Goal: Transaction & Acquisition: Purchase product/service

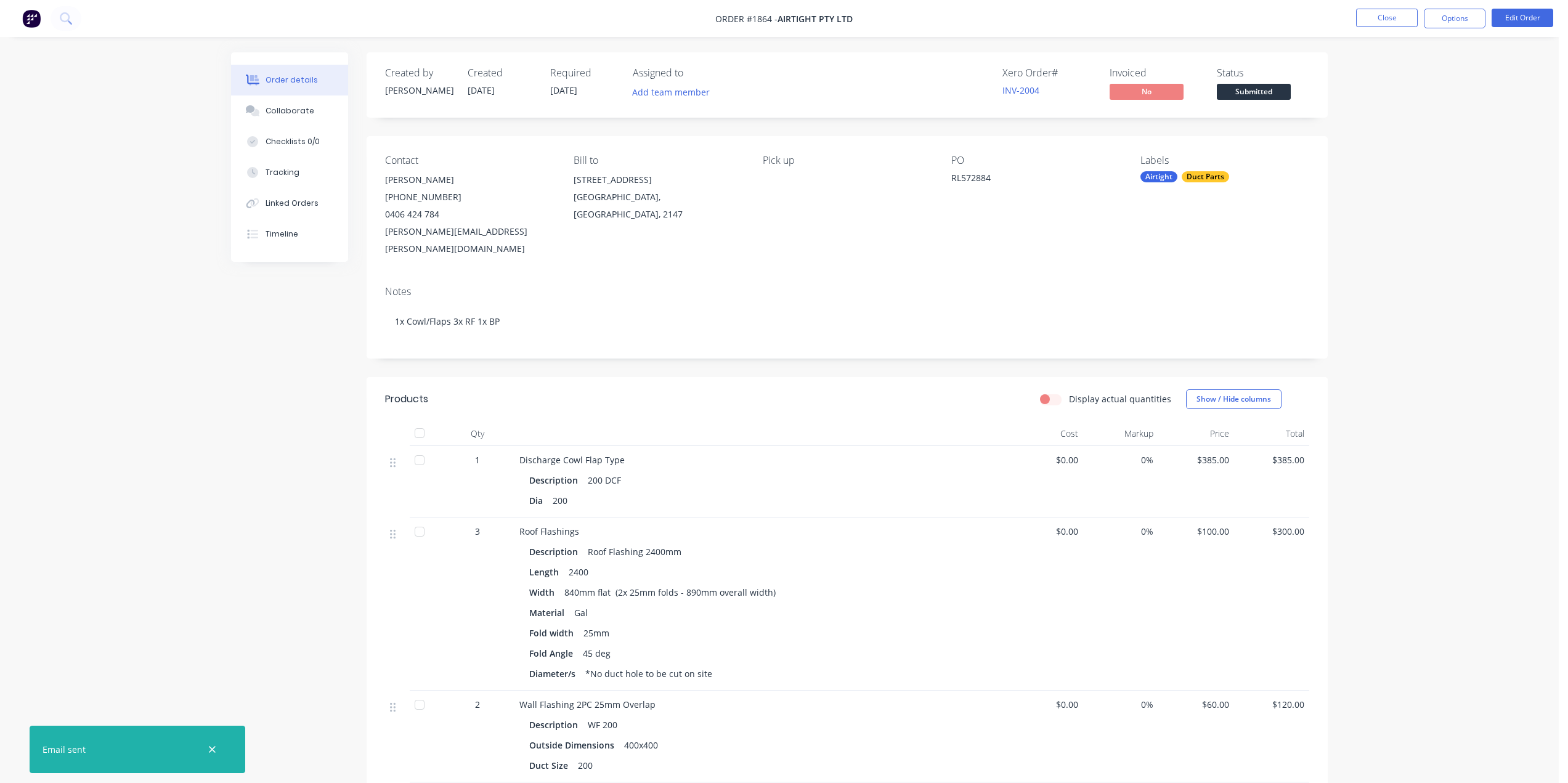
scroll to position [247, 0]
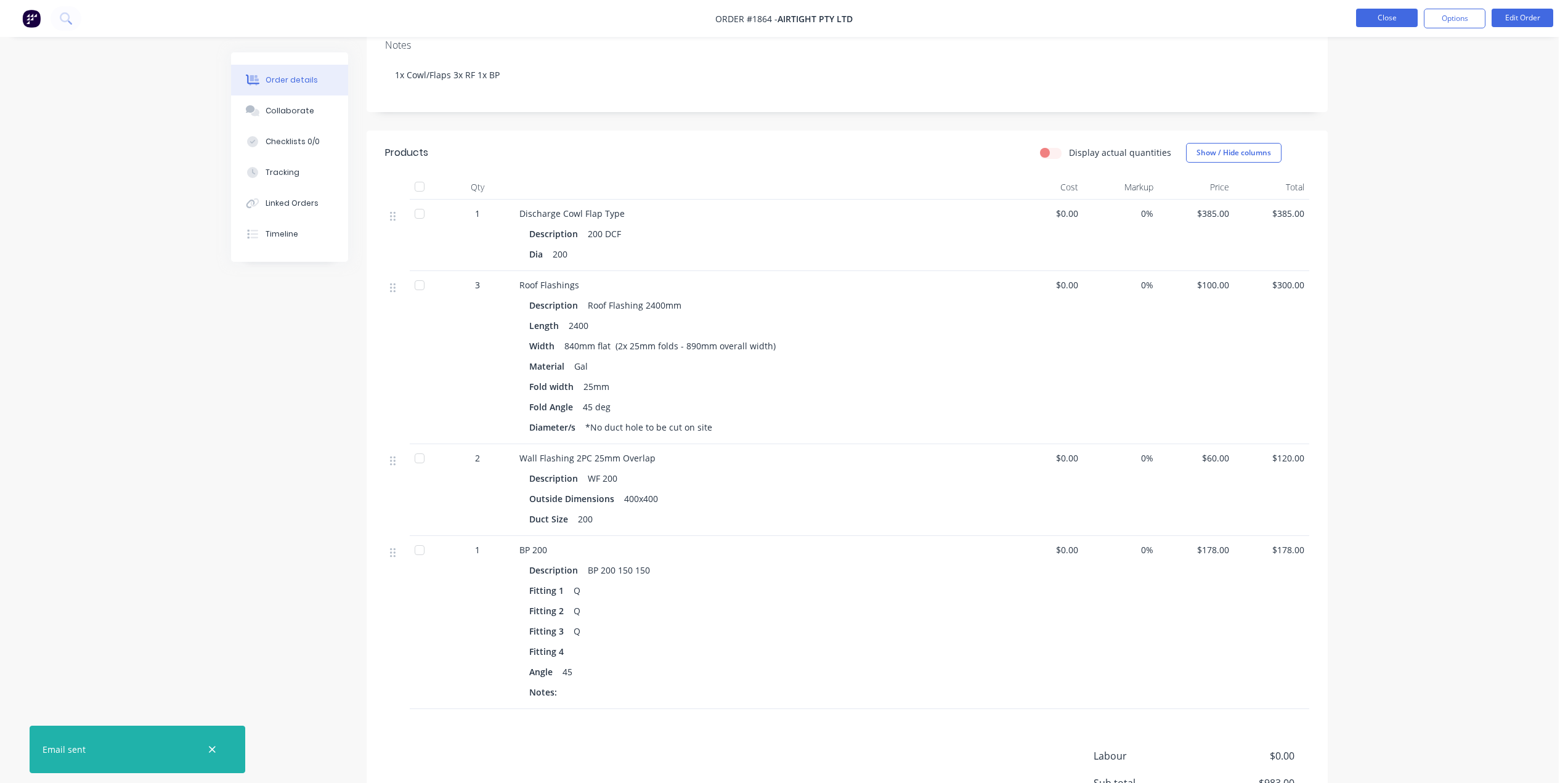
click at [1392, 21] on button "Close" at bounding box center [1386, 17] width 62 height 18
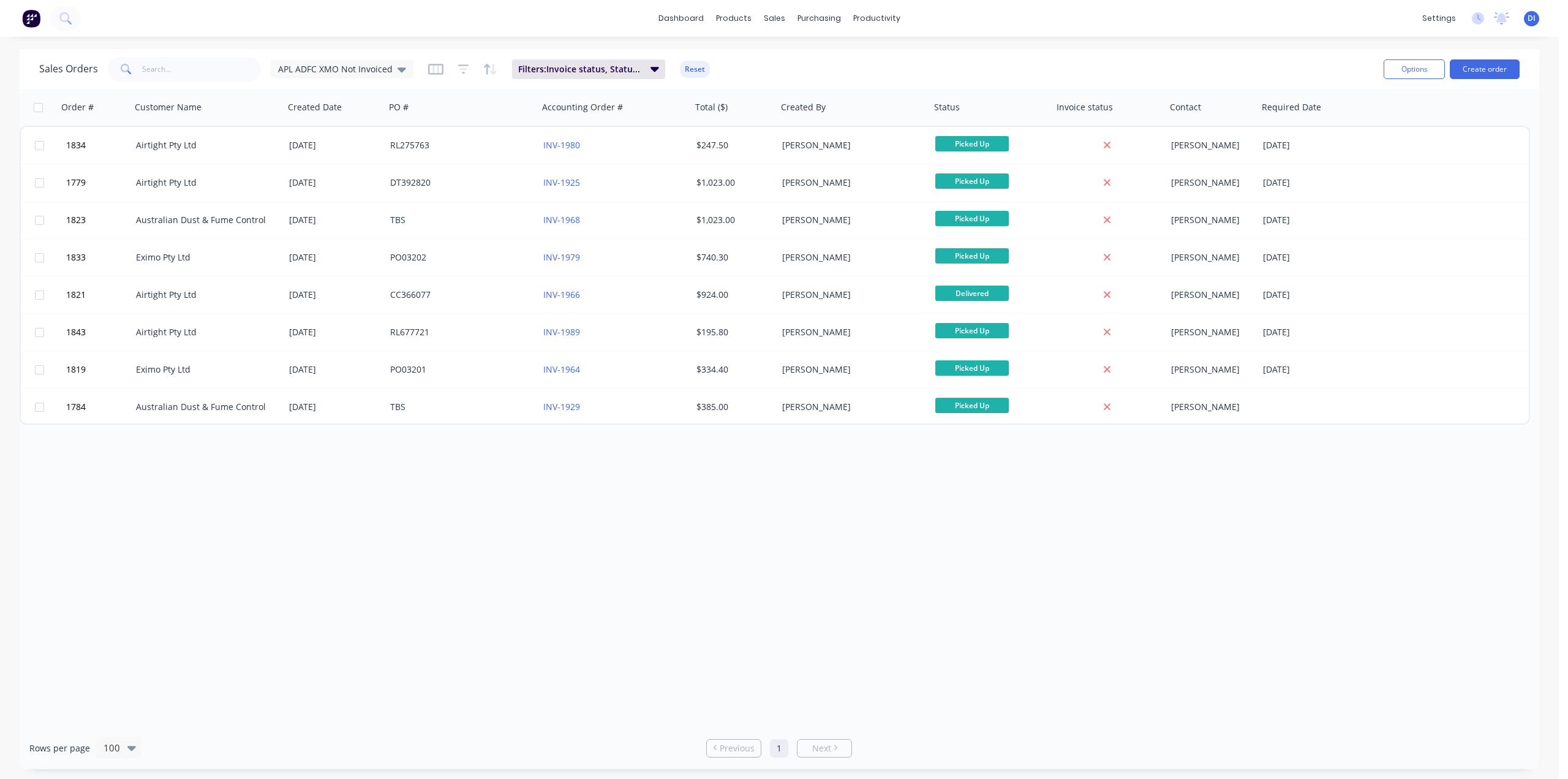
click at [1156, 65] on div "Sales Orders APL ADFC XMO Not Invoiced Filters: Invoice status, Status, Custome…" at bounding box center [707, 69] width 1335 height 30
click at [1157, 525] on div "Order # Customer Name Created Date PO # Accounting Order # Total ($) Created By…" at bounding box center [780, 408] width 1520 height 638
click at [29, 17] on img at bounding box center [30, 18] width 18 height 18
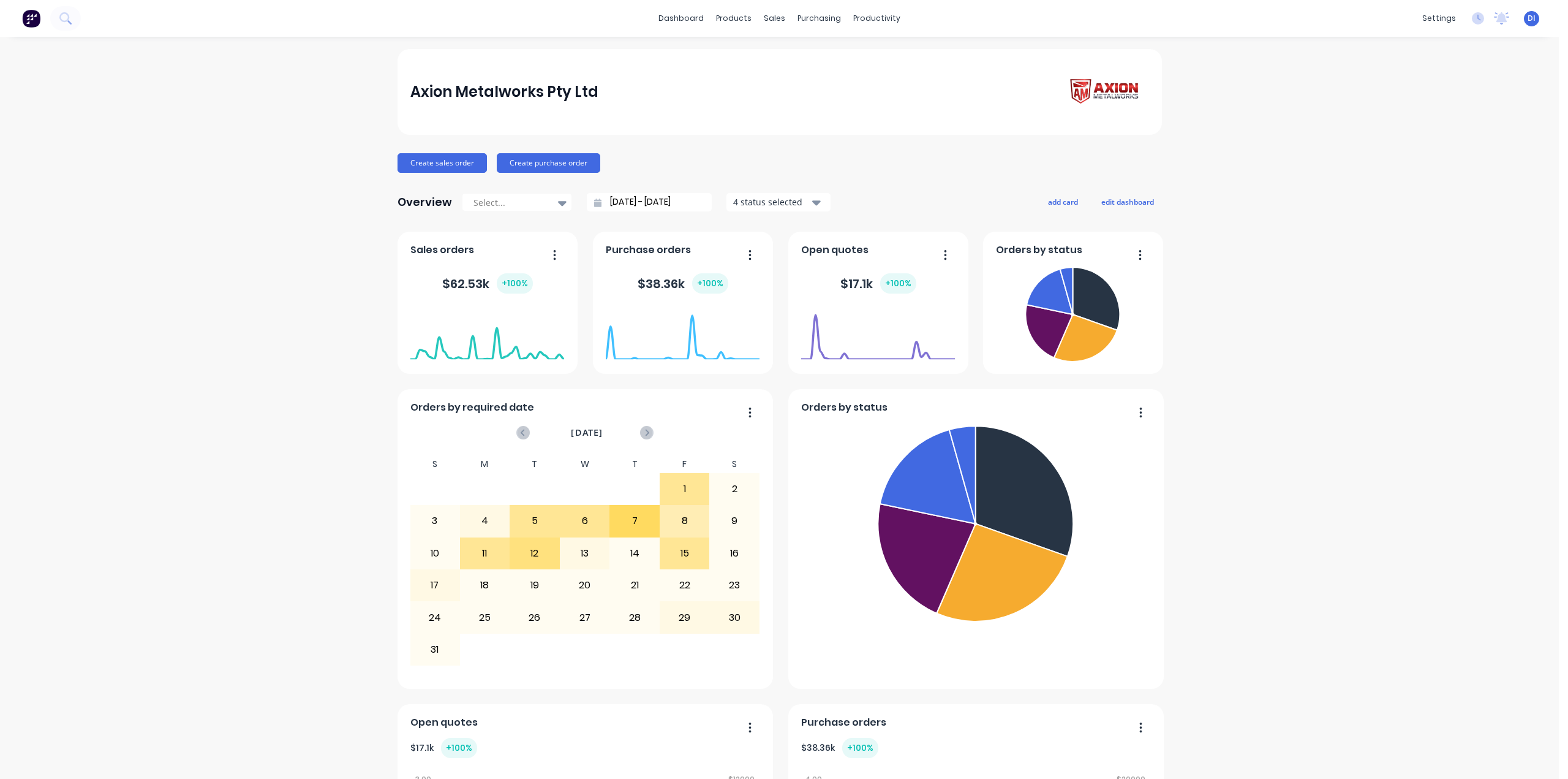
click at [1300, 102] on div "Axion Metalworks Pty Ltd Create sales order Create purchase order Overview Sele…" at bounding box center [780, 684] width 1560 height 1270
click at [64, 21] on icon at bounding box center [64, 17] width 9 height 9
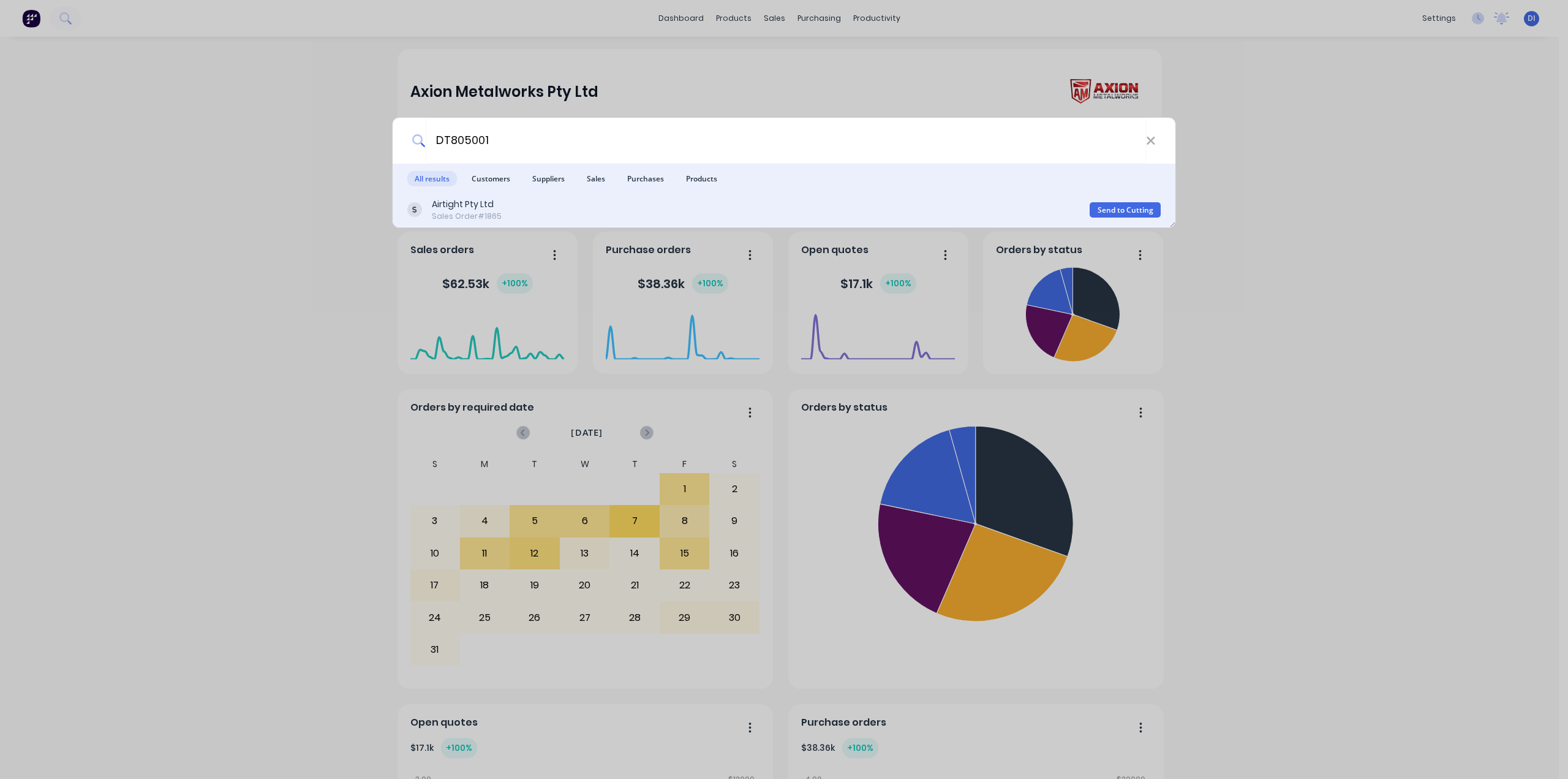
type input "DT805001"
click at [528, 212] on div "Airtight Pty Ltd Sales Order #1865" at bounding box center [749, 210] width 683 height 24
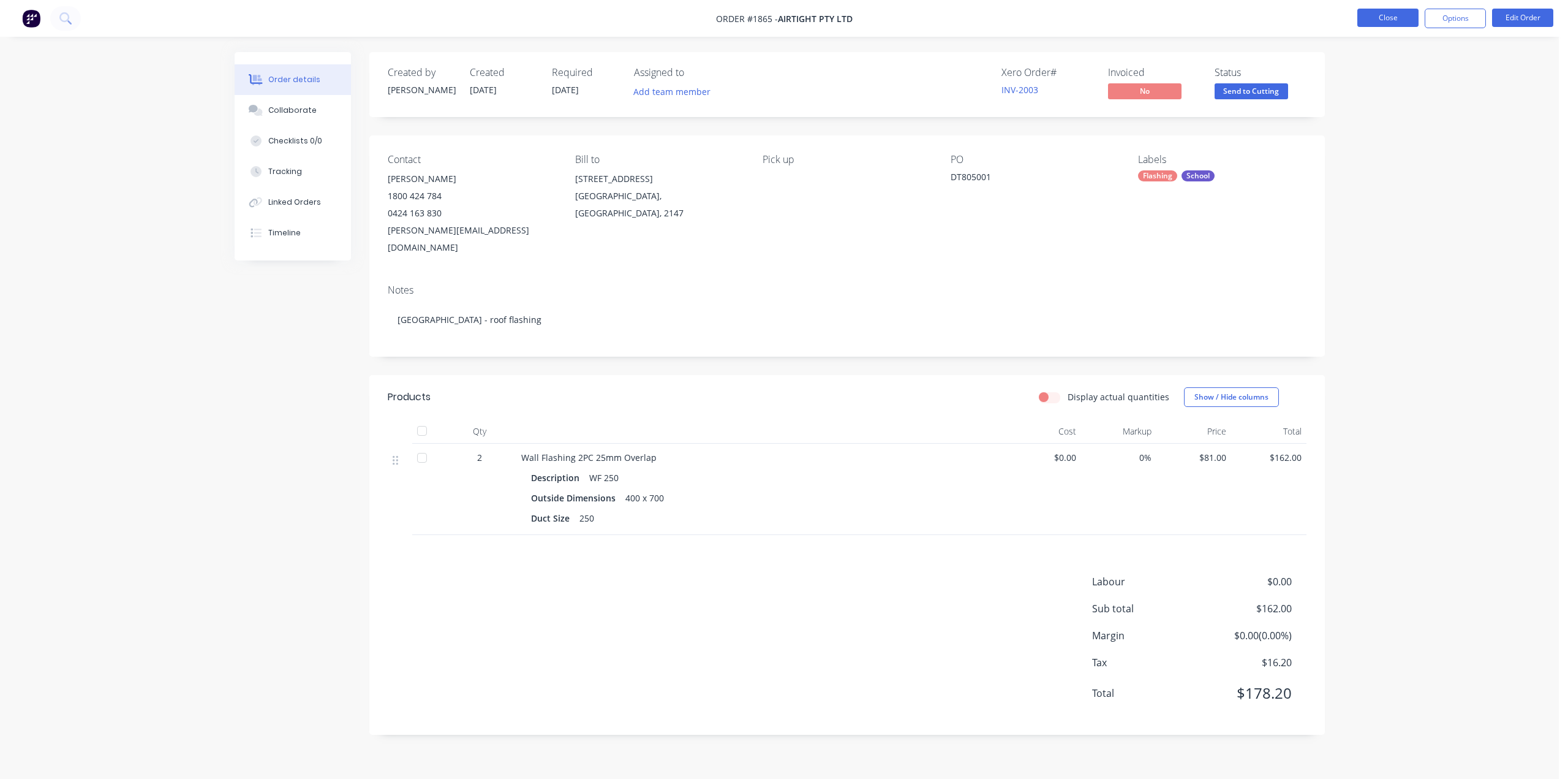
click at [1391, 24] on button "Close" at bounding box center [1388, 17] width 61 height 18
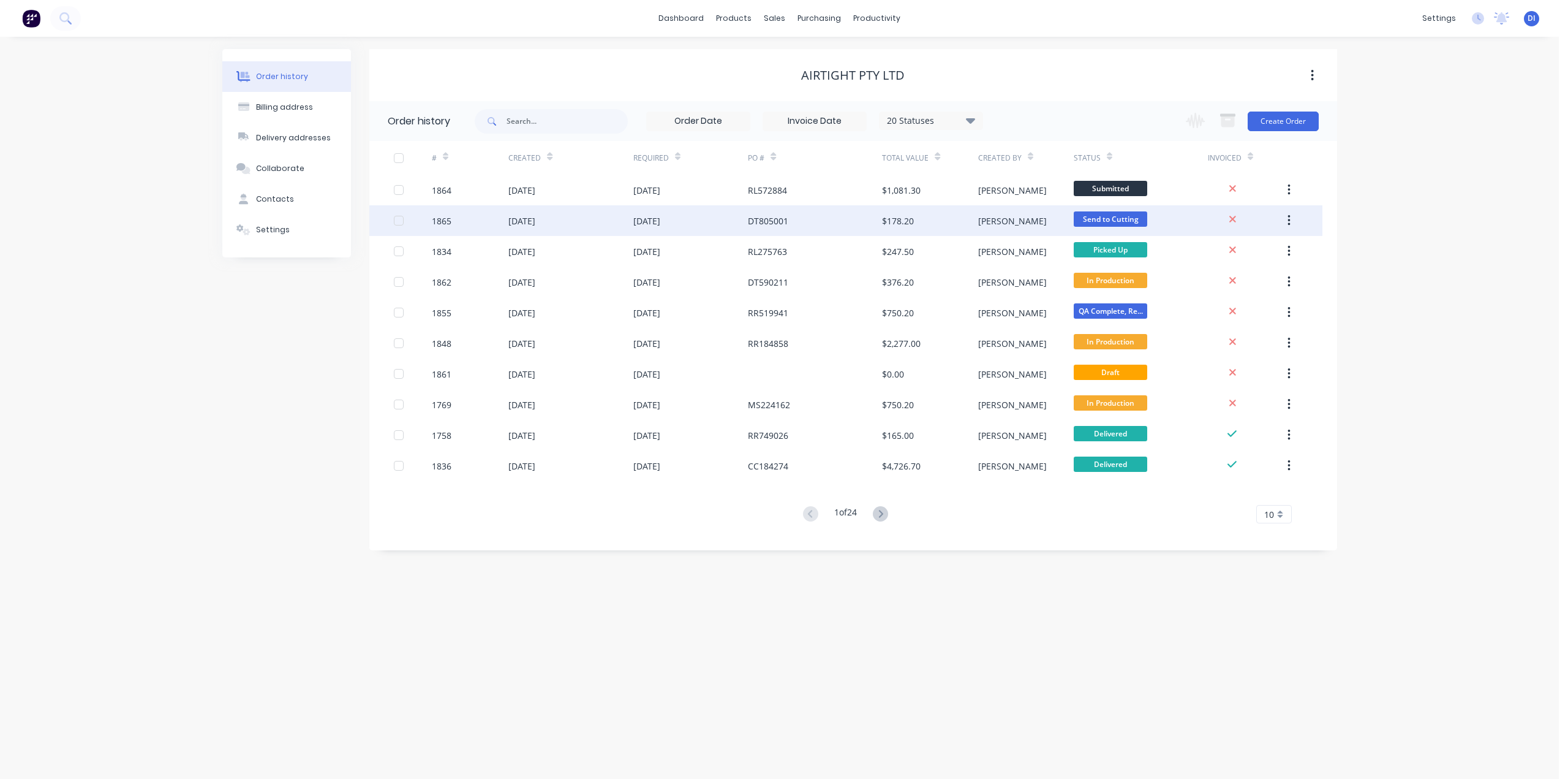
click at [760, 222] on div "DT805001" at bounding box center [767, 221] width 41 height 13
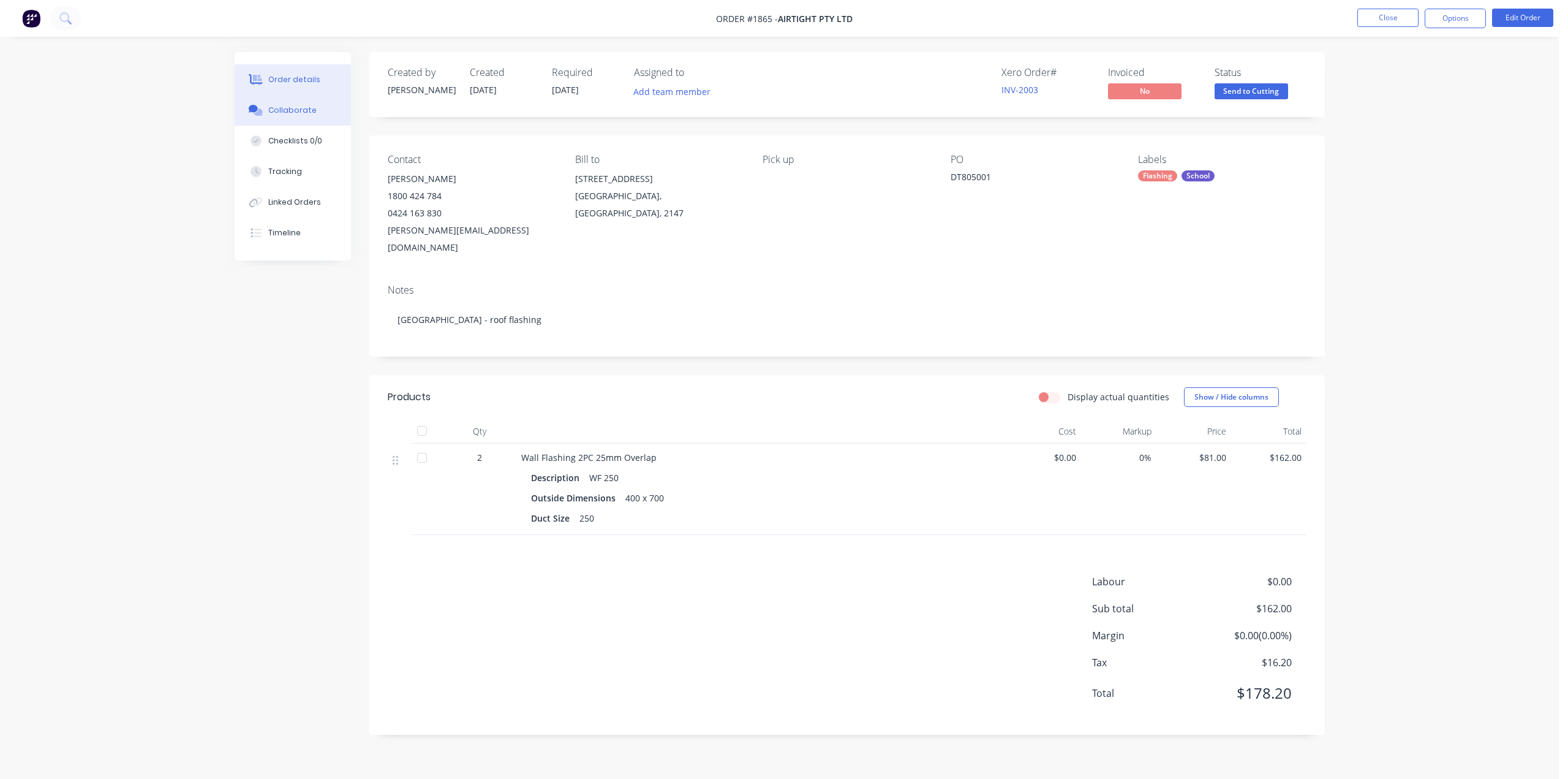
click at [282, 110] on div "Collaborate" at bounding box center [292, 110] width 48 height 11
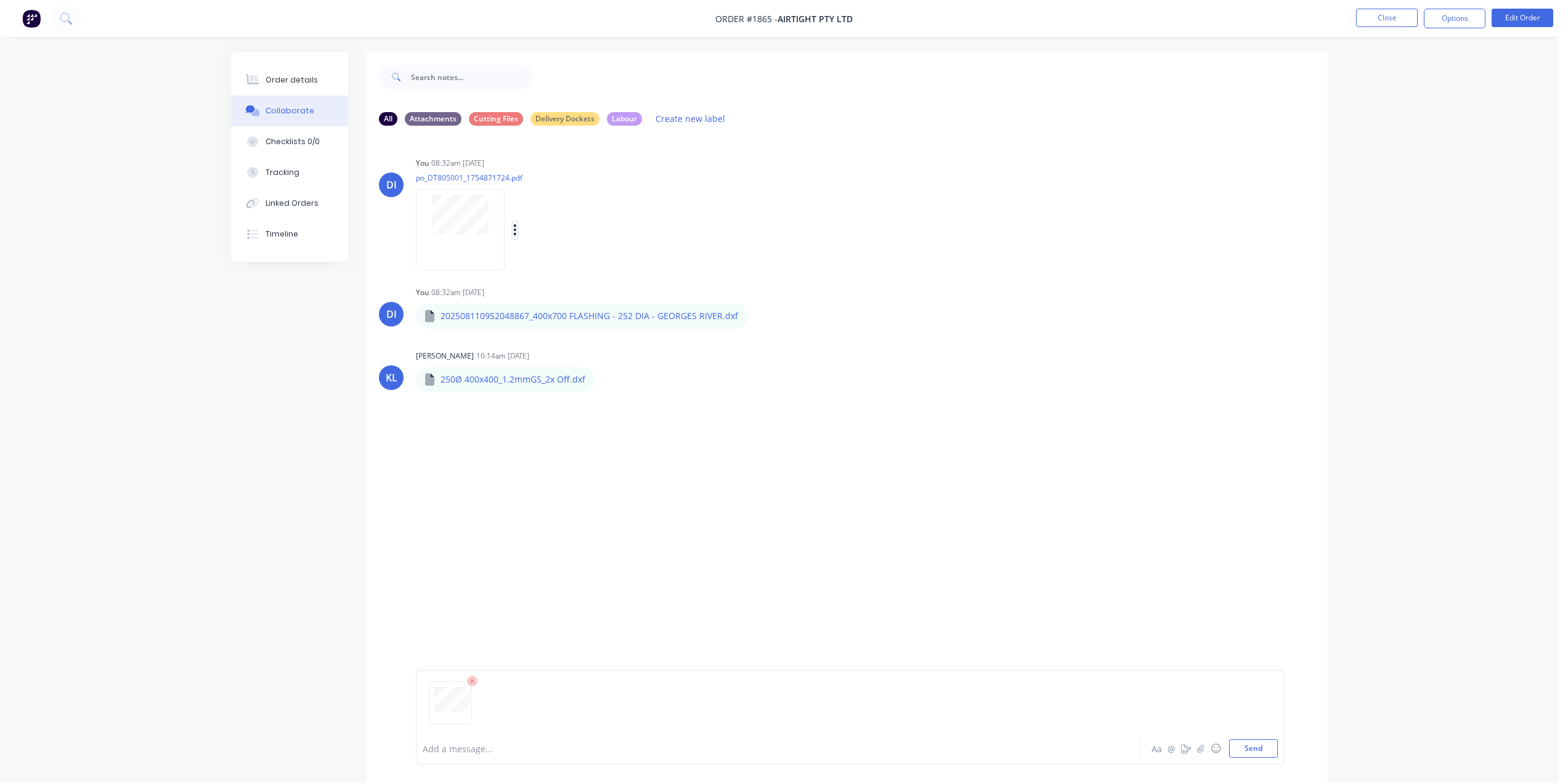
click at [517, 227] on button "button" at bounding box center [514, 230] width 5 height 18
click at [560, 285] on button "Delete" at bounding box center [596, 289] width 139 height 28
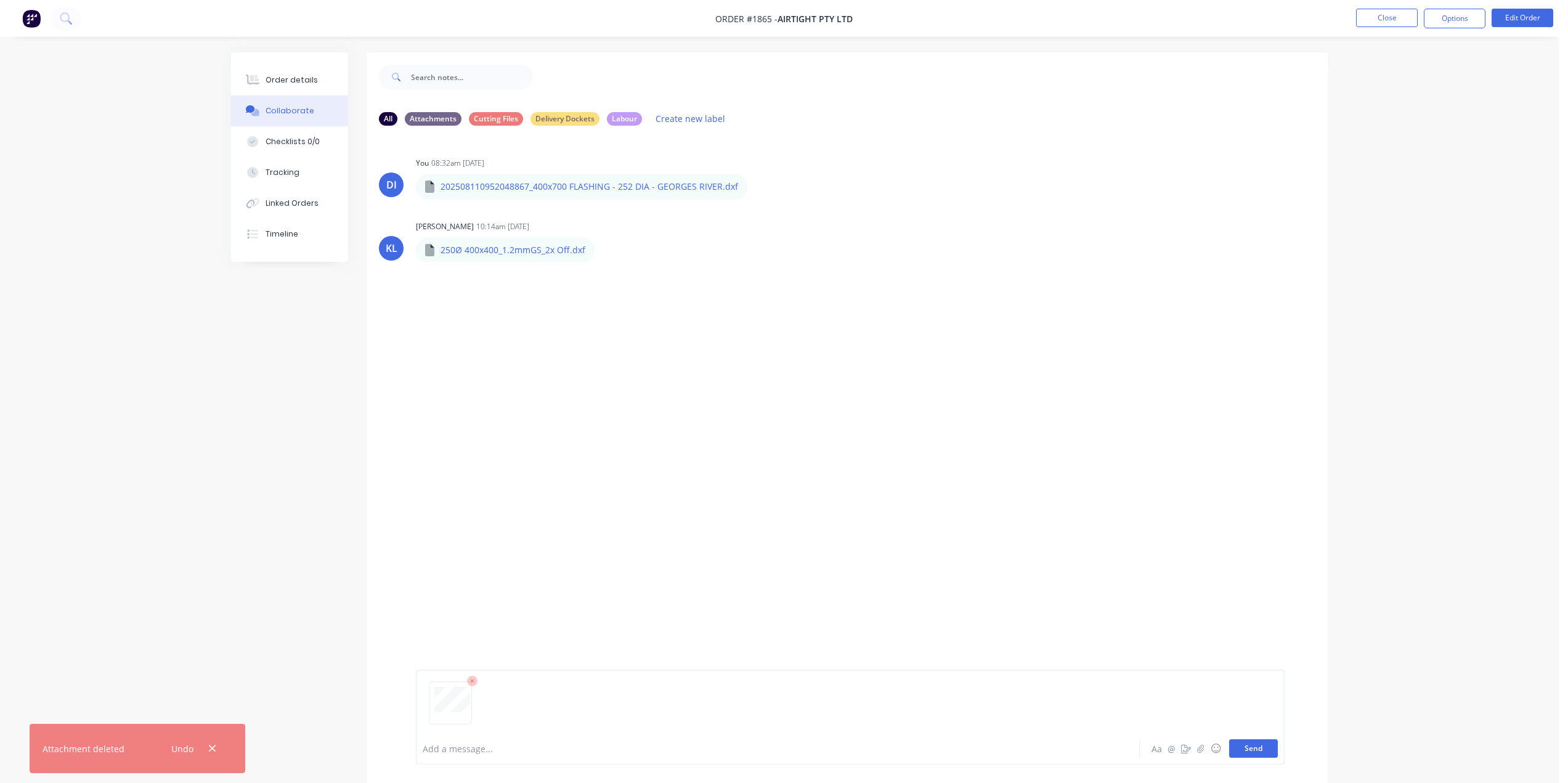
click at [1249, 751] on button "Send" at bounding box center [1253, 748] width 48 height 18
click at [289, 84] on div "Order details" at bounding box center [291, 81] width 52 height 11
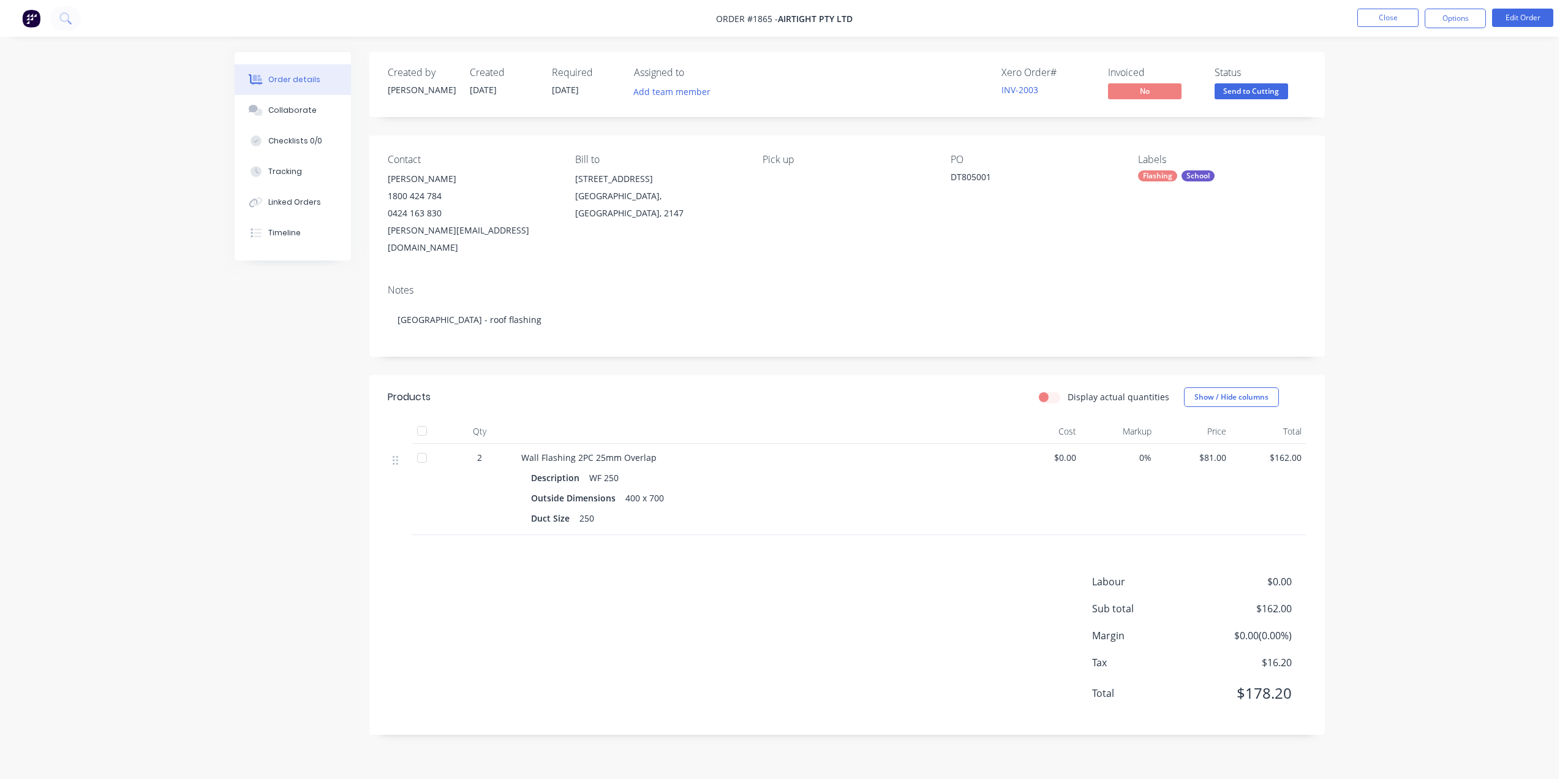
click at [1430, 235] on div "Order details Collaborate Checklists 0/0 Tracking Linked Orders Timeline Order …" at bounding box center [780, 389] width 1560 height 779
click at [1387, 130] on div "Order details Collaborate Checklists 0/0 Tracking Linked Orders Timeline Order …" at bounding box center [780, 389] width 1560 height 779
click at [1368, 41] on div "Order details Collaborate Checklists 0/0 Tracking Linked Orders Timeline Order …" at bounding box center [780, 389] width 1560 height 779
click at [1387, 25] on button "Close" at bounding box center [1388, 17] width 61 height 18
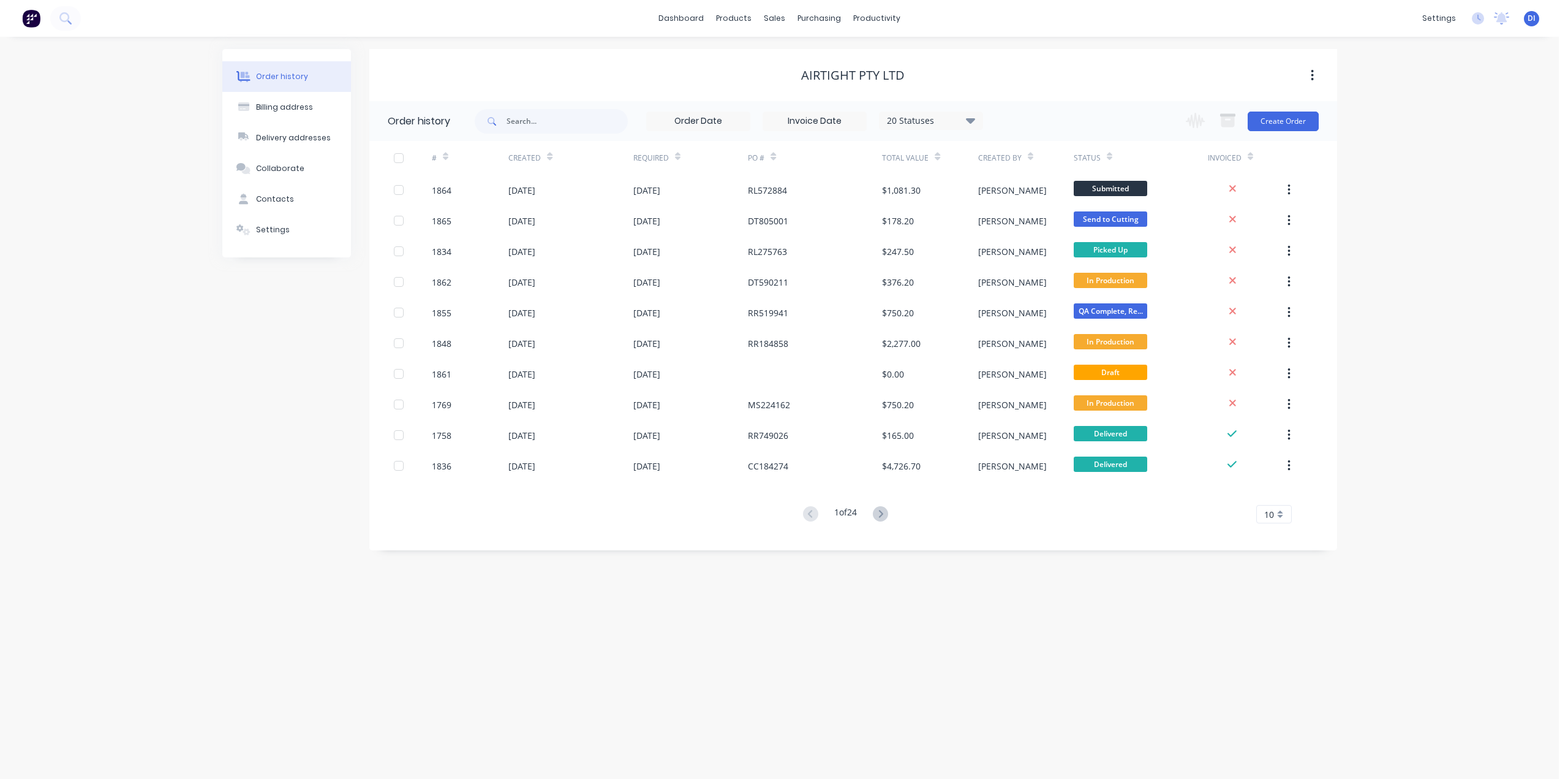
click at [1453, 330] on div "Order history Billing address Delivery addresses Collaborate Contacts Settings …" at bounding box center [780, 408] width 1560 height 742
click at [792, 40] on div "Order history Billing address Delivery addresses Collaborate Contacts Settings …" at bounding box center [780, 408] width 1560 height 742
click at [823, 78] on div "Customers" at bounding box center [817, 83] width 44 height 11
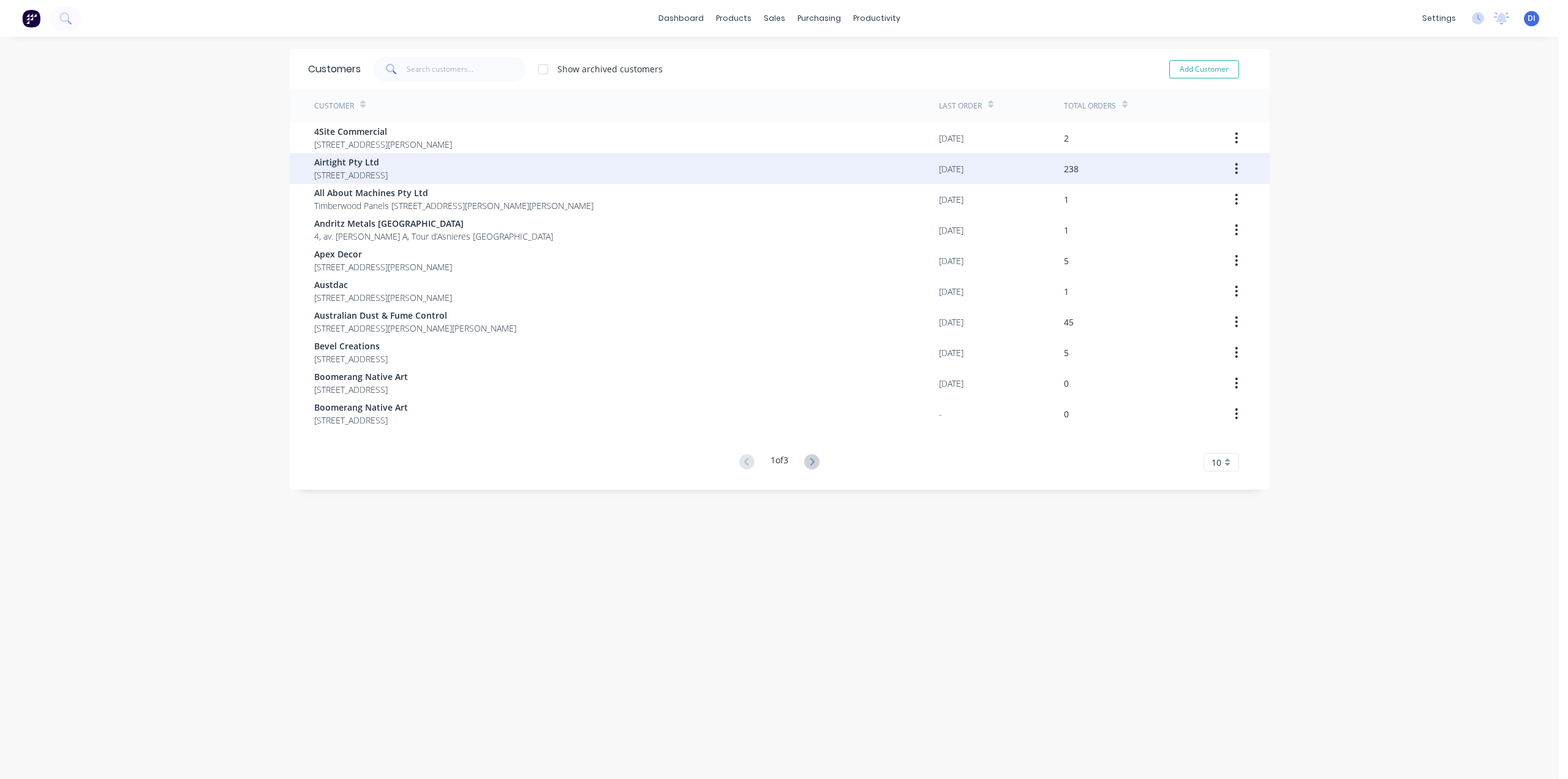
click at [388, 169] on span "18 / 167 Prospect Highway Seven Hills New South Wales 2147" at bounding box center [351, 175] width 74 height 13
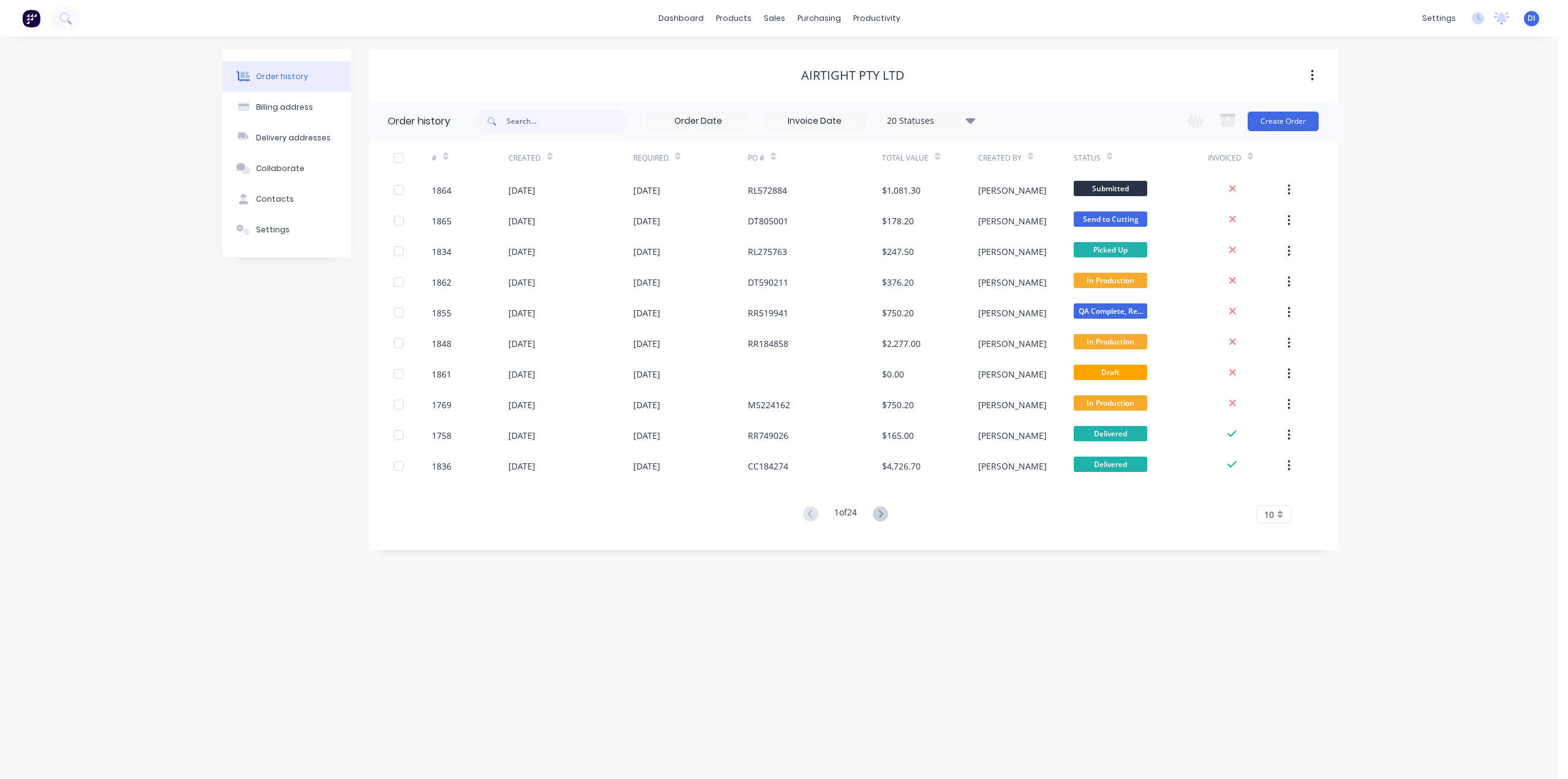
click at [1407, 231] on div "Order history Billing address Delivery addresses Collaborate Contacts Settings …" at bounding box center [780, 408] width 1560 height 742
click at [62, 18] on icon at bounding box center [65, 18] width 11 height 11
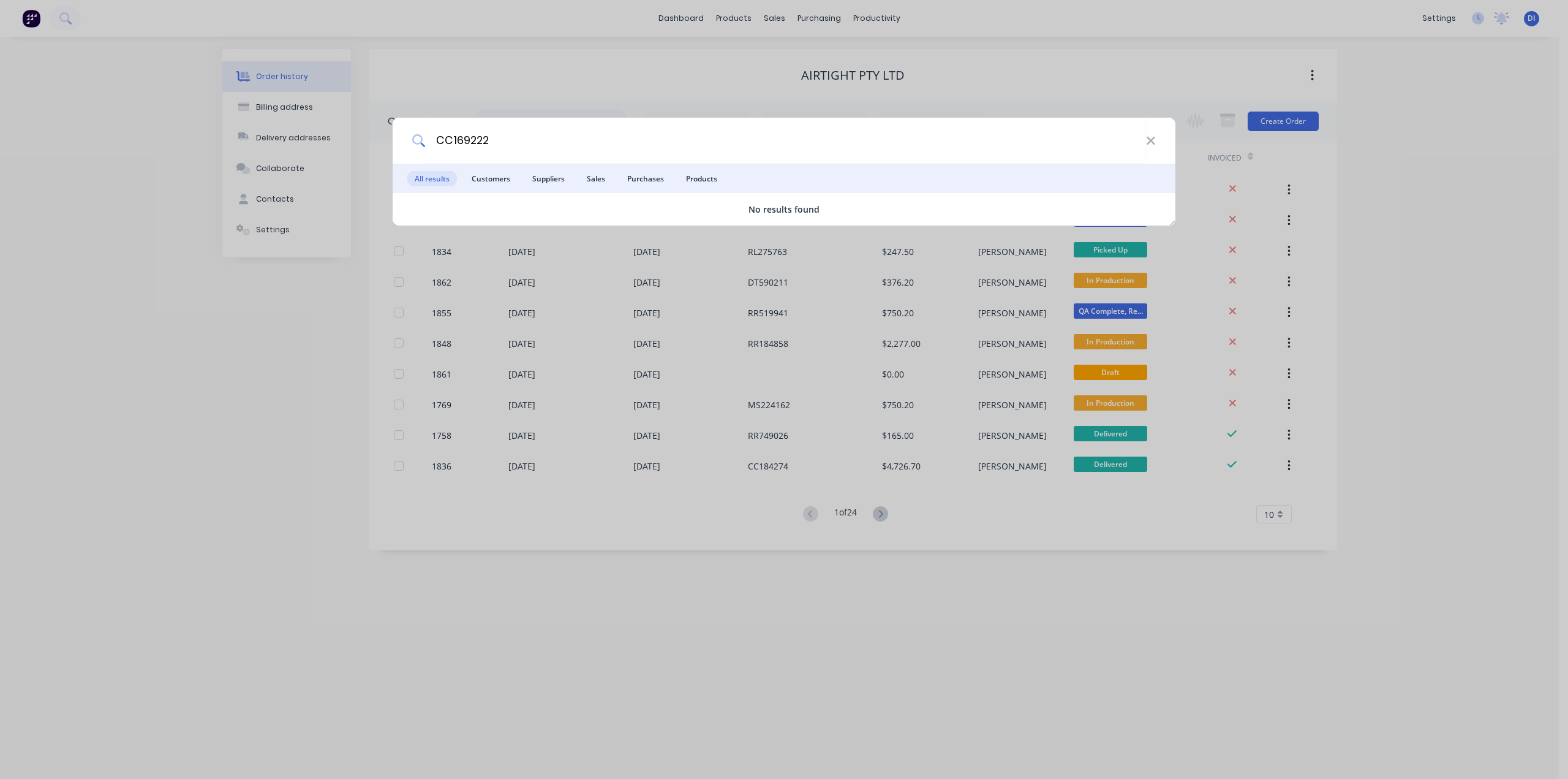
type input "CC169222"
click at [1364, 158] on div "CC169222 All results Customers Suppliers Sales Purchases Products No results fo…" at bounding box center [784, 389] width 1568 height 779
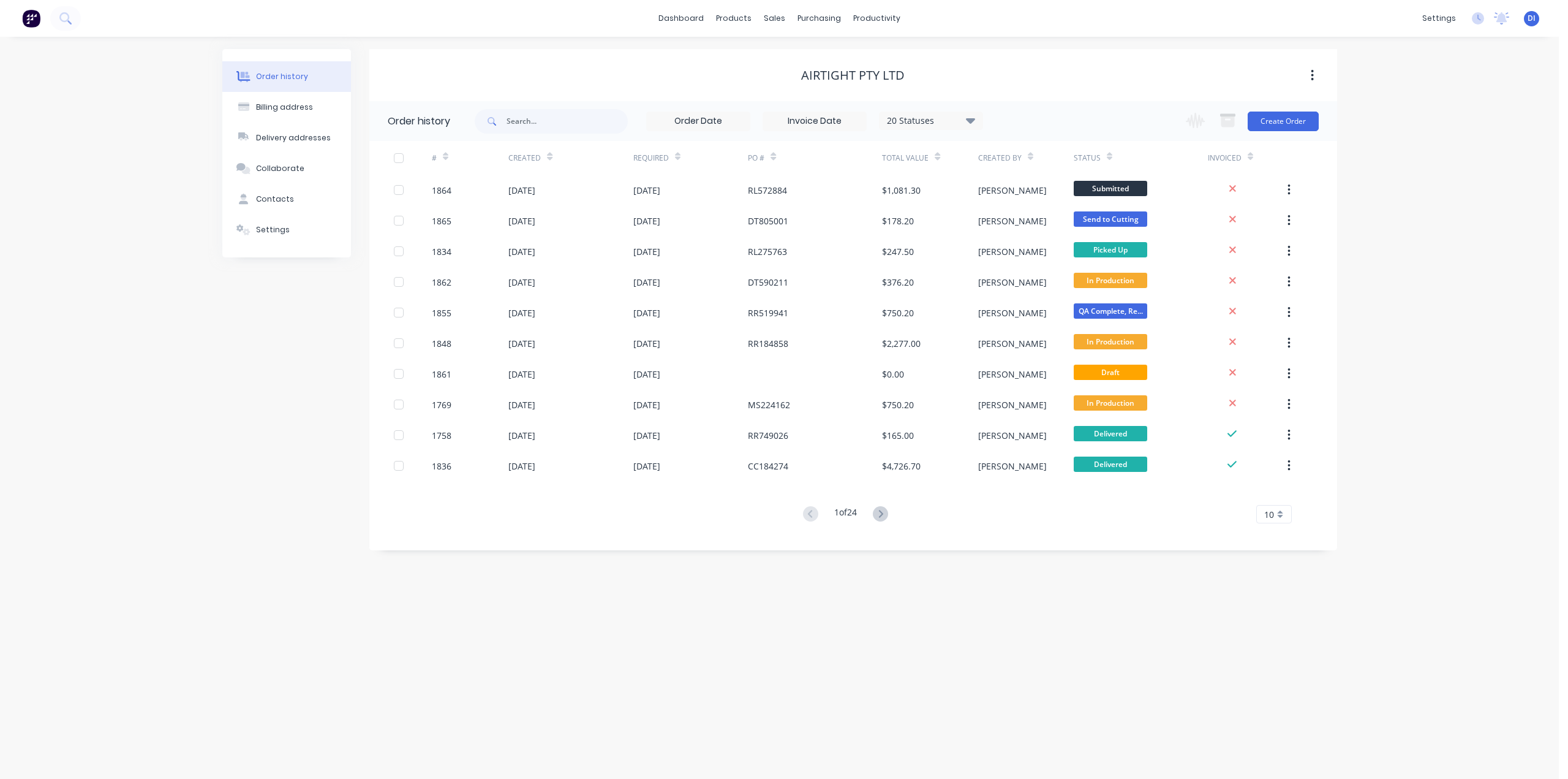
click at [1398, 285] on div "Order history Billing address Delivery addresses Collaborate Contacts Settings …" at bounding box center [780, 408] width 1560 height 742
click at [1280, 120] on button "Create Order" at bounding box center [1283, 121] width 71 height 20
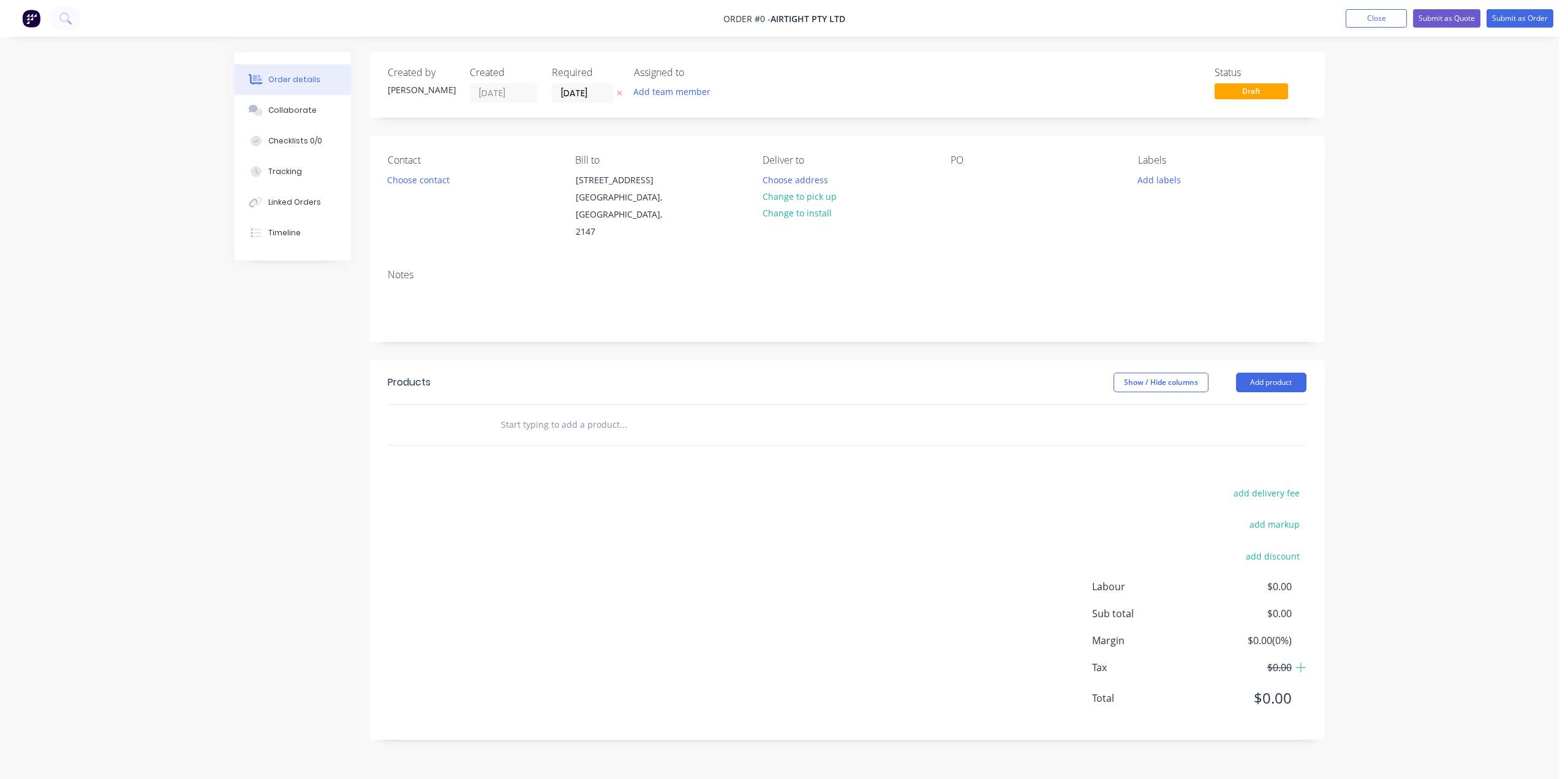
click at [957, 165] on div "PO" at bounding box center [1035, 161] width 168 height 11
click at [973, 184] on div "PO" at bounding box center [1035, 198] width 168 height 87
click at [953, 160] on div "PO" at bounding box center [1035, 161] width 168 height 11
click at [959, 168] on div "PO" at bounding box center [1035, 198] width 168 height 87
click at [963, 182] on div at bounding box center [960, 179] width 20 height 18
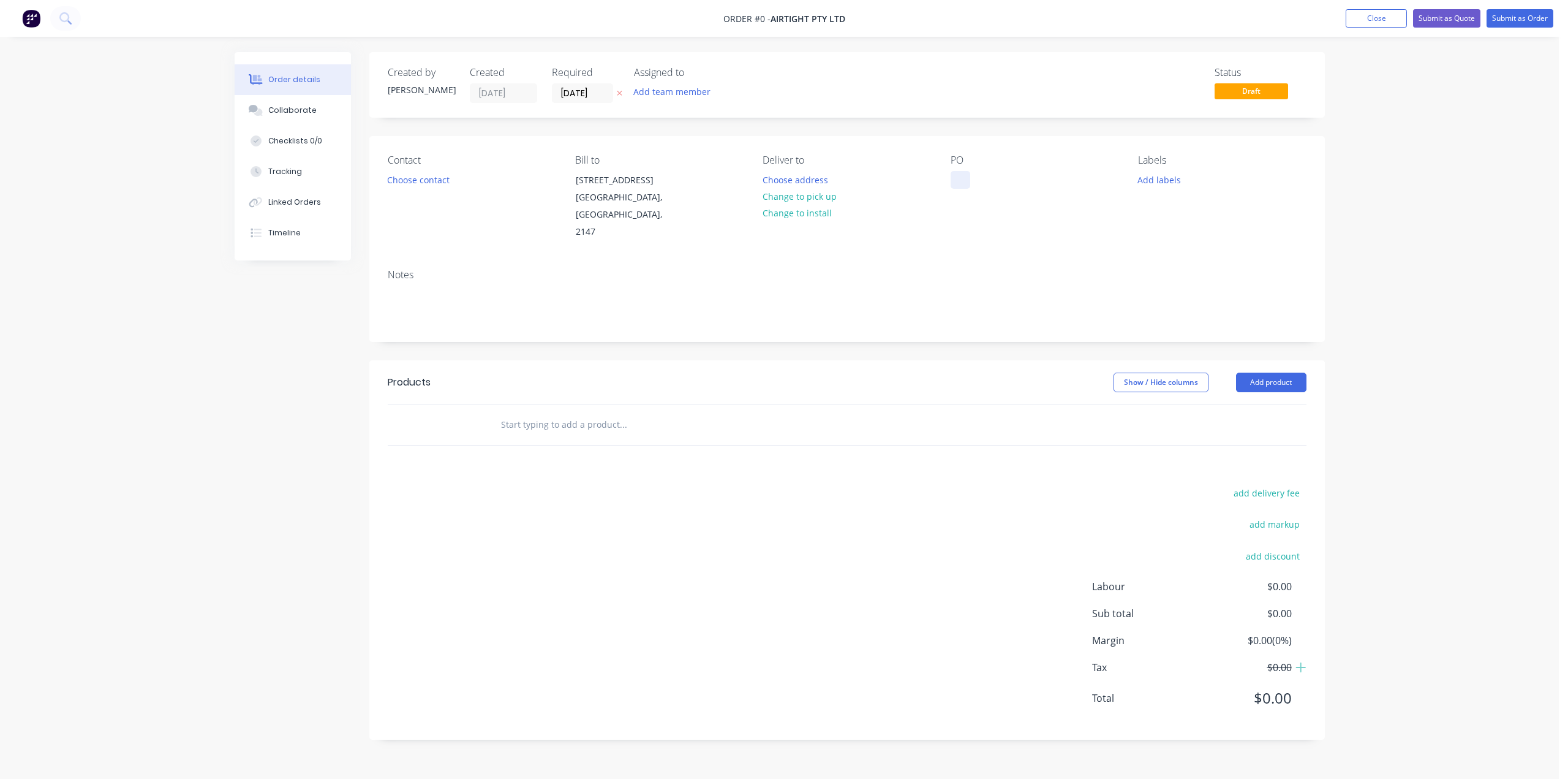
paste div
drag, startPoint x: 990, startPoint y: 248, endPoint x: 598, endPoint y: 254, distance: 392.0
click at [977, 250] on div "Creating draft order... Loading... Order details Collaborate Checklists 0/0 Tra…" at bounding box center [780, 405] width 1115 height 706
click at [427, 180] on button "Choose contact" at bounding box center [418, 179] width 76 height 17
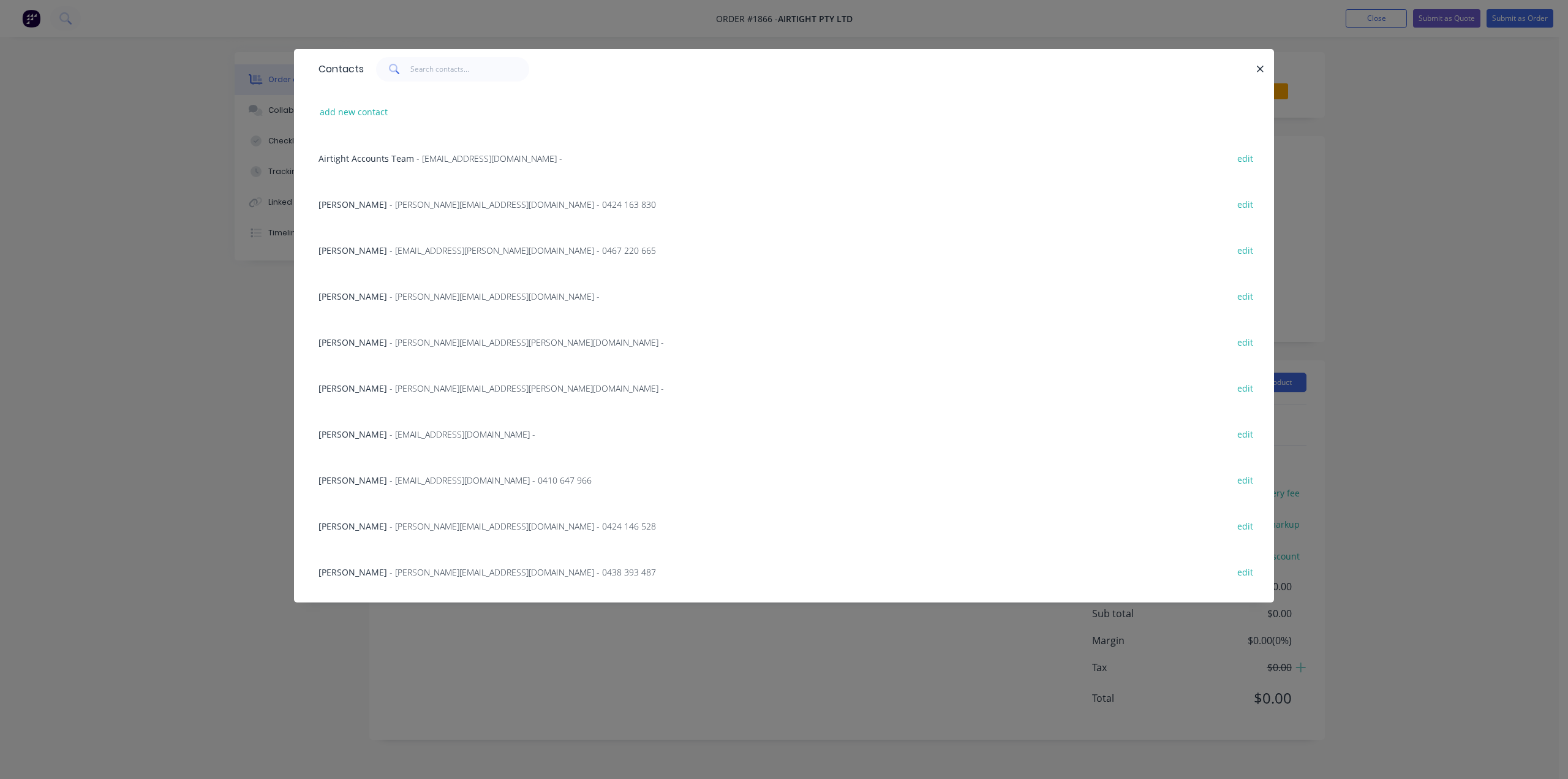
drag, startPoint x: 788, startPoint y: 57, endPoint x: 785, endPoint y: 100, distance: 43.1
click at [785, 106] on div "Contacts add new contact Airtight Accounts Team - suppliers@airtight.com.au - e…" at bounding box center [784, 326] width 980 height 553
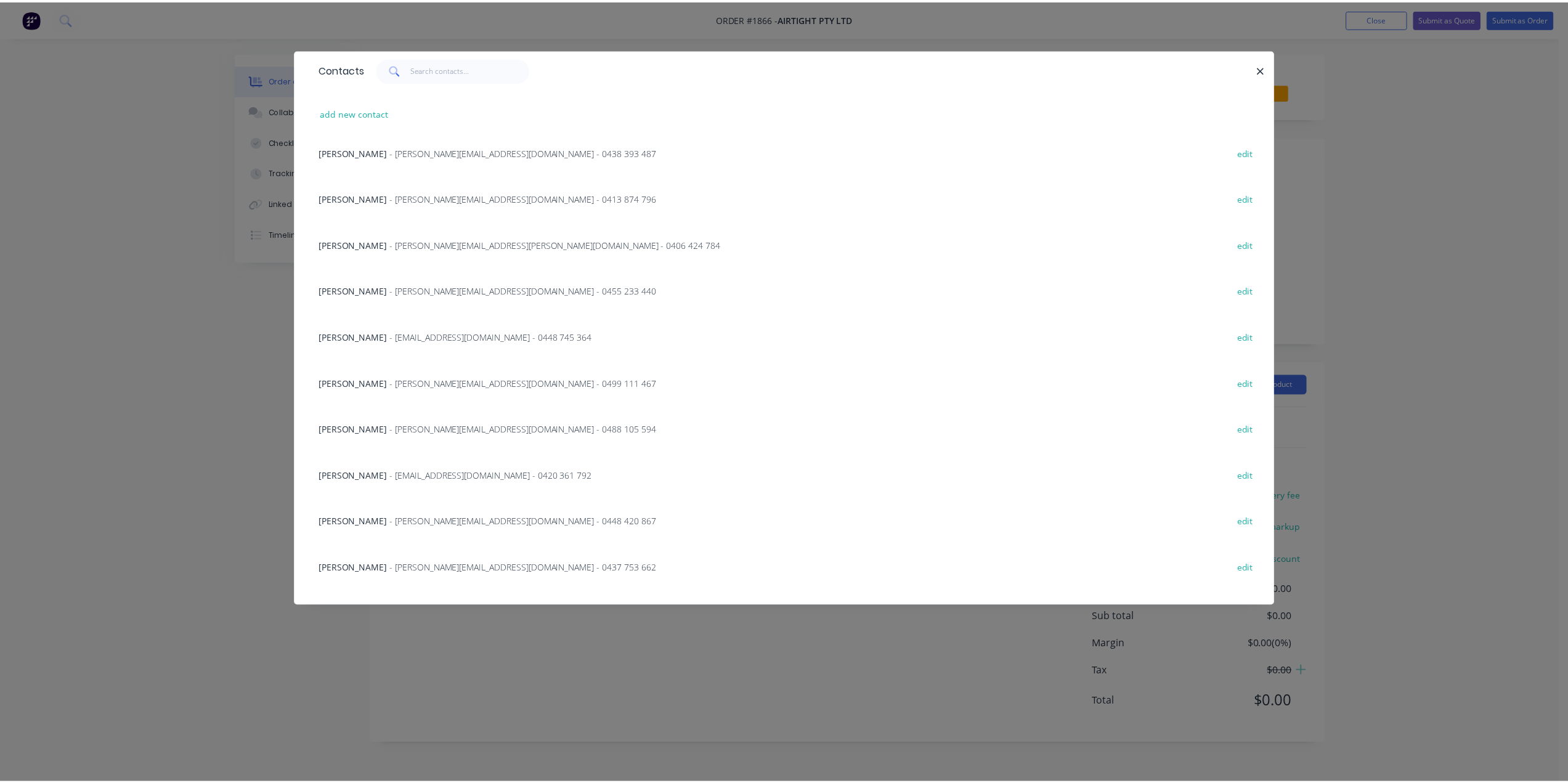
scroll to position [331, 0]
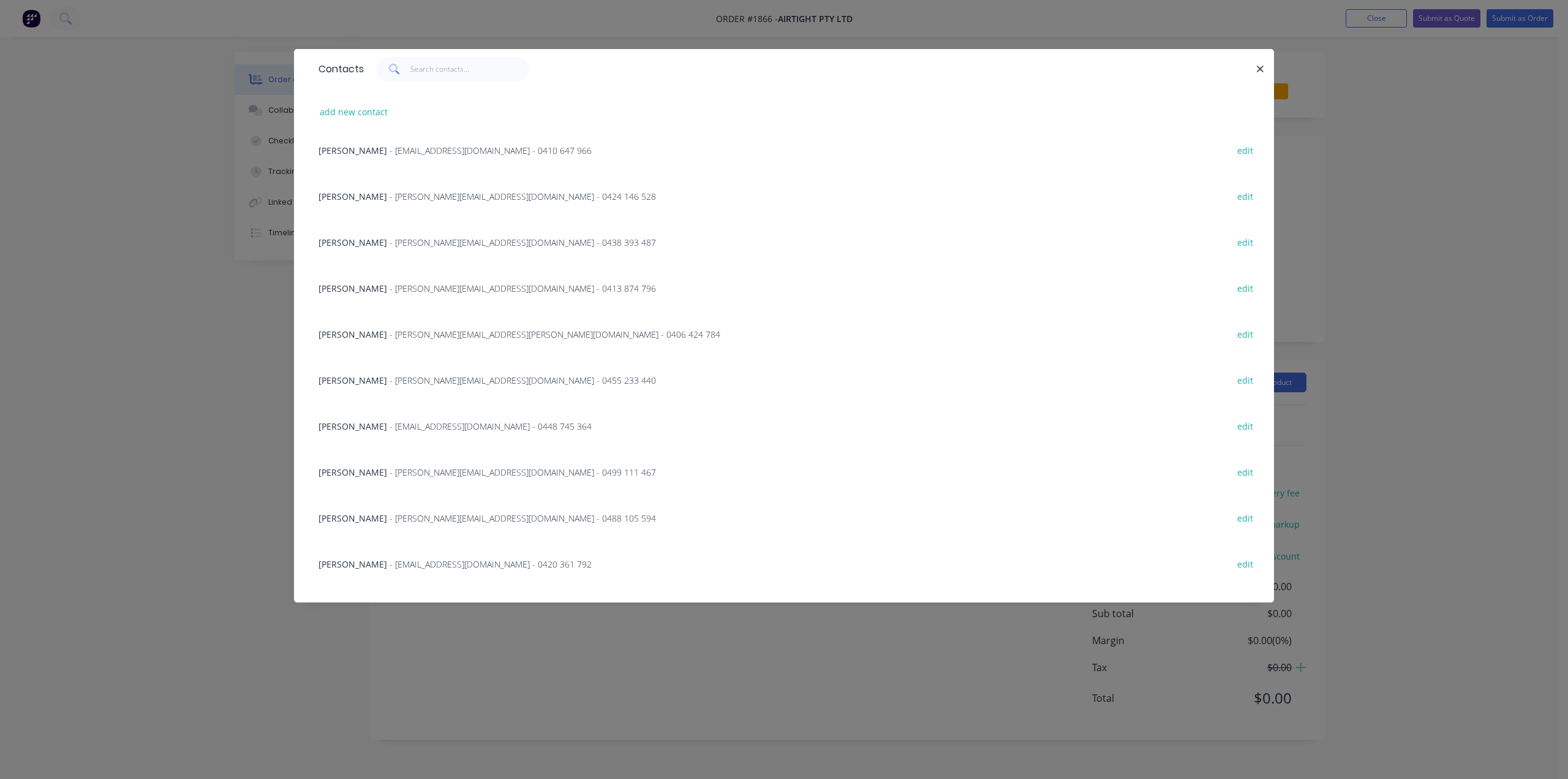
click at [414, 513] on span "- Colin.Conduit@airtight.com.au - 0488 105 594" at bounding box center [523, 518] width 266 height 11
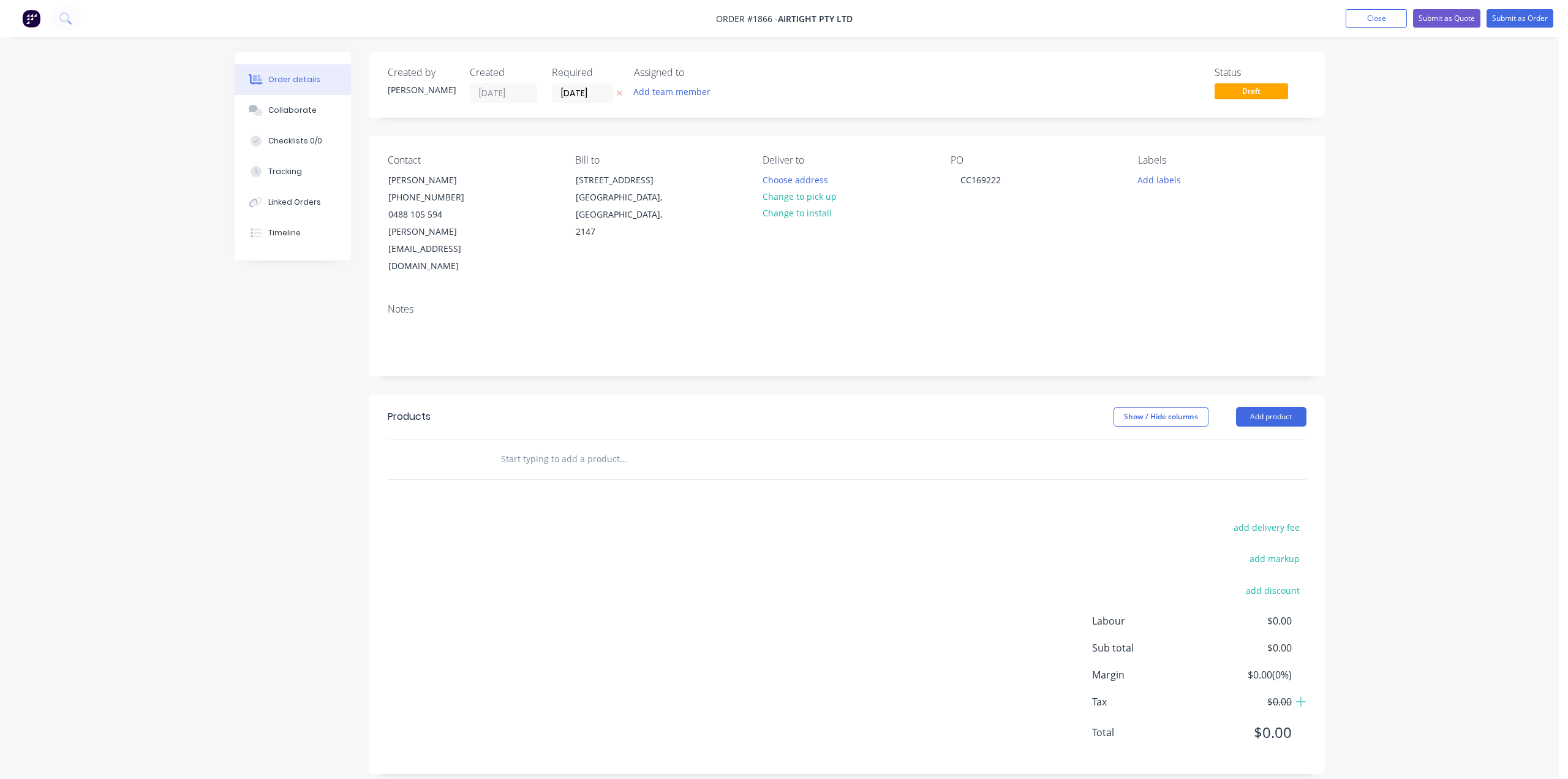
click at [177, 374] on div "Order details Collaborate Checklists 0/0 Tracking Linked Orders Timeline Order …" at bounding box center [780, 396] width 1560 height 792
click at [137, 120] on div "Order details Collaborate Checklists 0/0 Tracking Linked Orders Timeline Order …" at bounding box center [780, 396] width 1560 height 792
click at [1420, 170] on div "Order details Collaborate Checklists 0/0 Tracking Linked Orders Timeline Order …" at bounding box center [780, 396] width 1560 height 792
click at [627, 447] on input "text" at bounding box center [623, 459] width 245 height 25
click at [720, 447] on input "text" at bounding box center [623, 459] width 245 height 25
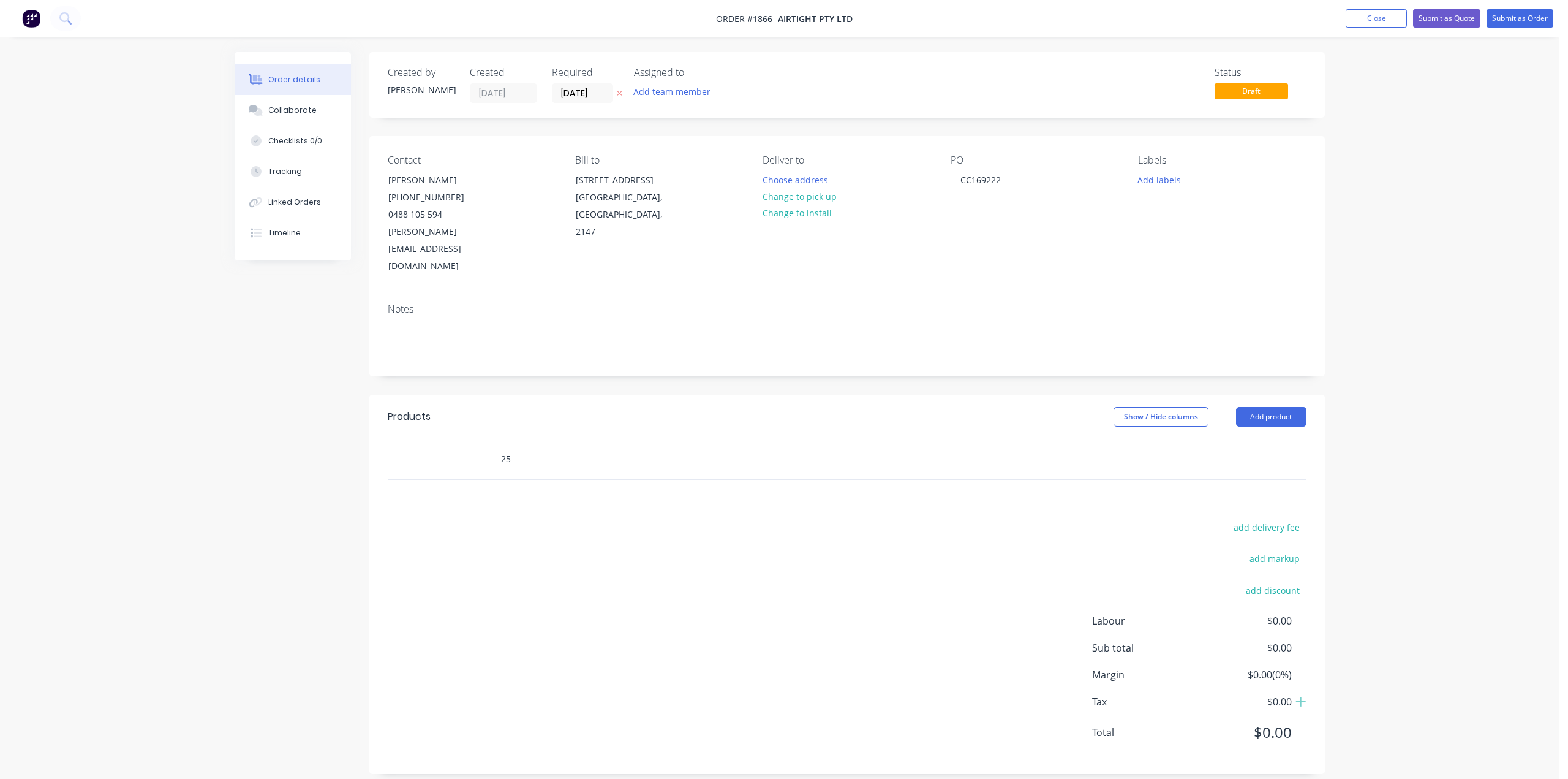
type input "2"
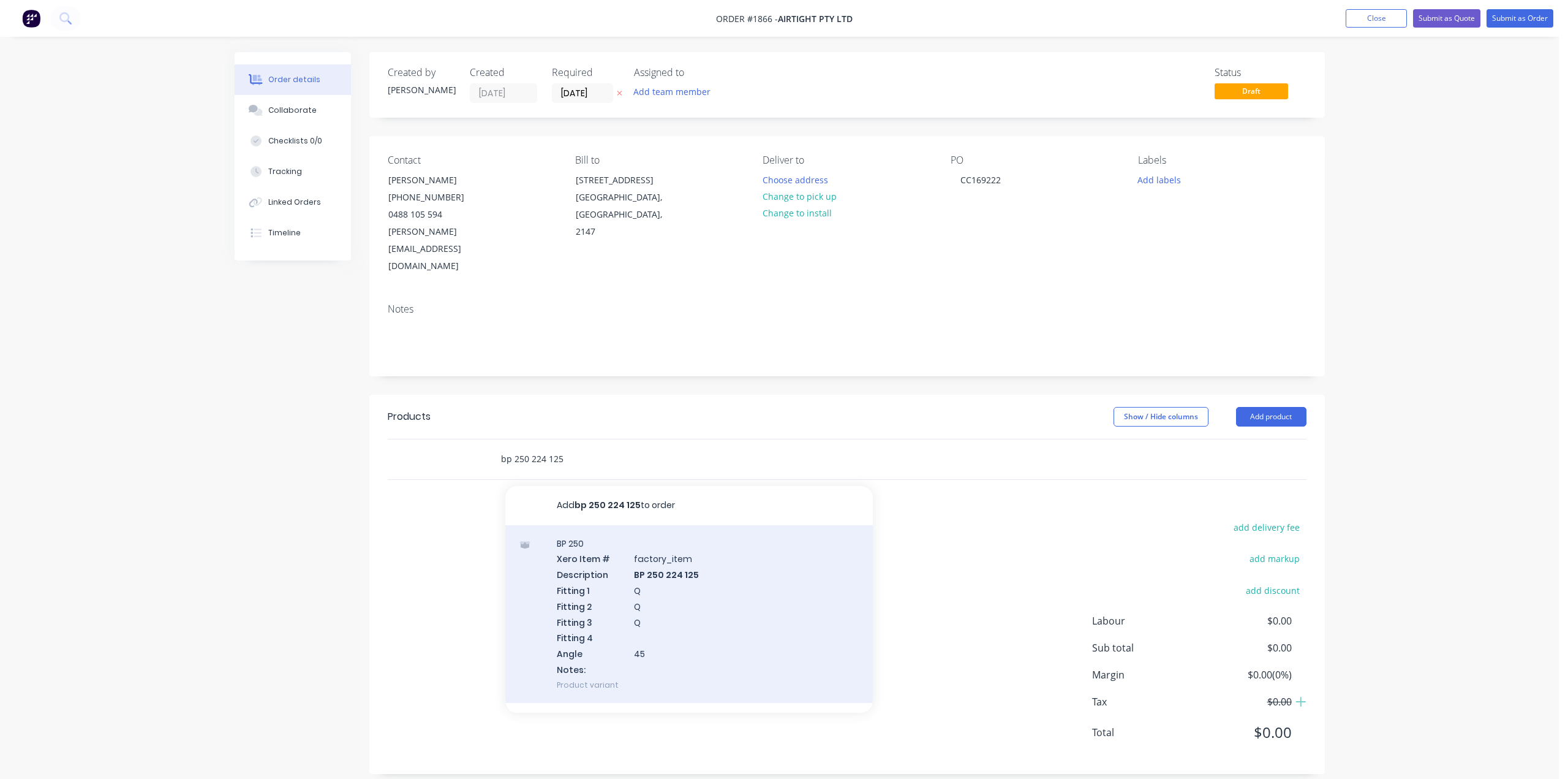
type input "bp 250 224 125"
click at [673, 573] on div "BP 250 Xero Item # factory_item Description BP 250 224 125 Fitting 1 Q Fitting …" at bounding box center [688, 614] width 367 height 178
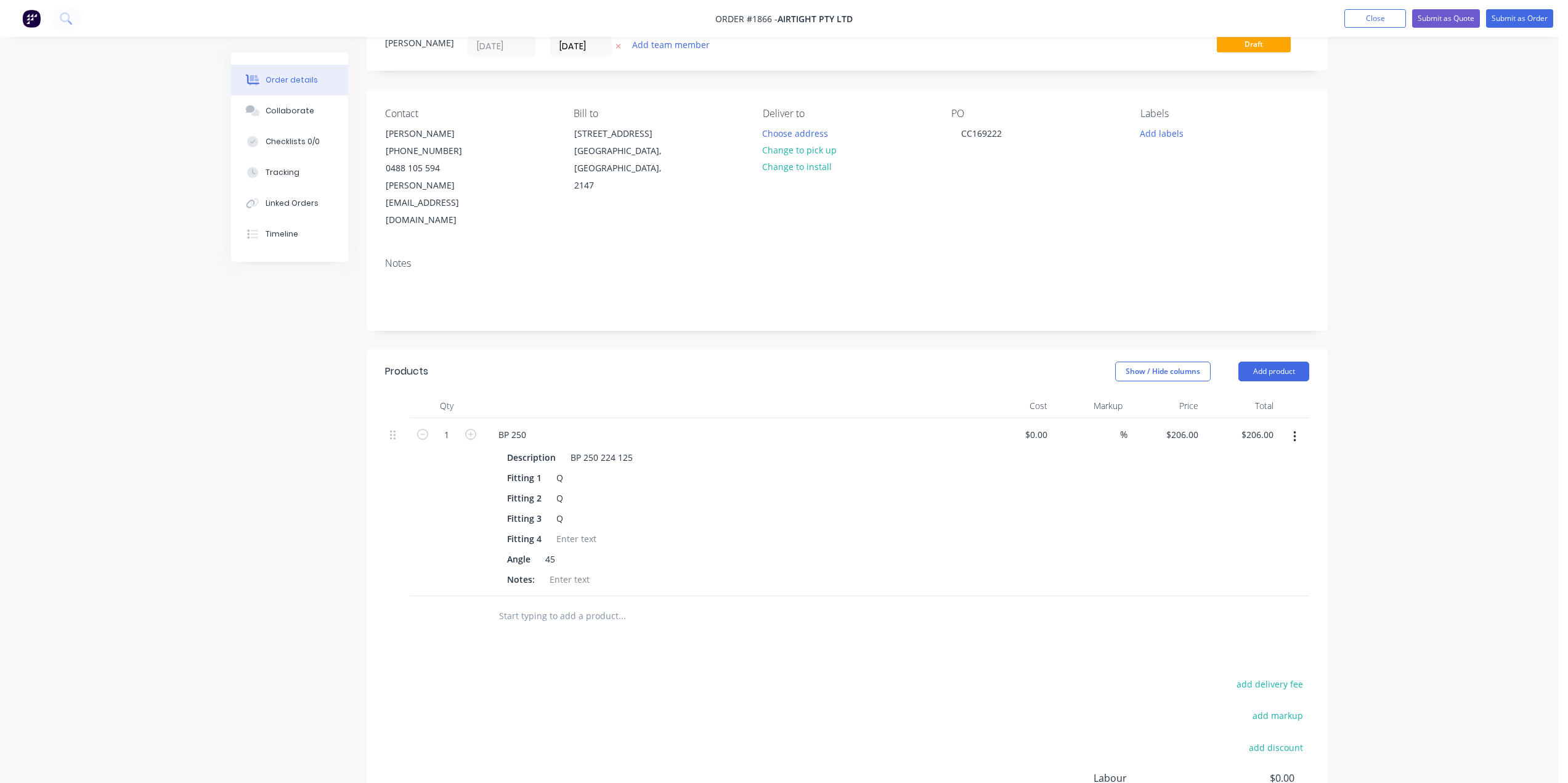
scroll to position [123, 0]
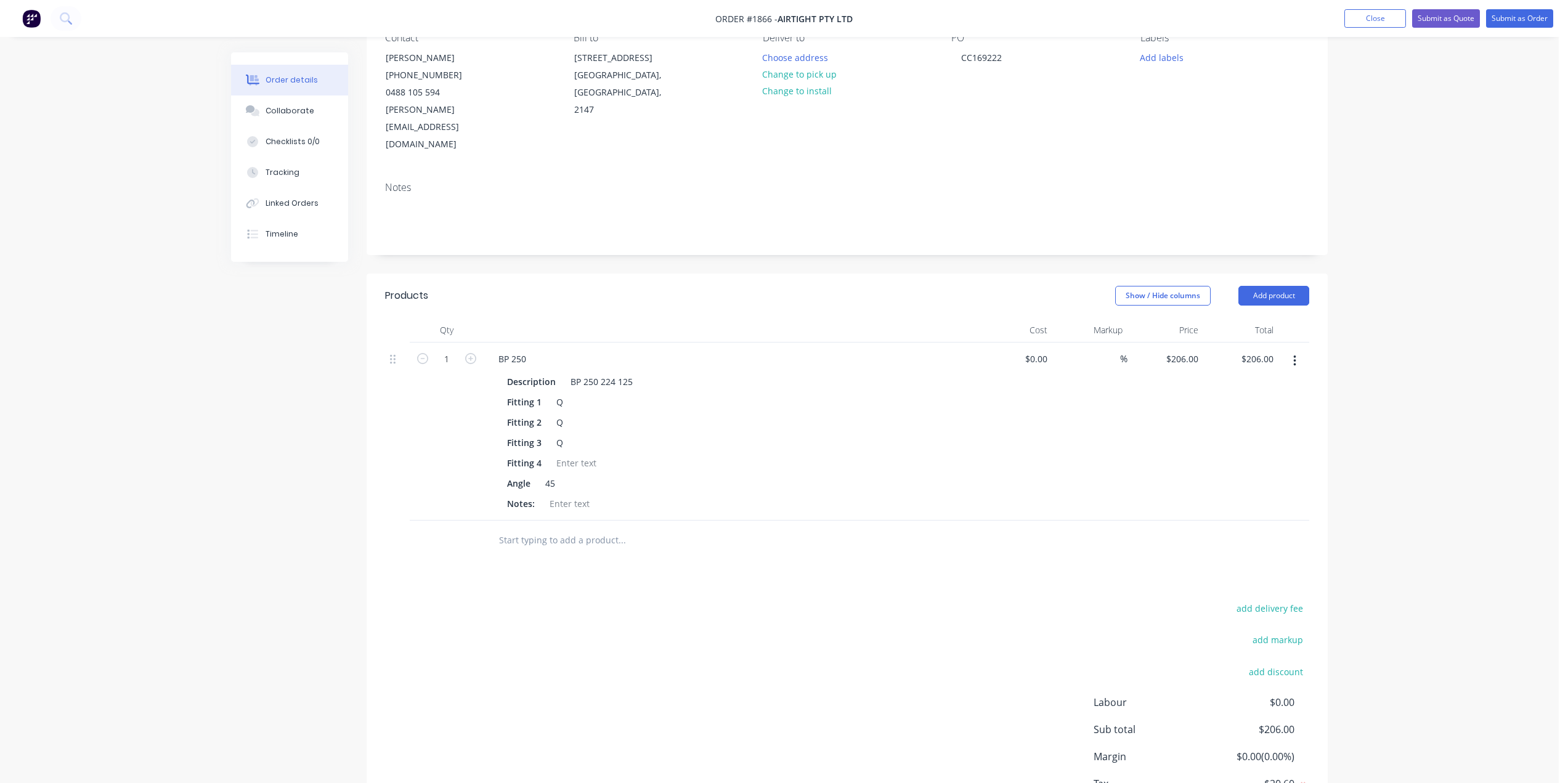
click at [558, 528] on input "text" at bounding box center [622, 540] width 247 height 25
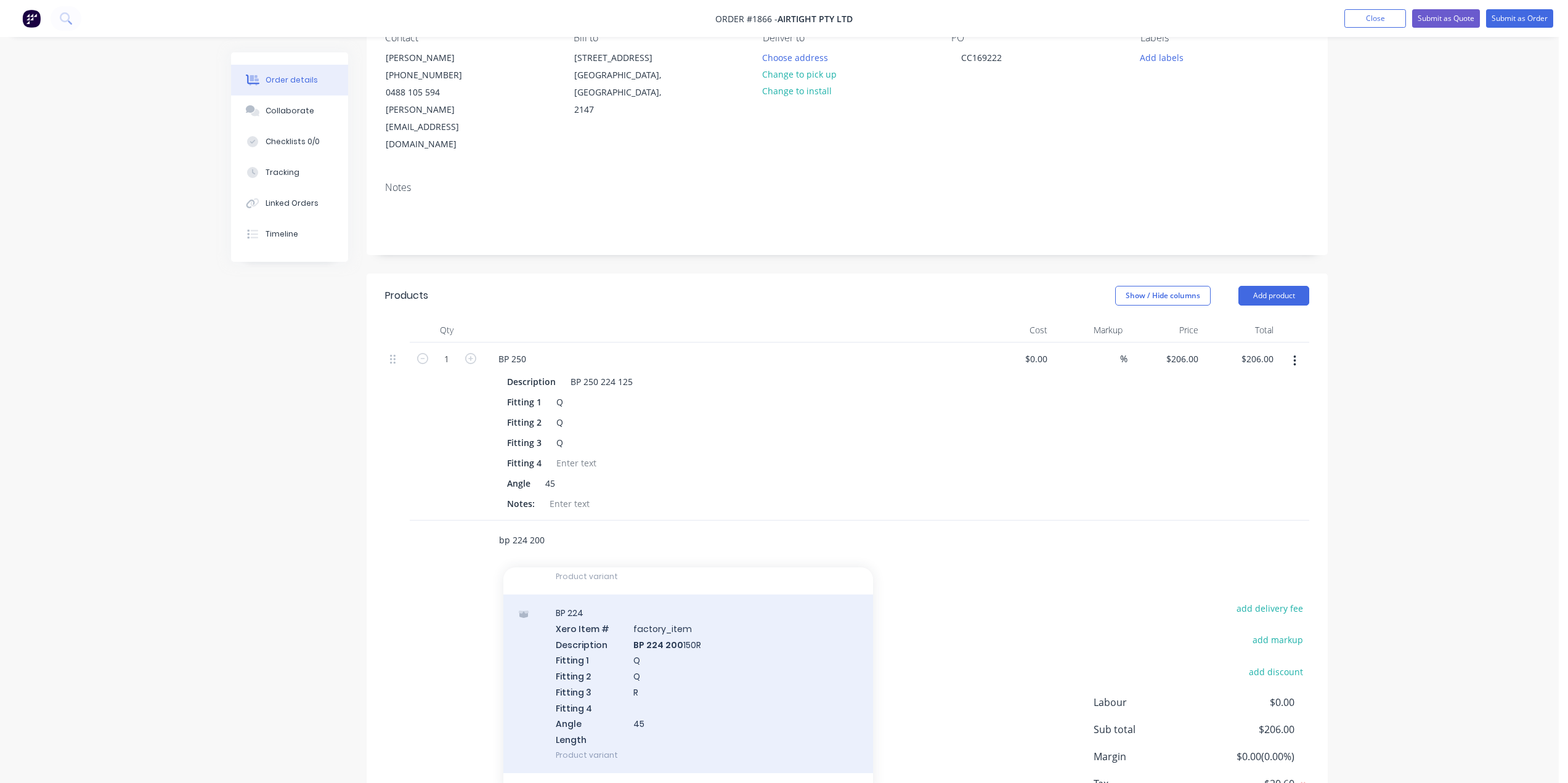
scroll to position [308, 0]
type input "bp 224 200 80"
click at [674, 649] on div "BP 224 Xero Item # factory_item Description BP 224 200 80 Fitting 1 Q Fitting 2…" at bounding box center [687, 696] width 369 height 178
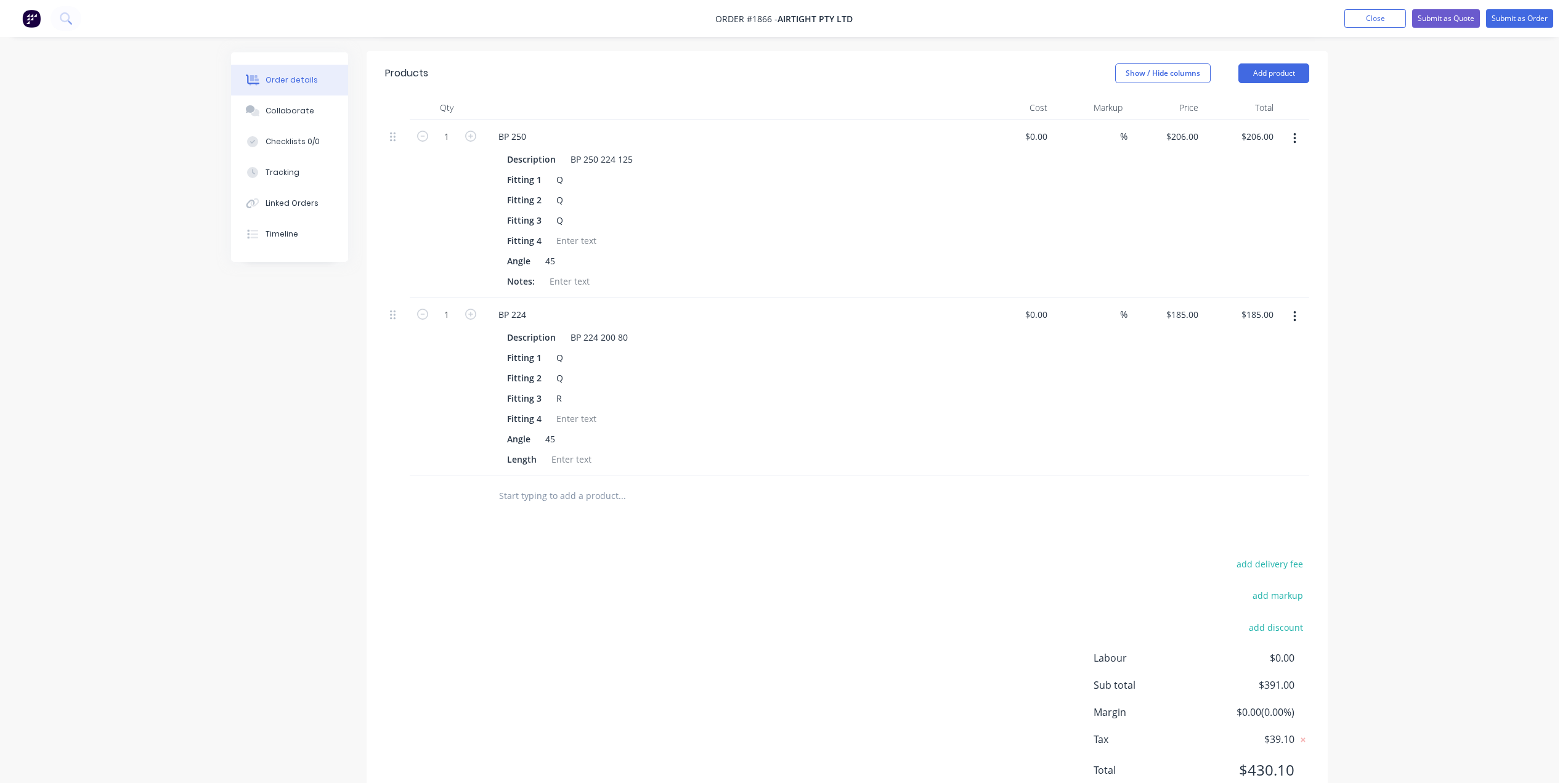
scroll to position [359, 0]
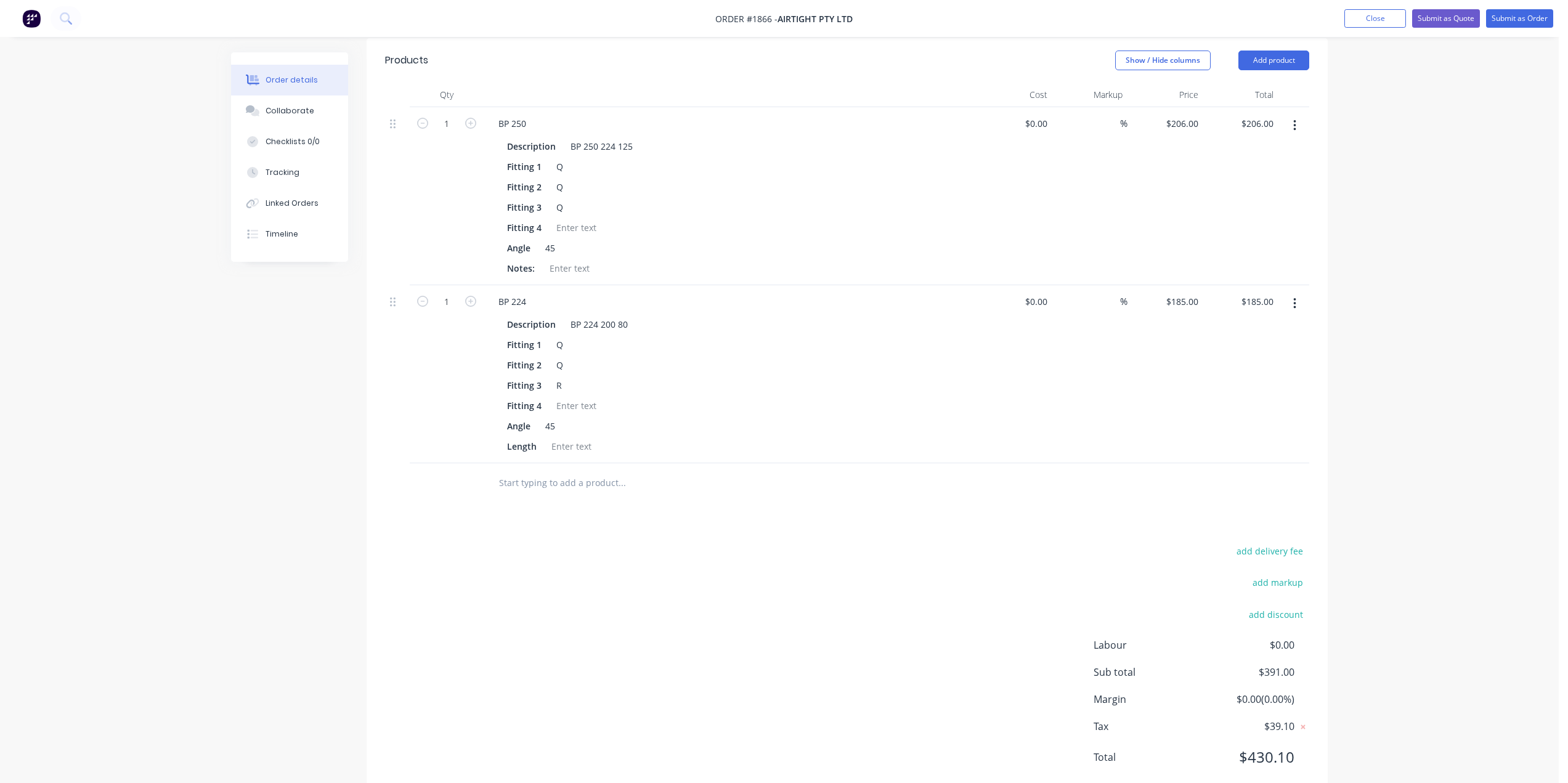
click at [545, 464] on div at bounding box center [704, 483] width 443 height 40
click at [547, 471] on input "text" at bounding box center [622, 483] width 247 height 25
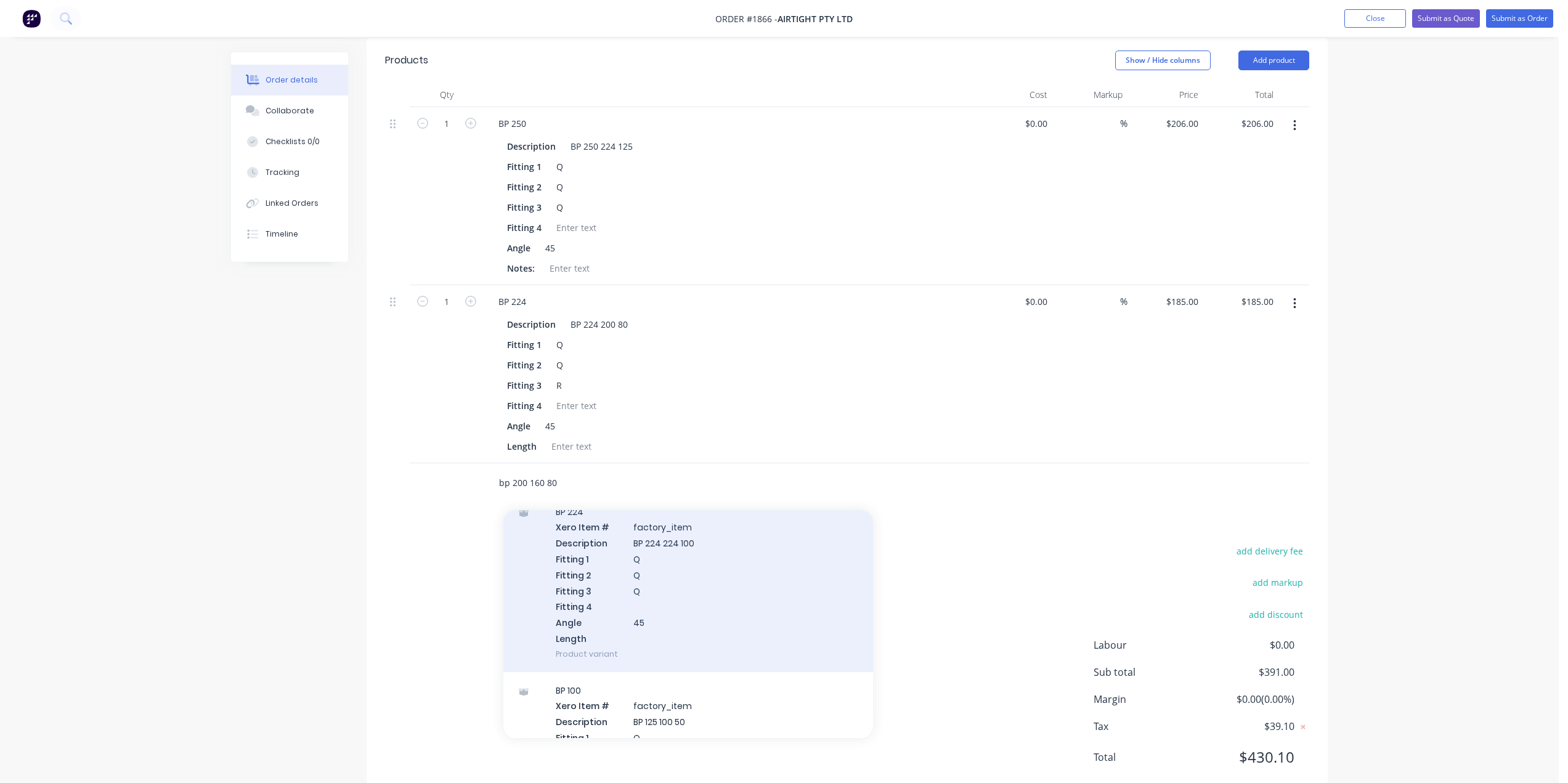
scroll to position [1663, 0]
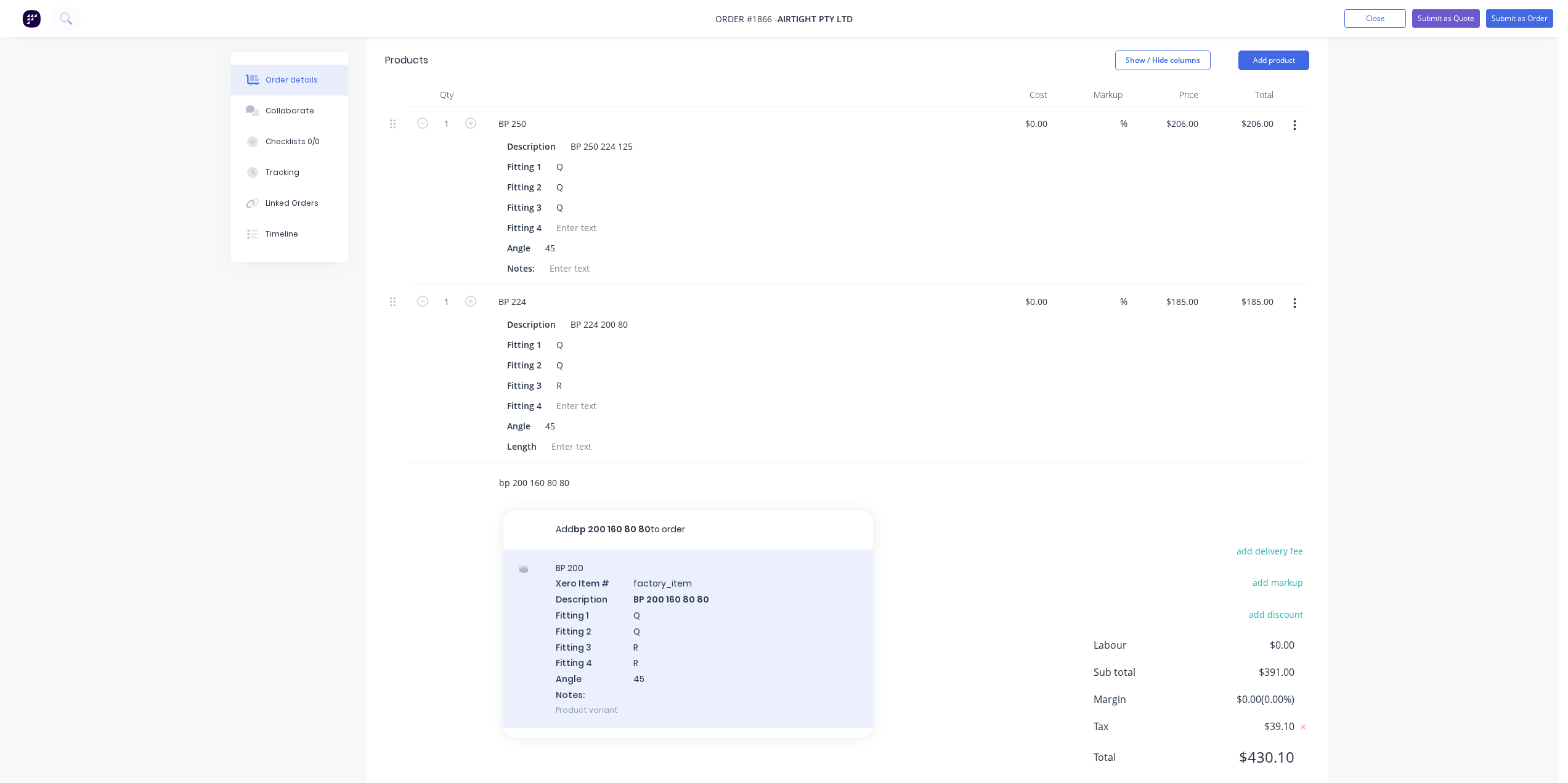
type input "bp 200 160 80 80"
click at [681, 608] on div "BP 200 Xero Item # factory_item Description BP 200 160 80 80 Fitting 1 Q Fittin…" at bounding box center [687, 639] width 369 height 178
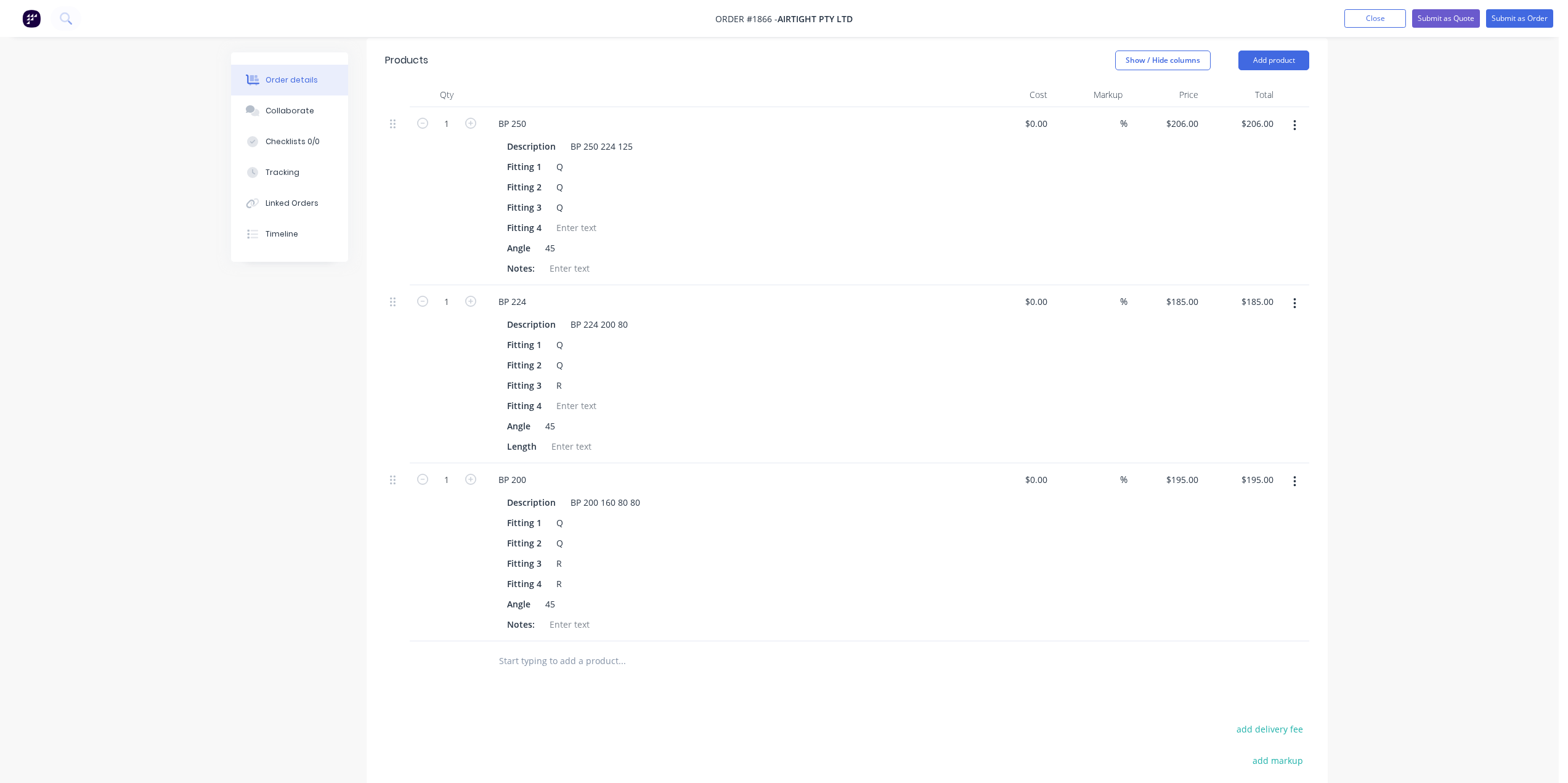
click at [579, 648] on input "text" at bounding box center [622, 661] width 247 height 25
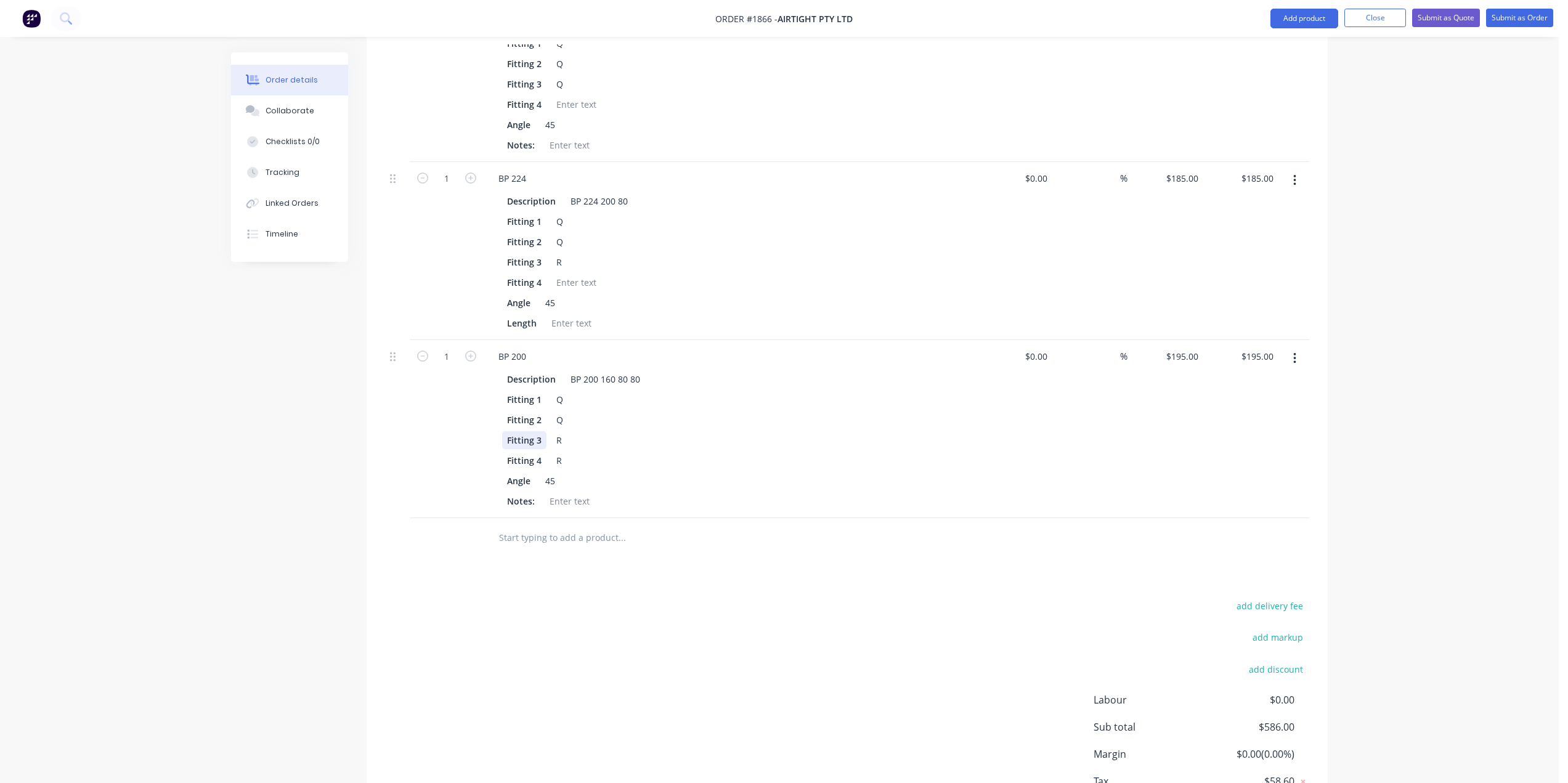
scroll to position [536, 0]
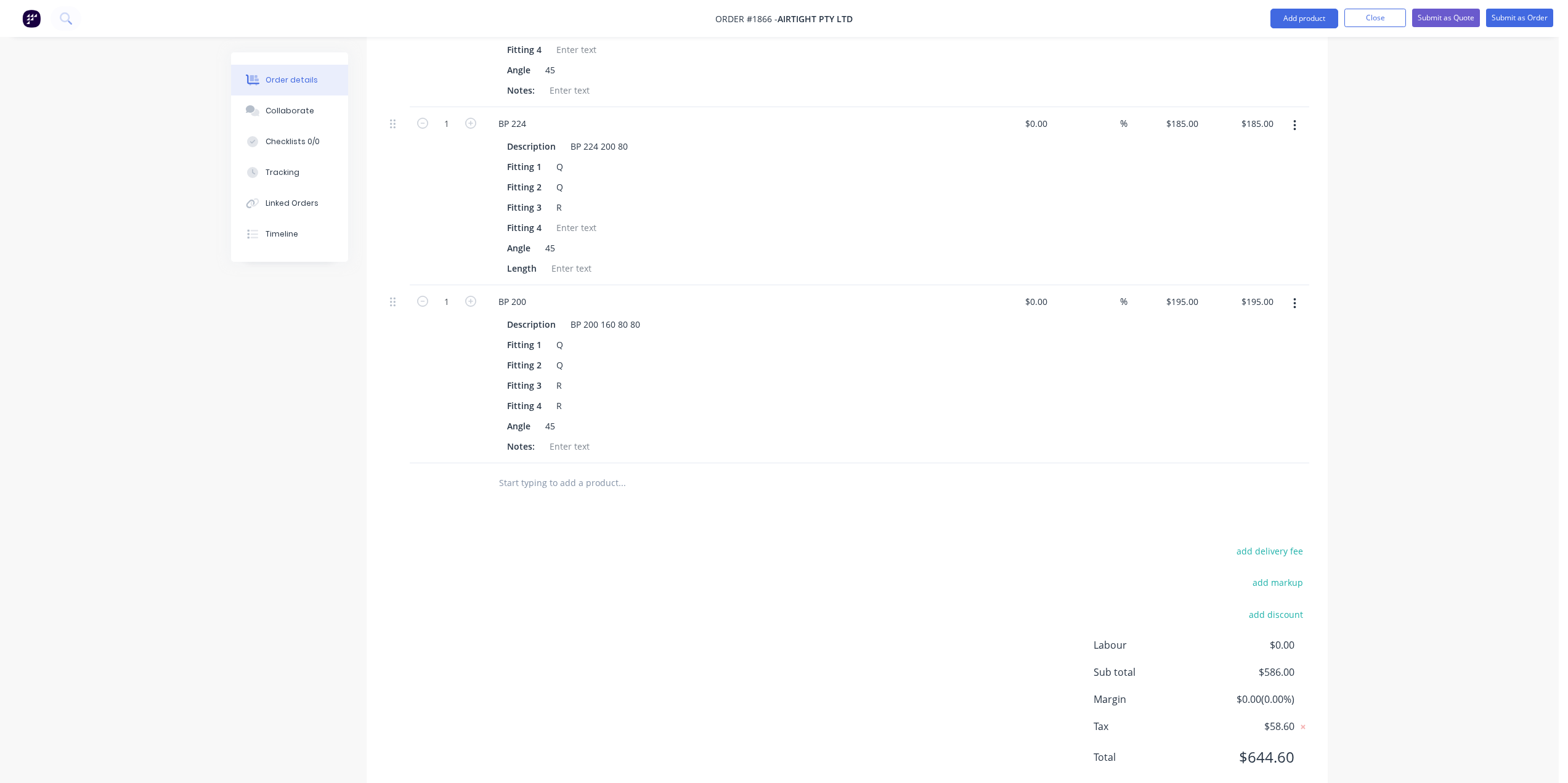
click at [542, 471] on input "text" at bounding box center [622, 483] width 247 height 25
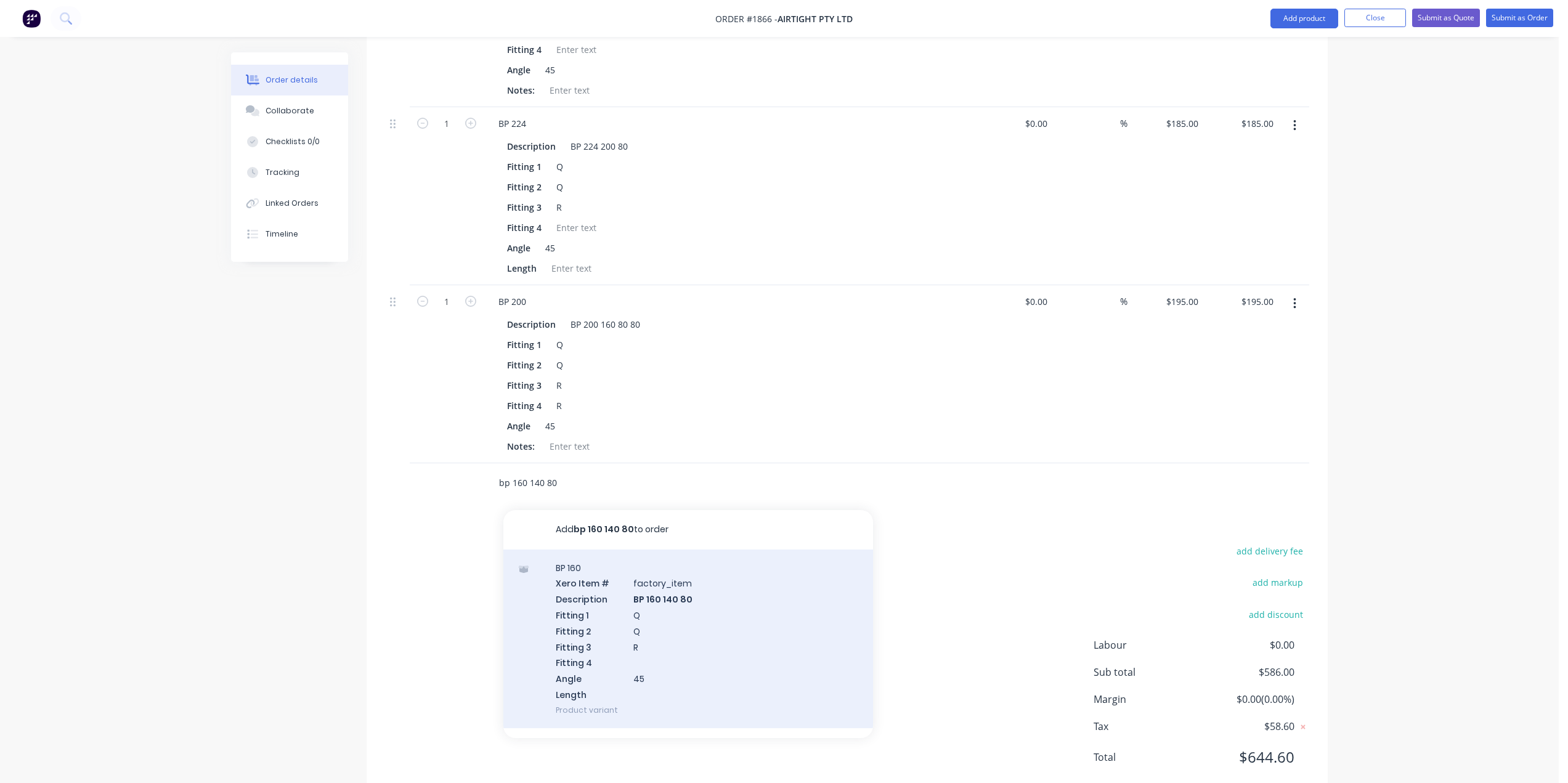
type input "bp 160 140 80"
click at [685, 577] on div "BP 160 Xero Item # factory_item Description BP 160 140 80 Fitting 1 Q Fitting 2…" at bounding box center [687, 639] width 369 height 178
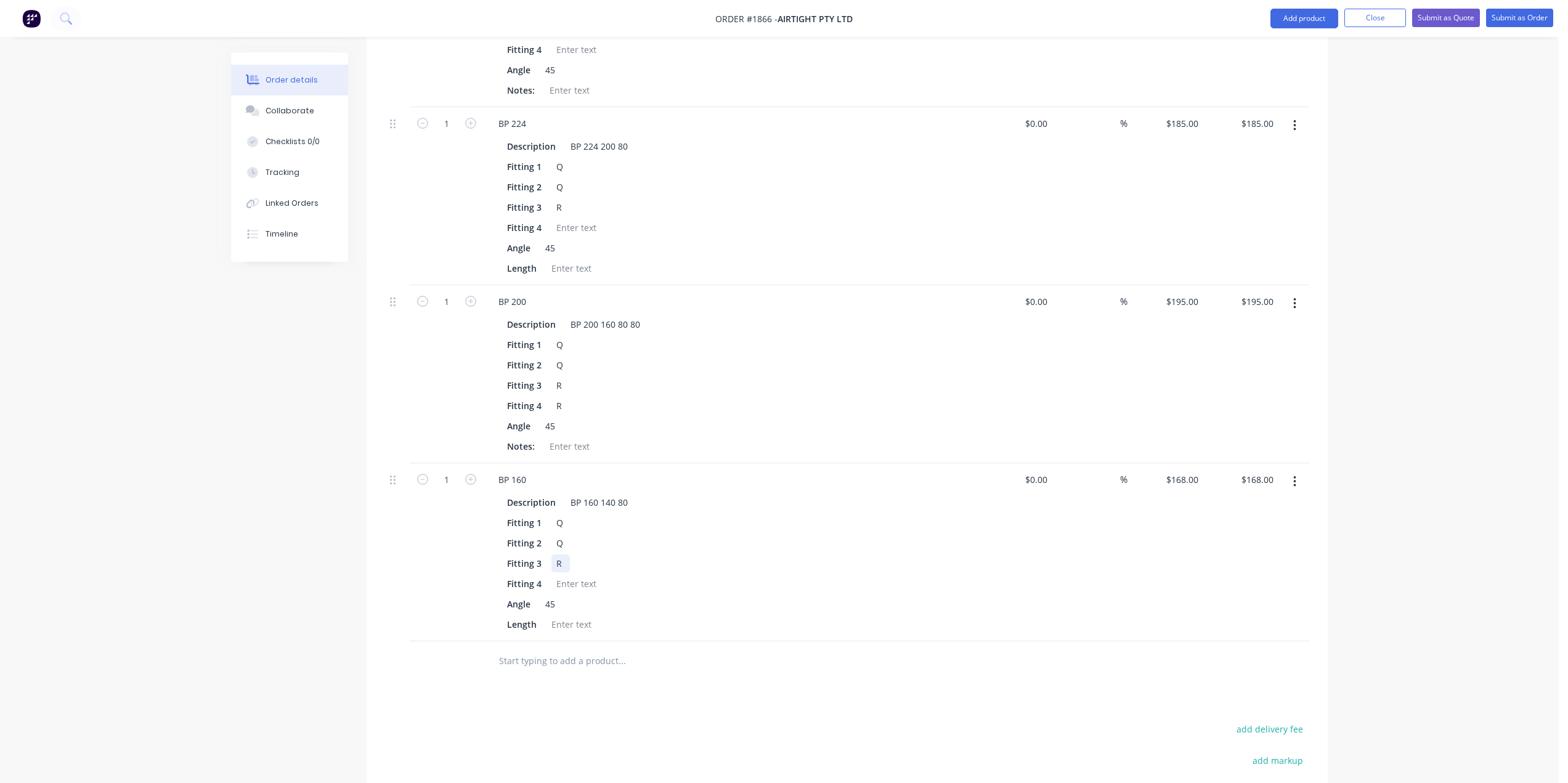
click at [561, 554] on div "R" at bounding box center [560, 563] width 18 height 18
drag, startPoint x: 561, startPoint y: 533, endPoint x: 555, endPoint y: 527, distance: 8.5
click at [561, 554] on div "R" at bounding box center [560, 563] width 18 height 18
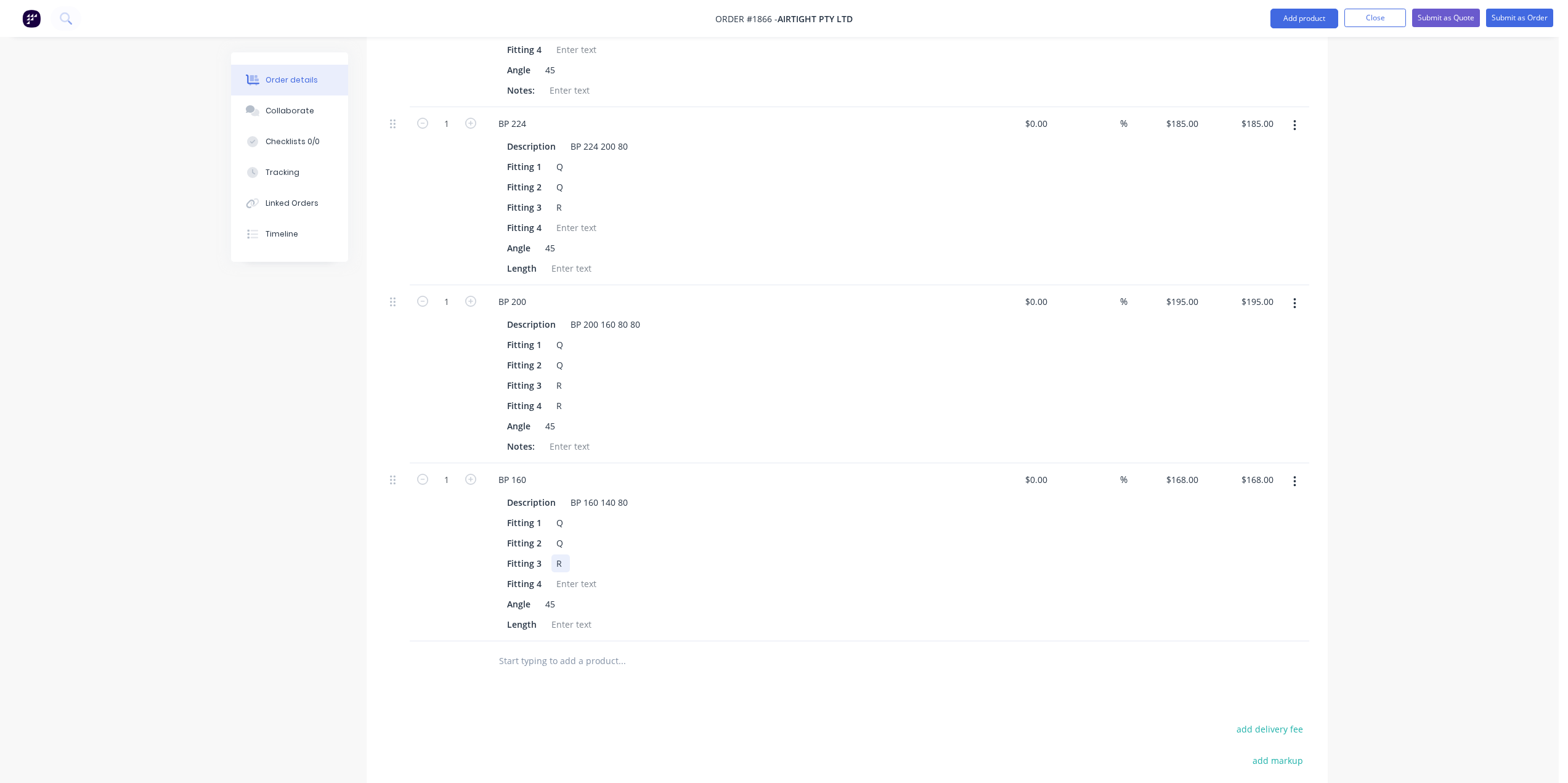
click at [555, 554] on div "R" at bounding box center [560, 563] width 18 height 18
click at [557, 554] on div "R" at bounding box center [560, 563] width 18 height 18
click at [736, 595] on div "Angle 45" at bounding box center [727, 604] width 451 height 18
click at [575, 648] on input "text" at bounding box center [622, 661] width 247 height 25
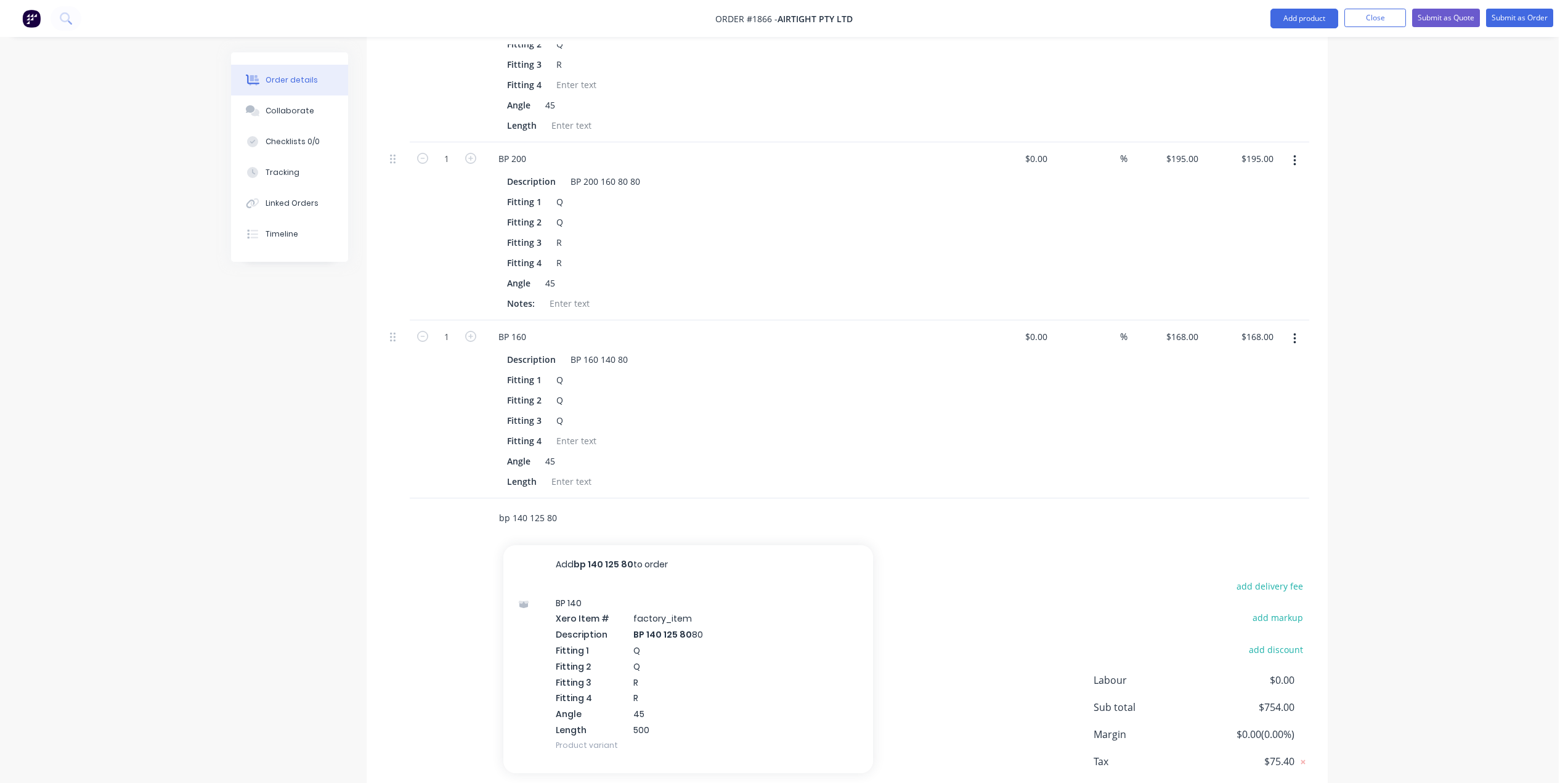
scroll to position [715, 0]
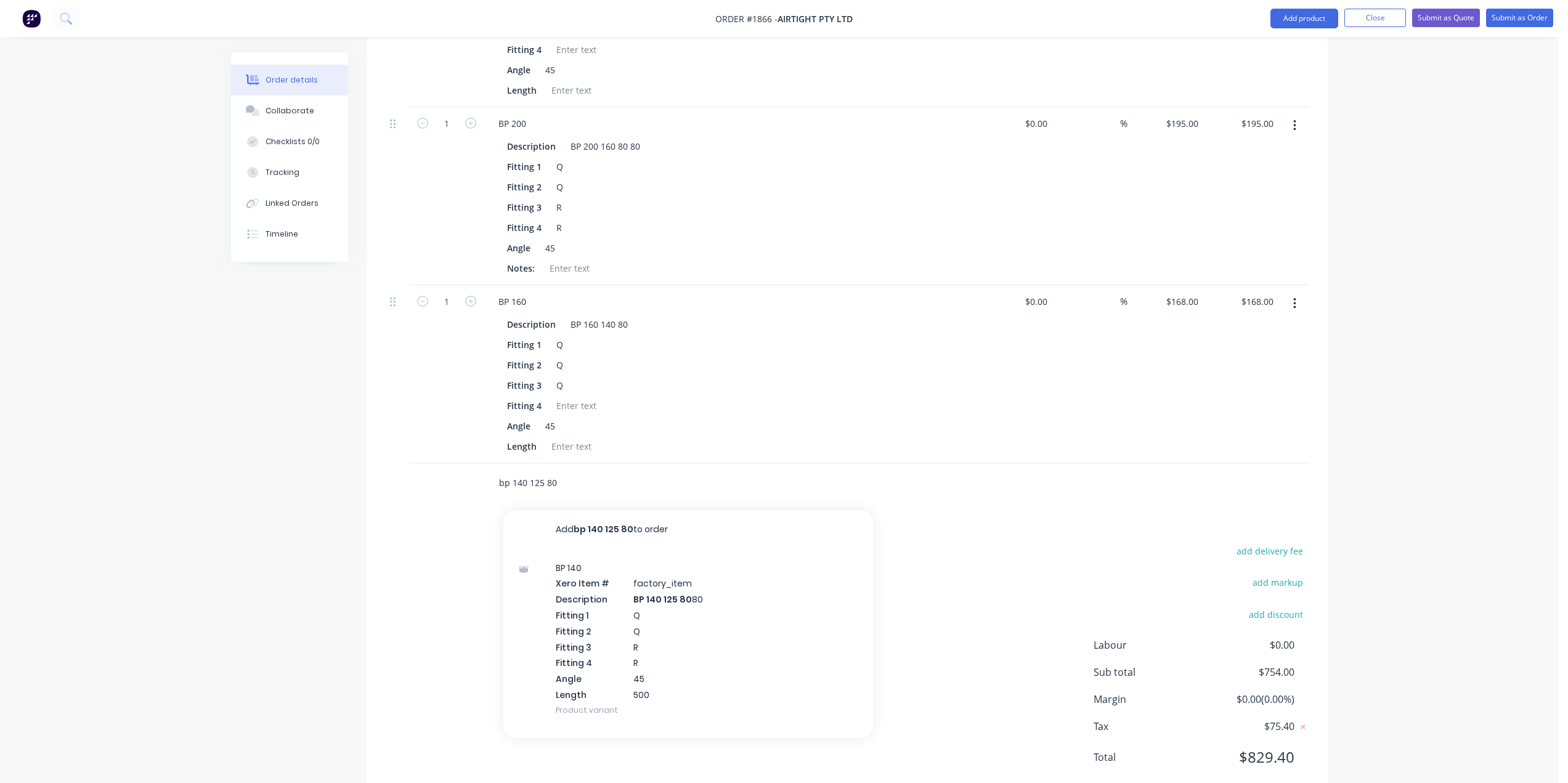
type input "bp 140 125 80"
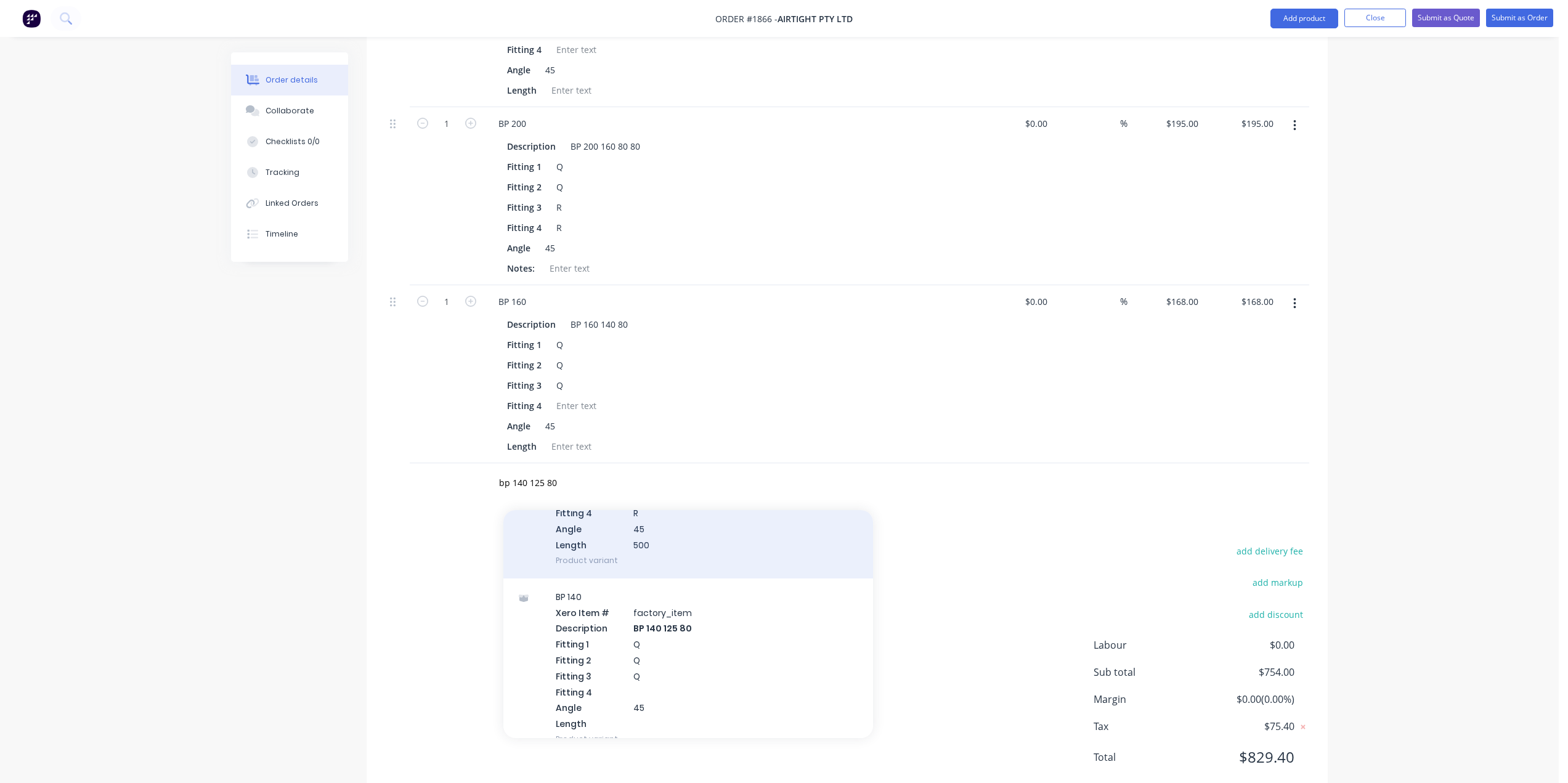
scroll to position [185, 0]
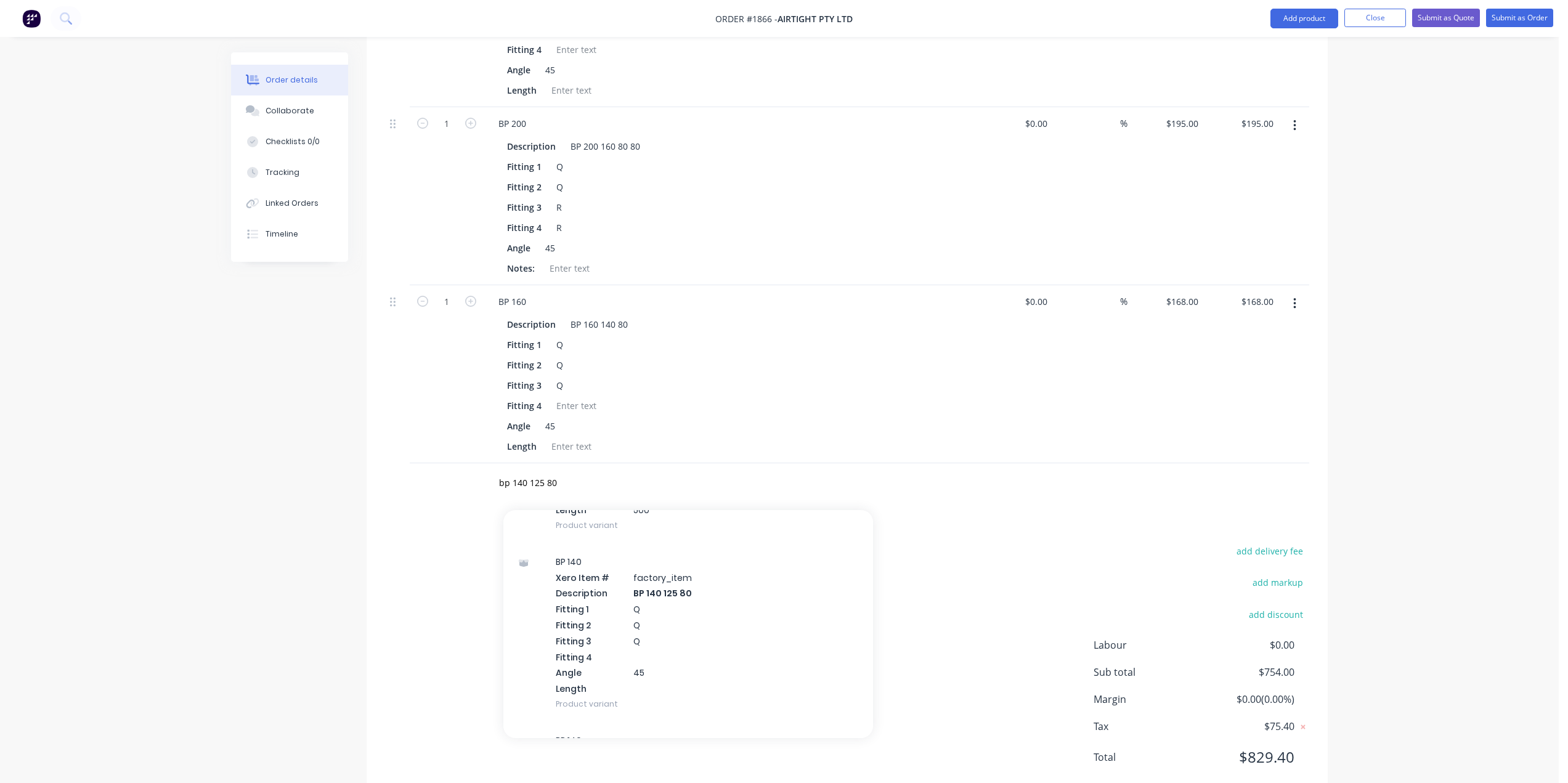
drag, startPoint x: 737, startPoint y: 587, endPoint x: 1187, endPoint y: 510, distance: 456.5
click at [737, 587] on div "BP 140 Xero Item # factory_item Description BP 140 125 80 Fitting 1 Q Fitting 2…" at bounding box center [687, 632] width 369 height 178
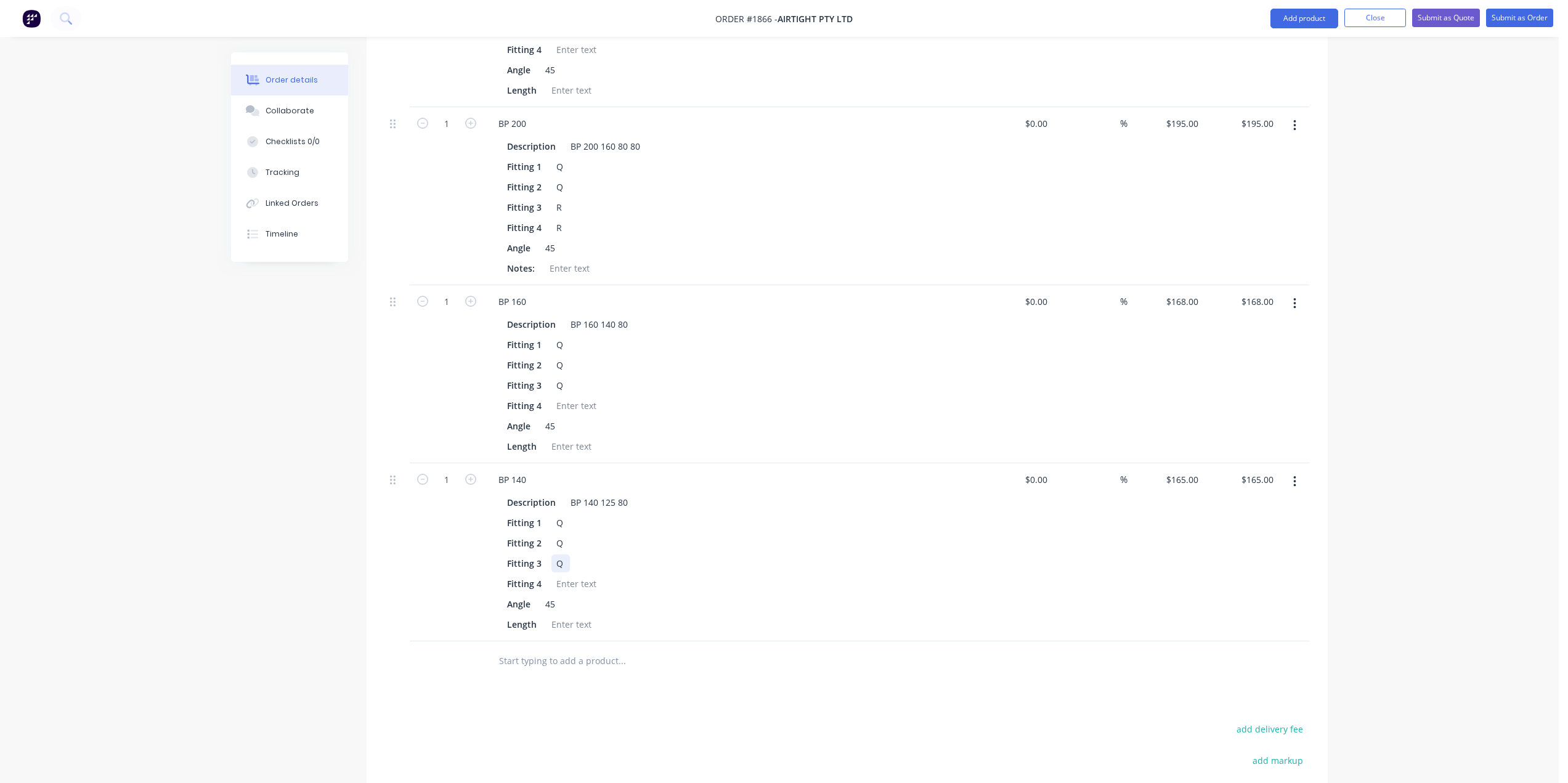
click at [564, 554] on div "Q" at bounding box center [560, 563] width 18 height 18
click at [756, 657] on div "Products Show / Hide columns Add product Qty Cost Markup Price Total 1 BP 250 D…" at bounding box center [847, 329] width 961 height 1295
click at [592, 648] on input "text" at bounding box center [622, 661] width 247 height 25
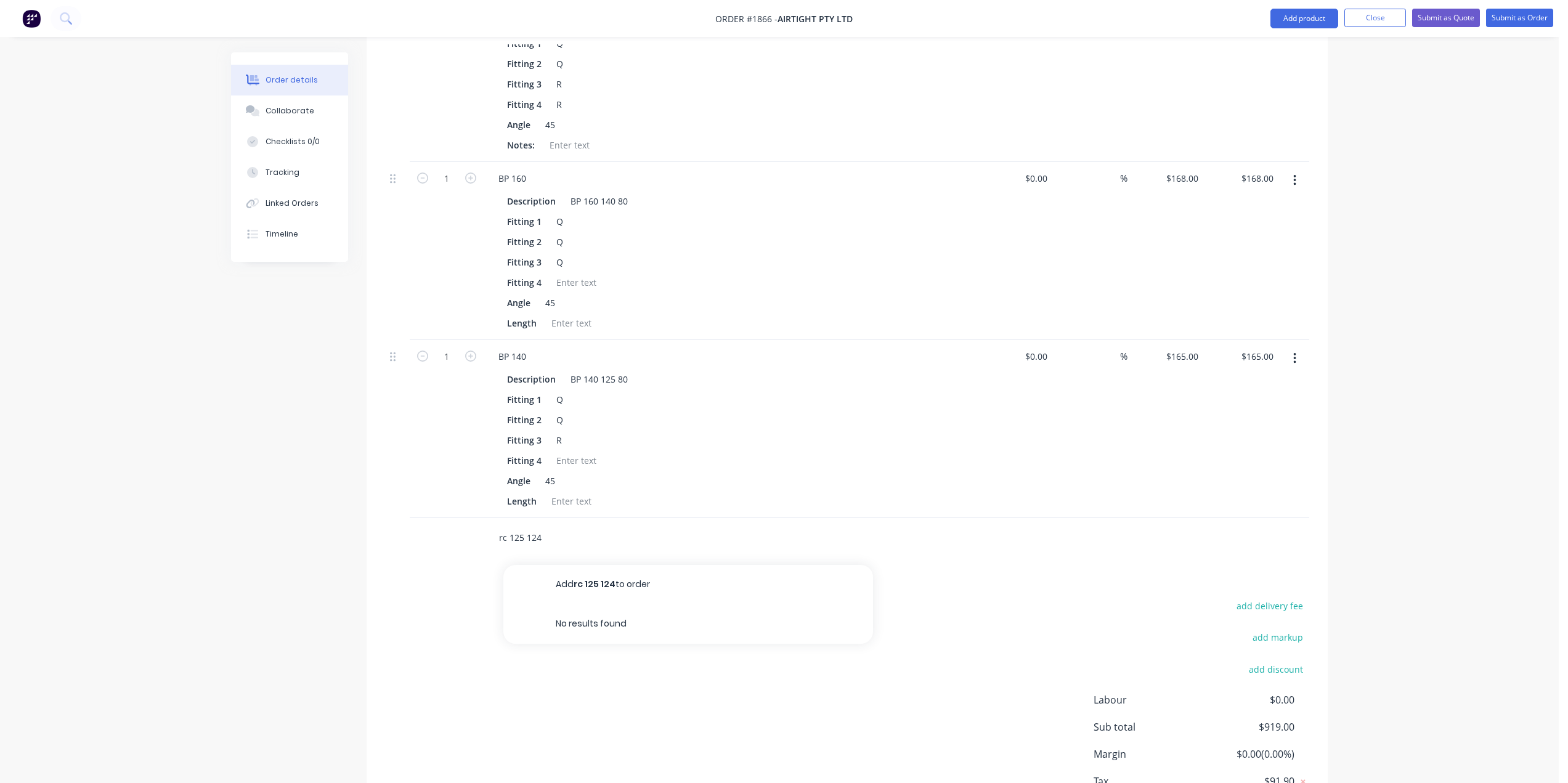
scroll to position [892, 0]
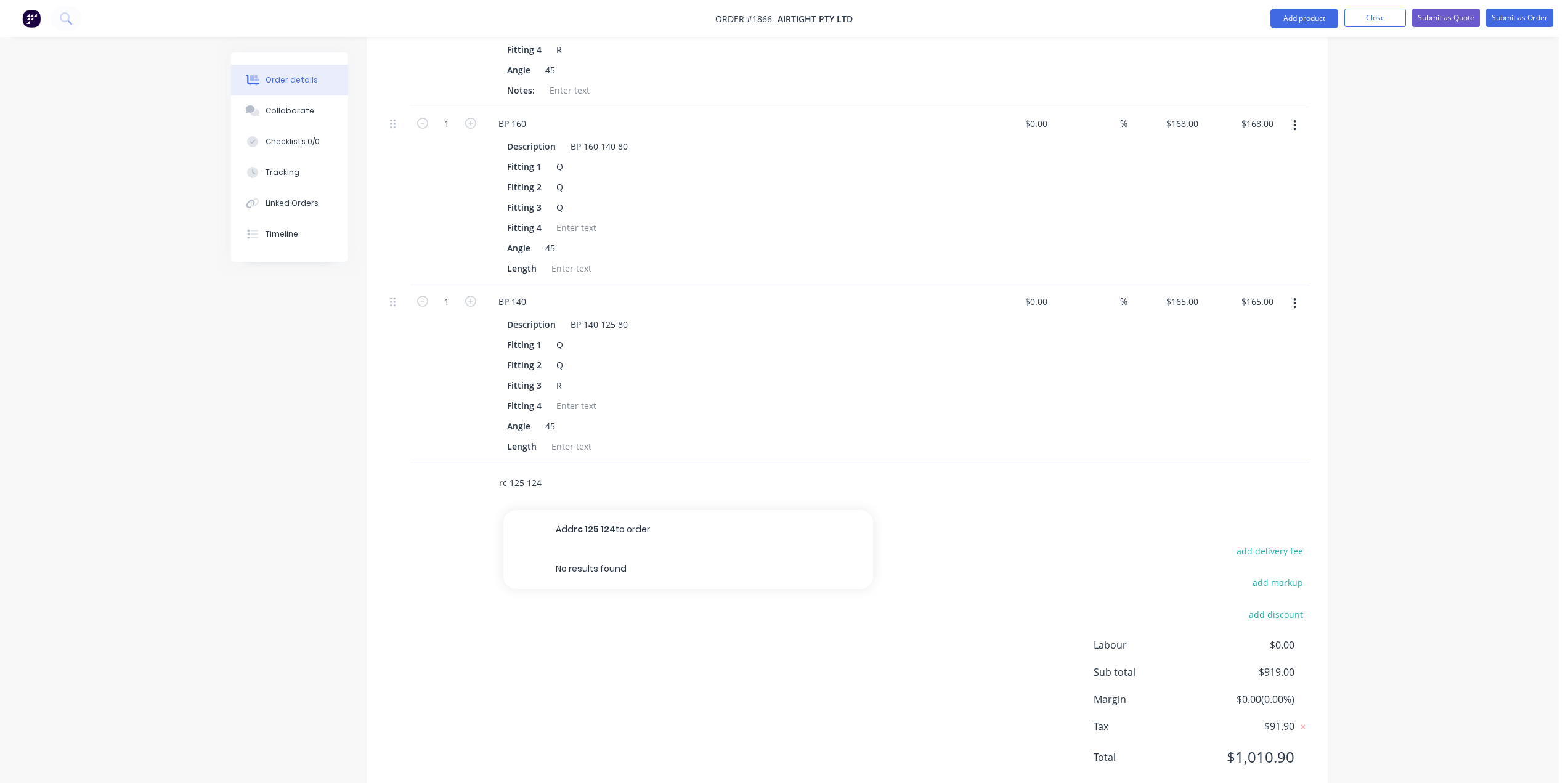
click at [566, 471] on input "rc 125 124" at bounding box center [622, 483] width 247 height 25
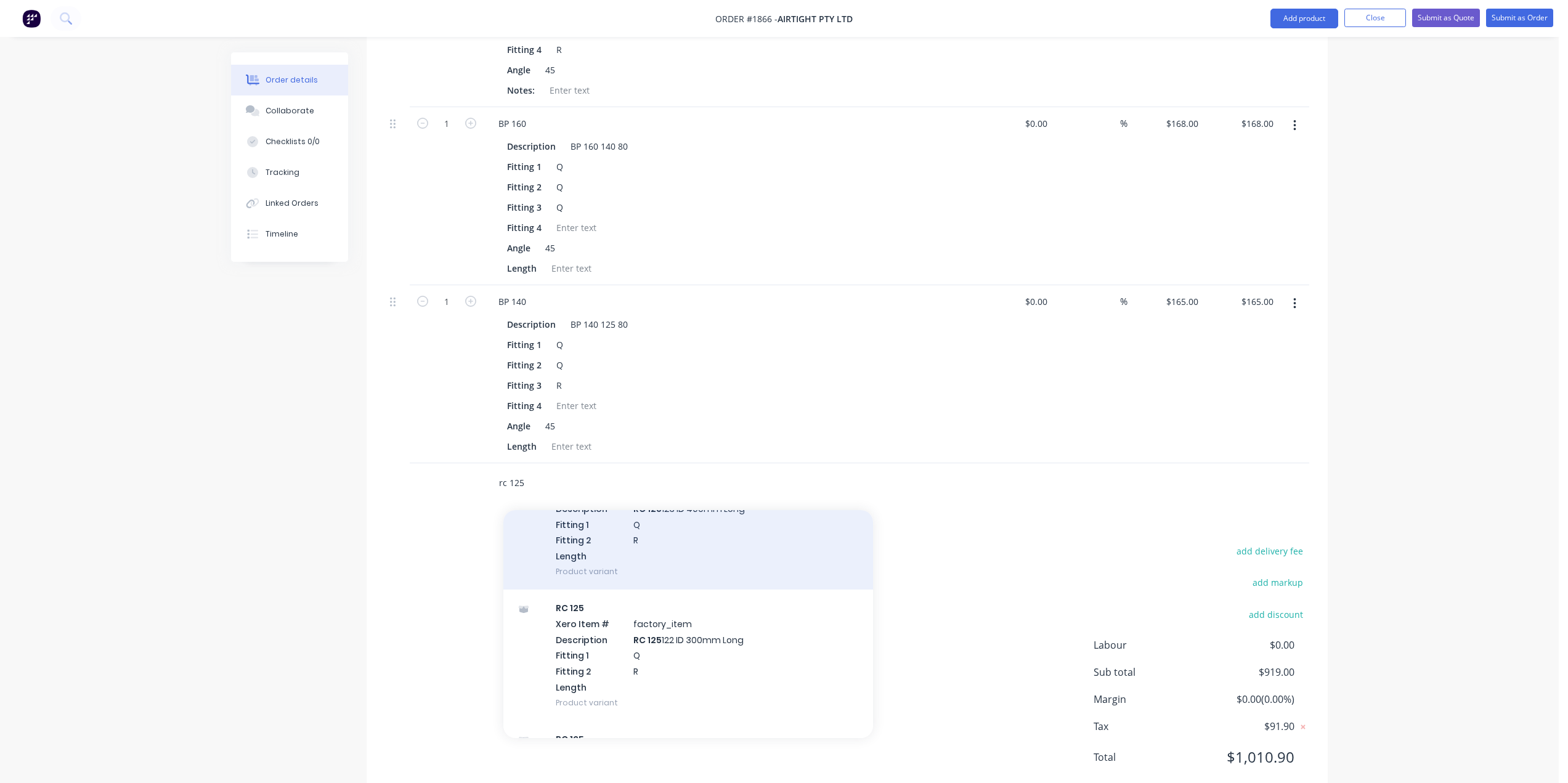
scroll to position [1109, 0]
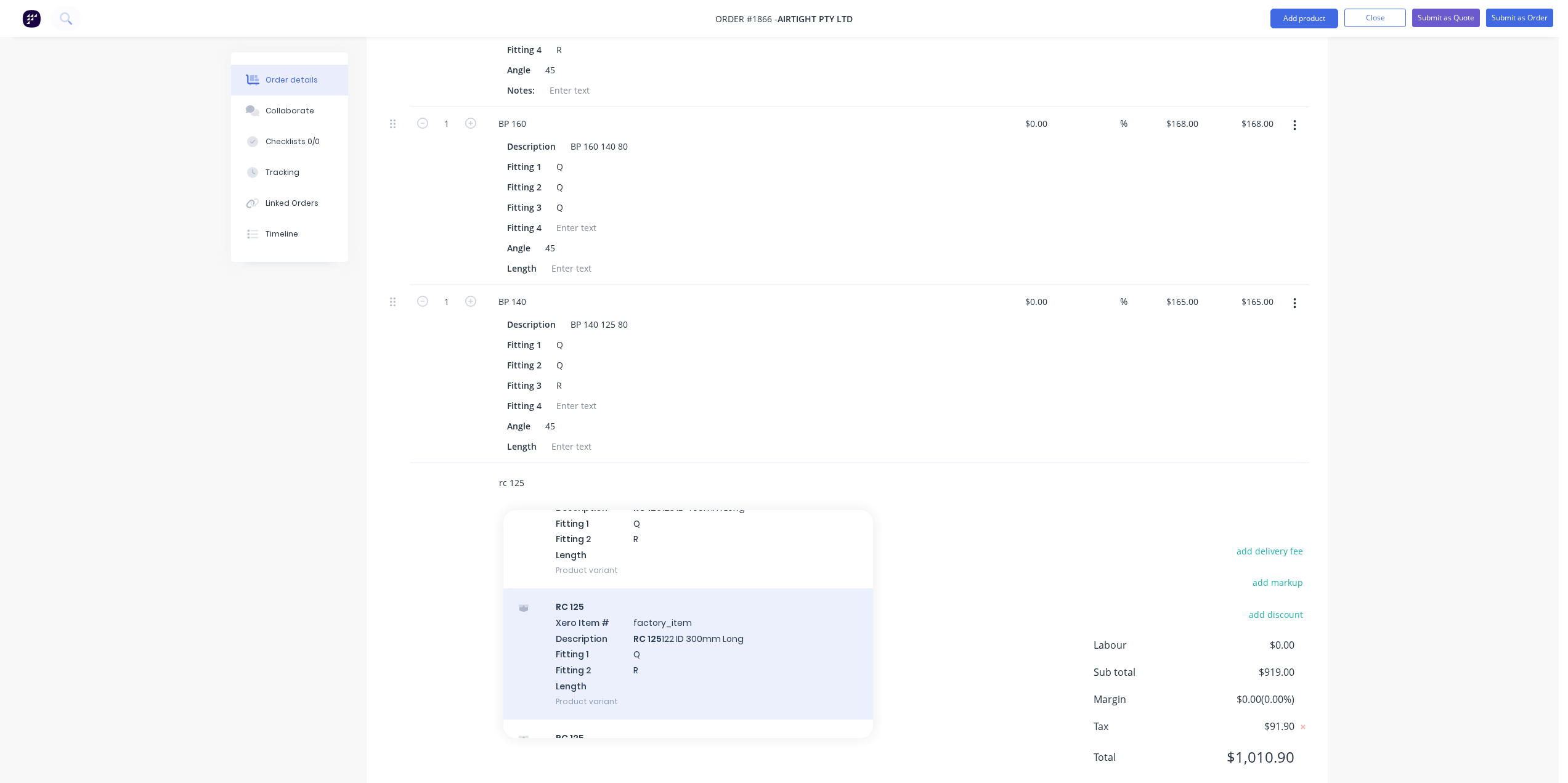
type input "rc 125"
click at [706, 613] on div "RC 125 Xero Item # factory_item Description RC 125 122 ID 300mm Long Fitting 1 …" at bounding box center [687, 654] width 369 height 131
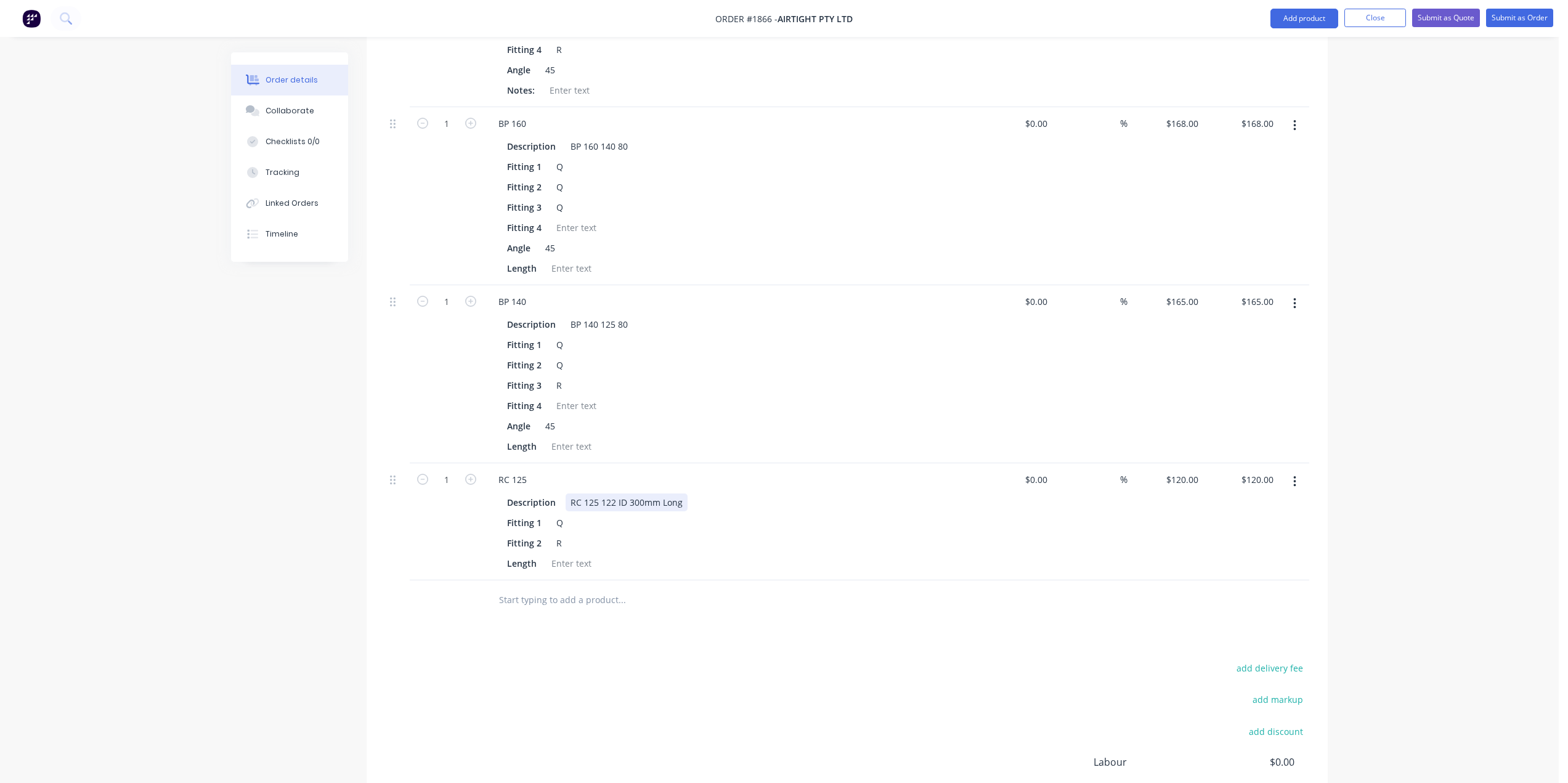
click at [611, 494] on div "RC 125 122 ID 300mm Long" at bounding box center [626, 502] width 122 height 18
click at [613, 494] on div "RC 125 122 ID 300mm Long" at bounding box center [626, 502] width 122 height 18
click at [596, 587] on input "text" at bounding box center [622, 600] width 247 height 25
click at [555, 554] on div at bounding box center [571, 563] width 50 height 18
drag, startPoint x: 739, startPoint y: 575, endPoint x: 747, endPoint y: 585, distance: 12.8
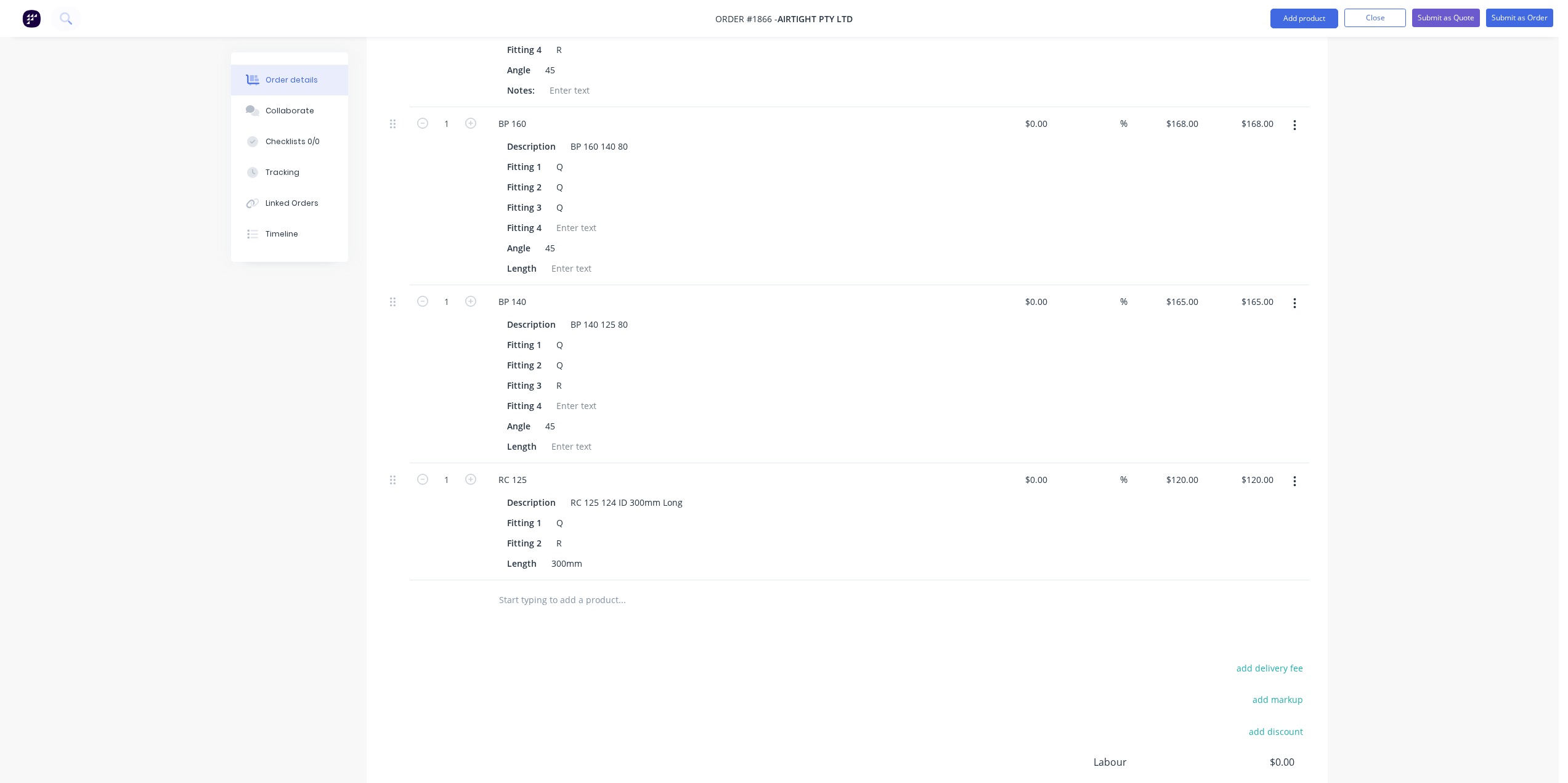
click at [740, 587] on input "text" at bounding box center [622, 600] width 247 height 25
click at [1368, 401] on div "Order details Collaborate Checklists 0/0 Tracking Linked Orders Timeline Order …" at bounding box center [779, 21] width 1559 height 1827
click at [569, 587] on input "text" at bounding box center [622, 600] width 247 height 25
click at [549, 587] on input "rc 80 394" at bounding box center [622, 600] width 247 height 25
click at [547, 587] on input "rc 80 394" at bounding box center [622, 600] width 247 height 25
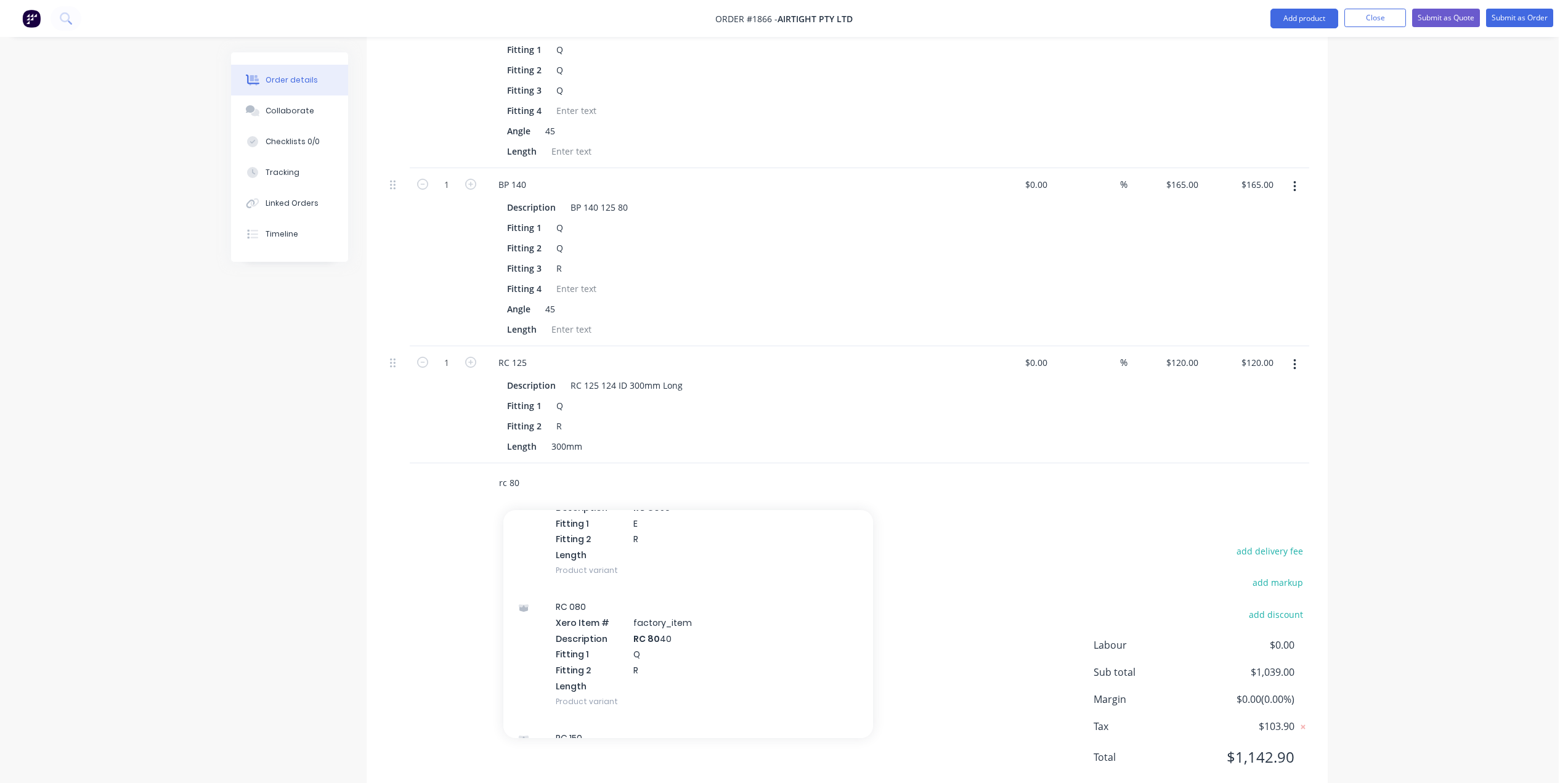
scroll to position [1294, 0]
type input "rc 80"
click at [1300, 19] on button "Add product" at bounding box center [1303, 18] width 67 height 20
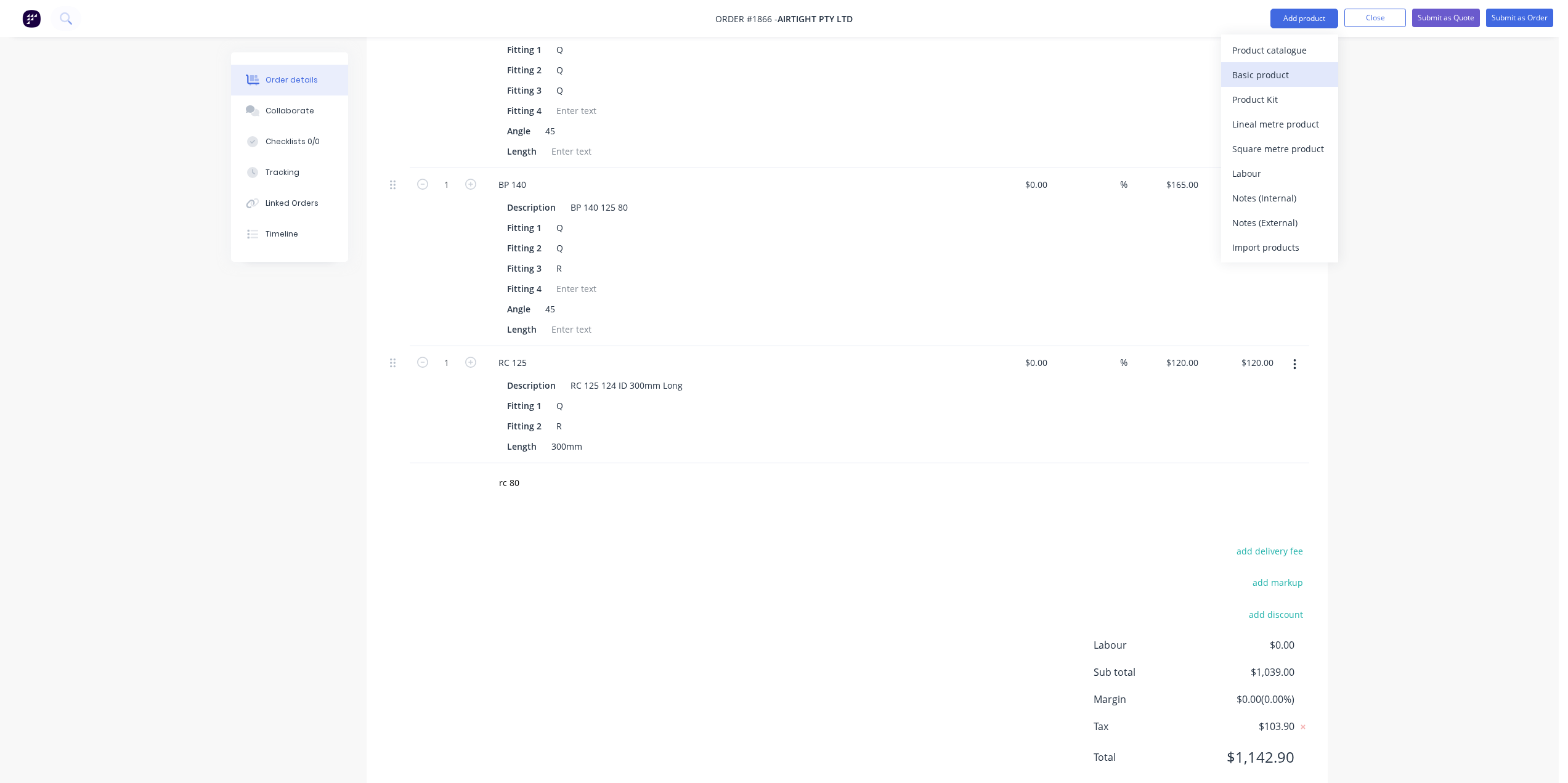
click at [1247, 66] on div "Basic product" at bounding box center [1279, 74] width 95 height 18
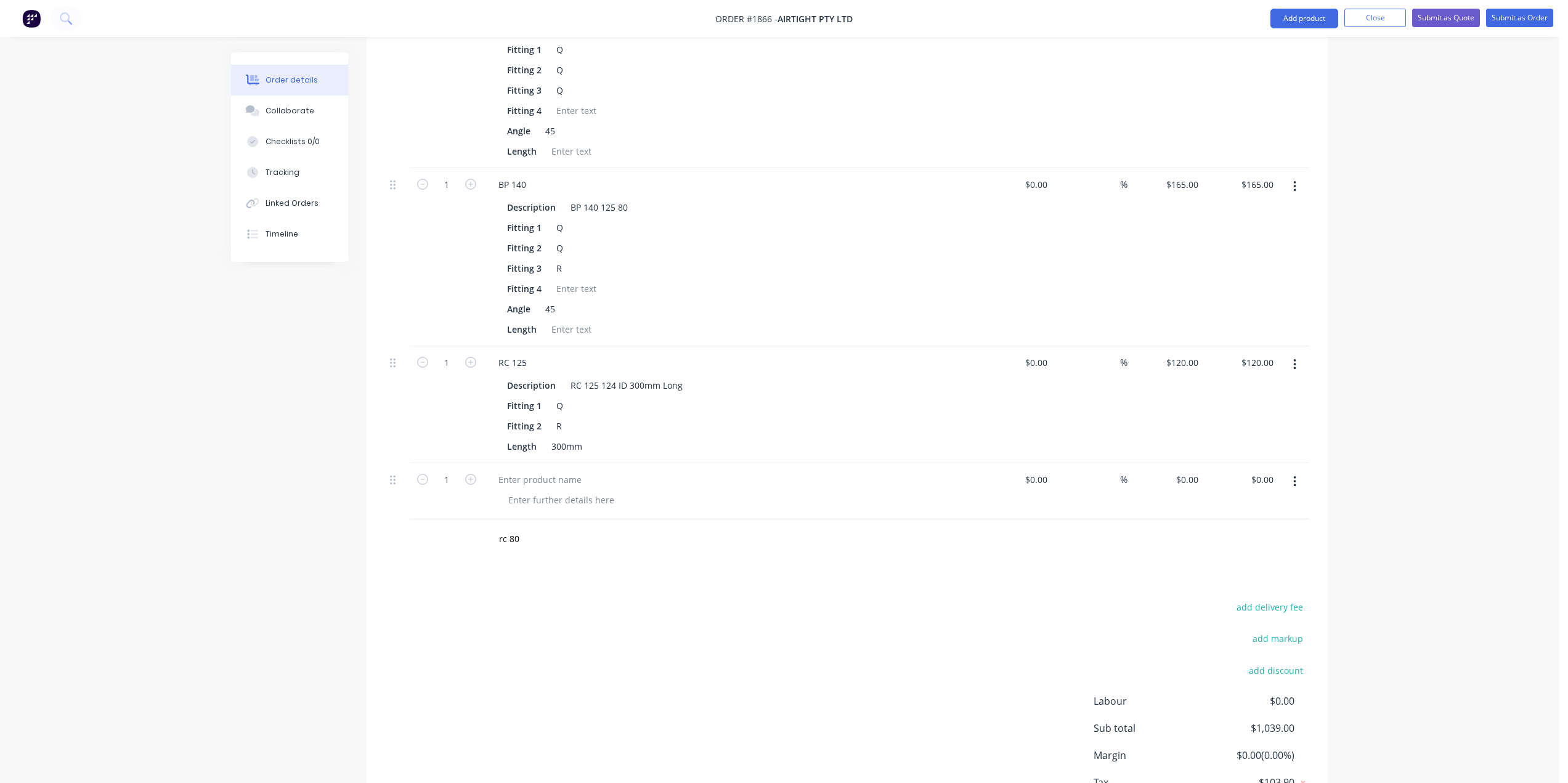
click at [1299, 17] on button "Add product" at bounding box center [1303, 18] width 67 height 20
click at [1260, 55] on div "Product catalogue" at bounding box center [1279, 49] width 95 height 18
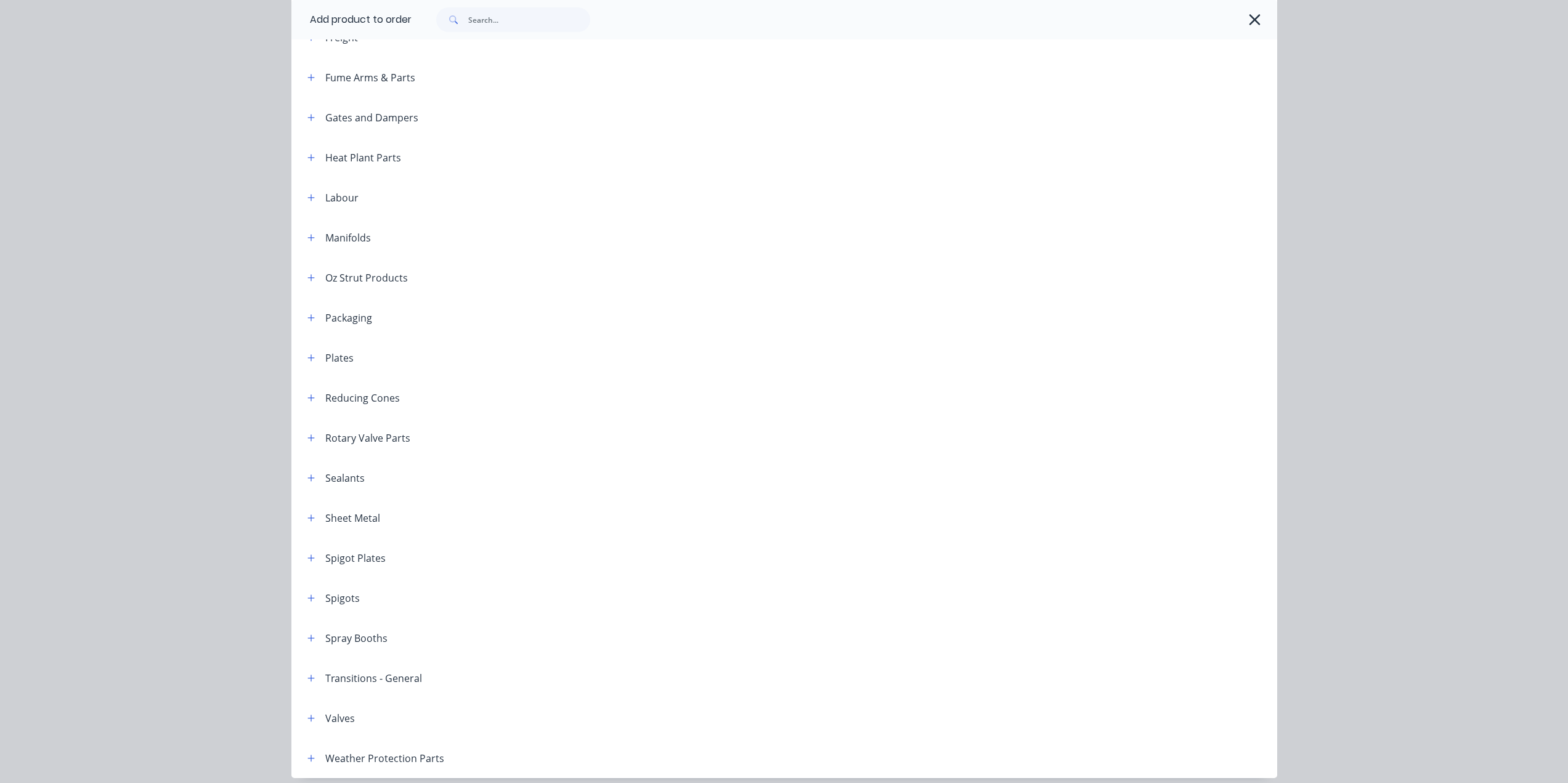
scroll to position [1066, 0]
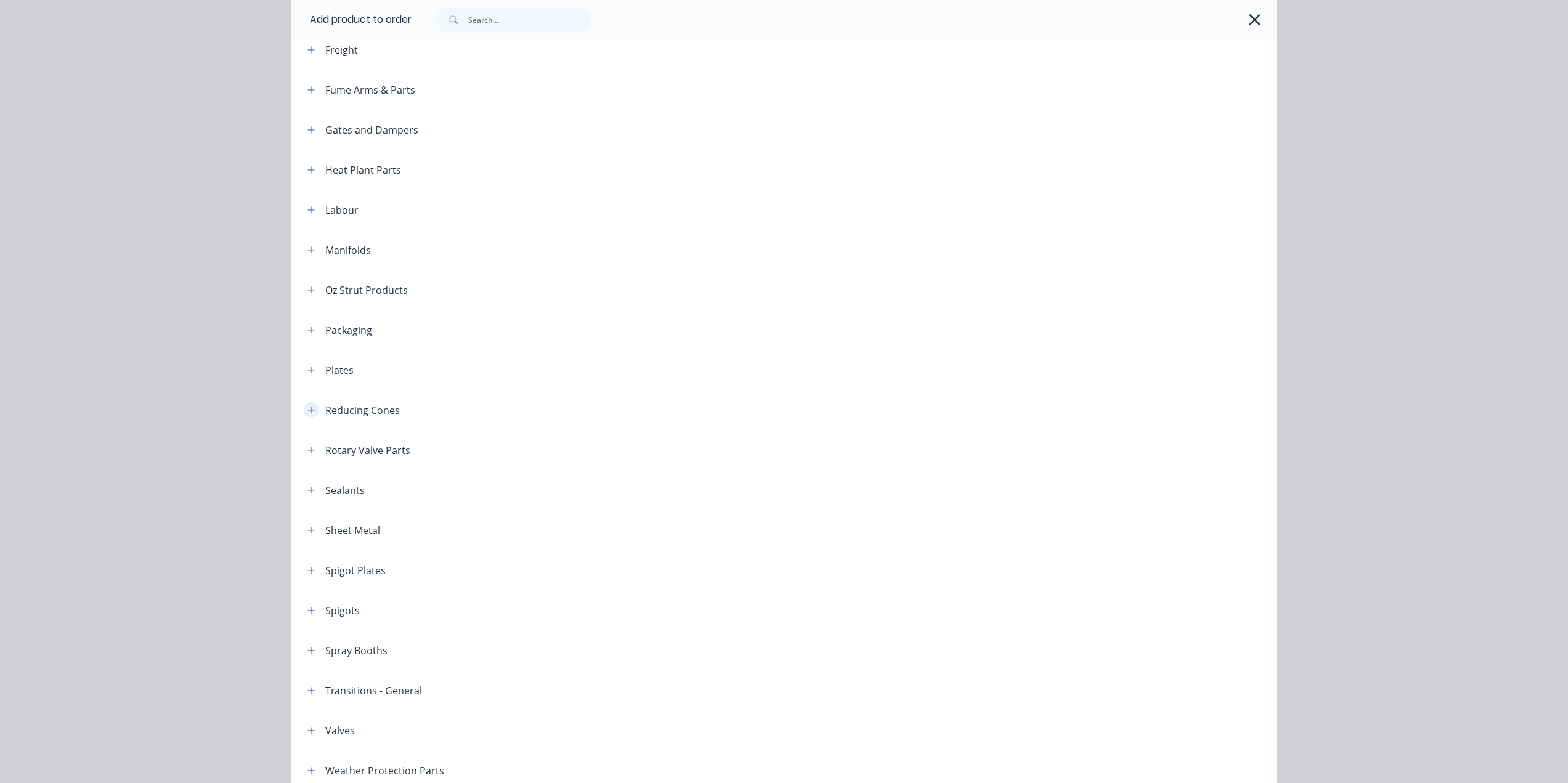
click at [308, 406] on icon "button" at bounding box center [311, 410] width 8 height 9
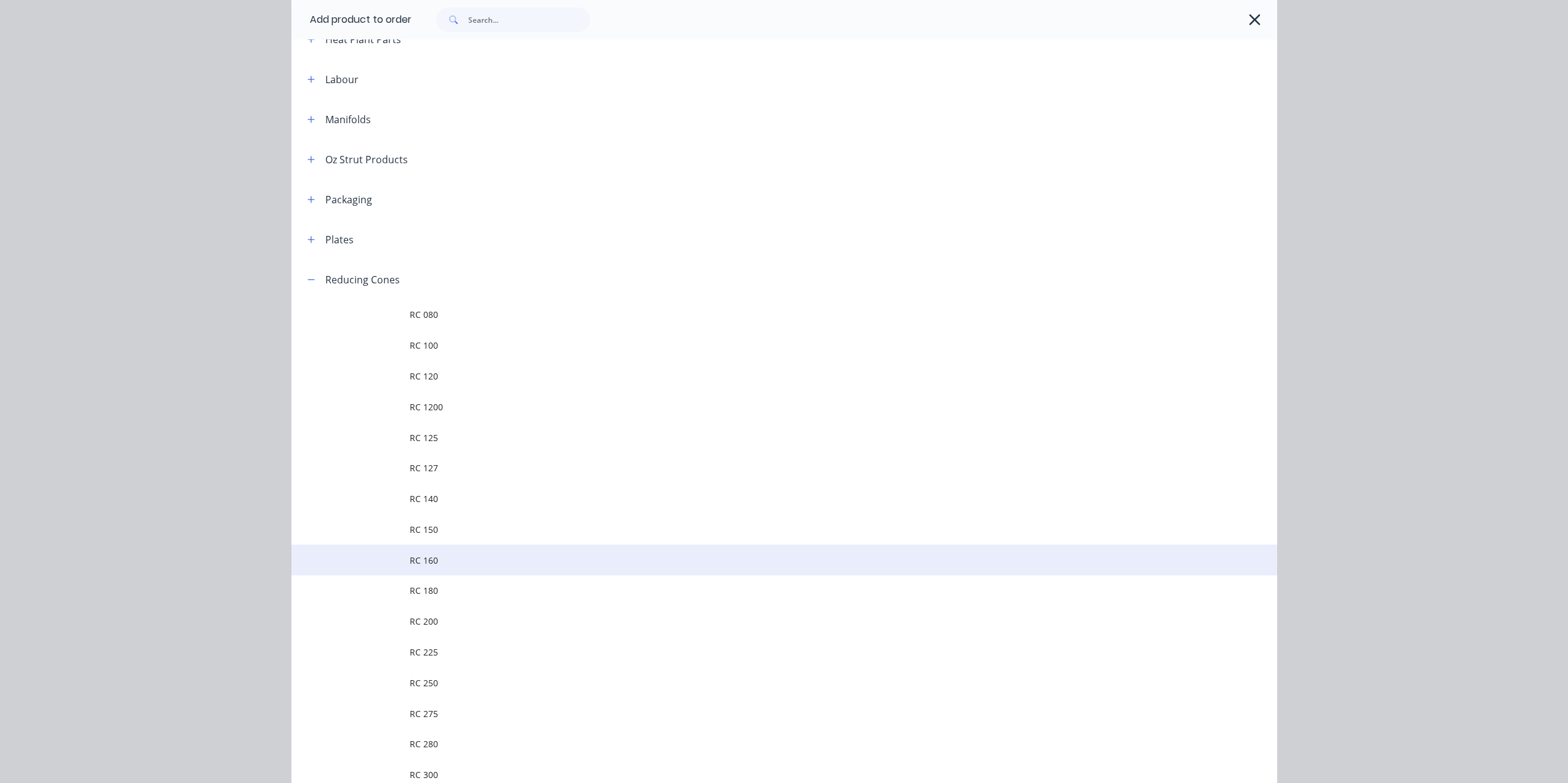
scroll to position [1313, 0]
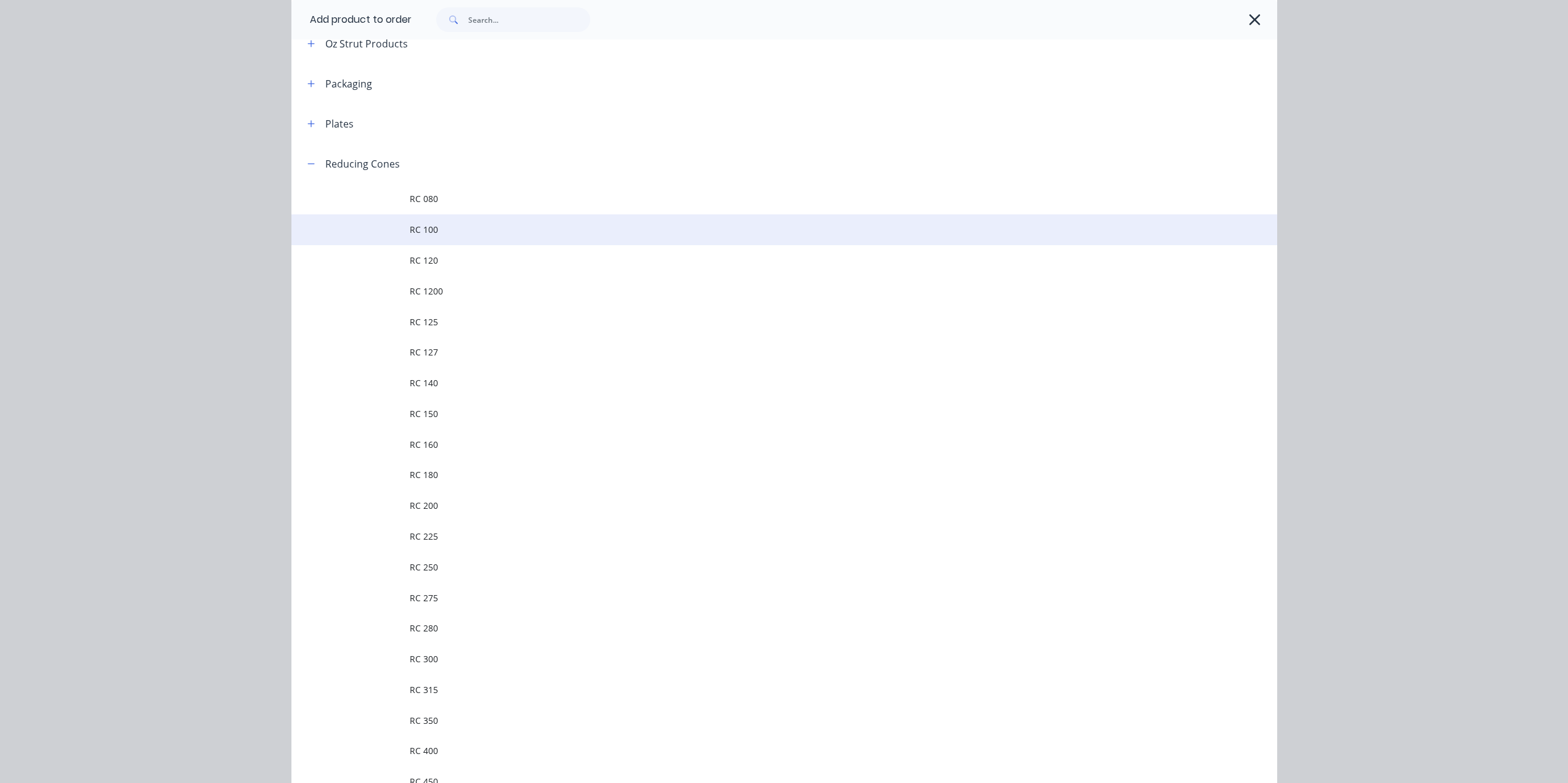
click at [499, 216] on td "RC 100" at bounding box center [844, 230] width 868 height 30
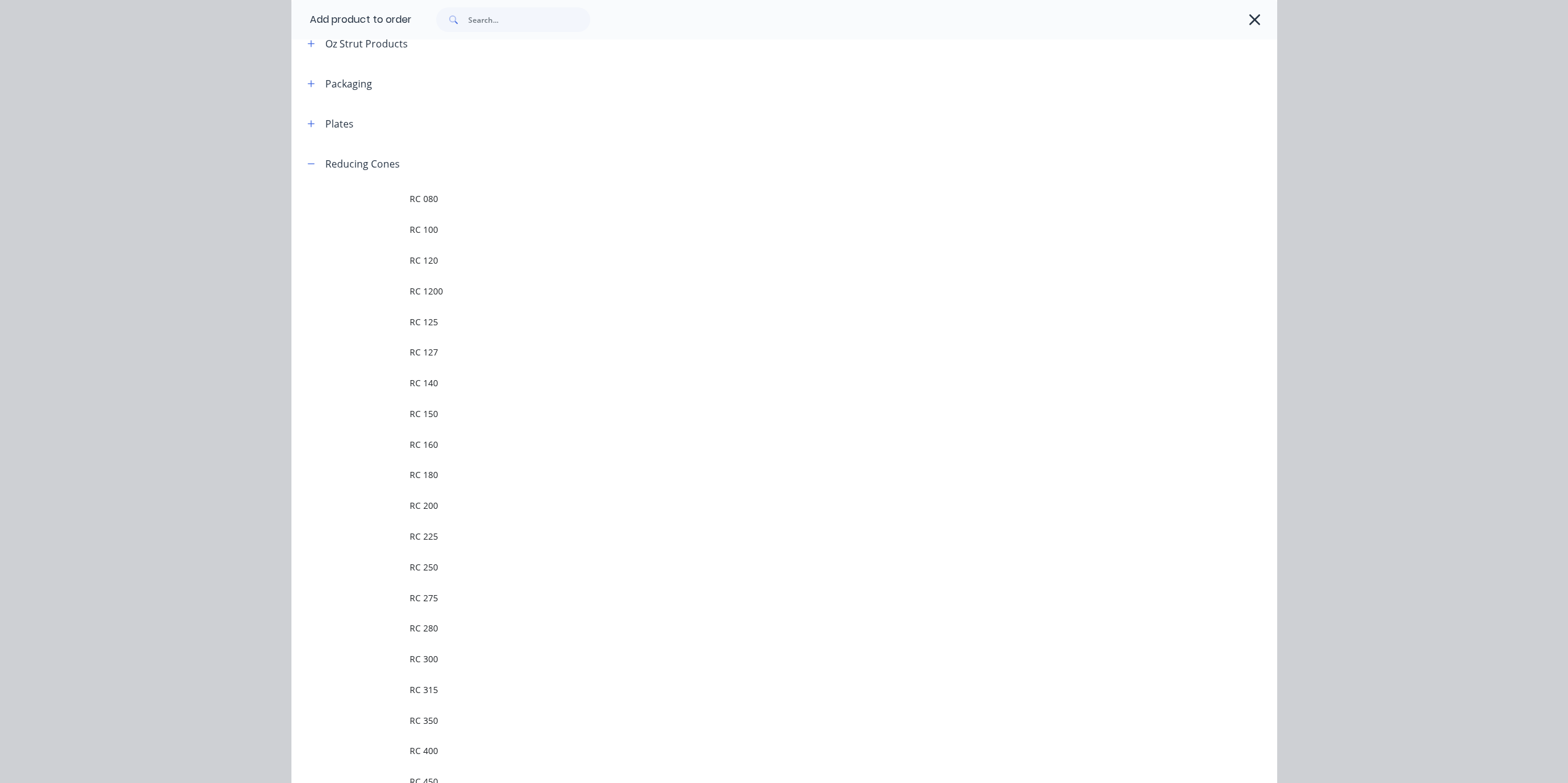
scroll to position [0, 0]
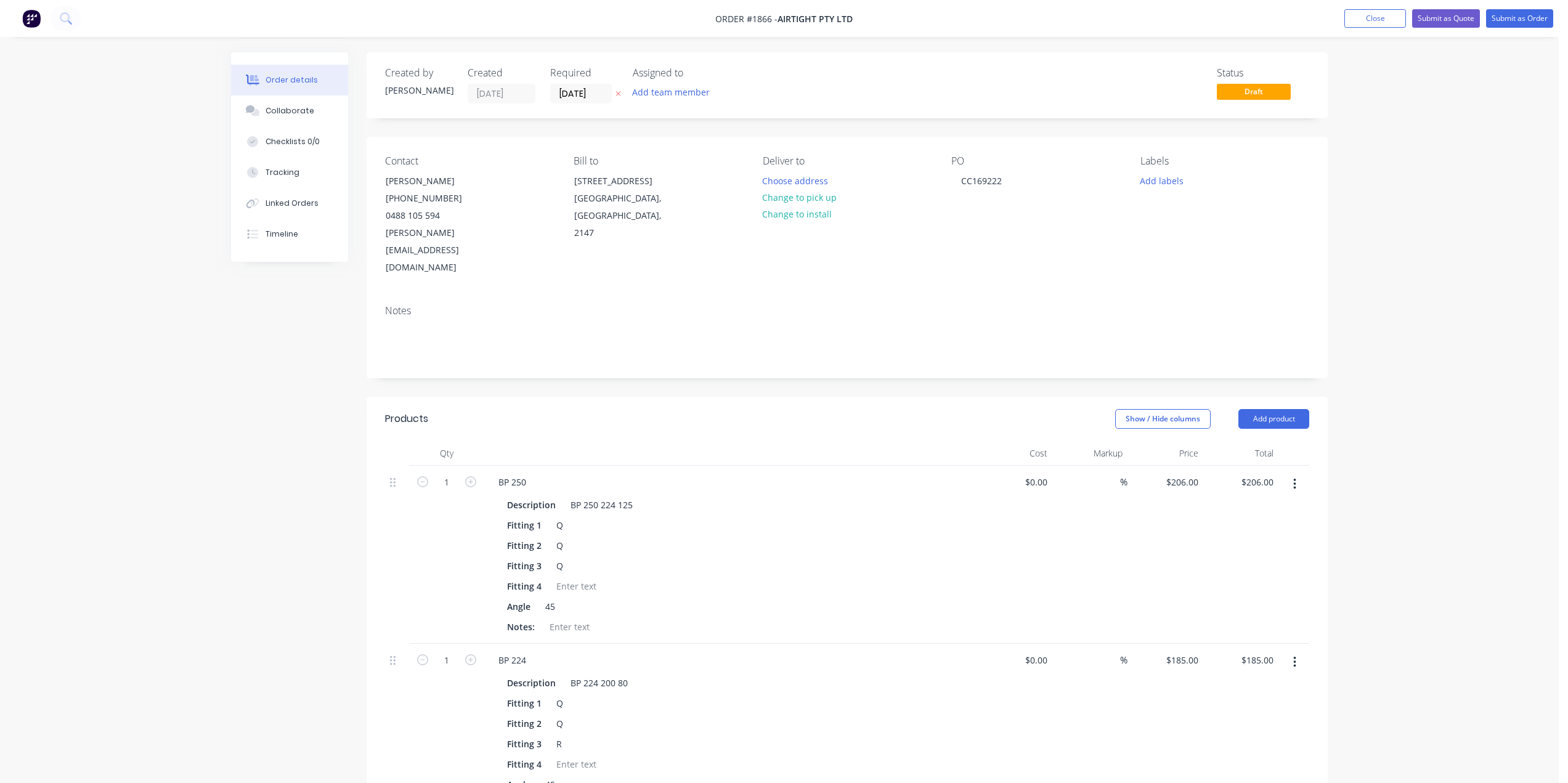
click at [1266, 409] on button "Add product" at bounding box center [1274, 419] width 71 height 20
click at [1226, 441] on div "Product catalogue" at bounding box center [1251, 450] width 95 height 18
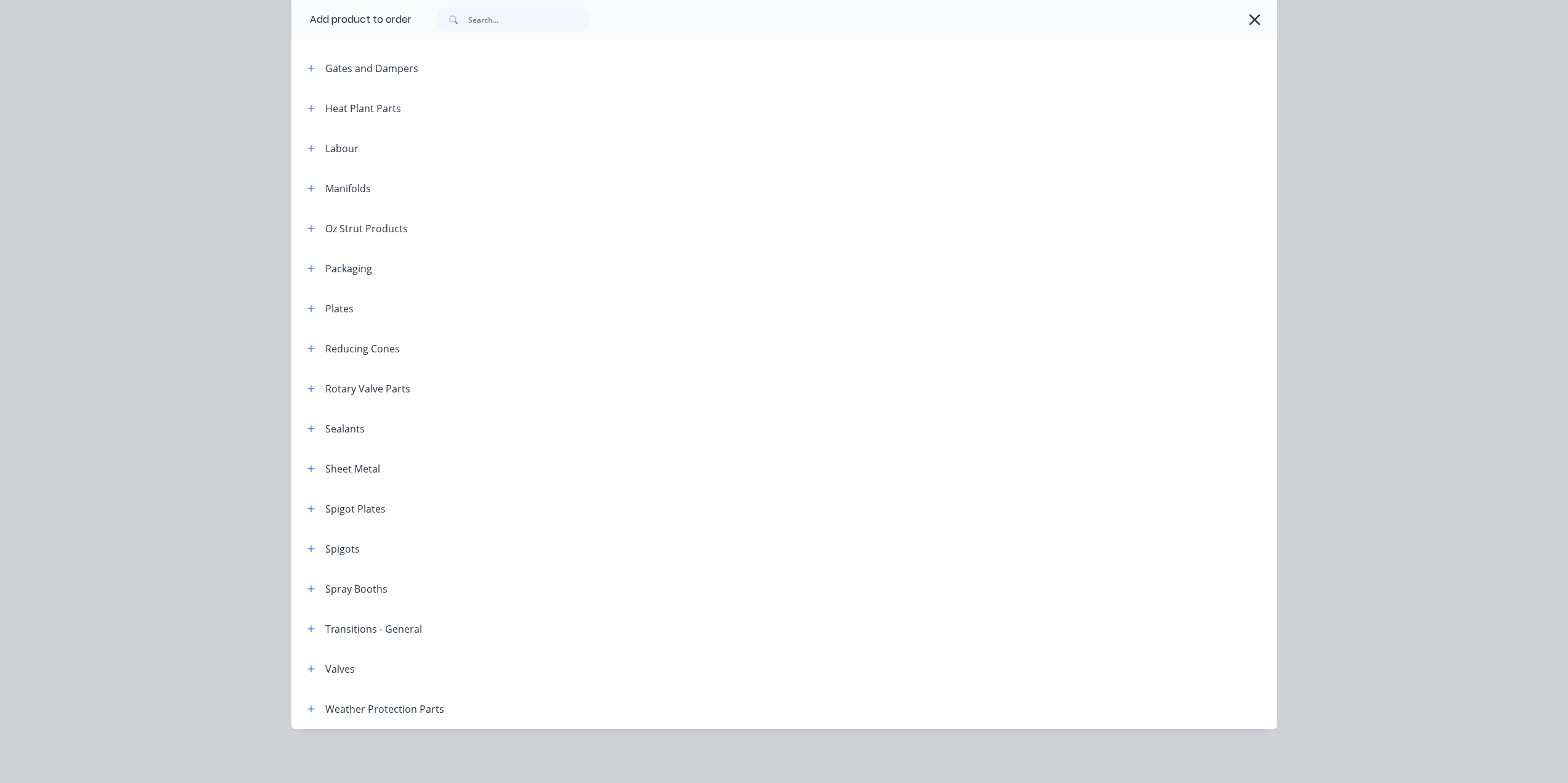
scroll to position [924, 0]
click at [308, 346] on icon "button" at bounding box center [311, 348] width 8 height 9
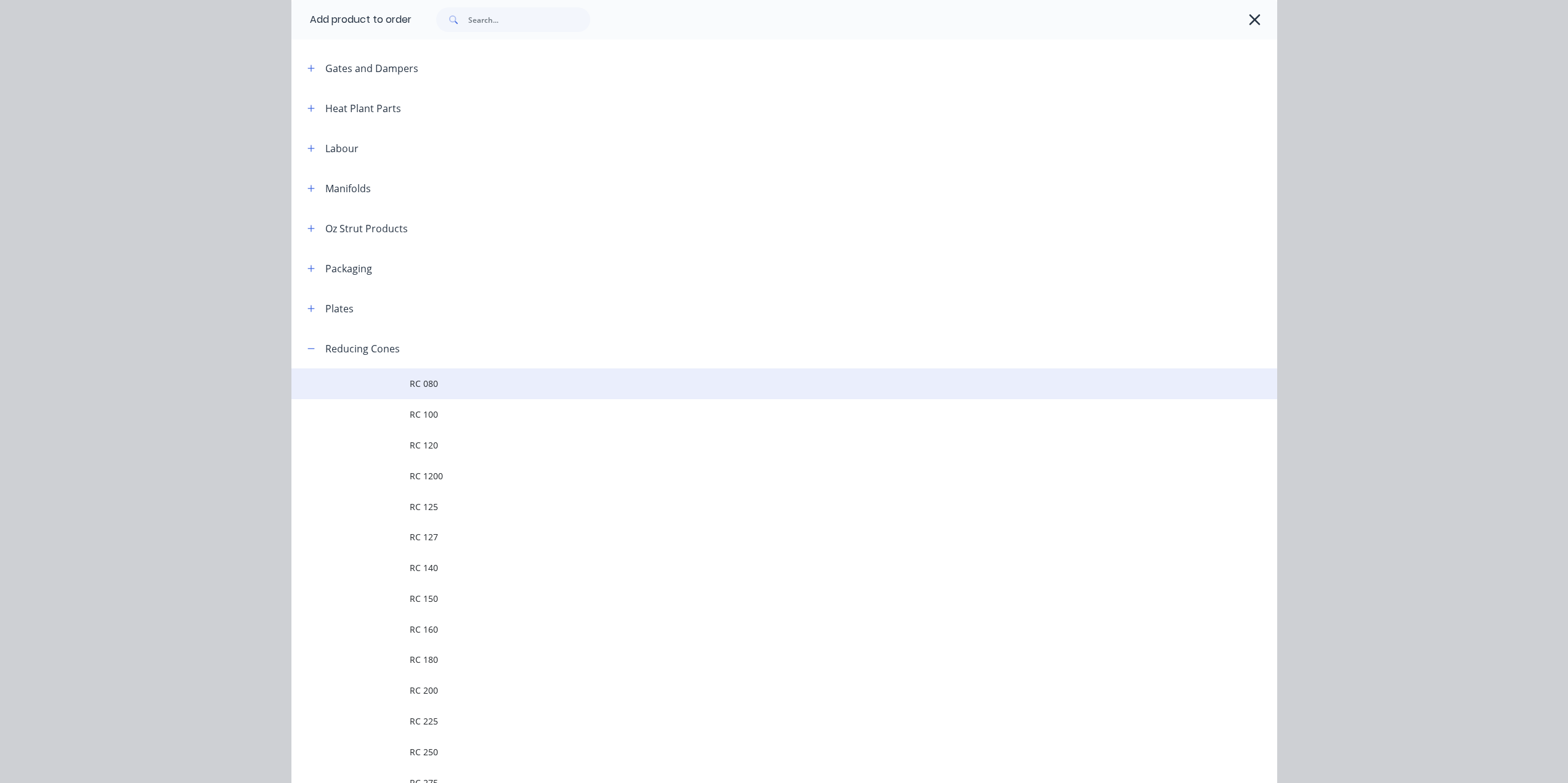
click at [464, 385] on span "RC 080" at bounding box center [756, 383] width 694 height 13
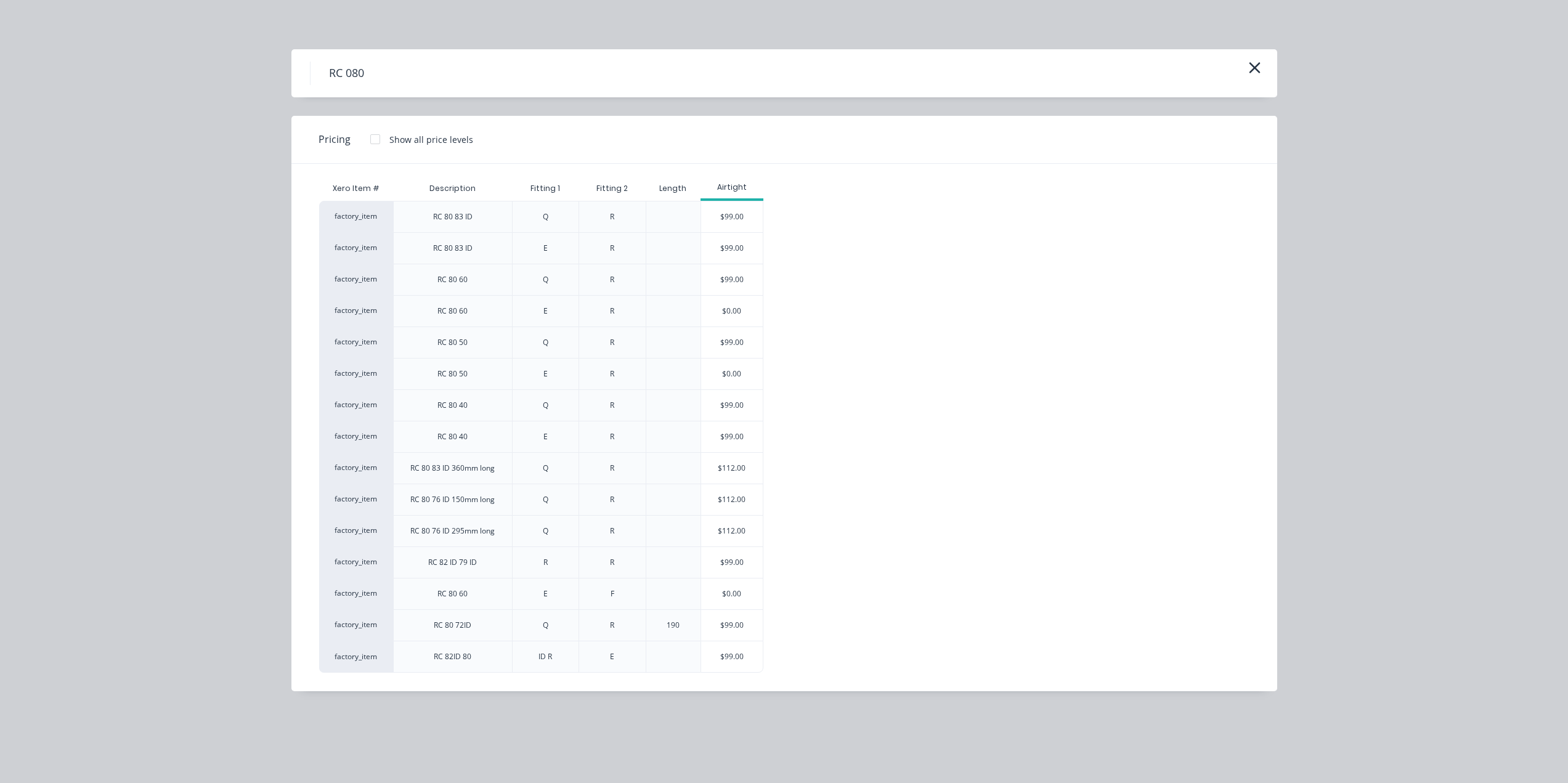
click at [871, 454] on div "factory_item RC 80 83 ID Q R $99.00 factory_item RC 80 83 ID E R $99.00 factory…" at bounding box center [775, 437] width 912 height 472
click at [747, 466] on div "$112.00" at bounding box center [732, 468] width 62 height 30
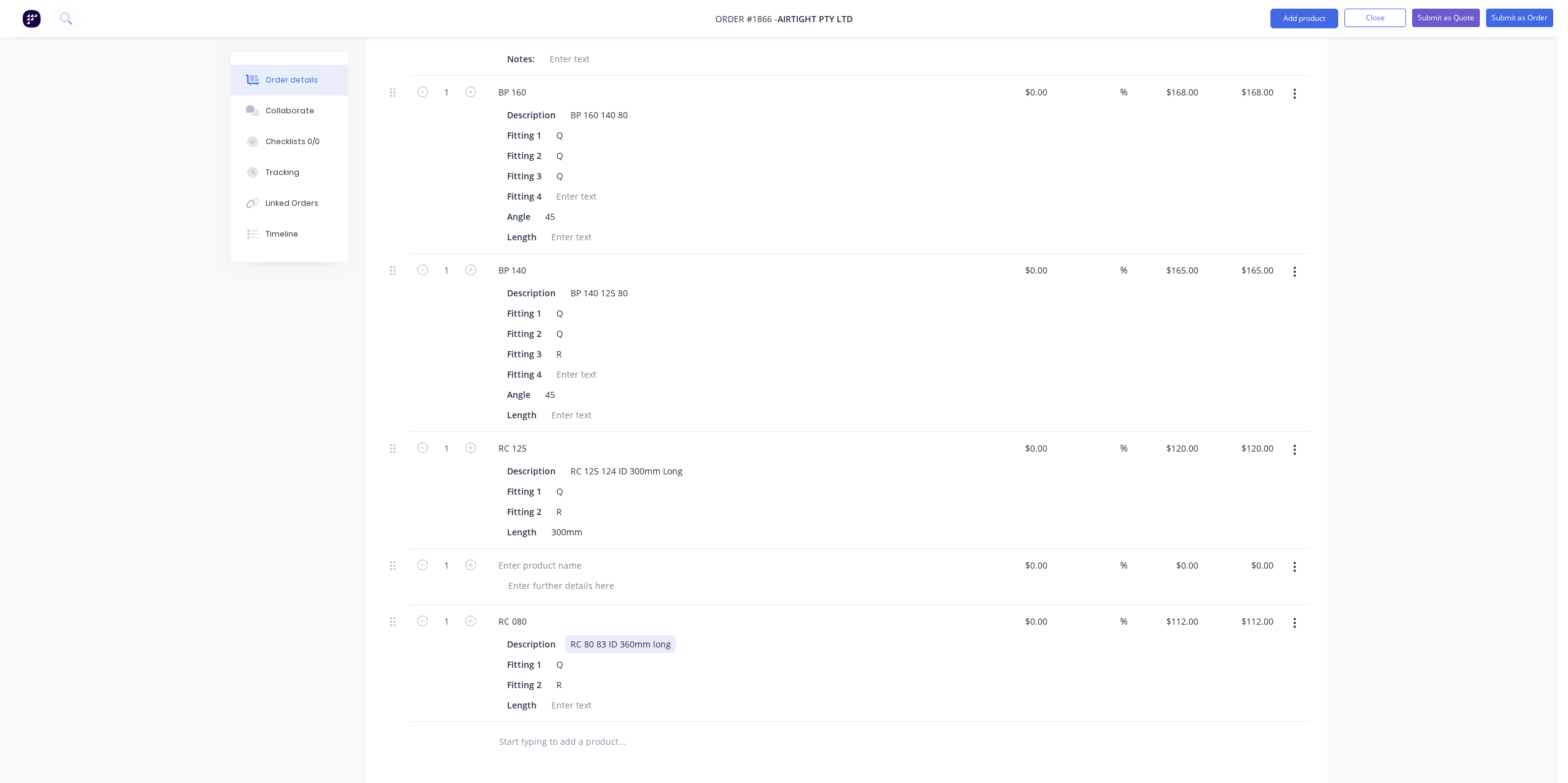
drag, startPoint x: 600, startPoint y: 609, endPoint x: 612, endPoint y: 622, distance: 17.7
click at [601, 635] on div "RC 80 83 ID 360mm long" at bounding box center [621, 643] width 110 height 18
drag, startPoint x: 619, startPoint y: 608, endPoint x: 671, endPoint y: 606, distance: 52.0
click at [671, 635] on div "RC 80 84 ID 360mm long" at bounding box center [621, 643] width 110 height 18
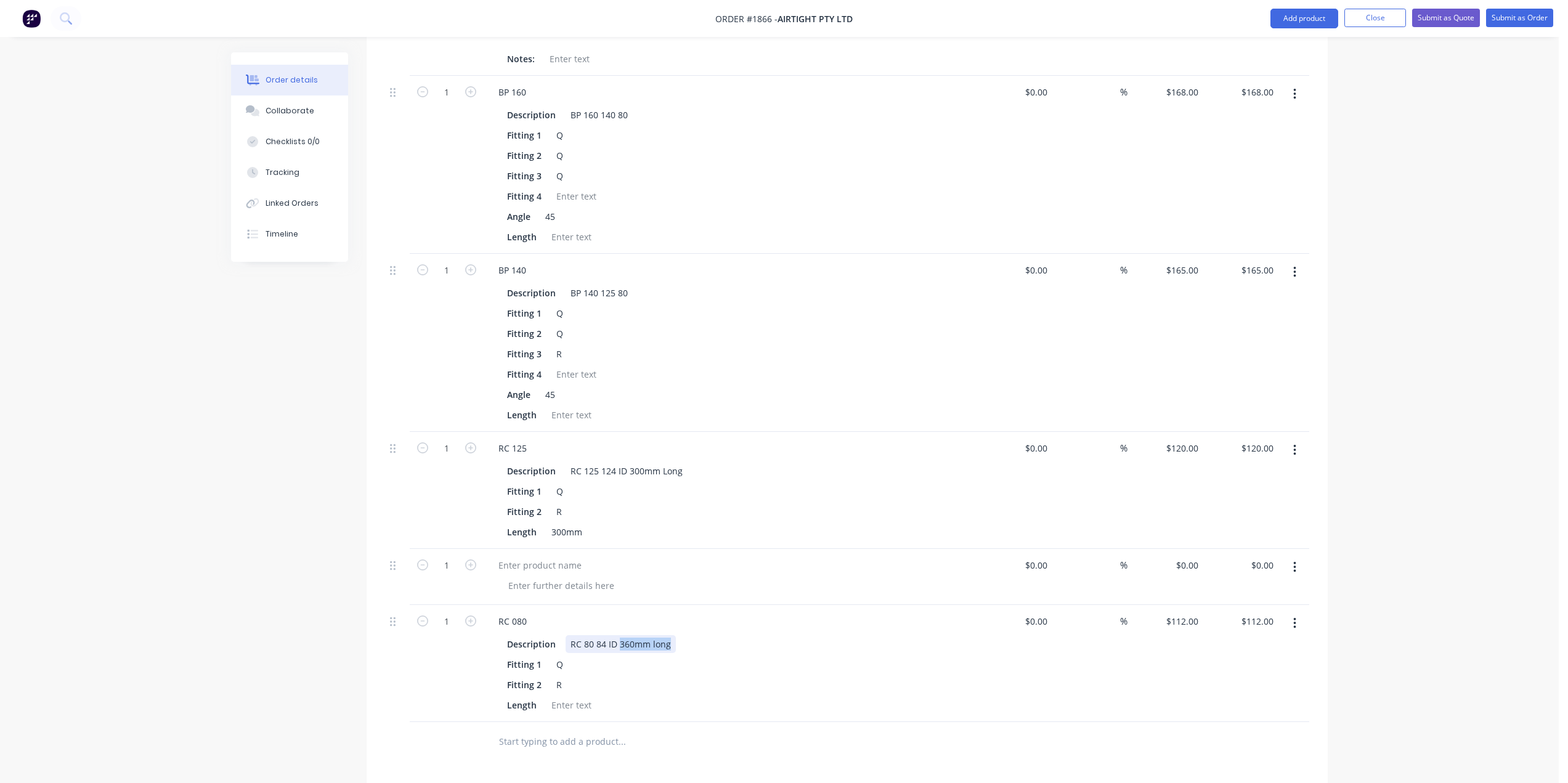
click at [632, 635] on div "RC 80 84 ID 360mm long" at bounding box center [621, 643] width 110 height 18
drag, startPoint x: 621, startPoint y: 608, endPoint x: 671, endPoint y: 608, distance: 50.0
click at [671, 635] on div "RC 80 84 ID 360mm long" at bounding box center [621, 643] width 110 height 18
click at [571, 696] on div at bounding box center [571, 704] width 50 height 18
click at [650, 723] on div at bounding box center [704, 742] width 443 height 40
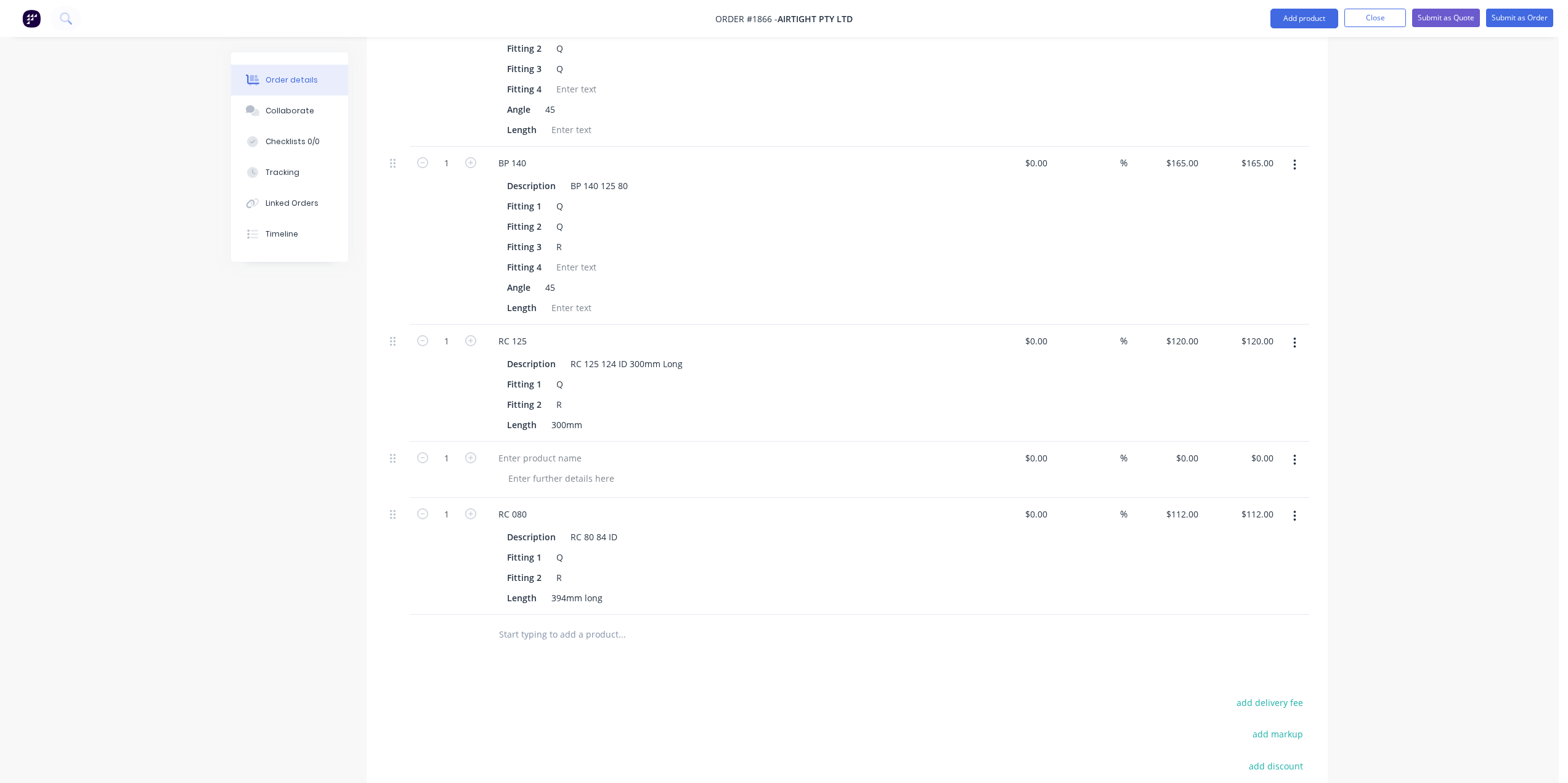
scroll to position [1047, 0]
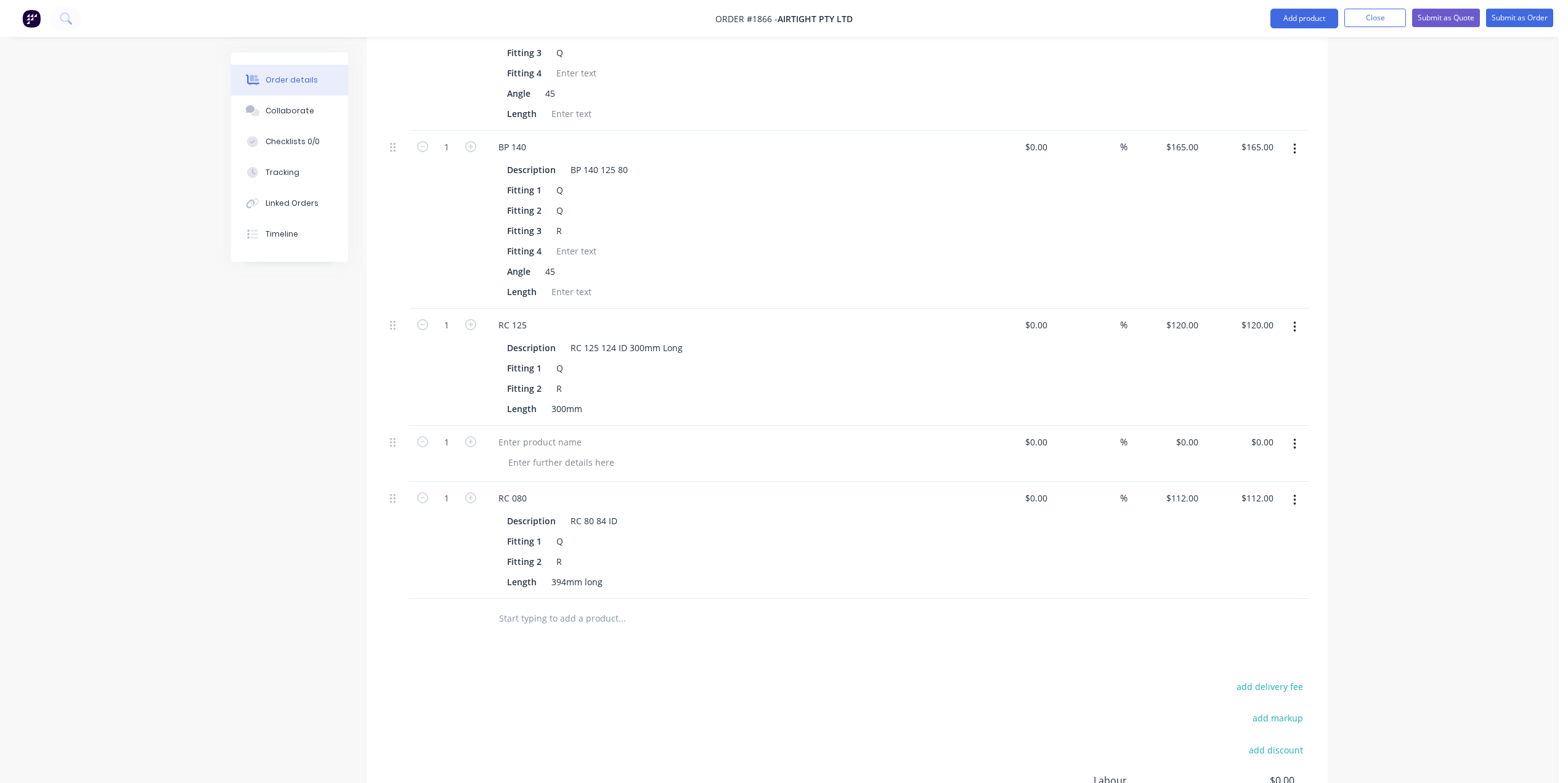
click at [1289, 433] on button "button" at bounding box center [1295, 443] width 29 height 22
click at [1241, 541] on div "Delete" at bounding box center [1251, 550] width 95 height 18
click at [565, 550] on input "text" at bounding box center [622, 563] width 247 height 25
type input "rc"
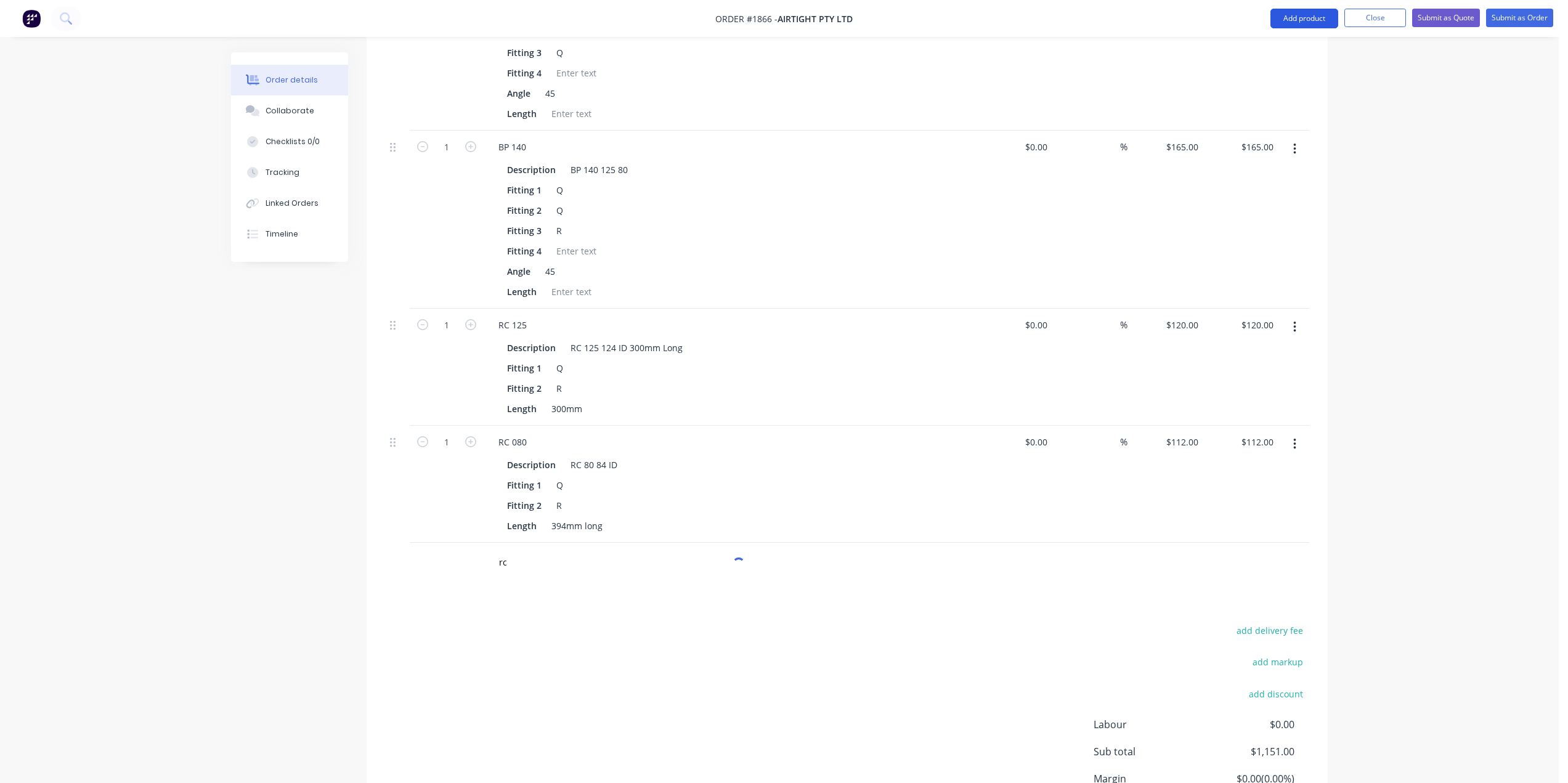
click at [1297, 24] on button "Add product" at bounding box center [1303, 18] width 67 height 20
click at [1256, 52] on div "Product catalogue" at bounding box center [1279, 49] width 95 height 18
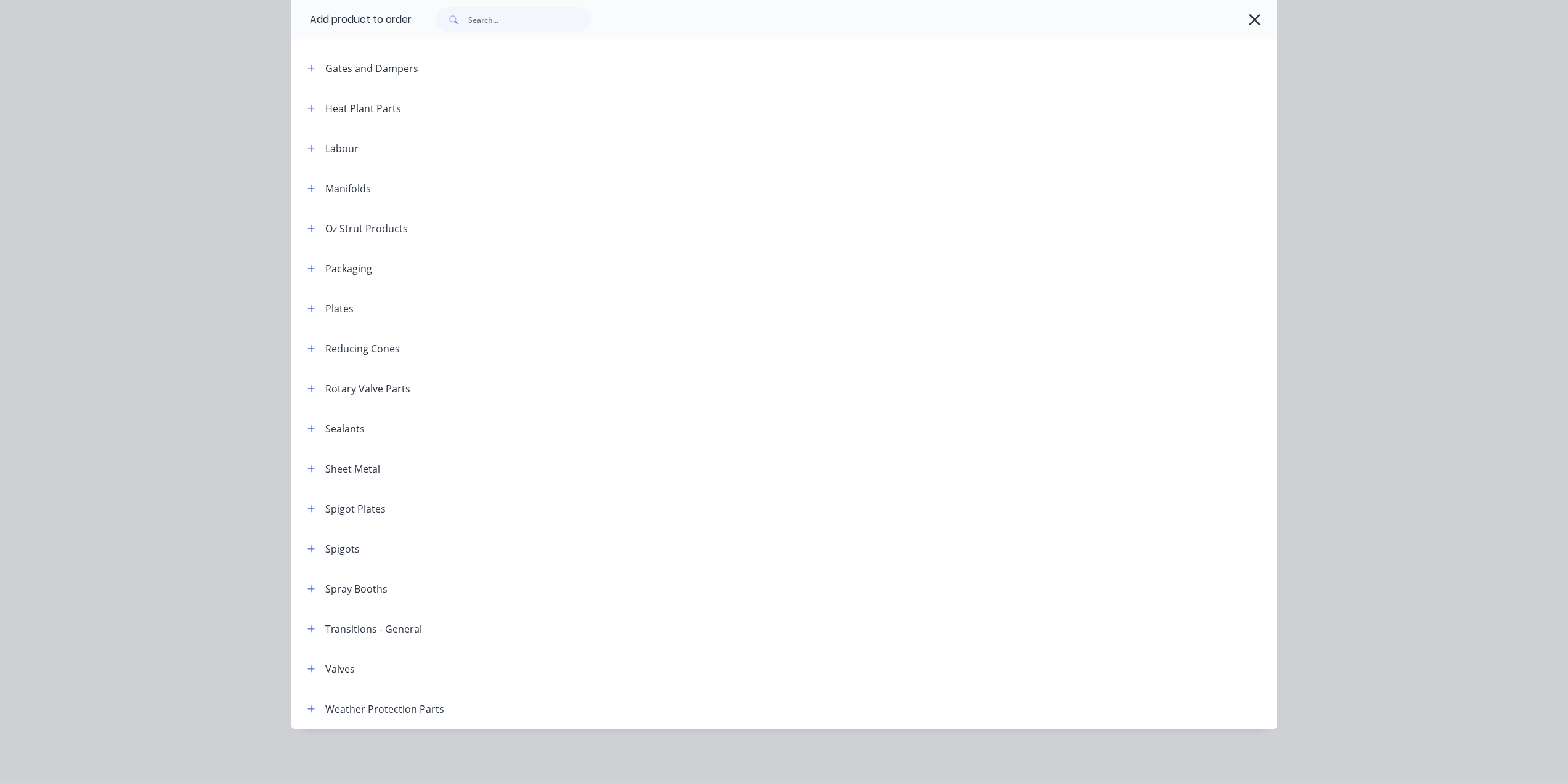
scroll to position [1144, 0]
click at [308, 346] on icon "button" at bounding box center [310, 347] width 7 height 7
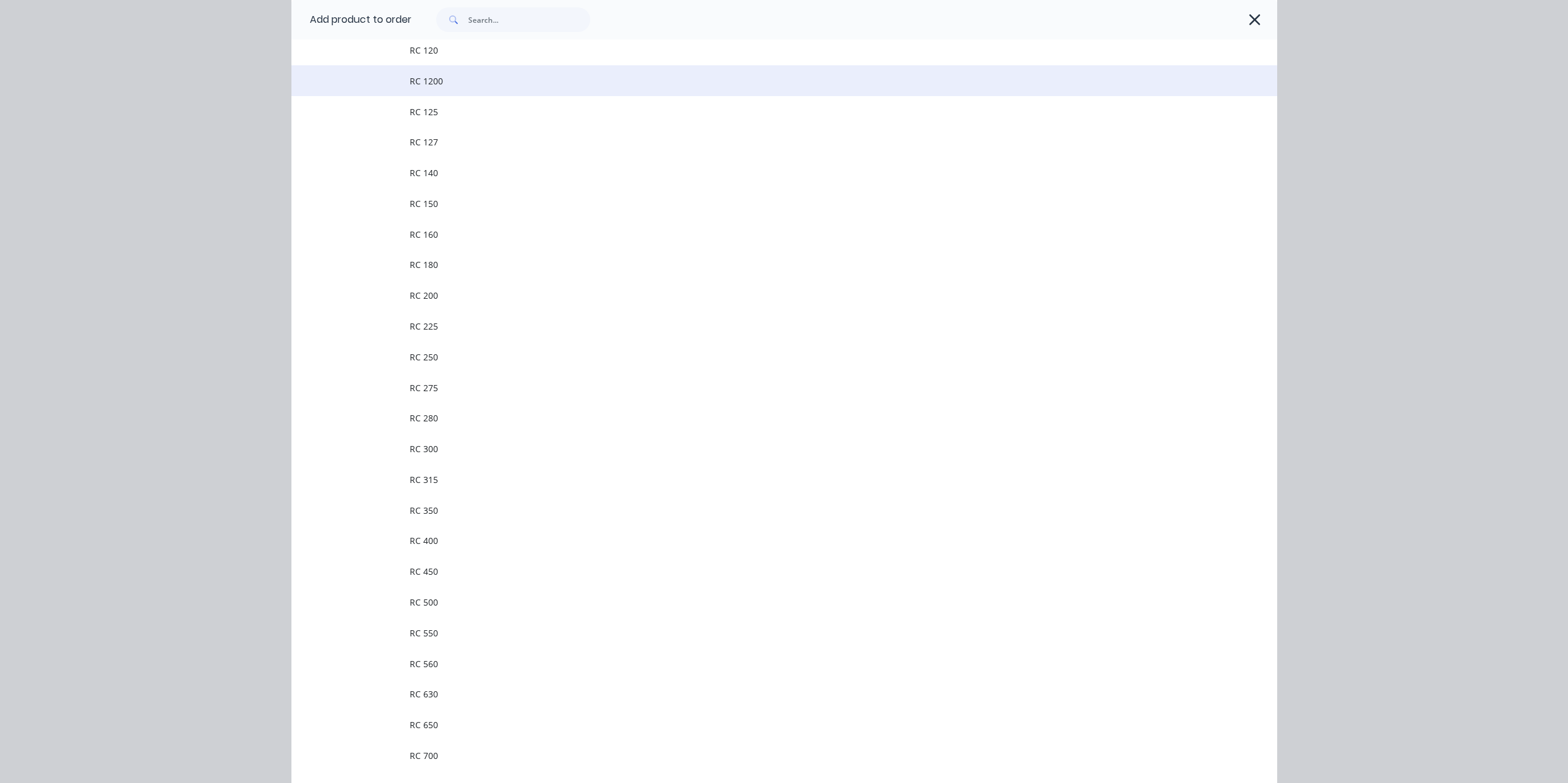
scroll to position [1463, 0]
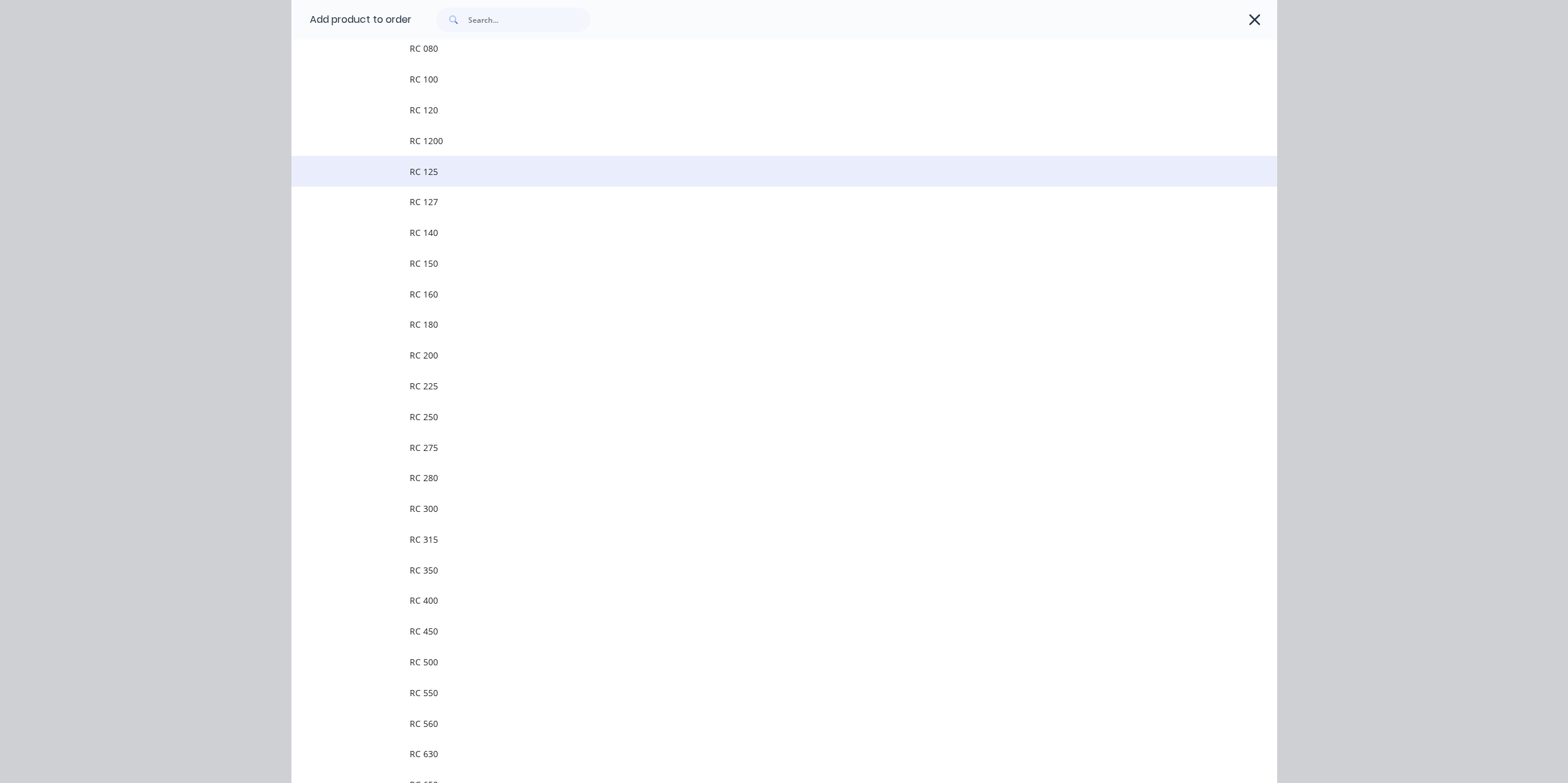
click at [510, 173] on span "RC 125" at bounding box center [756, 172] width 694 height 13
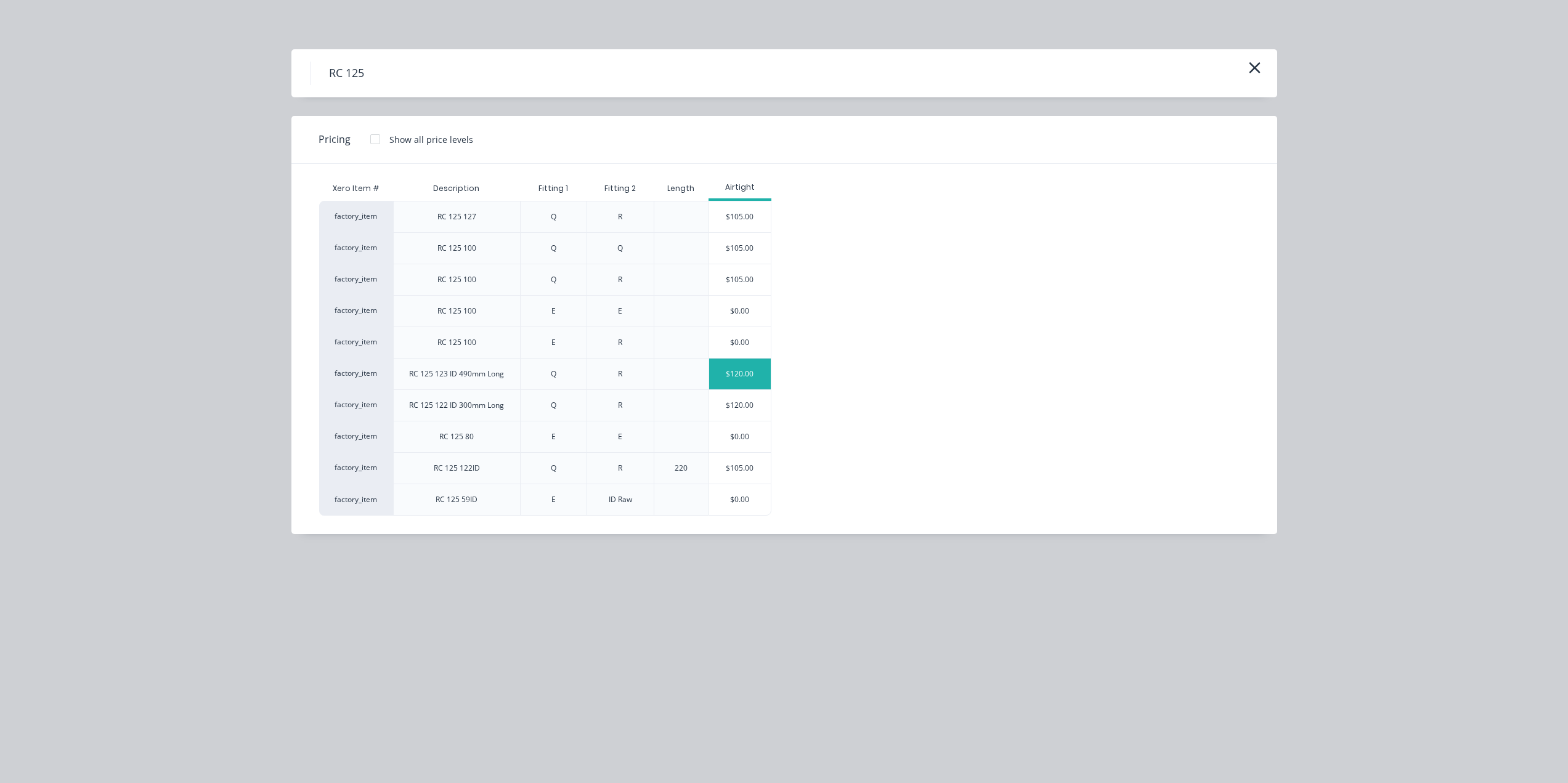
click at [748, 367] on div "$120.00" at bounding box center [739, 374] width 62 height 30
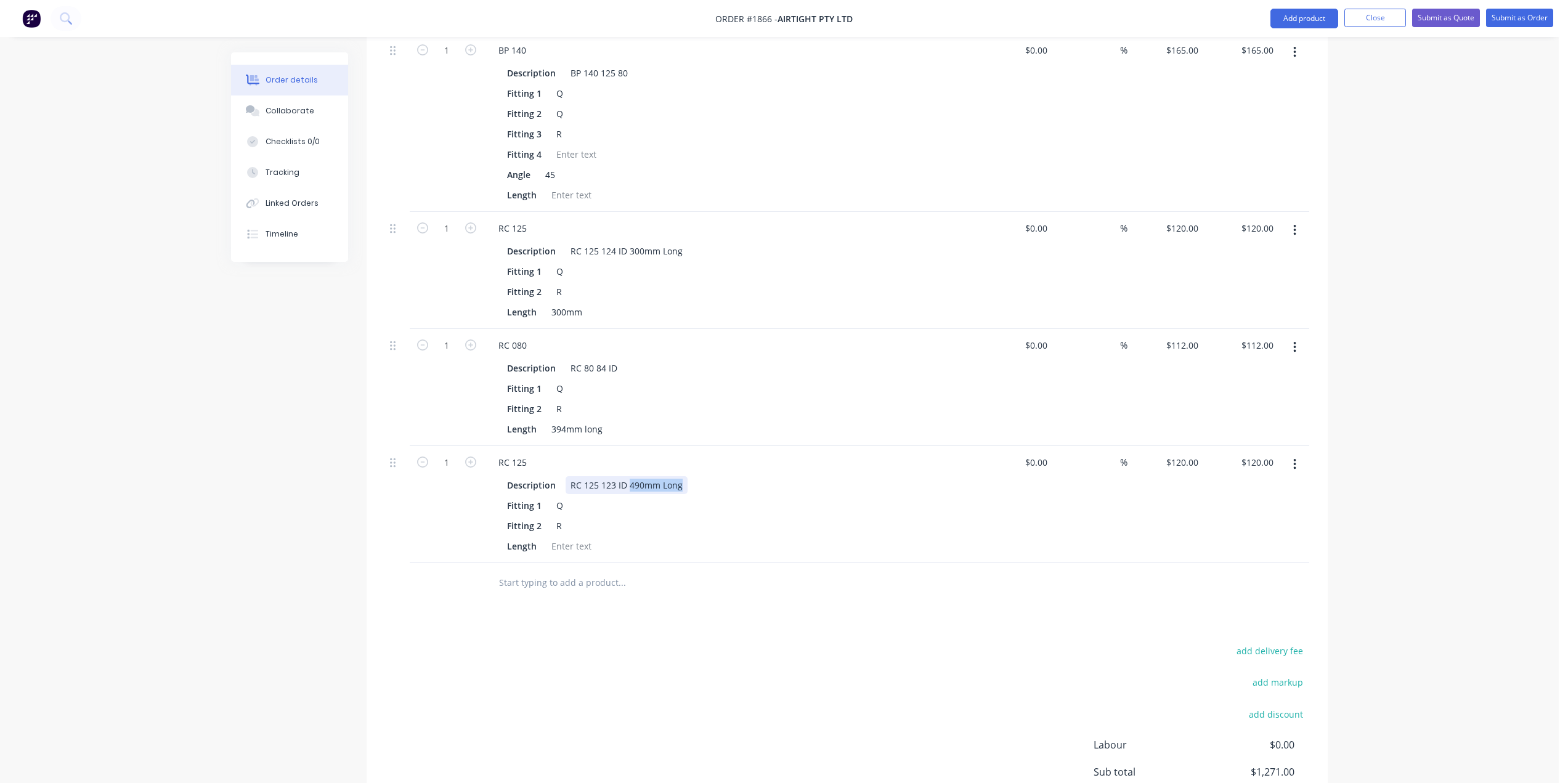
drag, startPoint x: 629, startPoint y: 448, endPoint x: 703, endPoint y: 452, distance: 74.1
click at [703, 476] on div "Description RC 125 123 ID 490mm Long" at bounding box center [727, 485] width 451 height 18
click at [613, 476] on div "RC 125 123 ID" at bounding box center [599, 485] width 66 height 18
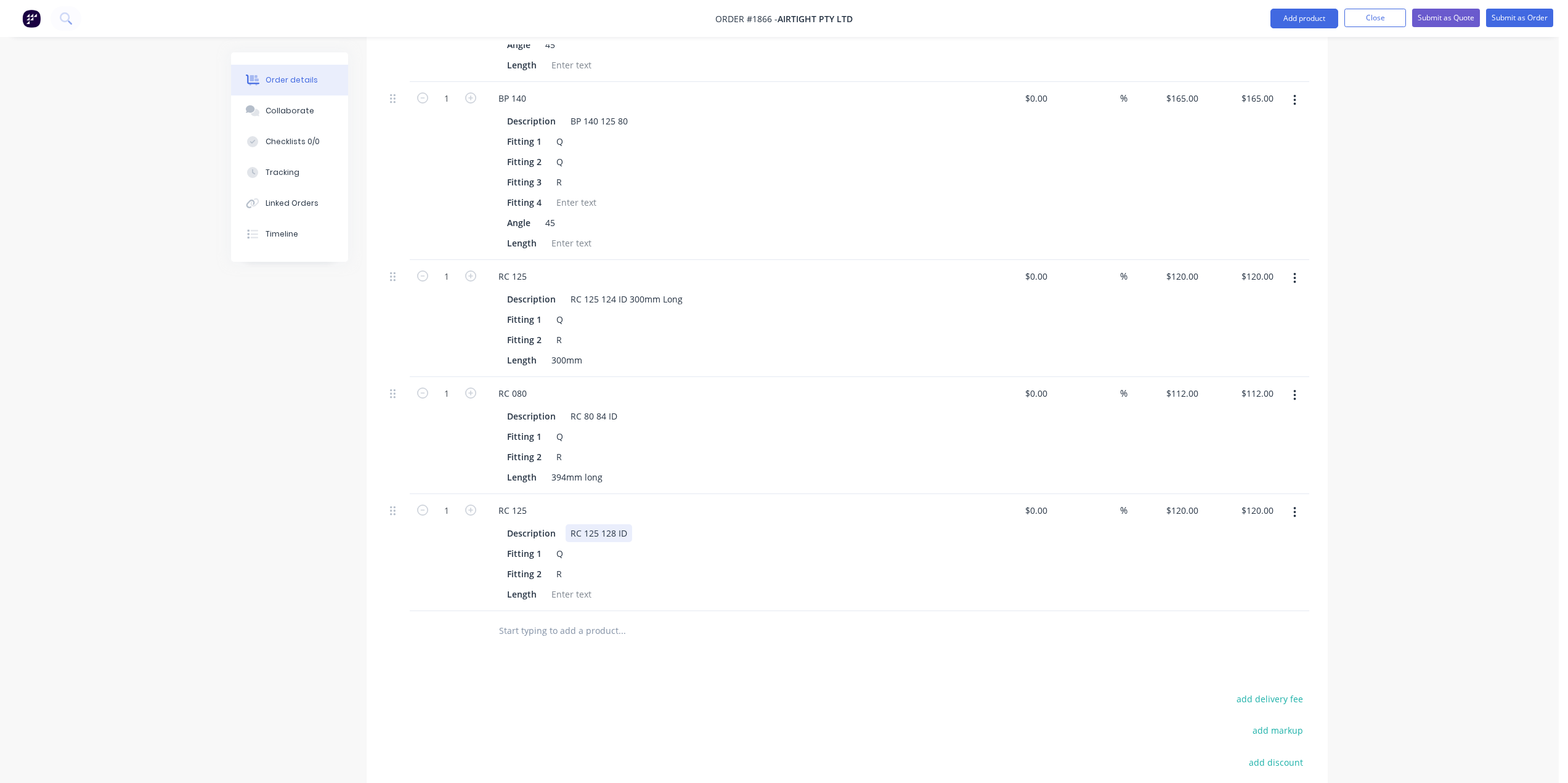
scroll to position [1082, 0]
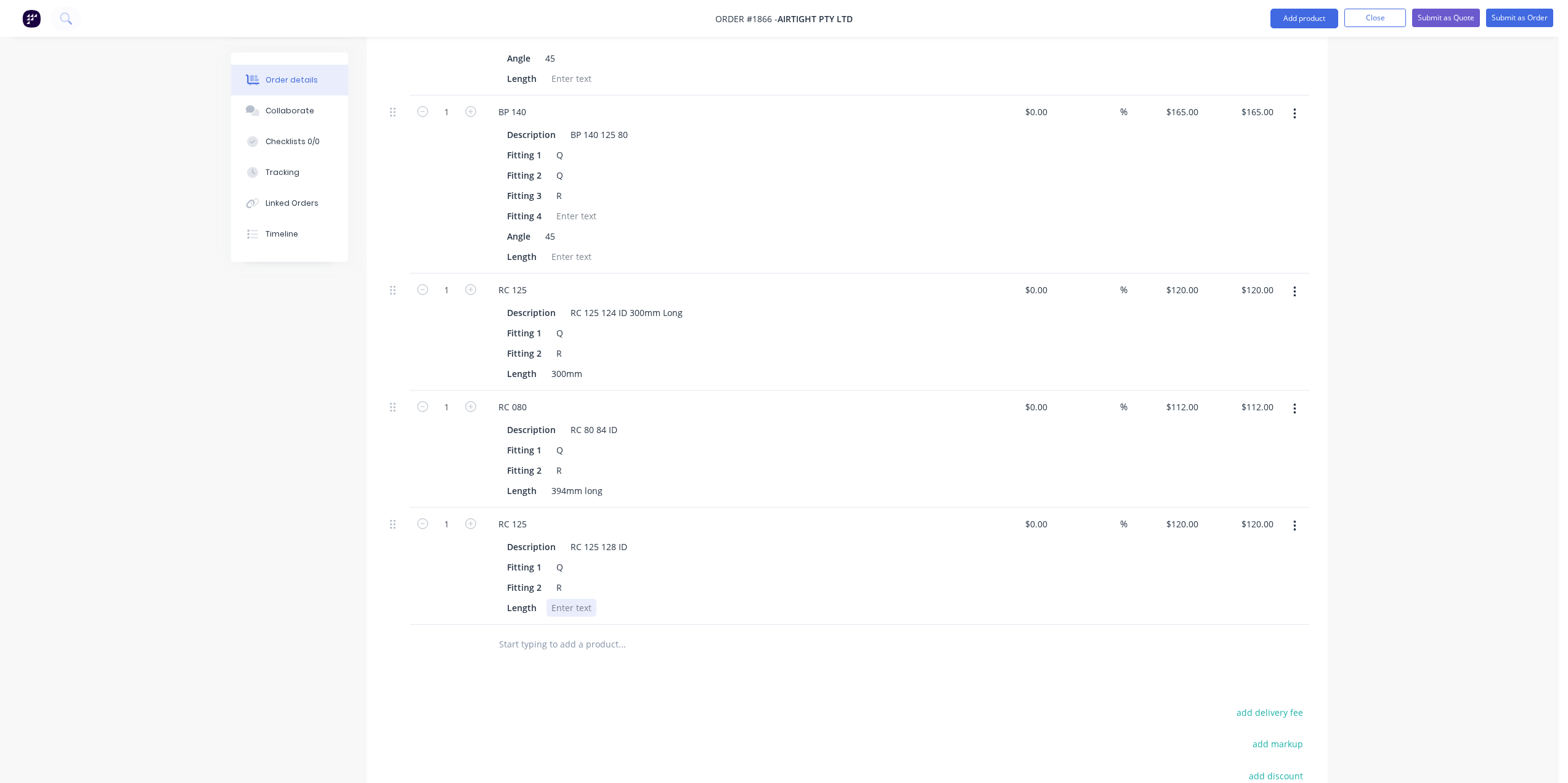
click at [576, 599] on div at bounding box center [571, 607] width 50 height 18
click at [771, 632] on div at bounding box center [673, 644] width 369 height 25
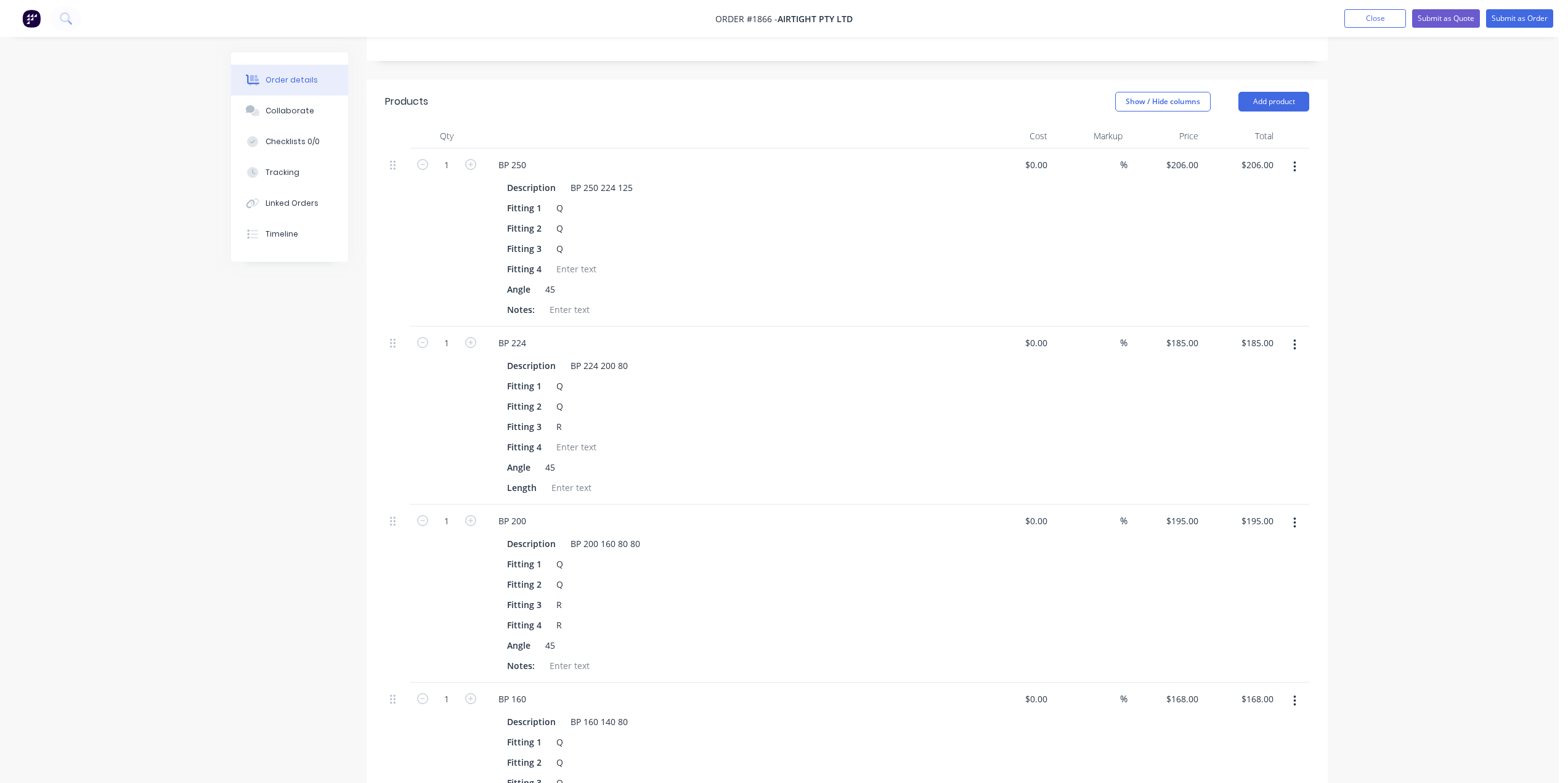
scroll to position [282, 0]
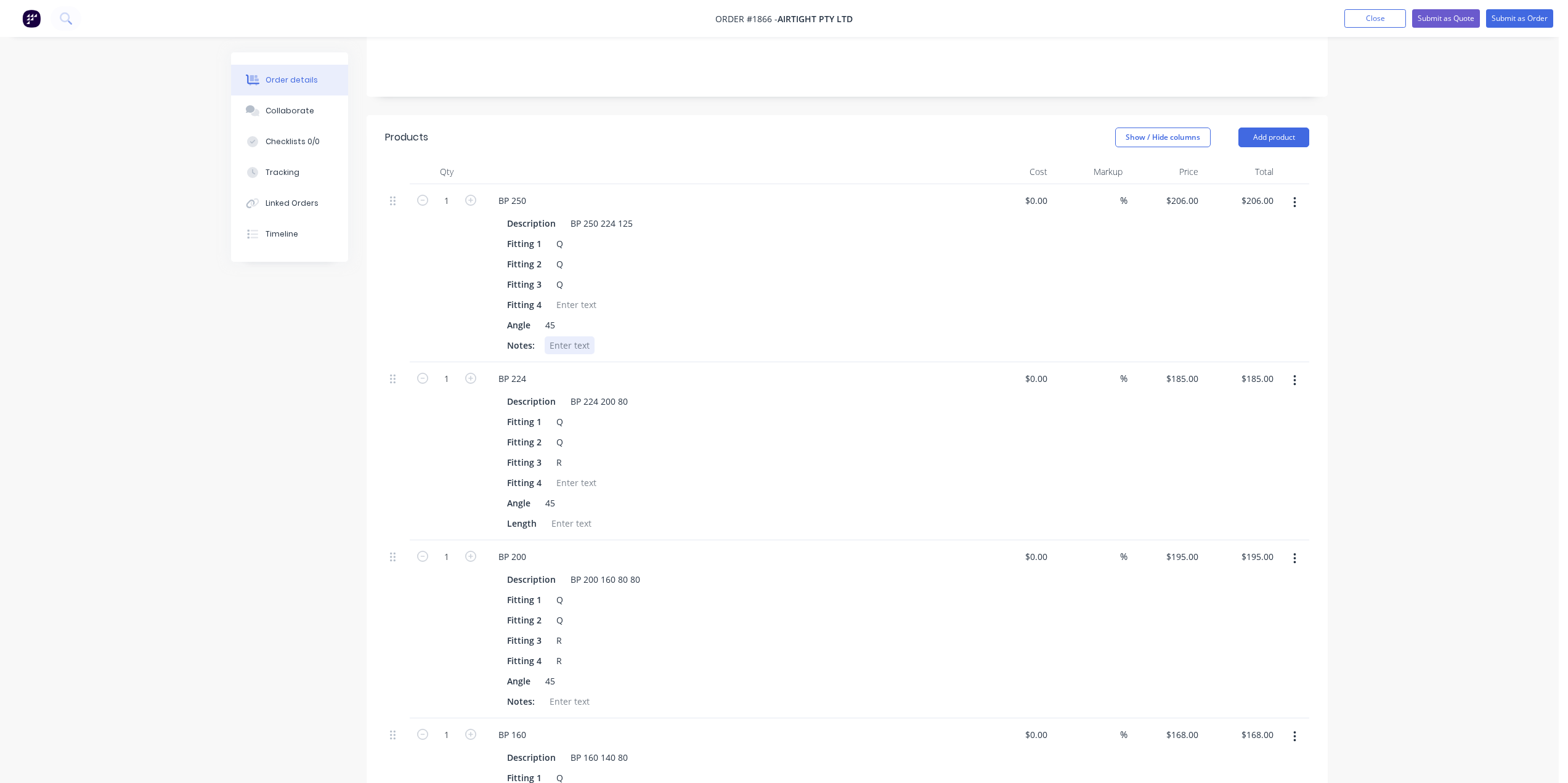
click at [591, 336] on div at bounding box center [569, 345] width 50 height 18
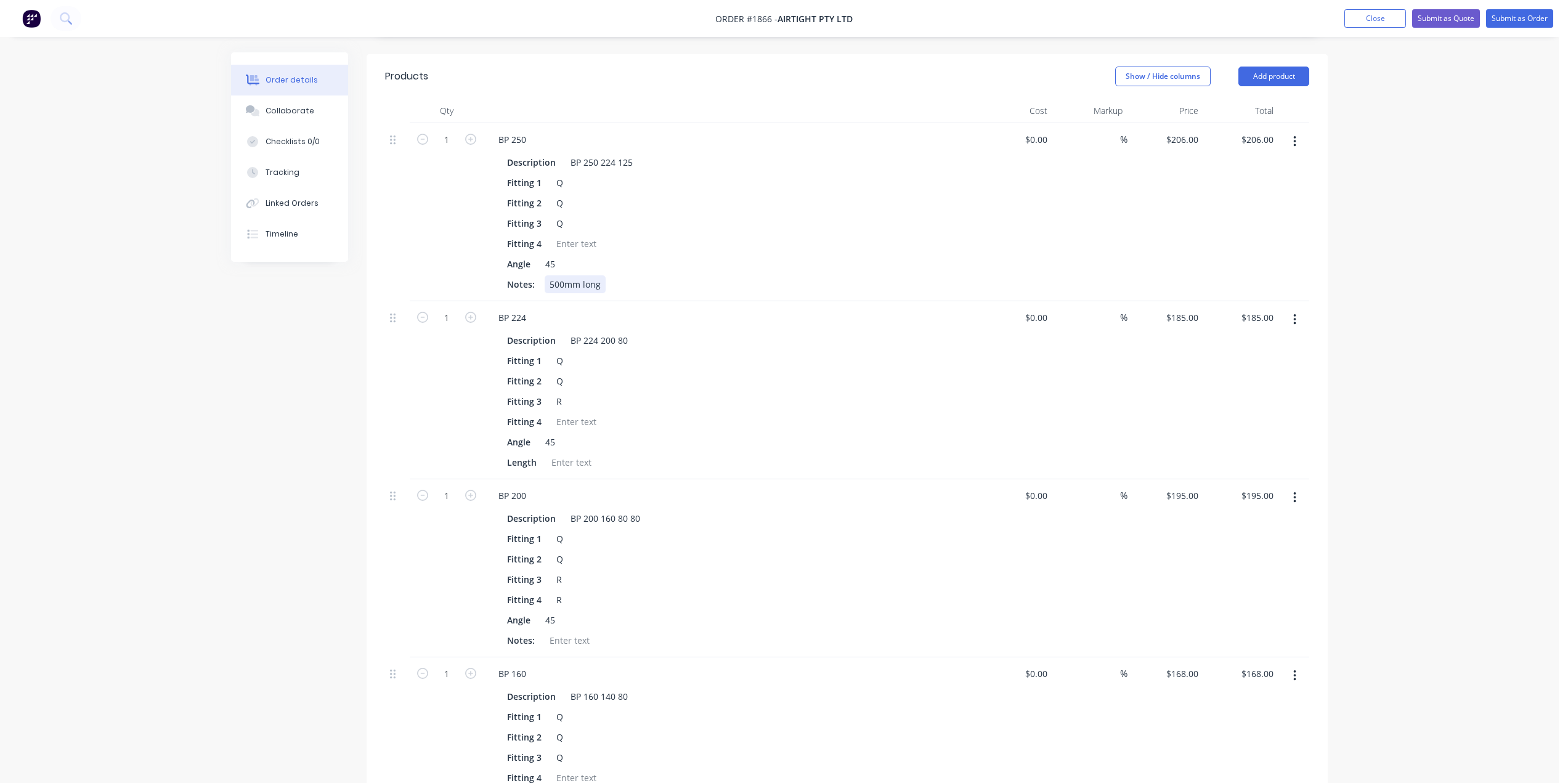
scroll to position [344, 0]
click at [565, 453] on div at bounding box center [571, 461] width 50 height 18
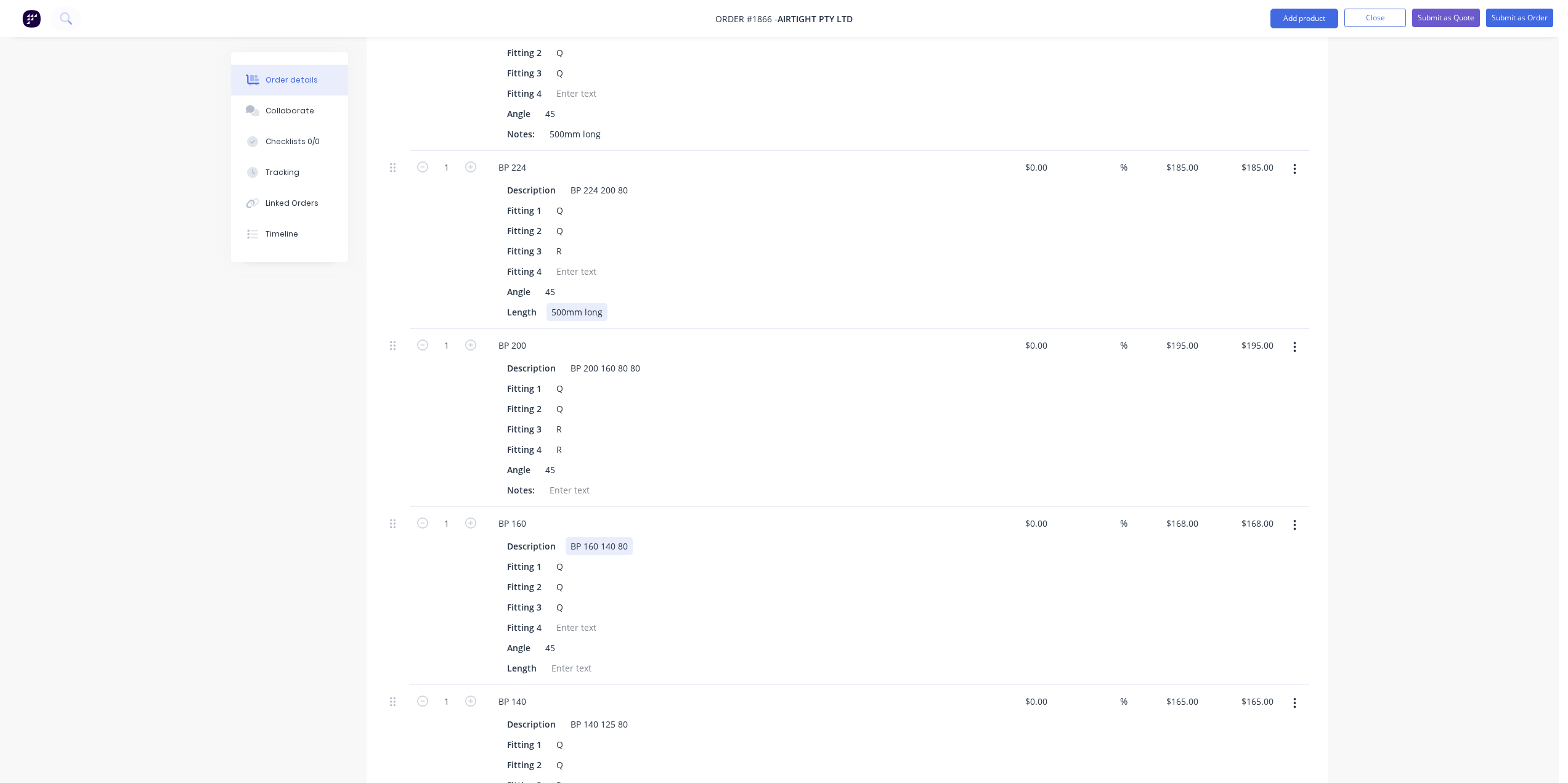
scroll to position [528, 0]
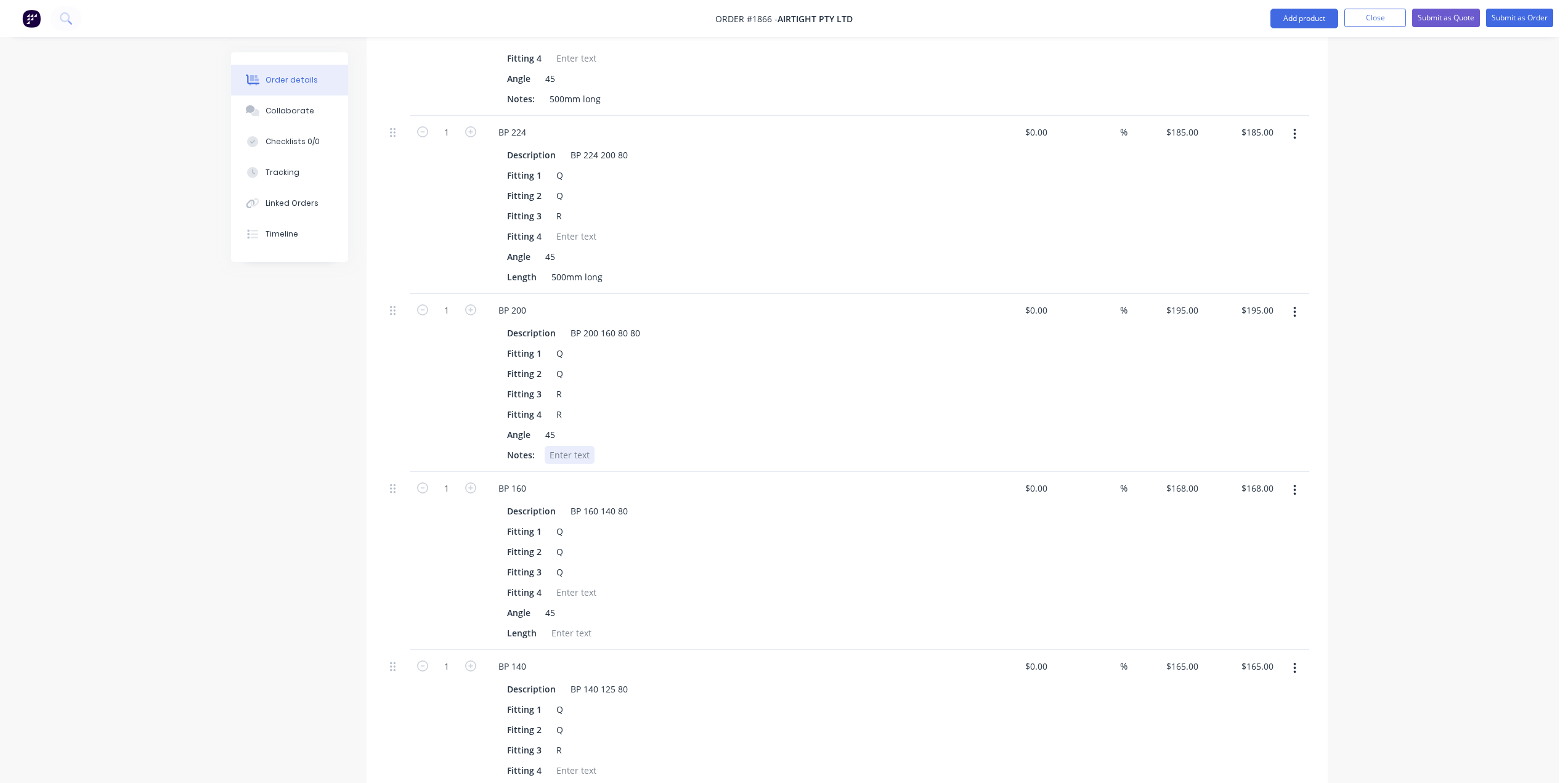
click at [568, 446] on div at bounding box center [569, 455] width 50 height 18
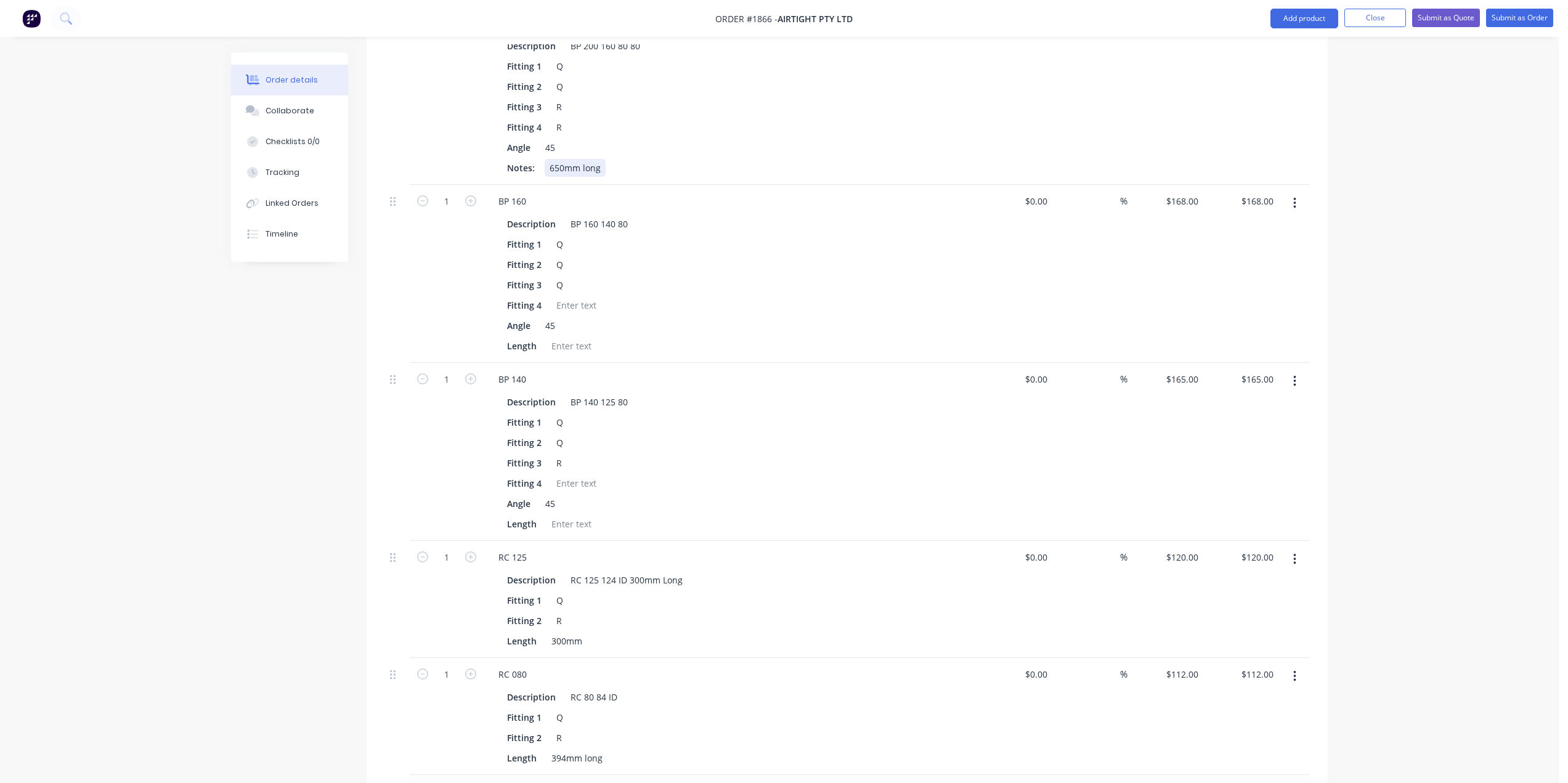
scroll to position [836, 0]
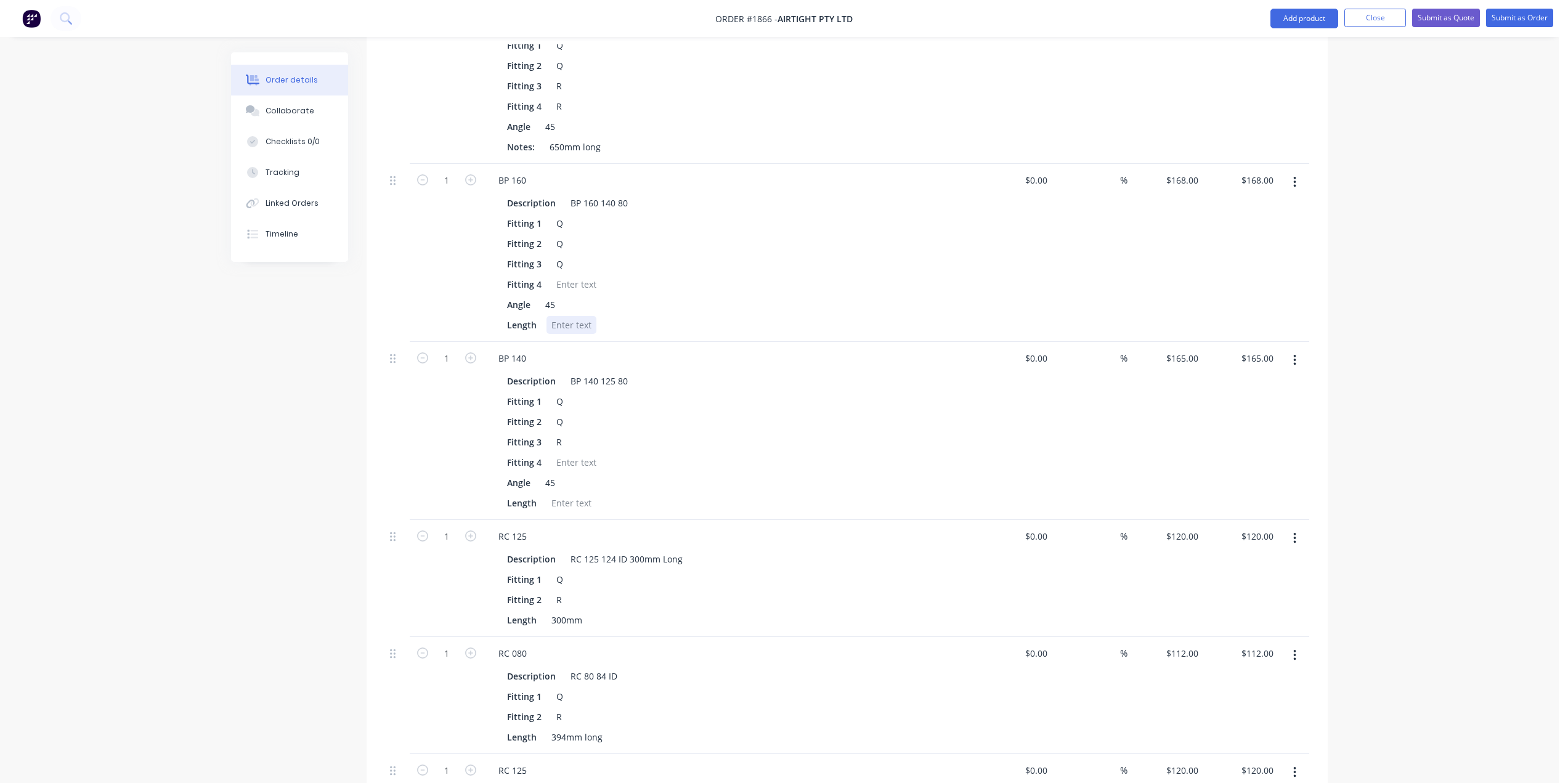
click at [574, 316] on div at bounding box center [571, 325] width 50 height 18
click at [580, 494] on div at bounding box center [571, 503] width 50 height 18
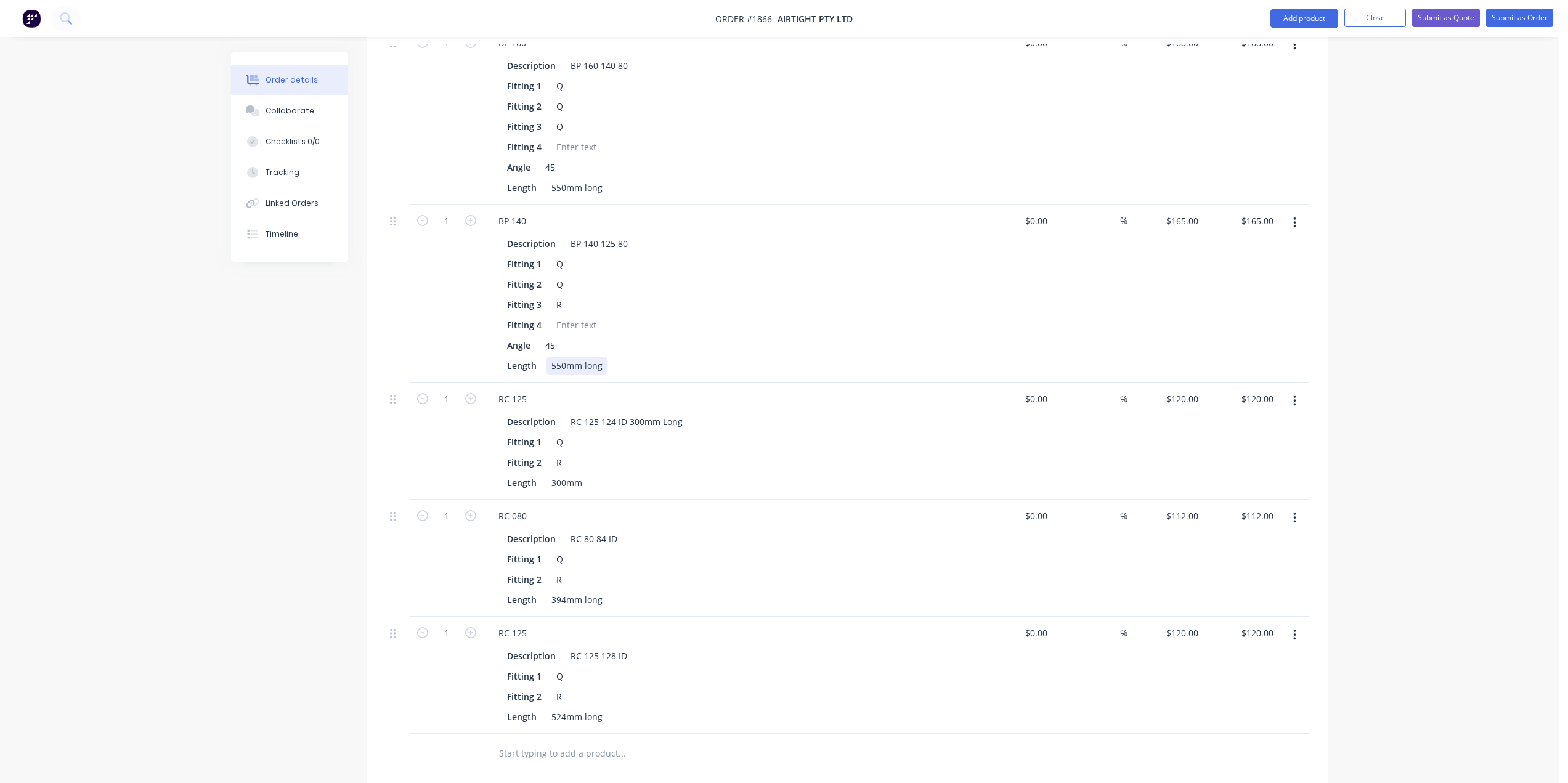
scroll to position [1020, 0]
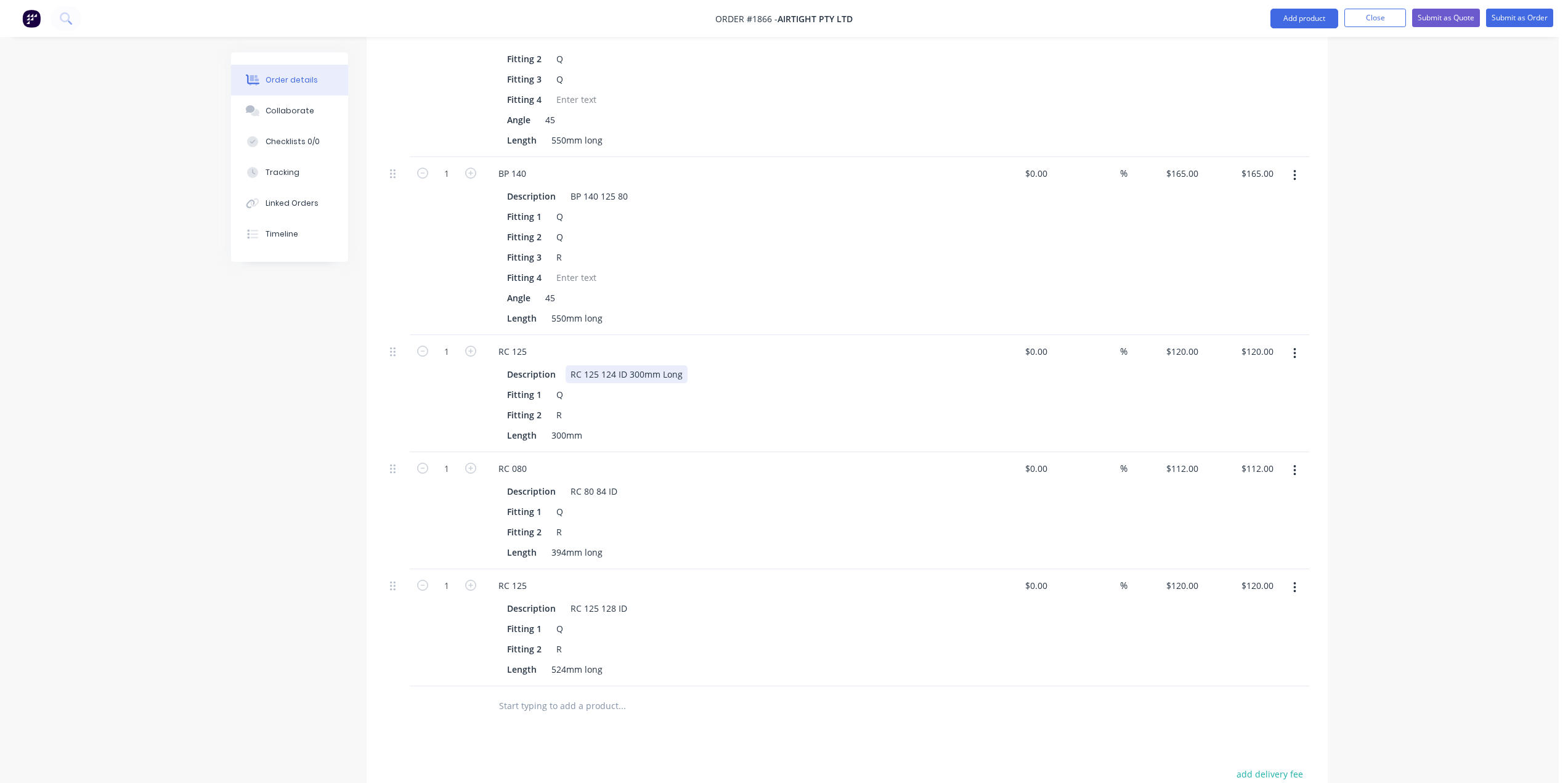
click at [648, 365] on div "RC 125 124 ID 300mm Long" at bounding box center [626, 374] width 122 height 18
drag, startPoint x: 681, startPoint y: 338, endPoint x: 635, endPoint y: 339, distance: 46.0
click at [635, 365] on div "RC 125 124 ID 300mm Long" at bounding box center [626, 374] width 122 height 18
click at [1397, 357] on div "Order details Collaborate Checklists 0/0 Tracking Linked Orders Timeline Order …" at bounding box center [779, 10] width 1559 height 2061
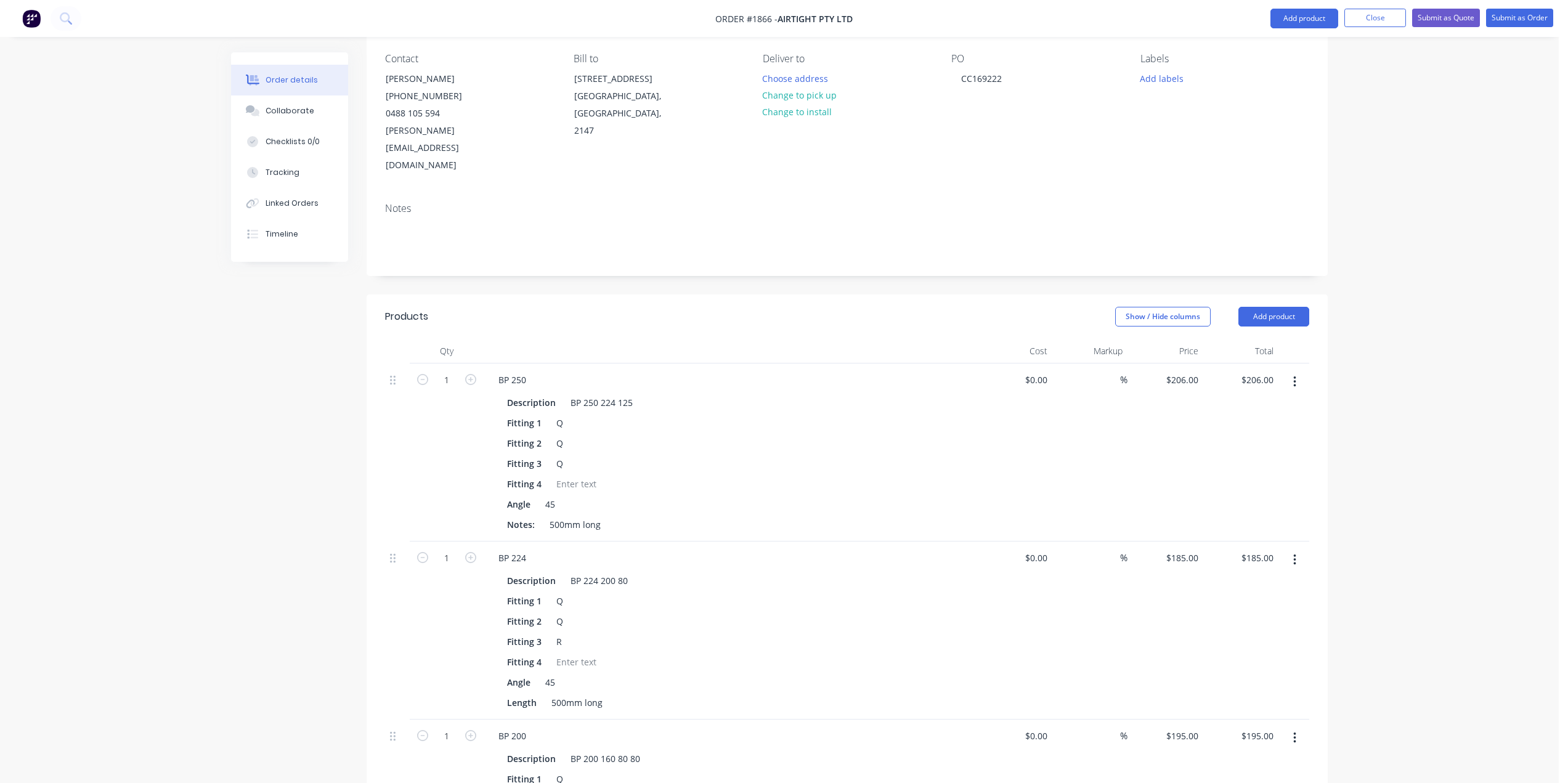
scroll to position [97, 0]
click at [1262, 312] on button "Add product" at bounding box center [1274, 322] width 71 height 20
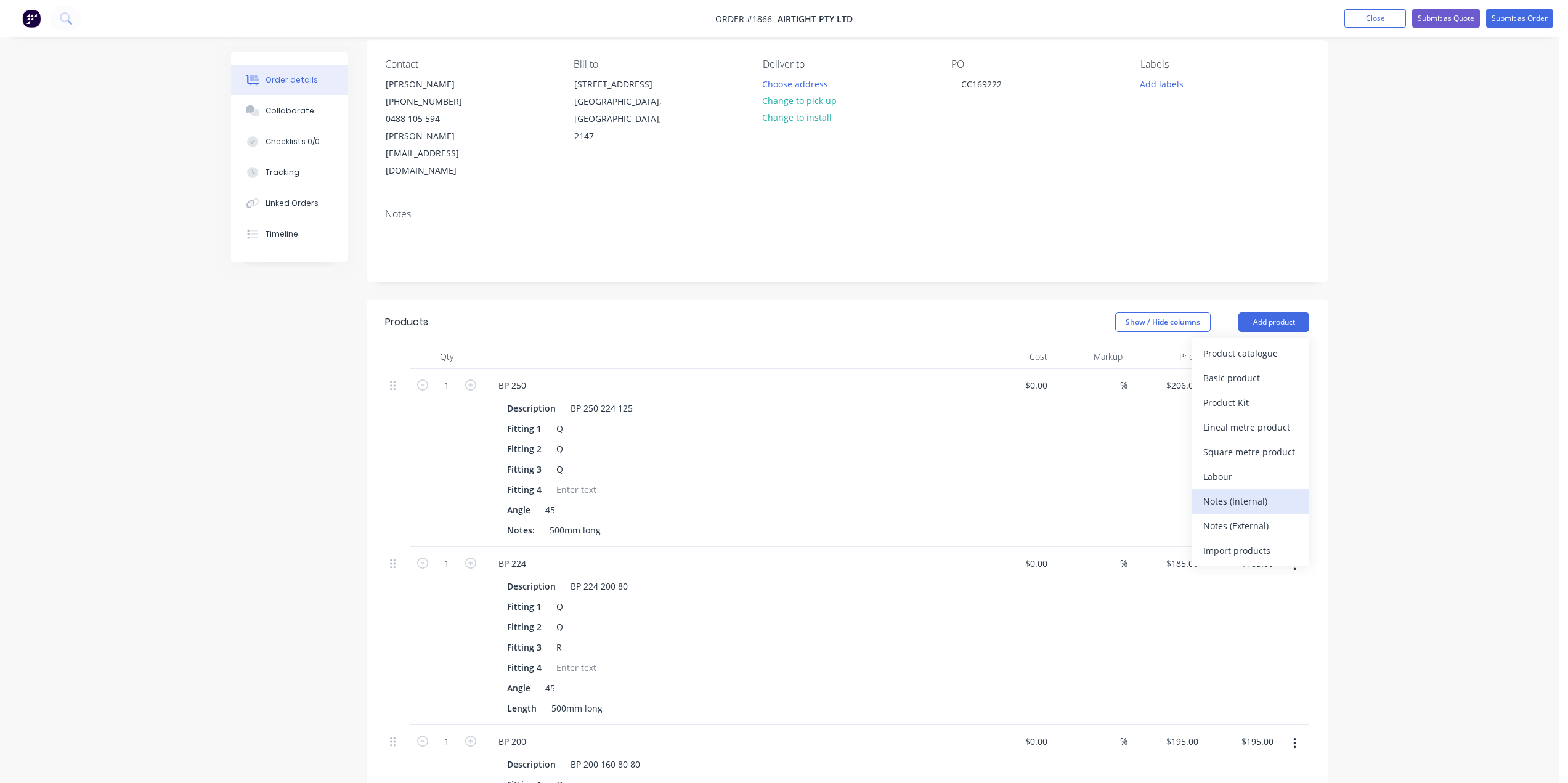
click at [1236, 493] on div "Notes (Internal)" at bounding box center [1251, 501] width 95 height 18
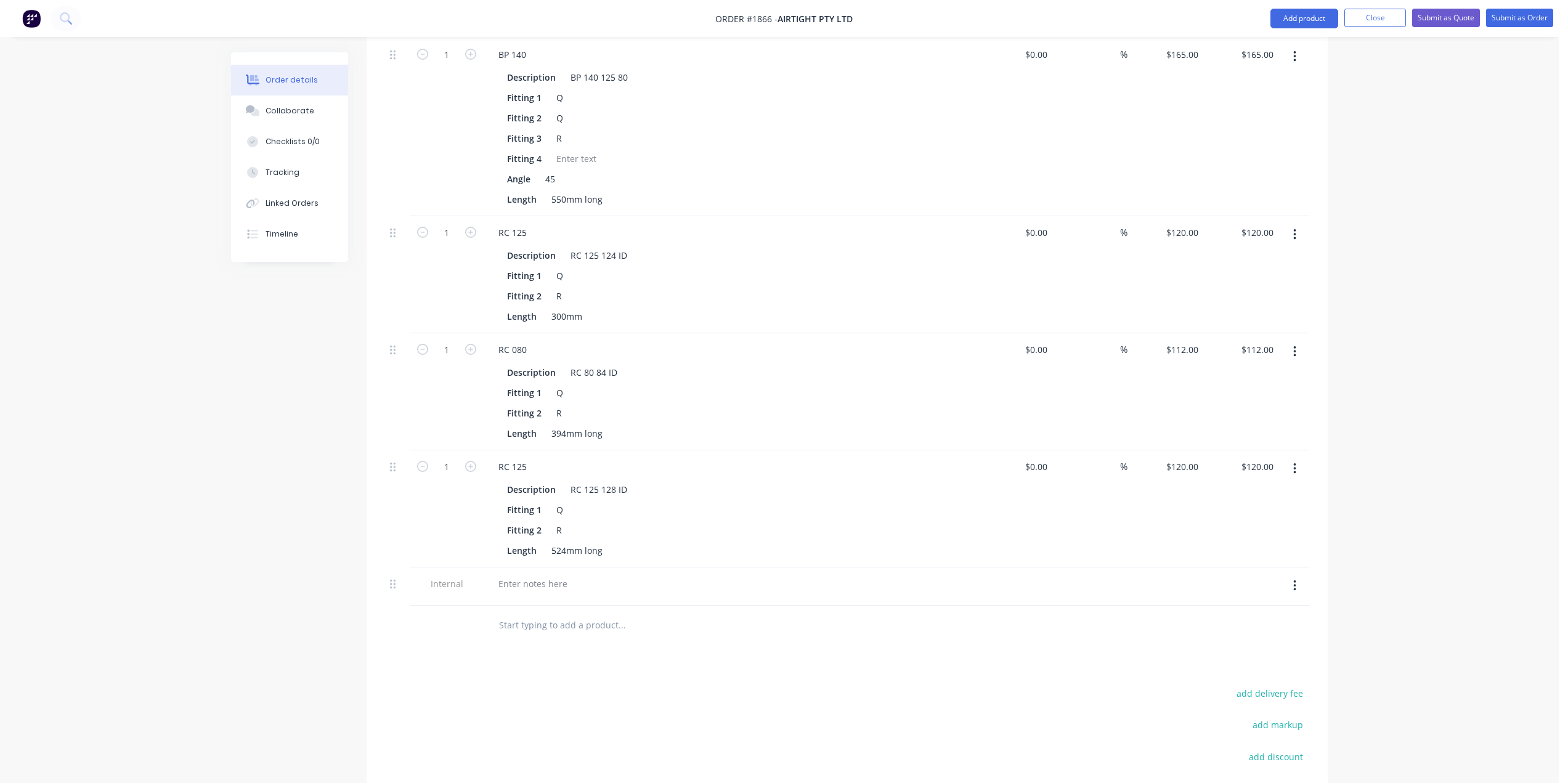
scroll to position [1282, 0]
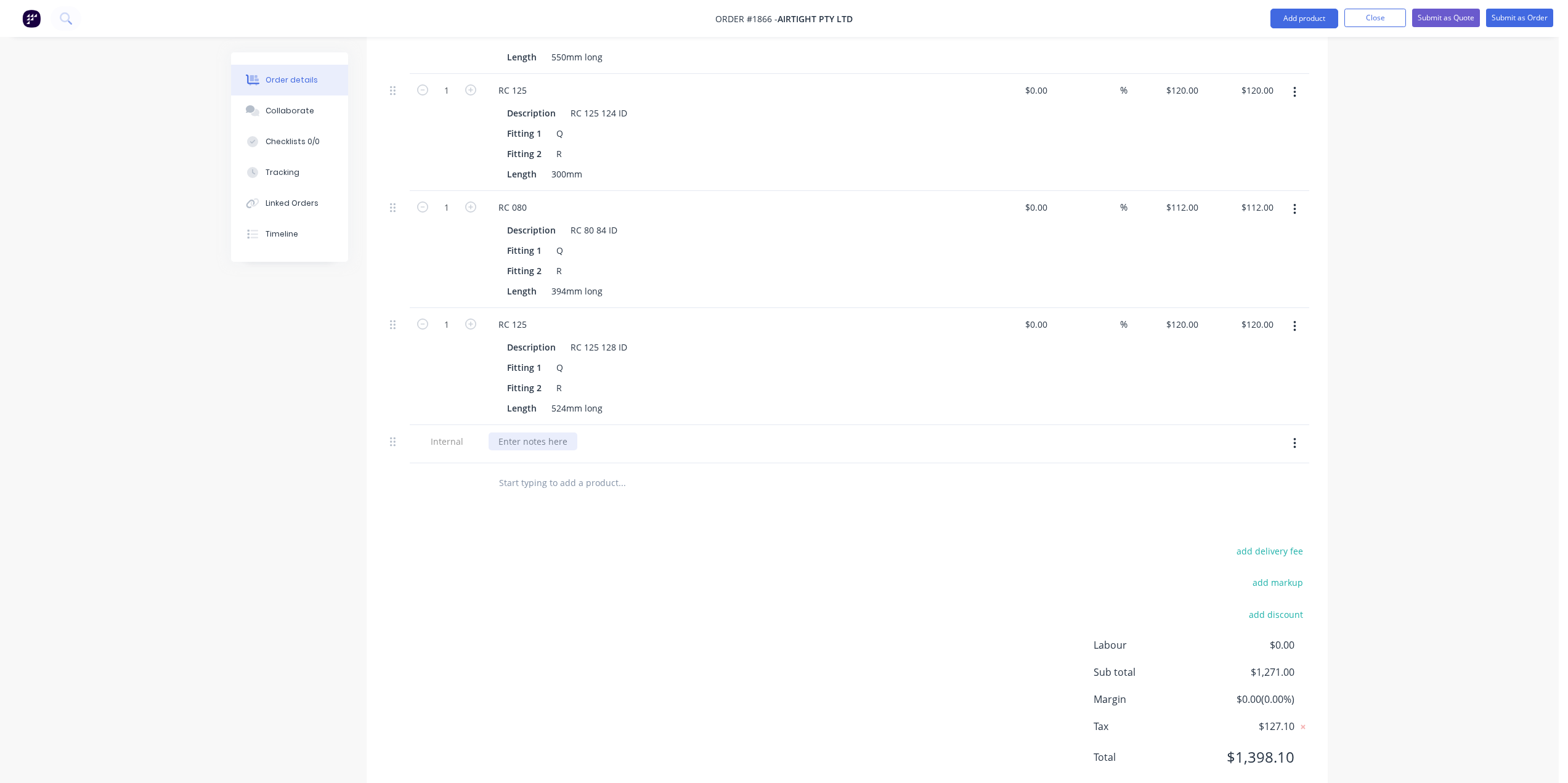
click at [530, 433] on div at bounding box center [532, 441] width 88 height 18
paste div
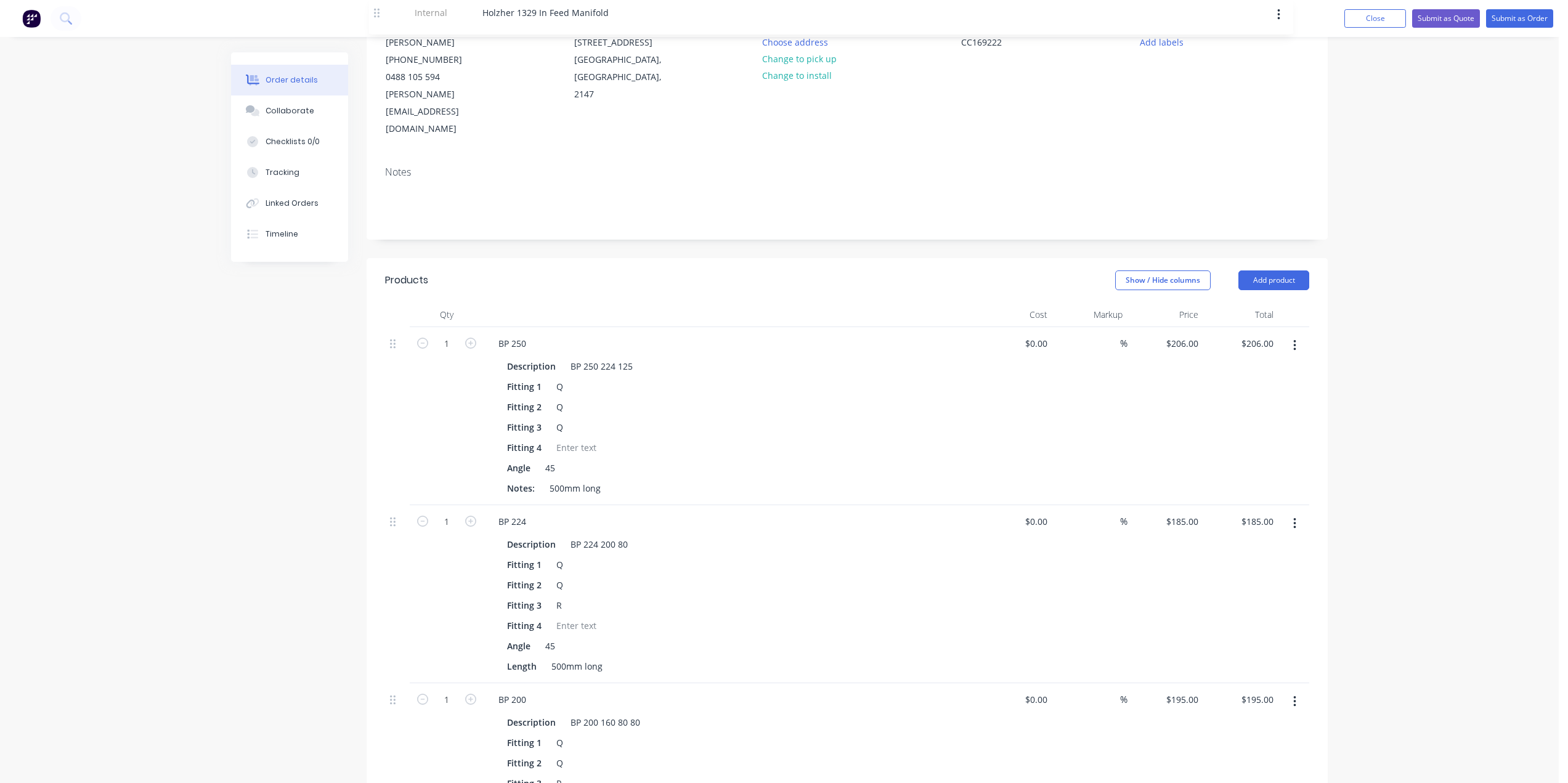
scroll to position [0, 0]
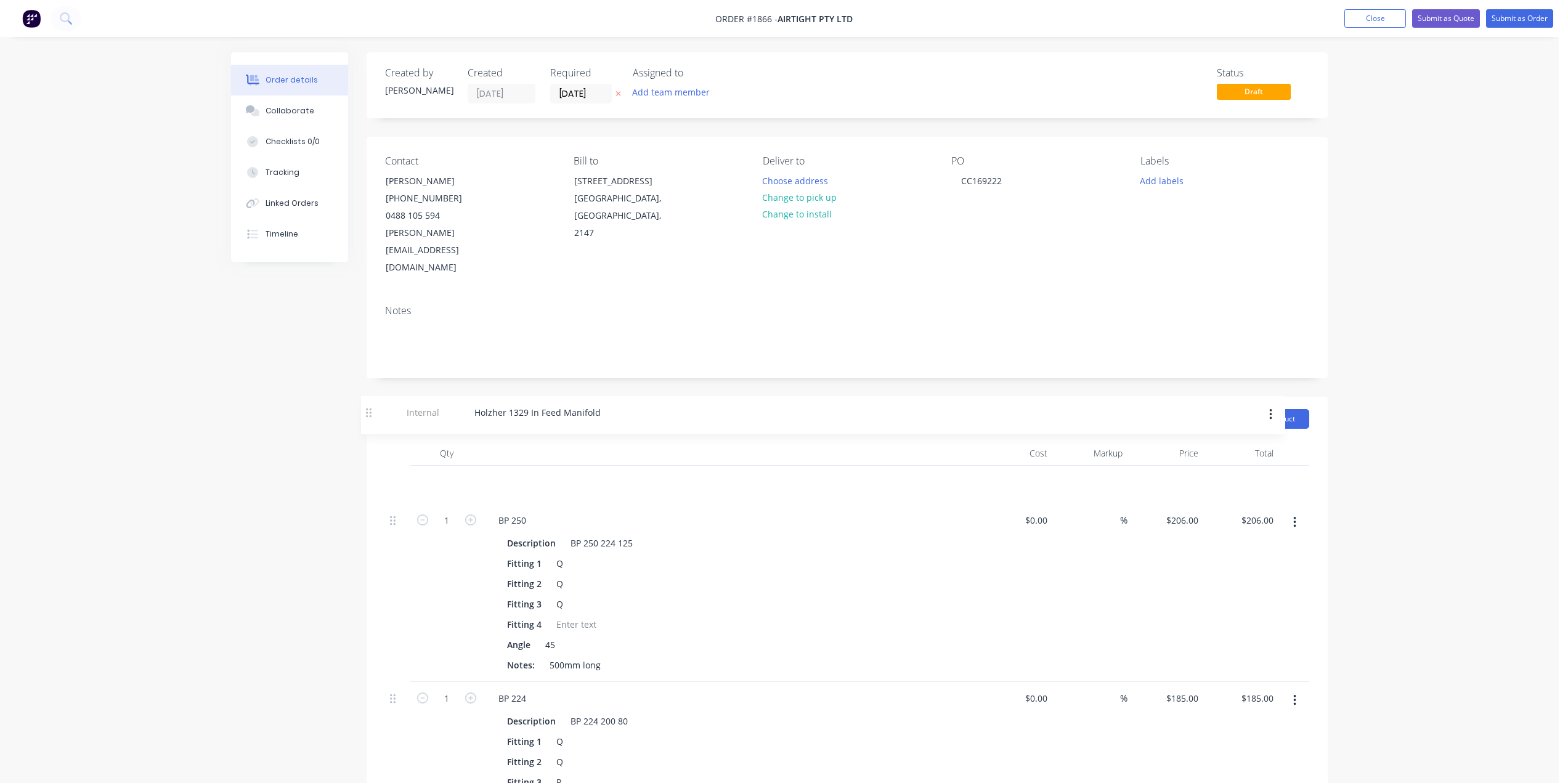
drag, startPoint x: 394, startPoint y: 412, endPoint x: 370, endPoint y: 411, distance: 24.0
drag, startPoint x: 1516, startPoint y: 19, endPoint x: 1349, endPoint y: 229, distance: 268.3
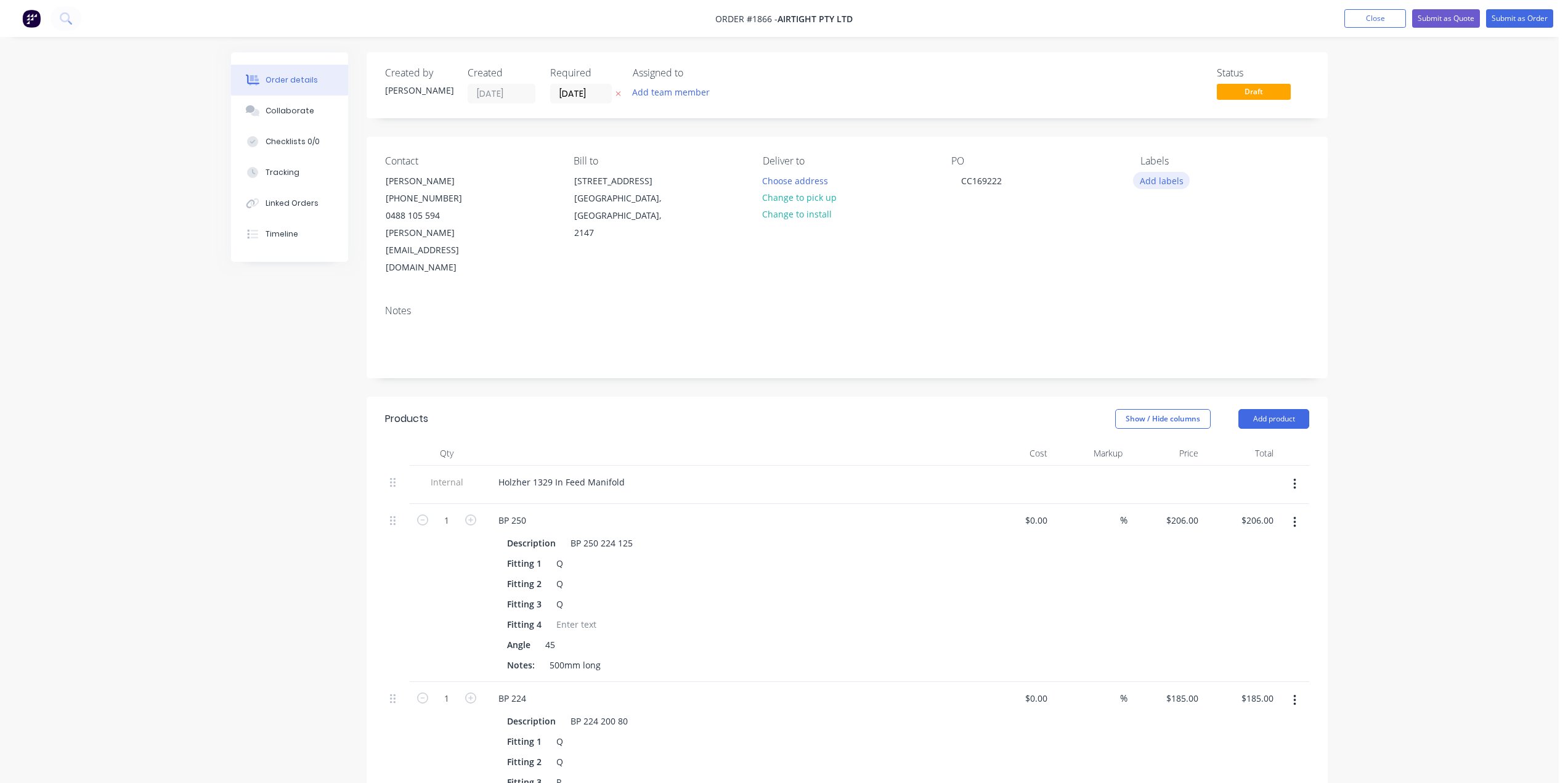
click at [1163, 183] on button "Add labels" at bounding box center [1162, 180] width 57 height 17
click at [1185, 214] on input "text" at bounding box center [1242, 216] width 129 height 25
type input "holz"
click at [1205, 253] on button "Create new label" at bounding box center [1232, 253] width 160 height 18
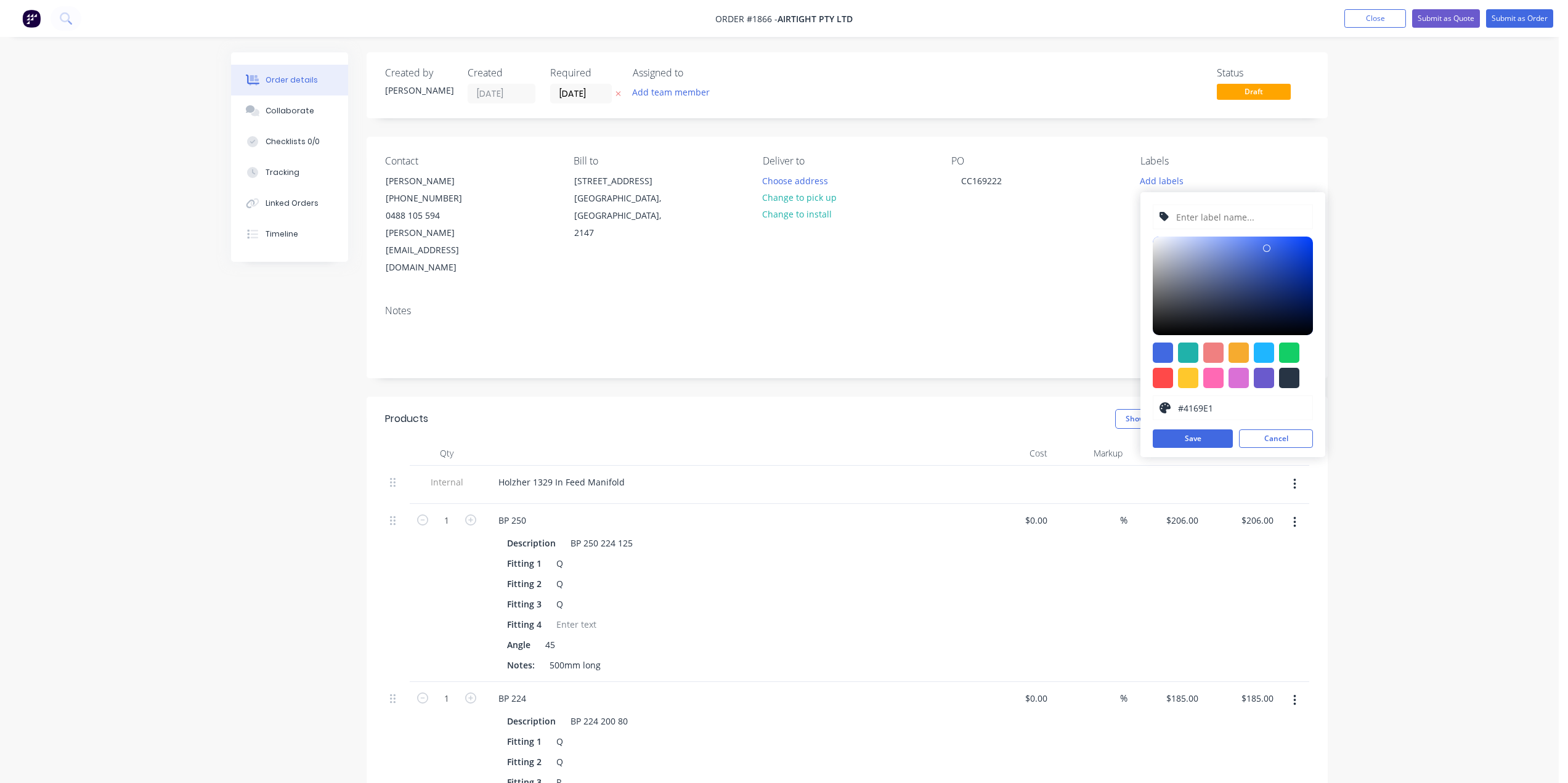
click at [1208, 220] on input "text" at bounding box center [1241, 216] width 131 height 24
type input "Holzher Manifold"
drag, startPoint x: 1235, startPoint y: 355, endPoint x: 1239, endPoint y: 324, distance: 31.3
click at [1235, 355] on div at bounding box center [1238, 352] width 20 height 20
type input "#D99728"
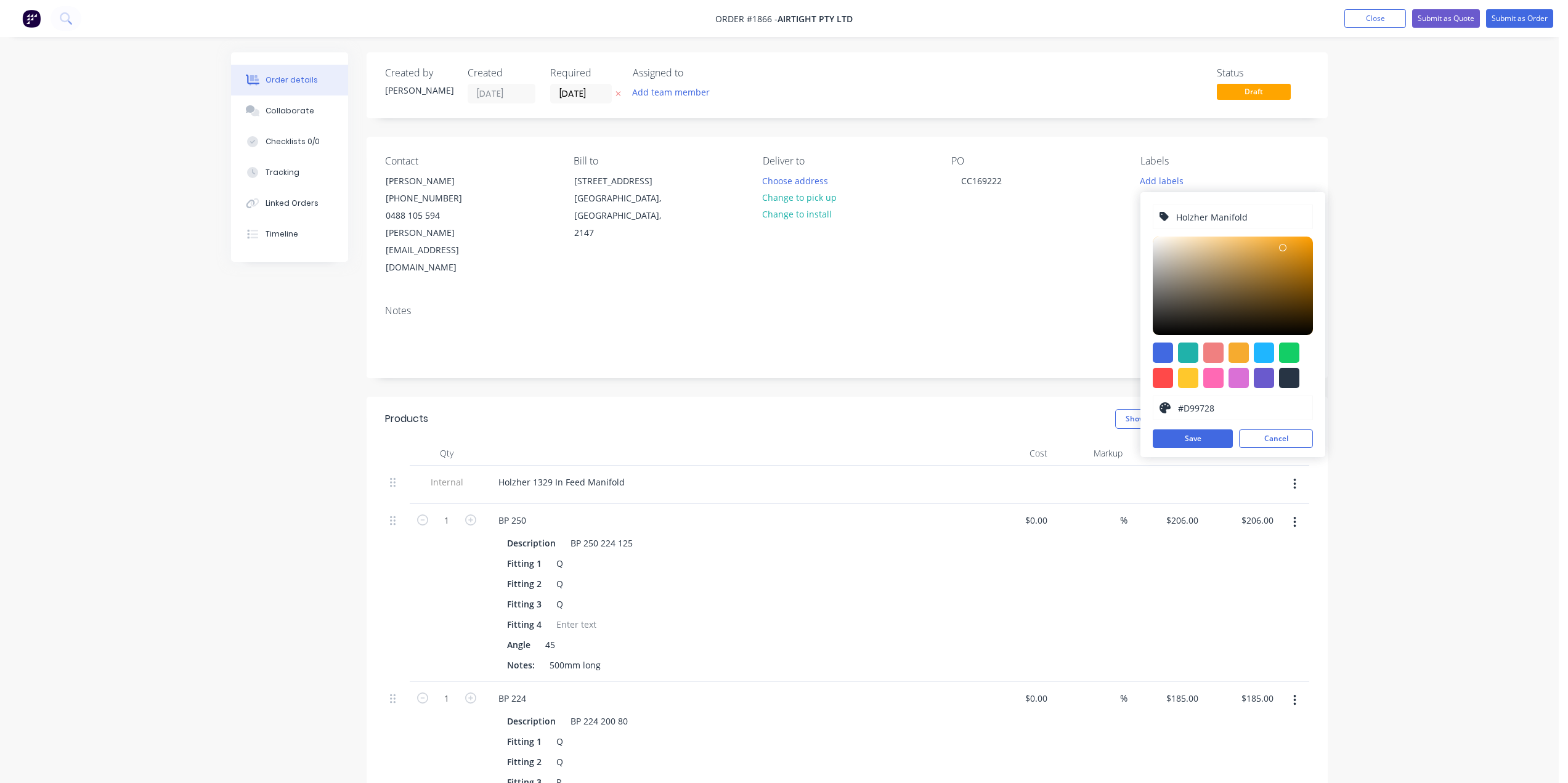
drag, startPoint x: 1282, startPoint y: 241, endPoint x: 1283, endPoint y: 252, distance: 11.0
click at [1283, 252] on div at bounding box center [1282, 248] width 8 height 8
click at [1193, 438] on button "Save" at bounding box center [1192, 438] width 80 height 18
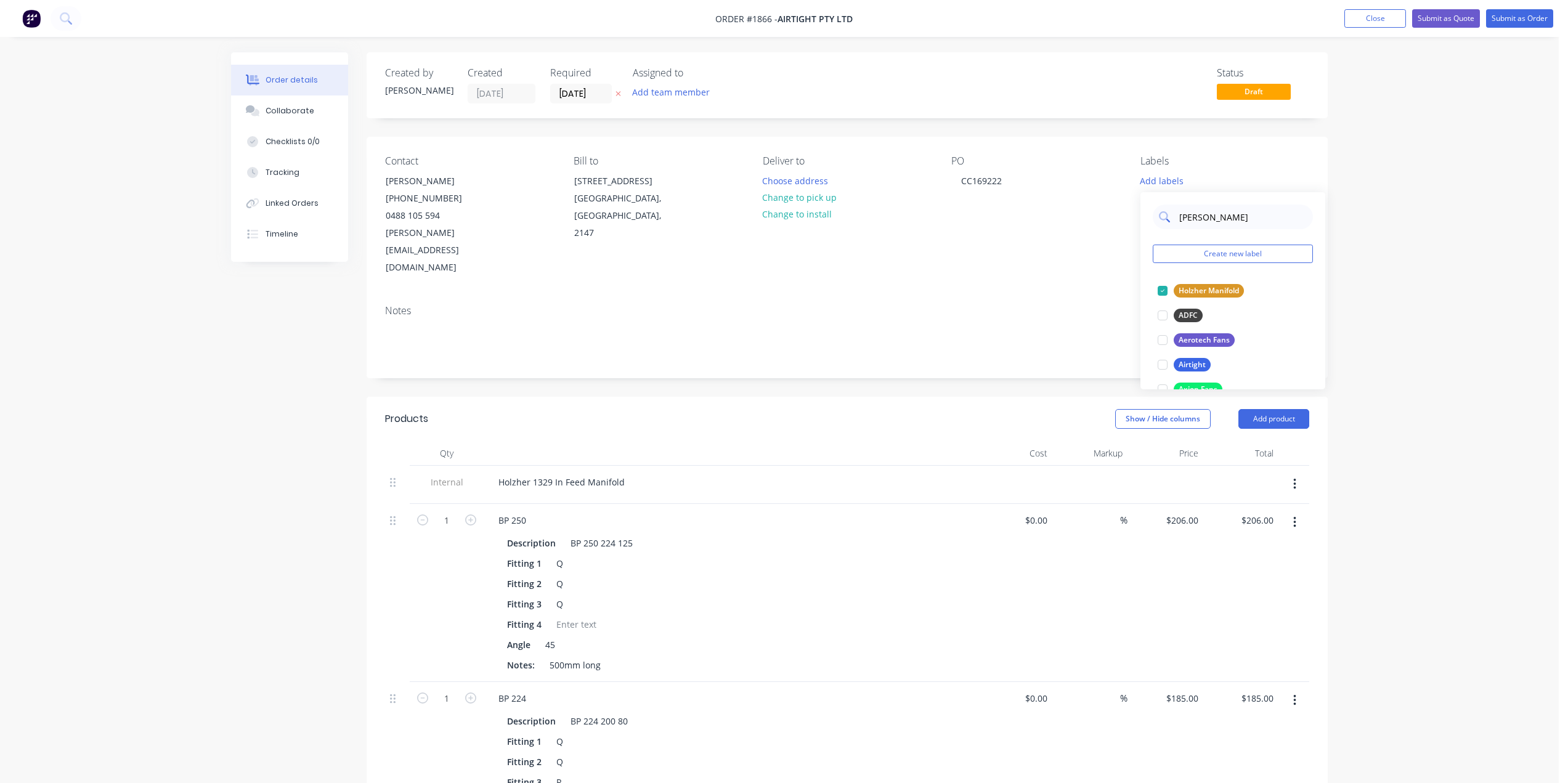
click at [1187, 216] on input "holz" at bounding box center [1242, 216] width 129 height 25
click at [1177, 311] on div "Manifold" at bounding box center [1193, 315] width 41 height 13
click at [1210, 212] on input "mani" at bounding box center [1242, 211] width 129 height 25
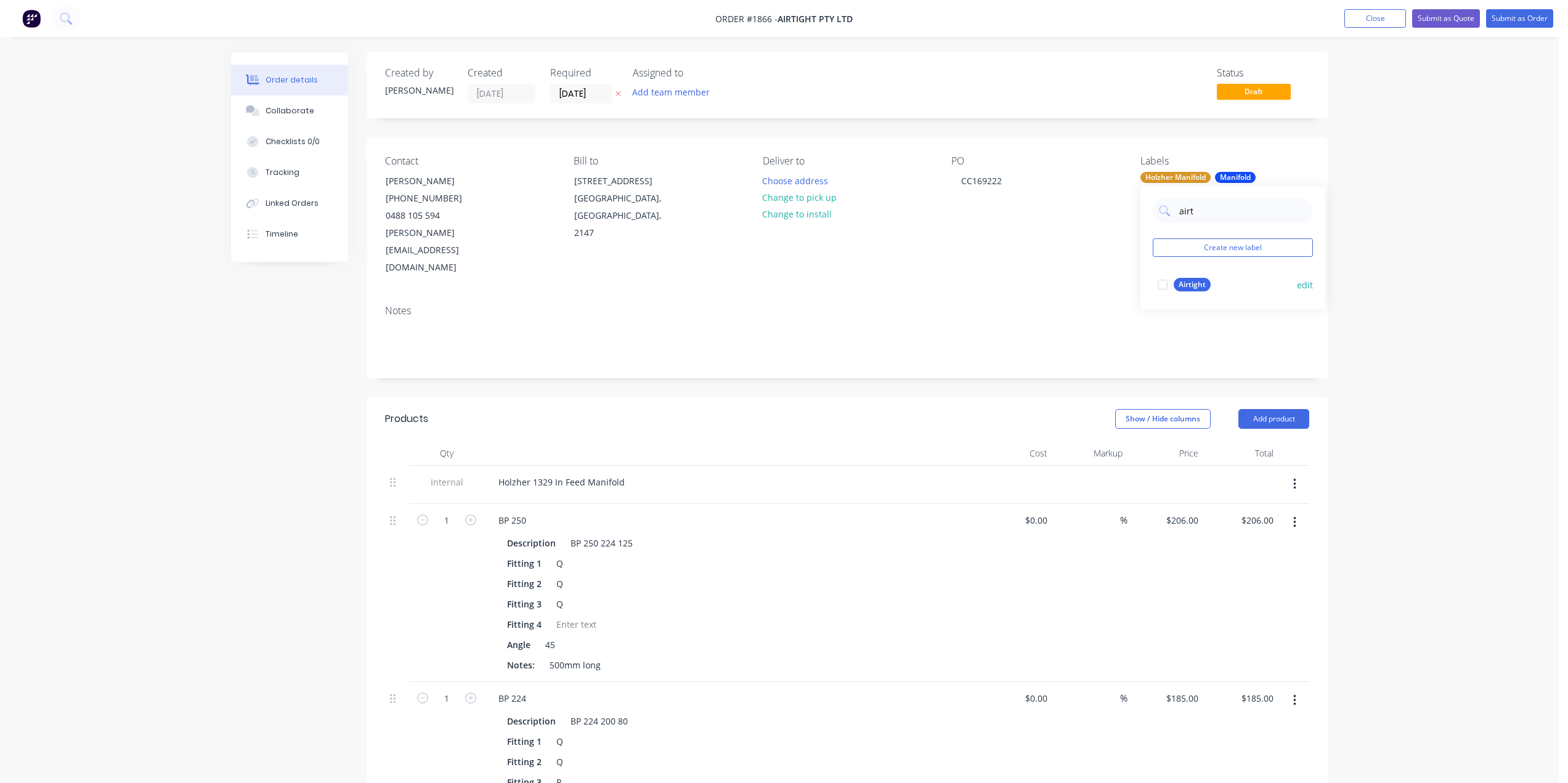
type input "airt"
click at [1188, 282] on div "Airtight" at bounding box center [1191, 285] width 37 height 13
click at [818, 201] on button "Change to pick up" at bounding box center [799, 197] width 87 height 17
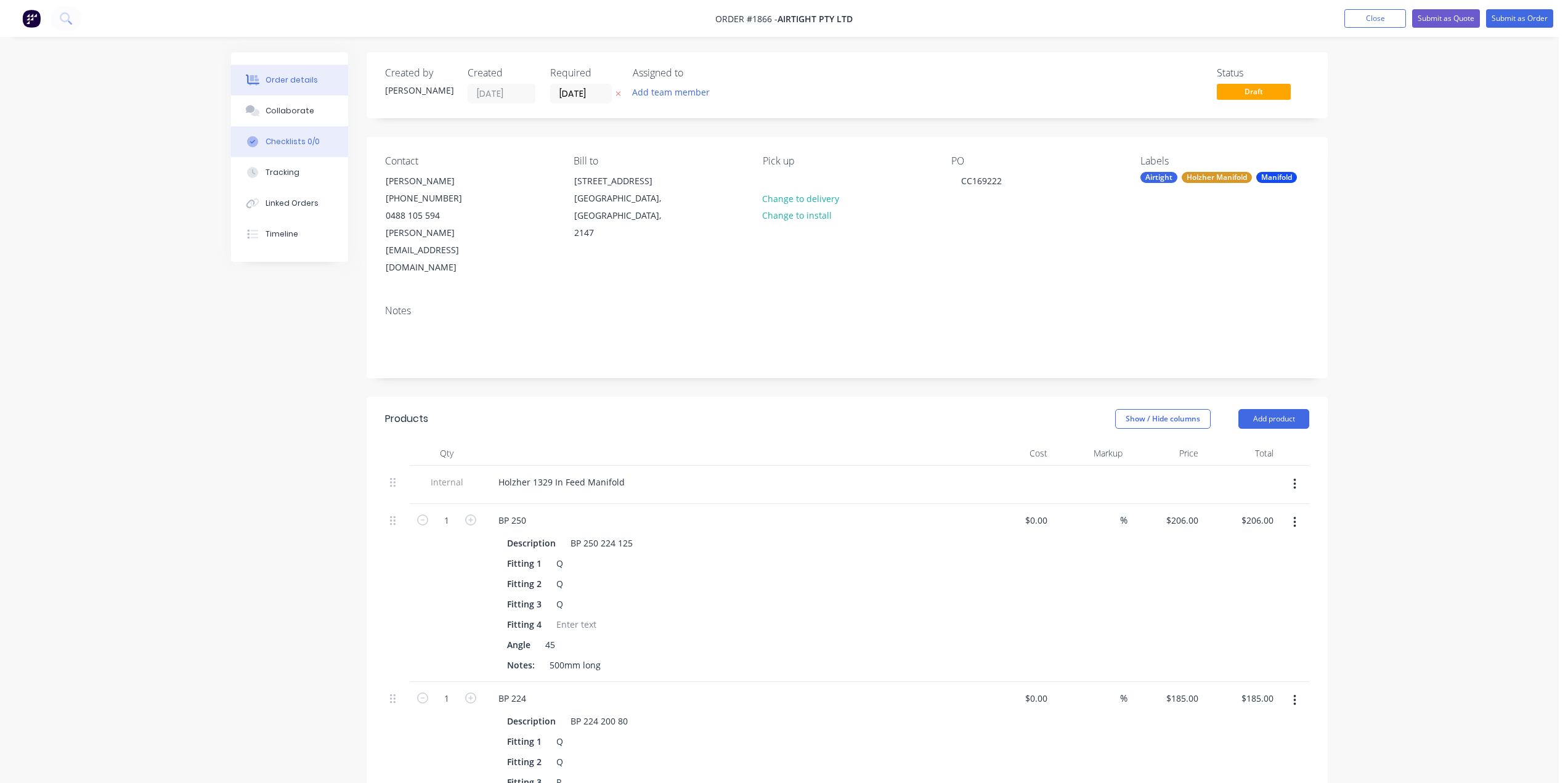
drag, startPoint x: 264, startPoint y: 117, endPoint x: 285, endPoint y: 128, distance: 23.7
click at [264, 117] on button "Collaborate" at bounding box center [289, 111] width 117 height 30
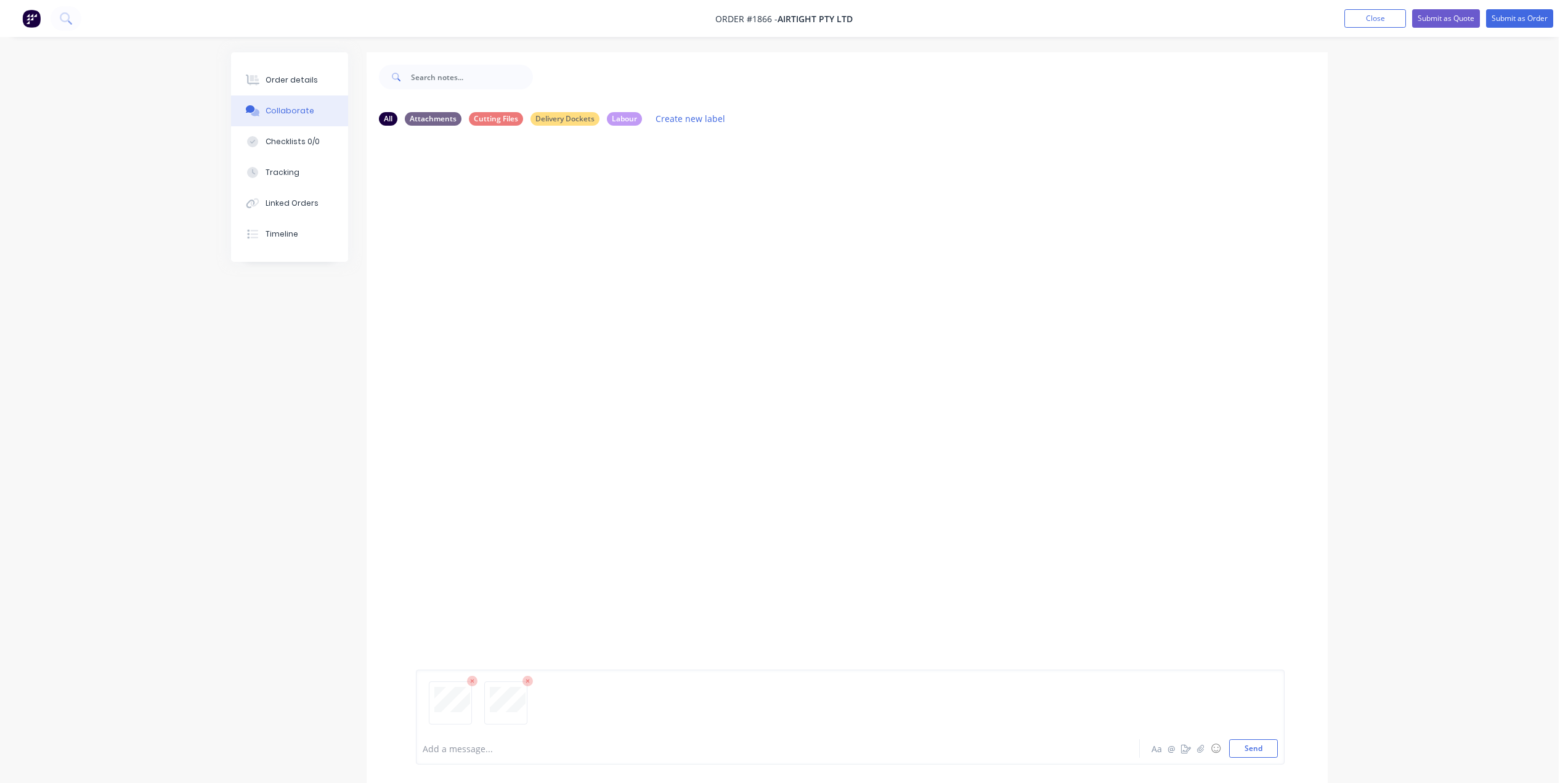
drag, startPoint x: 1260, startPoint y: 748, endPoint x: 759, endPoint y: 572, distance: 531.0
click at [1247, 745] on button "Send" at bounding box center [1253, 748] width 48 height 18
click at [299, 80] on div "Order details" at bounding box center [291, 81] width 52 height 11
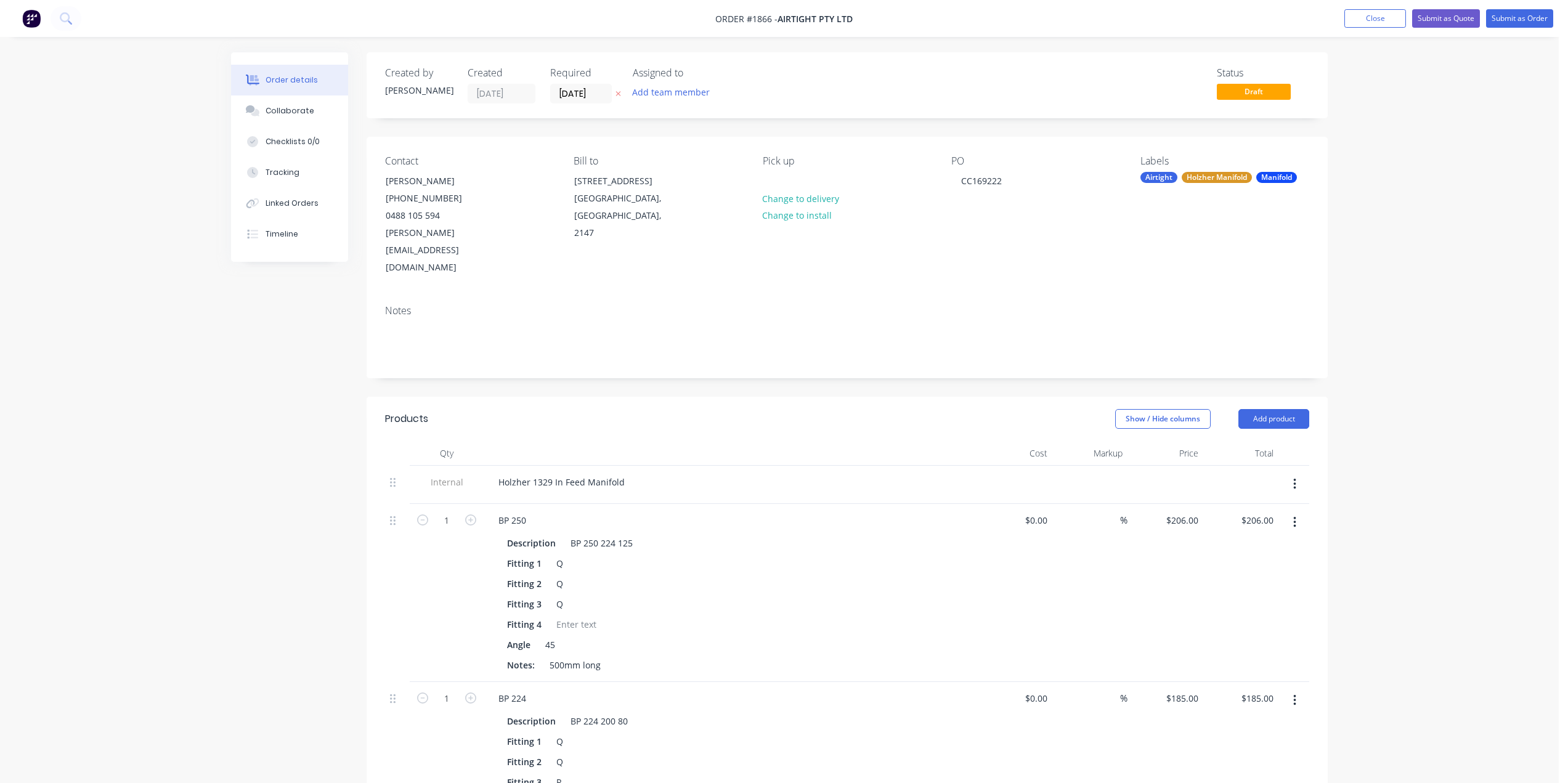
drag, startPoint x: 1380, startPoint y: 175, endPoint x: 1449, endPoint y: 131, distance: 81.8
click at [1515, 20] on button "Submit as Order" at bounding box center [1519, 18] width 67 height 18
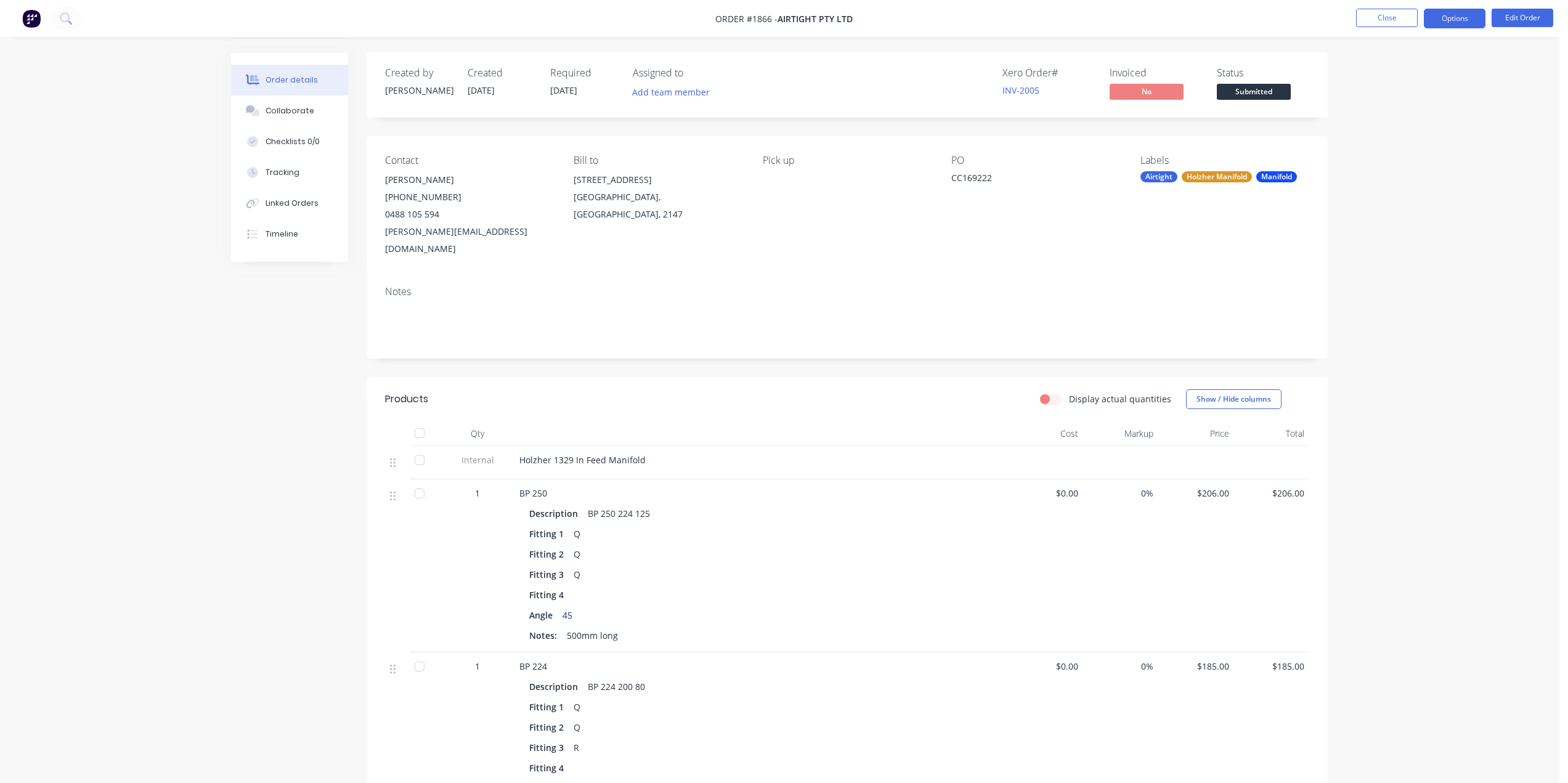
click at [1450, 19] on button "Options" at bounding box center [1454, 18] width 62 height 20
click at [1390, 130] on div "Order Confirmation" at bounding box center [1417, 123] width 113 height 18
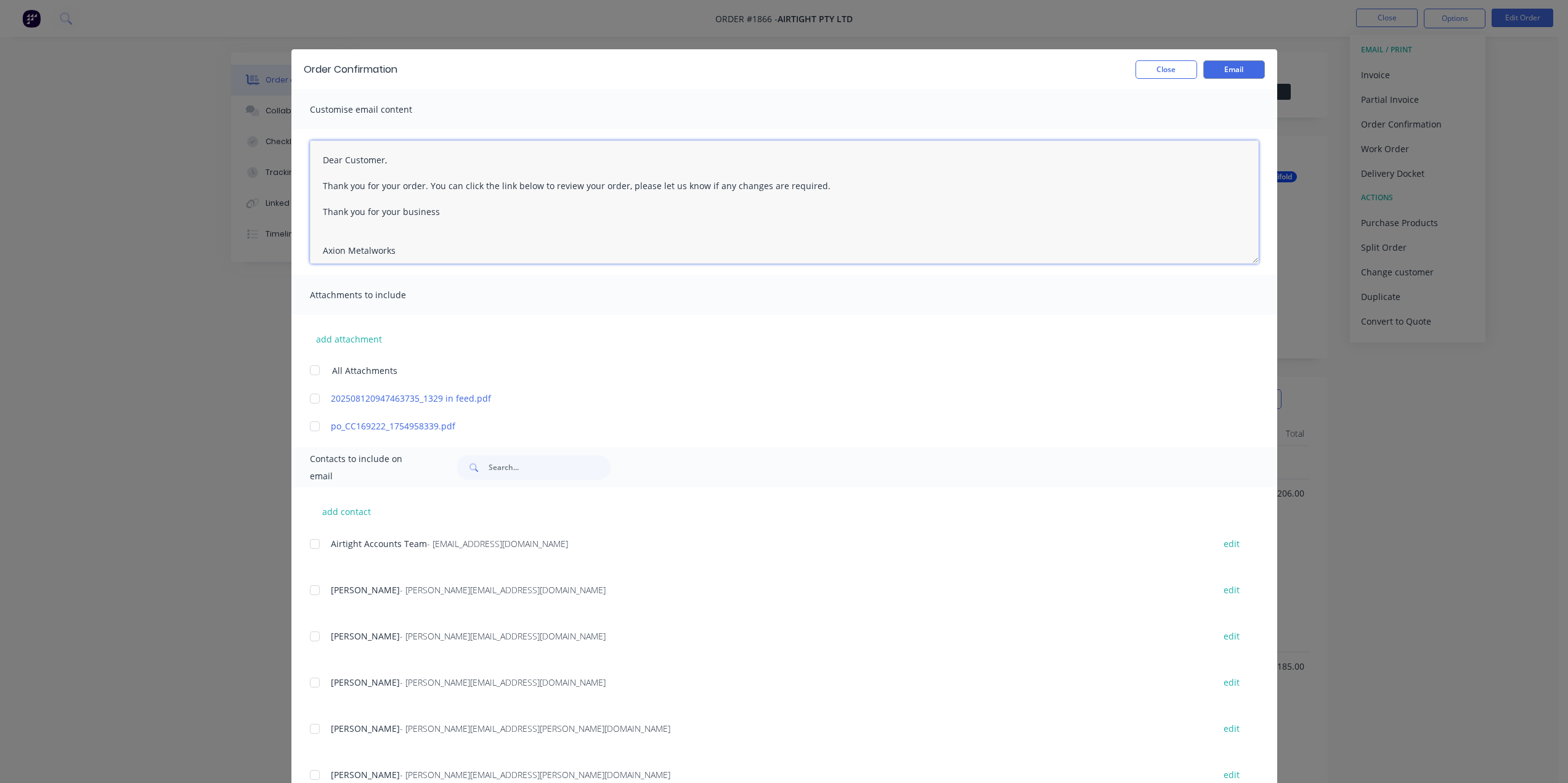
click at [424, 183] on textarea "Dear Customer, Thank you for your order. You can click the link below to review…" at bounding box center [783, 202] width 948 height 123
click at [313, 369] on div at bounding box center [315, 370] width 25 height 25
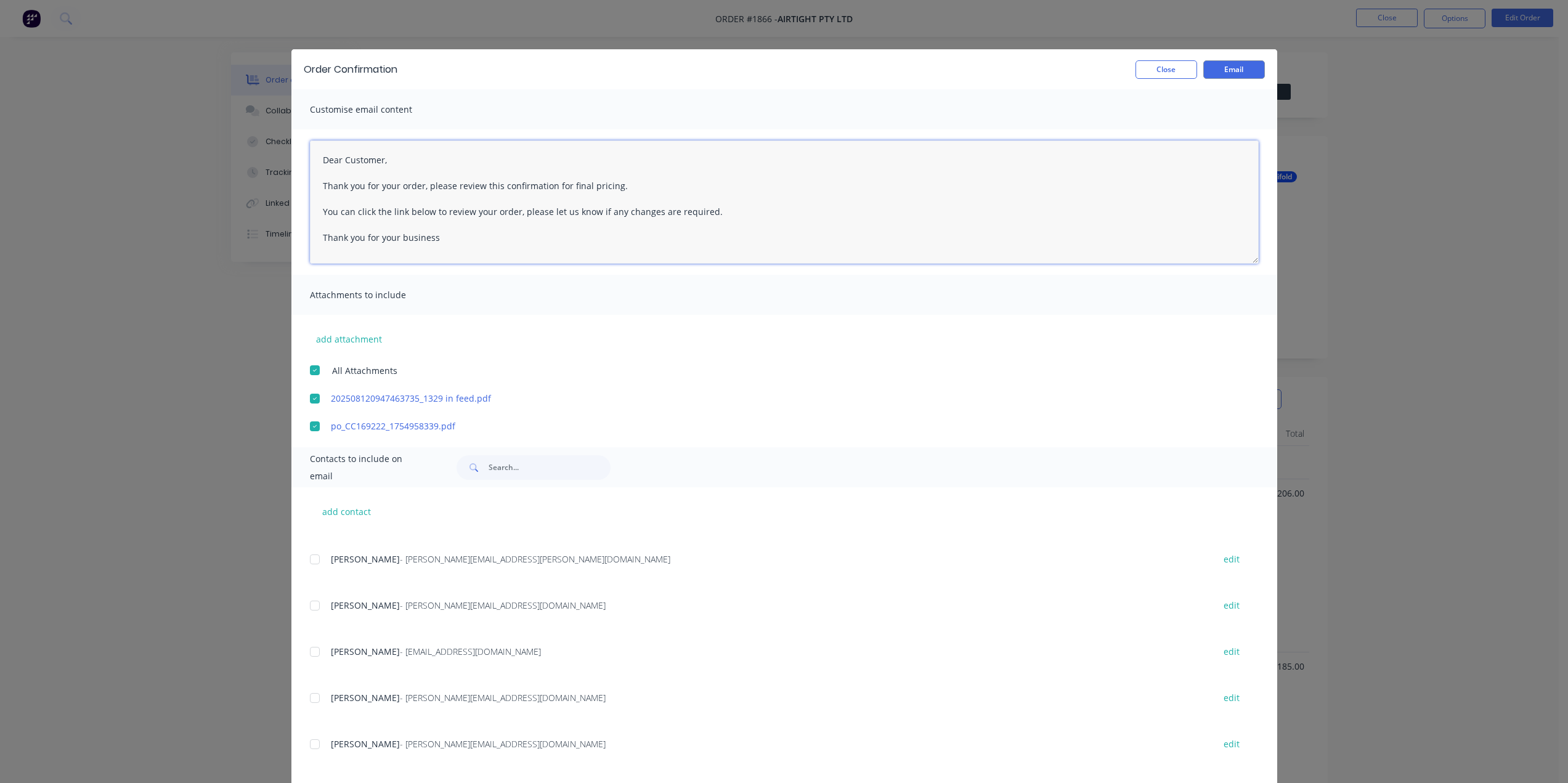
scroll to position [532, 0]
click at [314, 704] on div at bounding box center [315, 705] width 25 height 25
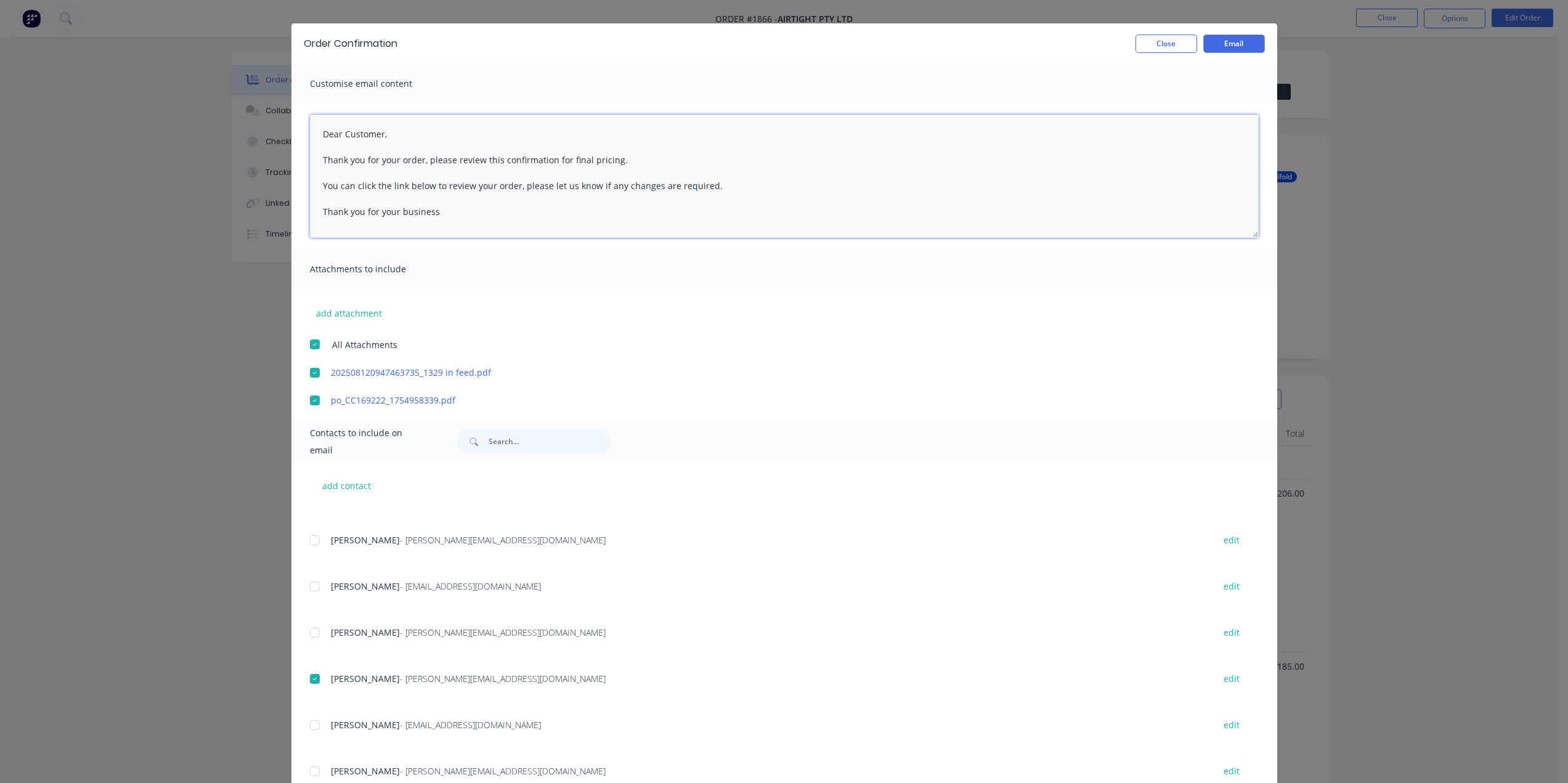
scroll to position [62, 0]
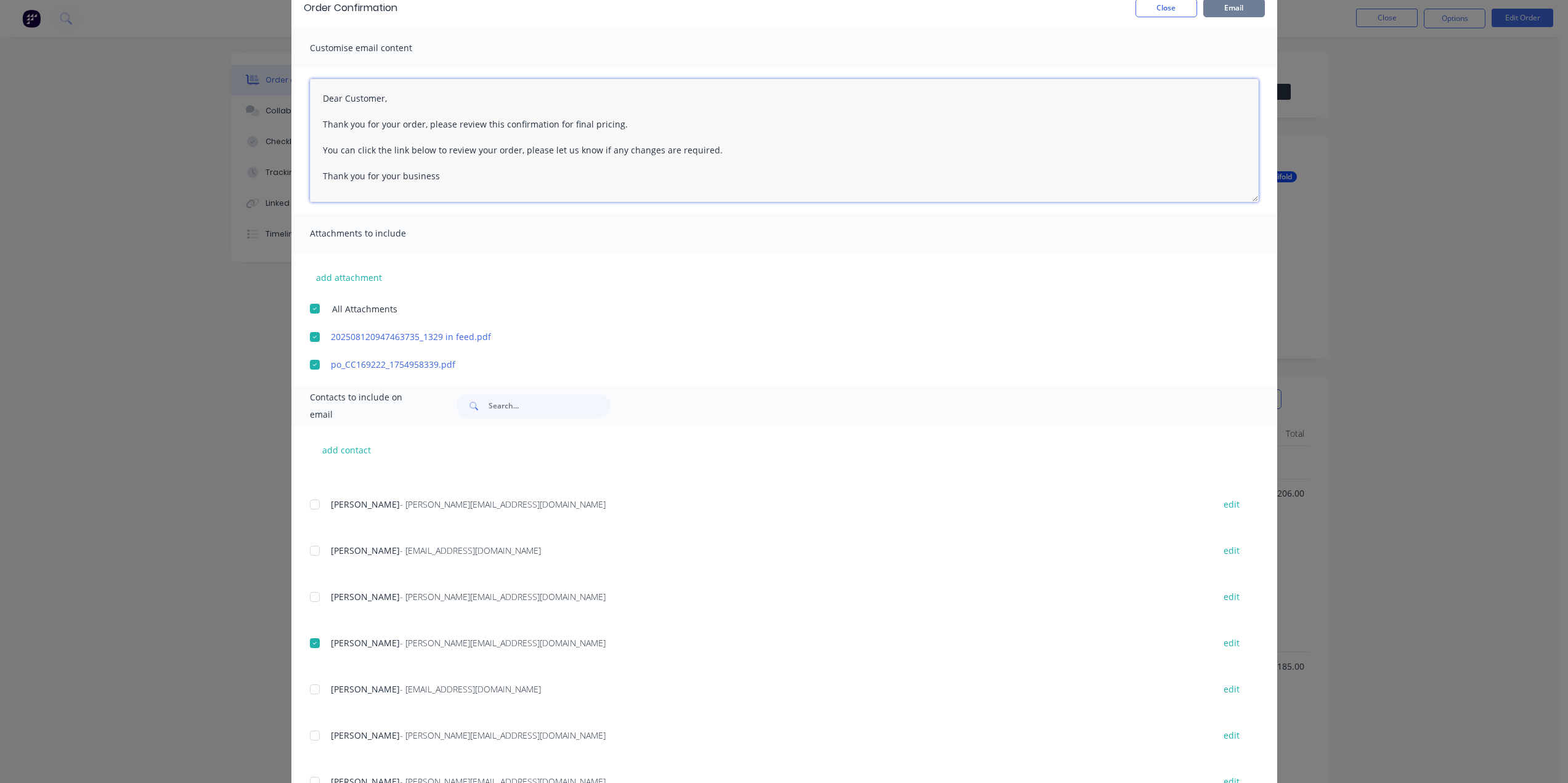
type textarea "Dear Customer, Thank you for your order, please review this confirmation for fi…"
click at [1229, 6] on button "Email" at bounding box center [1234, 8] width 62 height 18
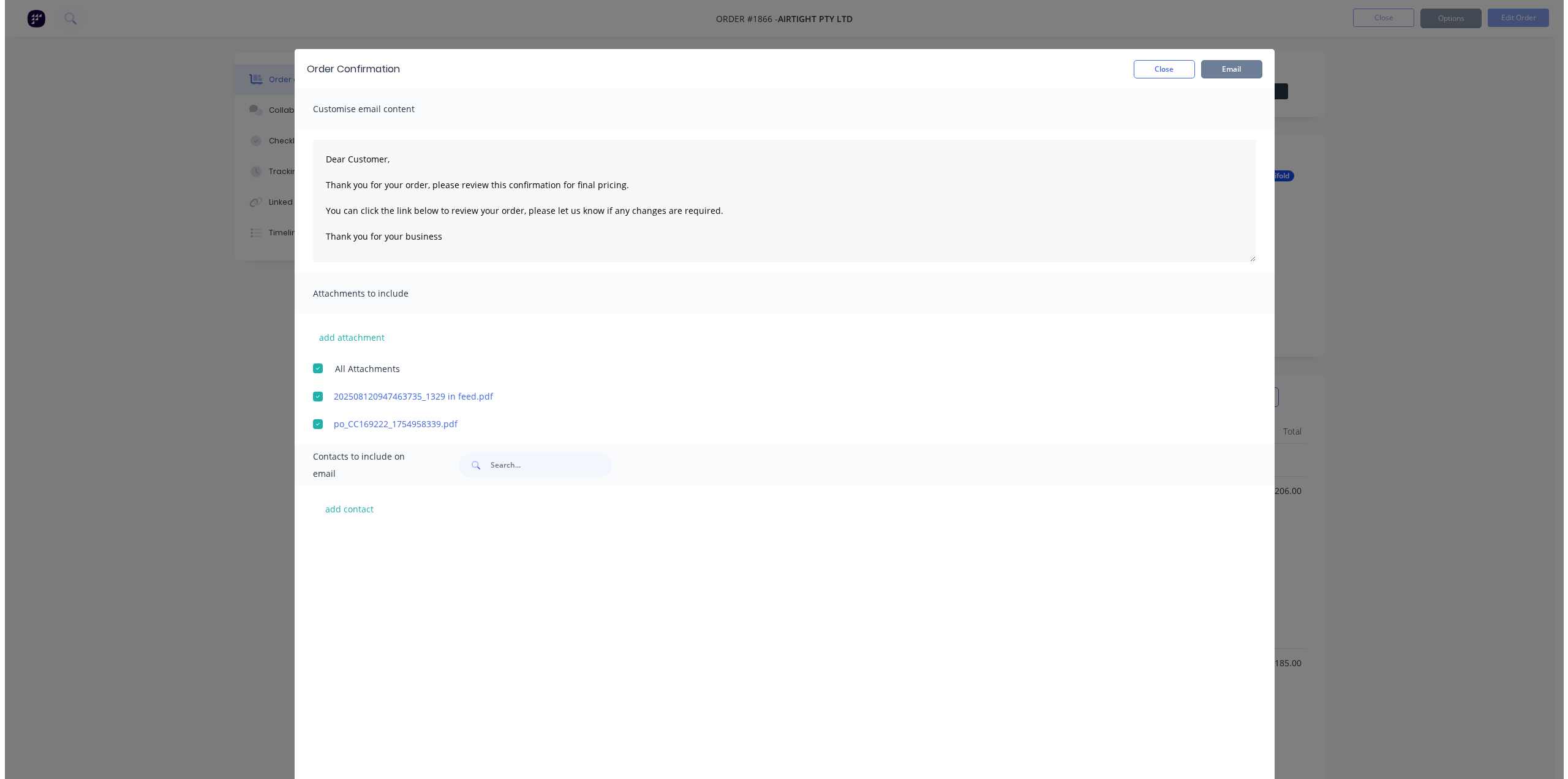
scroll to position [530, 0]
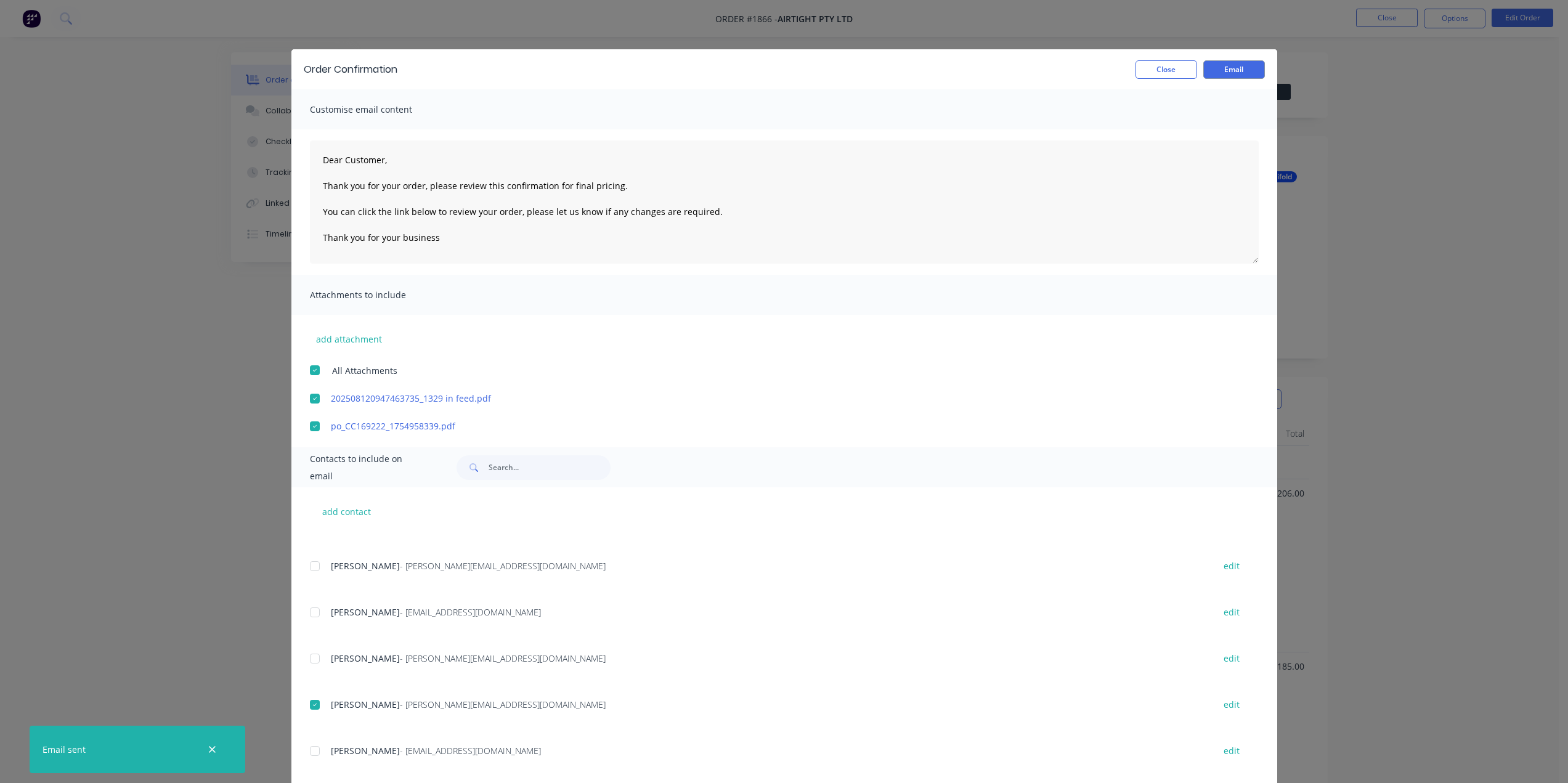
click at [1493, 195] on div "Order Confirmation Close Email Customise email content Dear Customer, Thank you…" at bounding box center [784, 391] width 1568 height 783
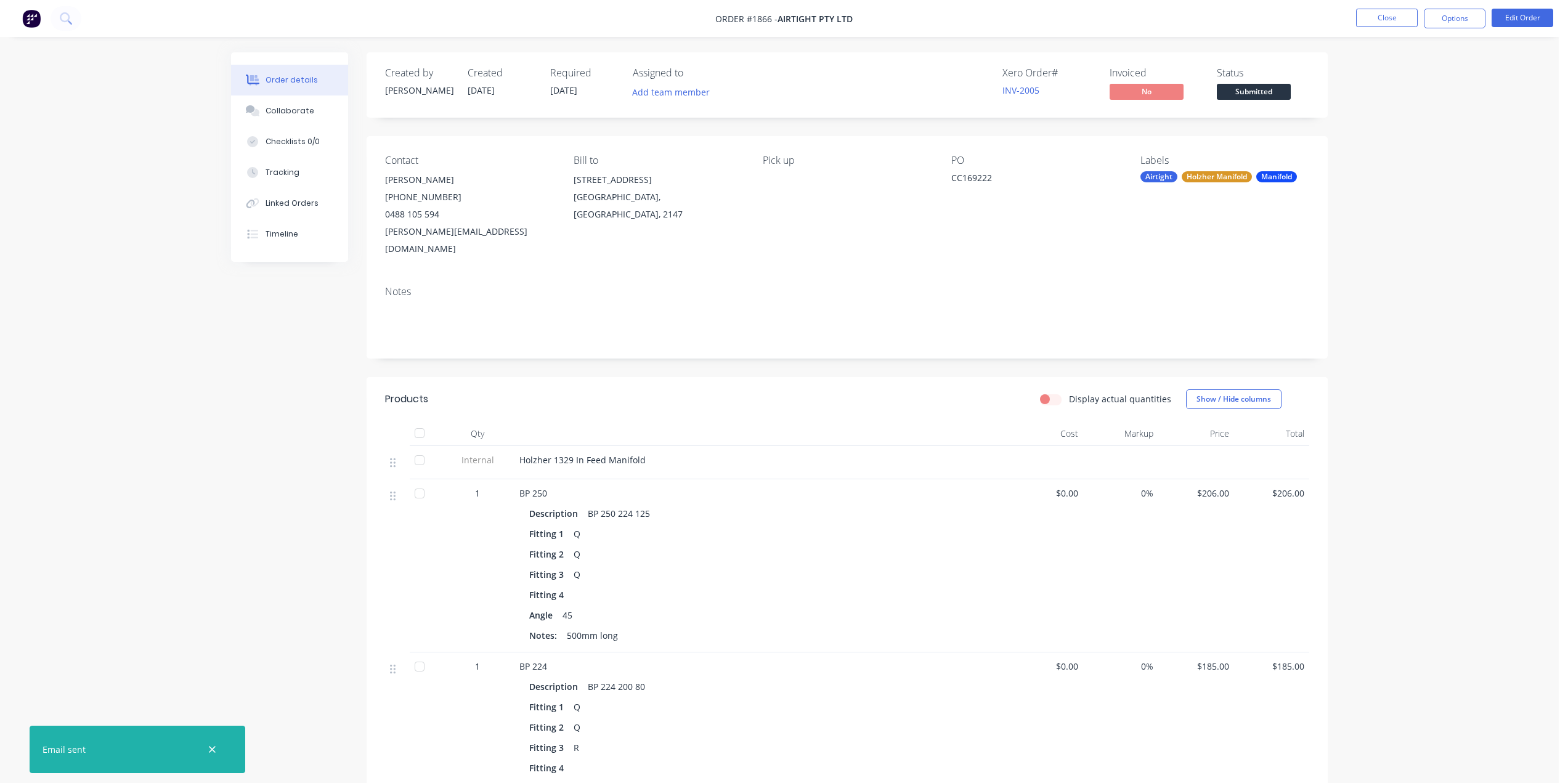
click at [1450, 15] on button "Options" at bounding box center [1454, 18] width 62 height 20
click at [1398, 146] on div "Work Order" at bounding box center [1417, 148] width 113 height 18
click at [1396, 127] on div "Without pricing" at bounding box center [1417, 123] width 113 height 18
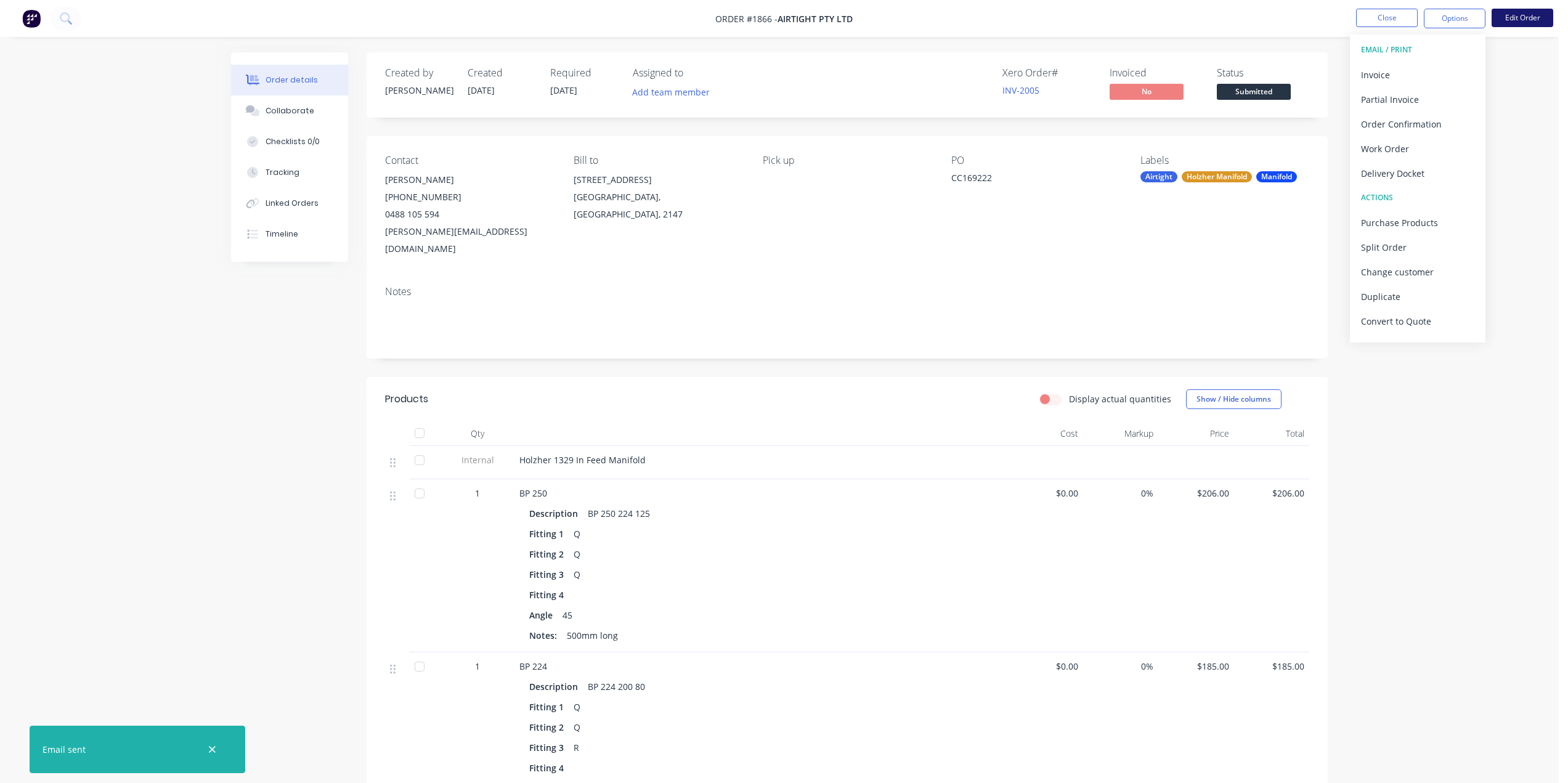
click at [1507, 12] on button "Edit Order" at bounding box center [1521, 17] width 62 height 18
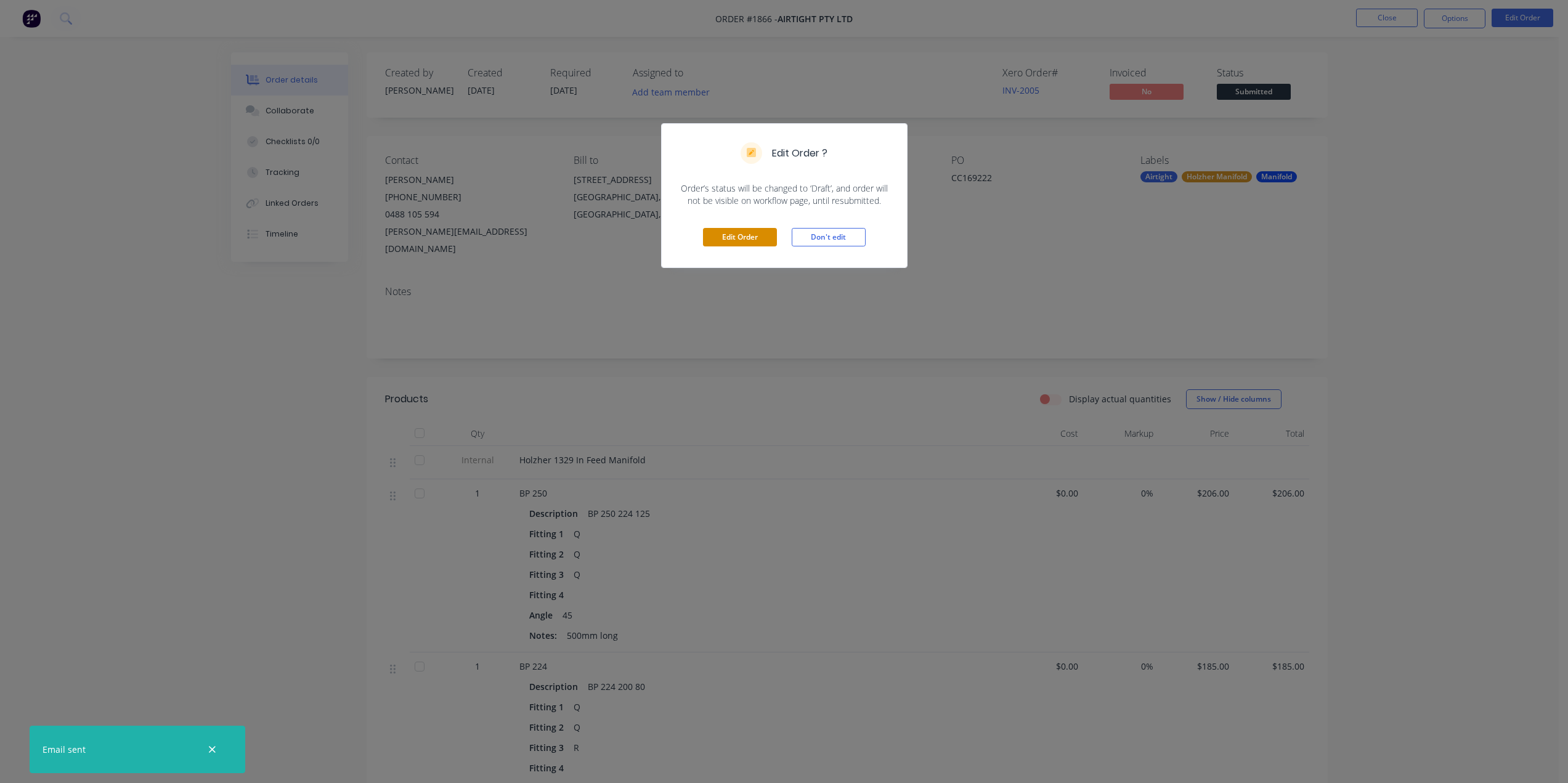
click at [722, 234] on button "Edit Order" at bounding box center [740, 236] width 74 height 18
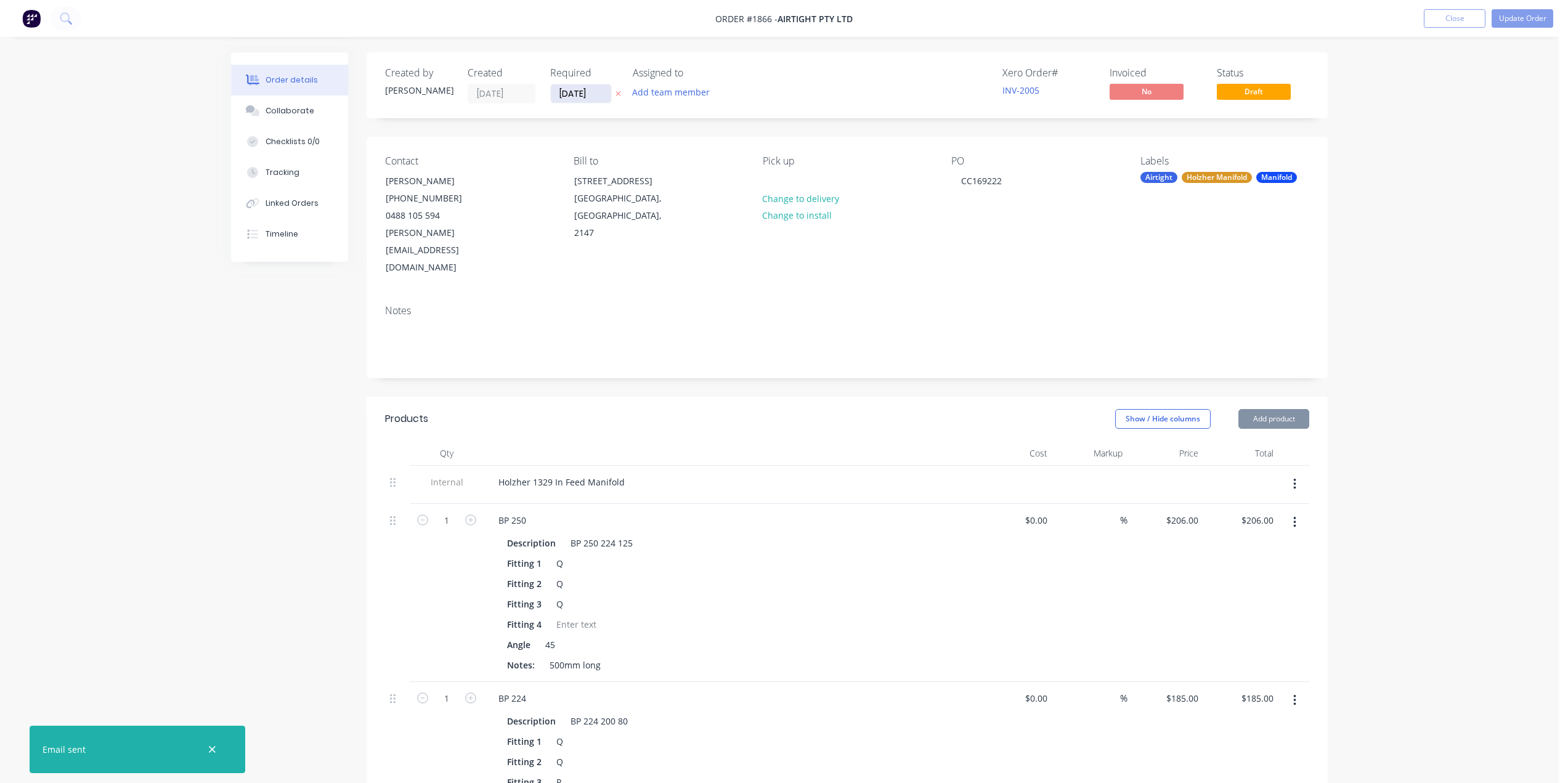
click at [578, 90] on input "12/08/25" at bounding box center [581, 93] width 61 height 18
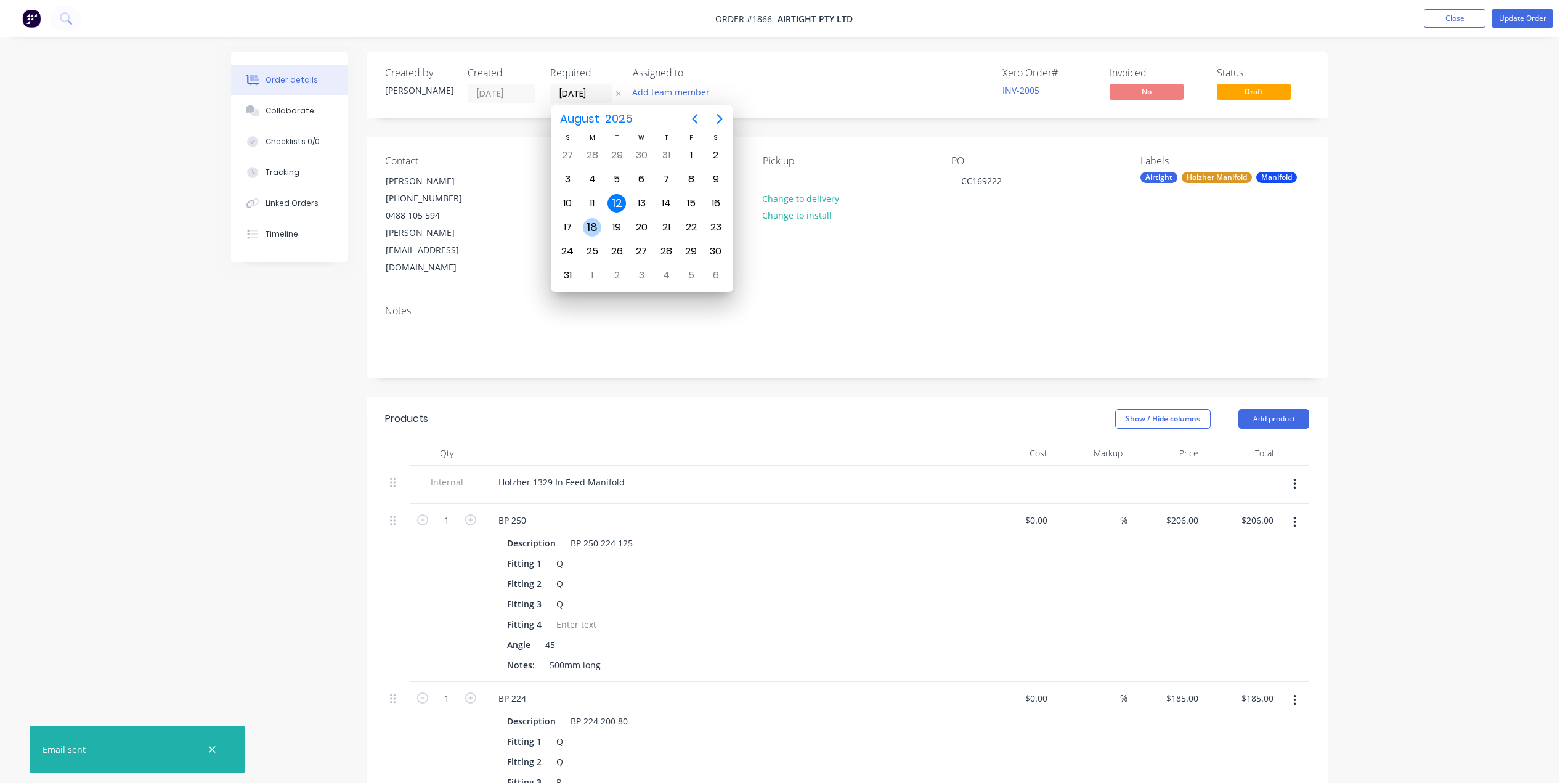
click at [583, 227] on div "18" at bounding box center [591, 227] width 18 height 18
type input "18/08/25"
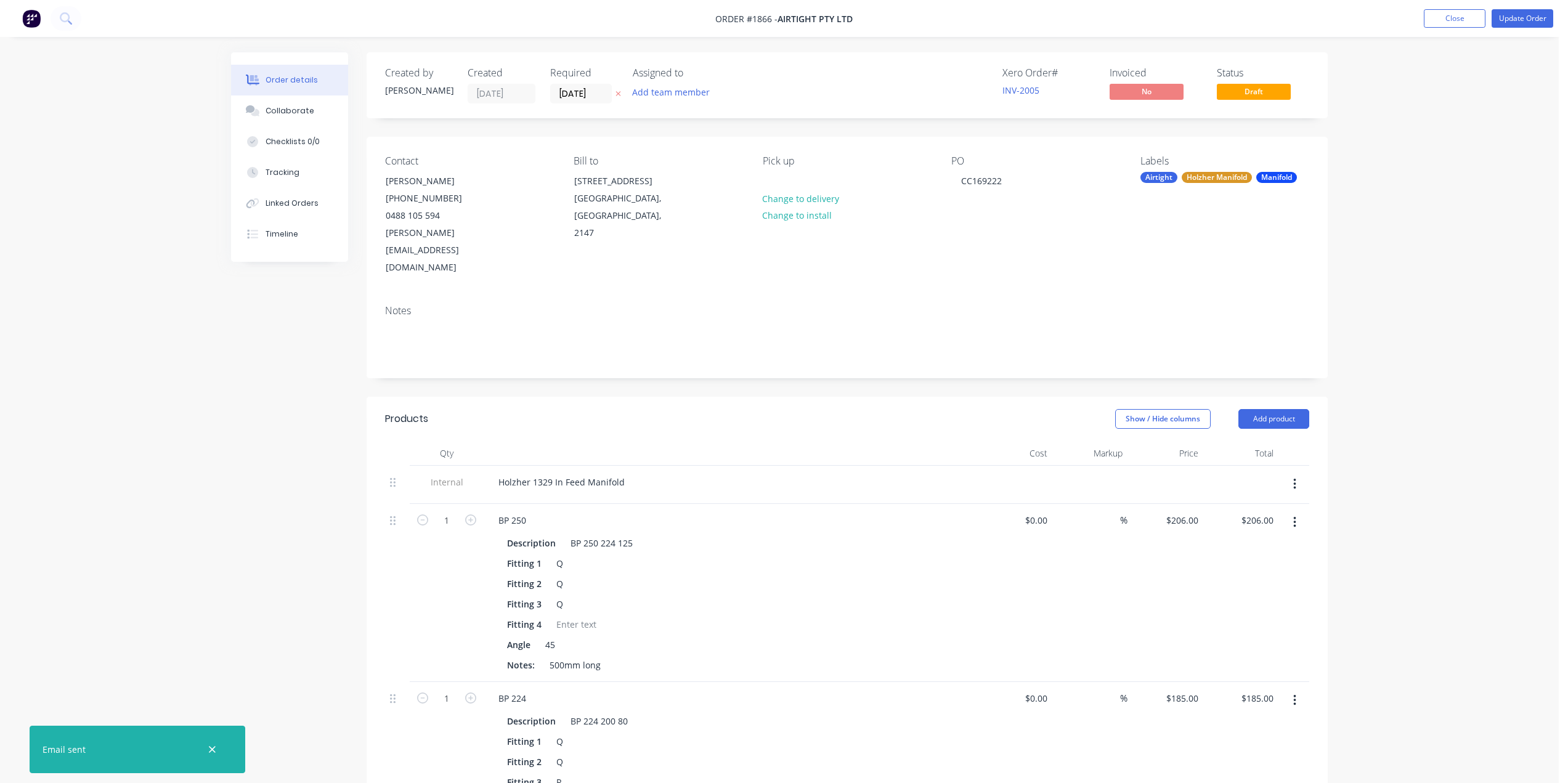
drag, startPoint x: 1448, startPoint y: 129, endPoint x: 1500, endPoint y: 41, distance: 102.2
click at [1522, 10] on button "Update Order" at bounding box center [1521, 18] width 62 height 18
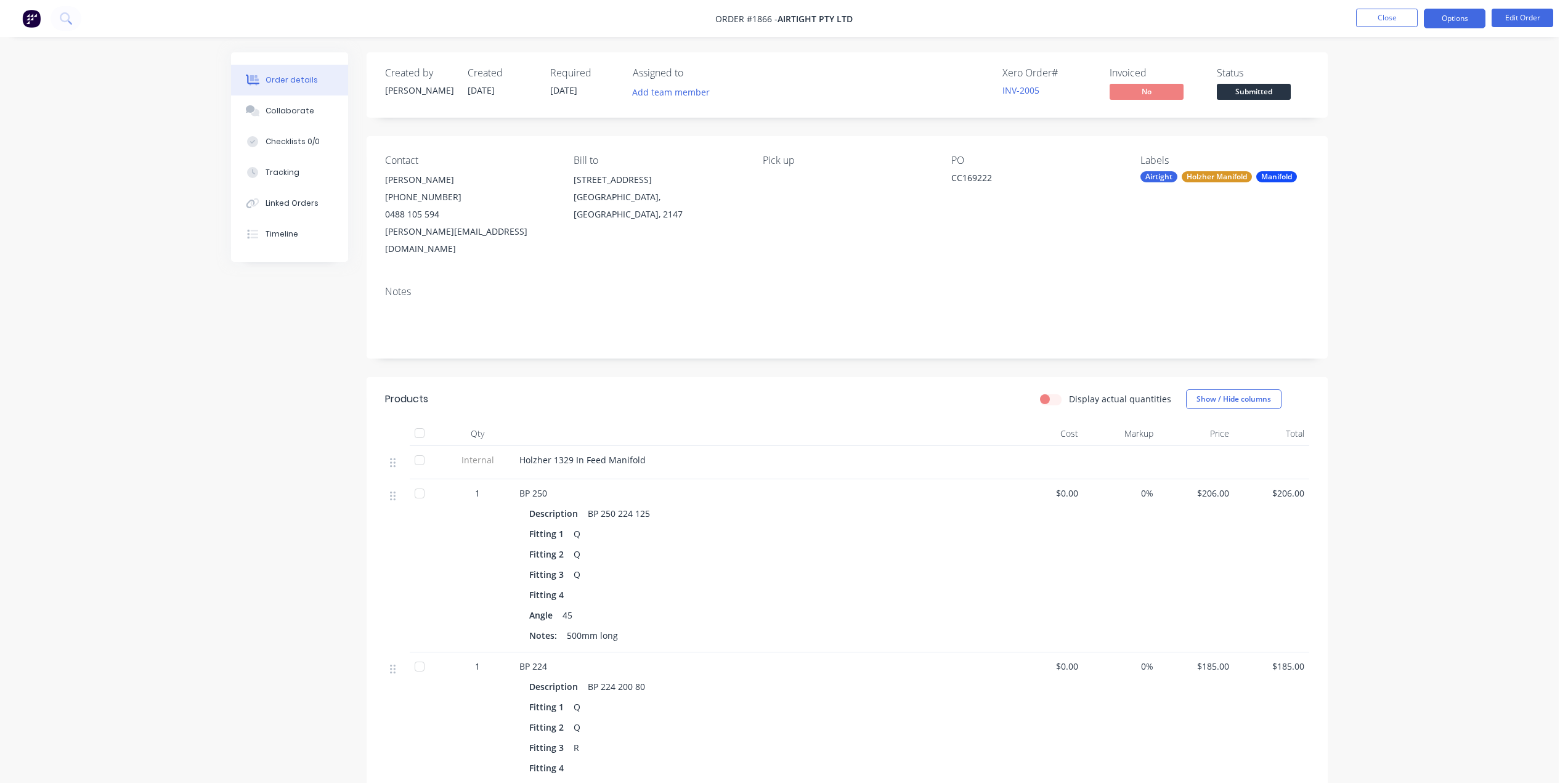
click at [1444, 20] on button "Options" at bounding box center [1454, 18] width 62 height 20
click at [1406, 156] on div "Work Order" at bounding box center [1417, 148] width 113 height 18
click at [1391, 121] on div "Without pricing" at bounding box center [1417, 123] width 113 height 18
click at [1224, 22] on nav "Order #1866 - Airtight Pty Ltd Close Options Edit Order" at bounding box center [784, 18] width 1568 height 37
click at [1380, 13] on button "Close" at bounding box center [1386, 17] width 62 height 18
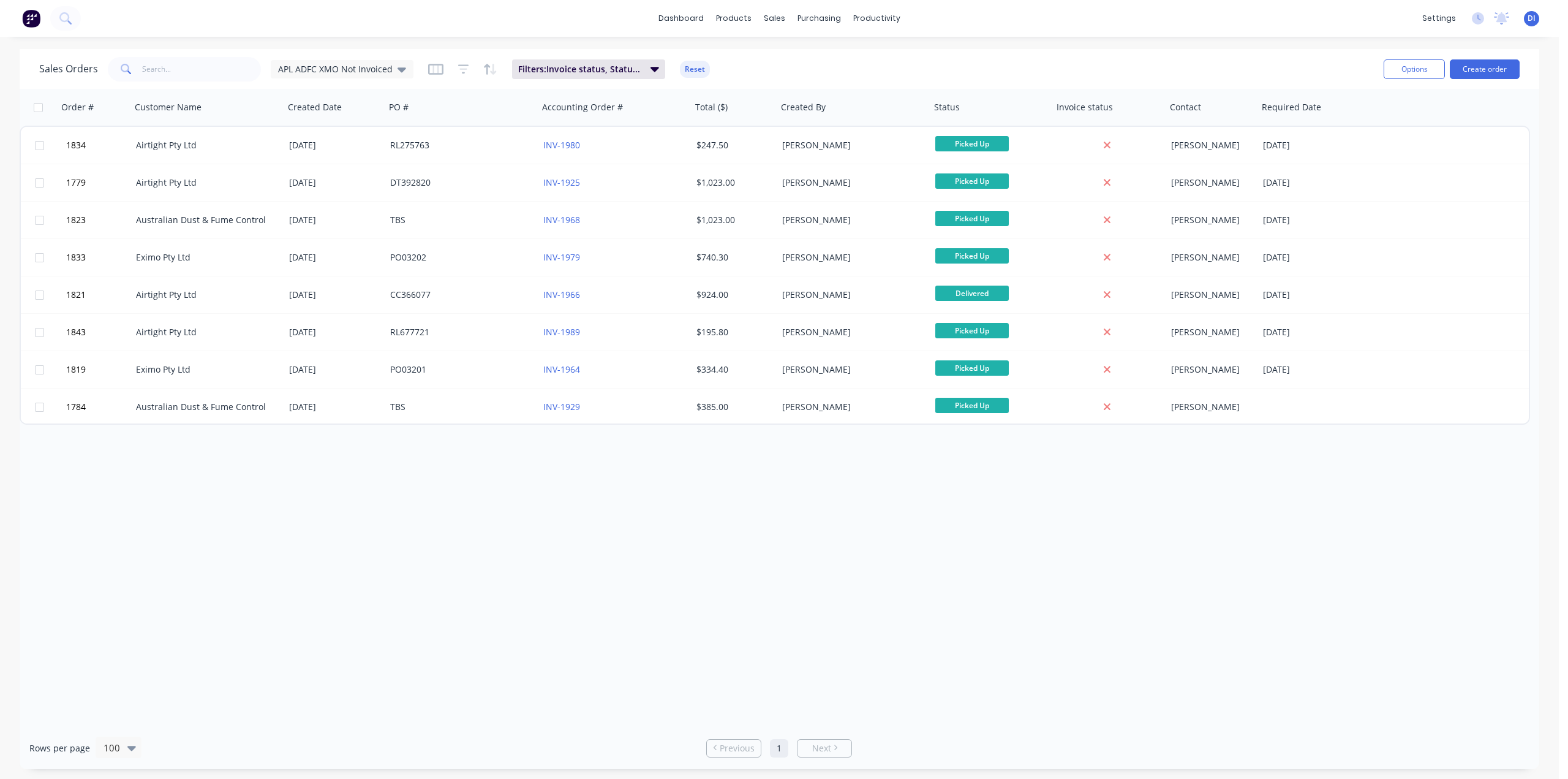
click at [1146, 601] on div "Order # Customer Name Created Date PO # Accounting Order # Total ($) Created By…" at bounding box center [780, 408] width 1520 height 638
click at [1471, 70] on button "Create order" at bounding box center [1485, 69] width 70 height 20
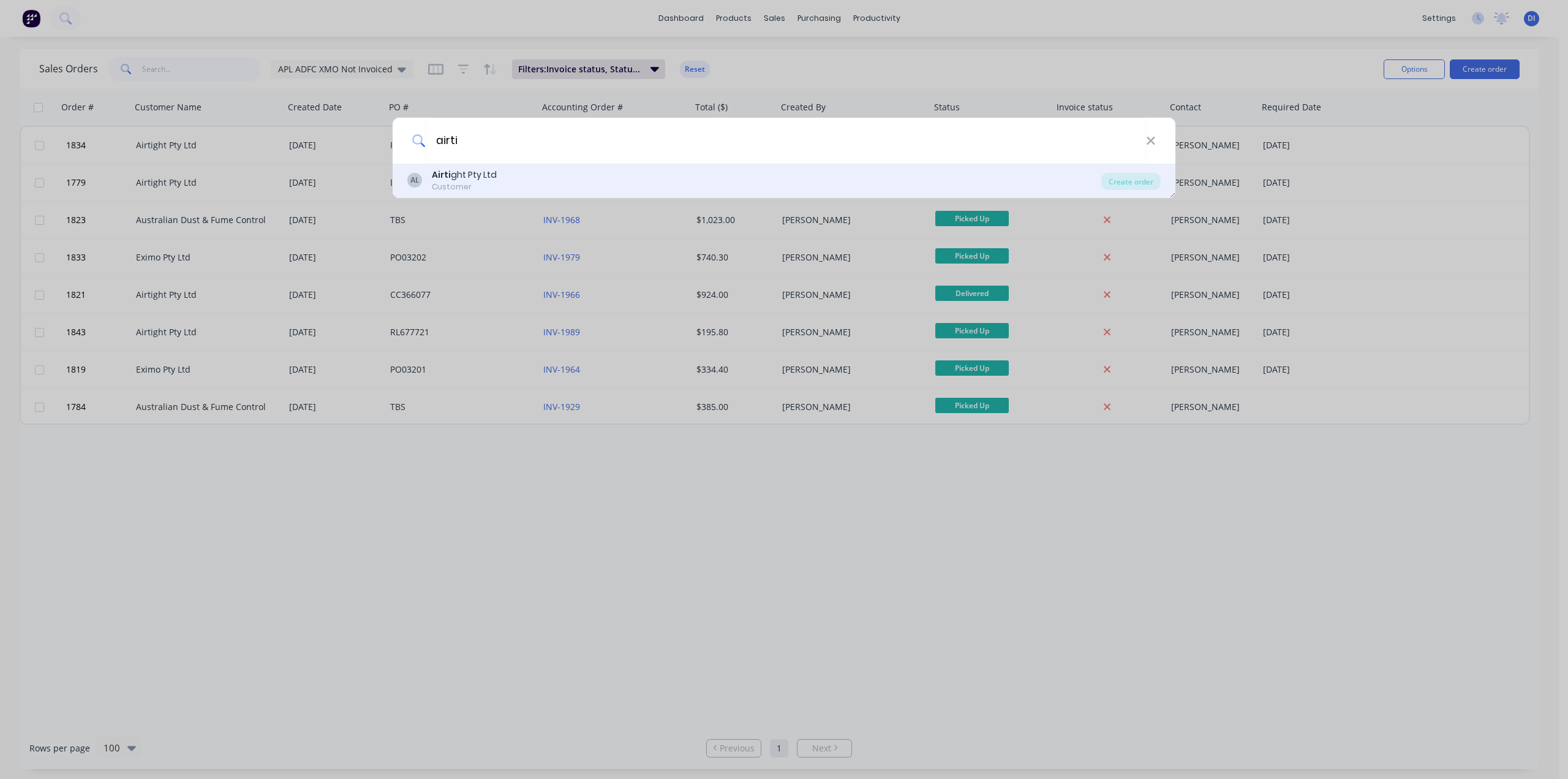
type input "airti"
click at [500, 182] on div "AL Airti ght Pty Ltd Customer" at bounding box center [754, 179] width 694 height 24
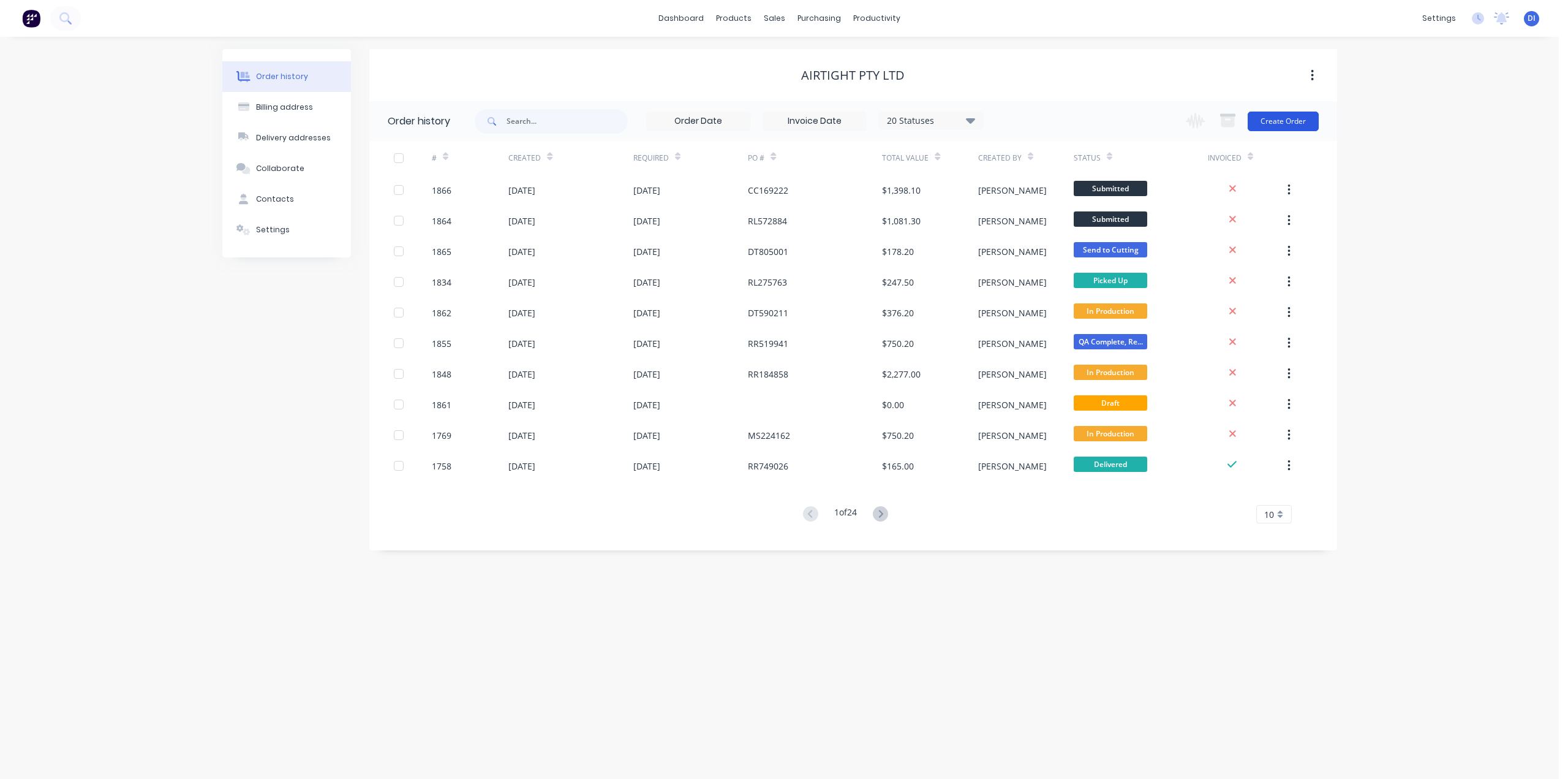
click at [1277, 120] on button "Create Order" at bounding box center [1283, 121] width 71 height 20
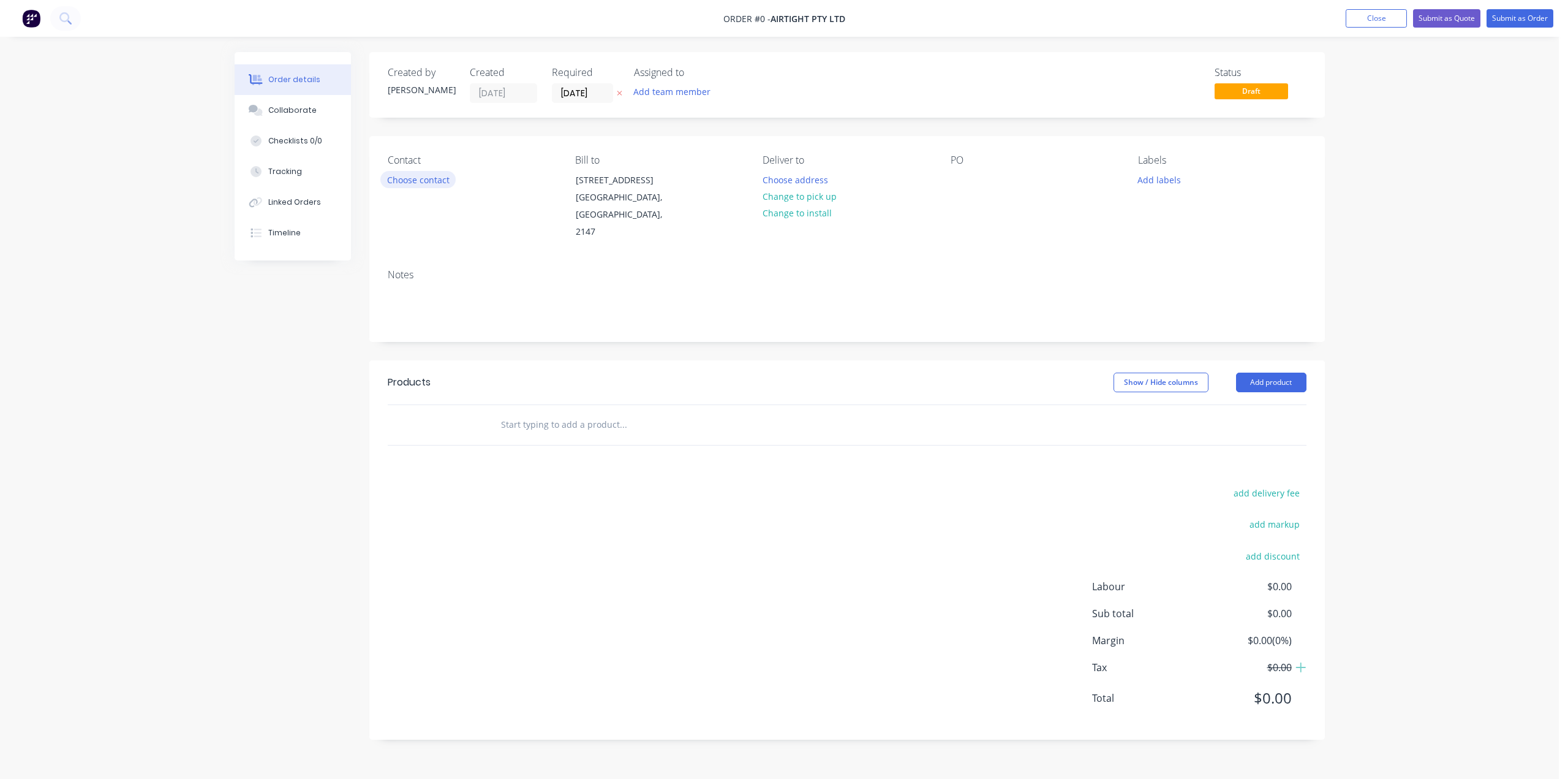
click at [393, 184] on button "Choose contact" at bounding box center [418, 179] width 76 height 17
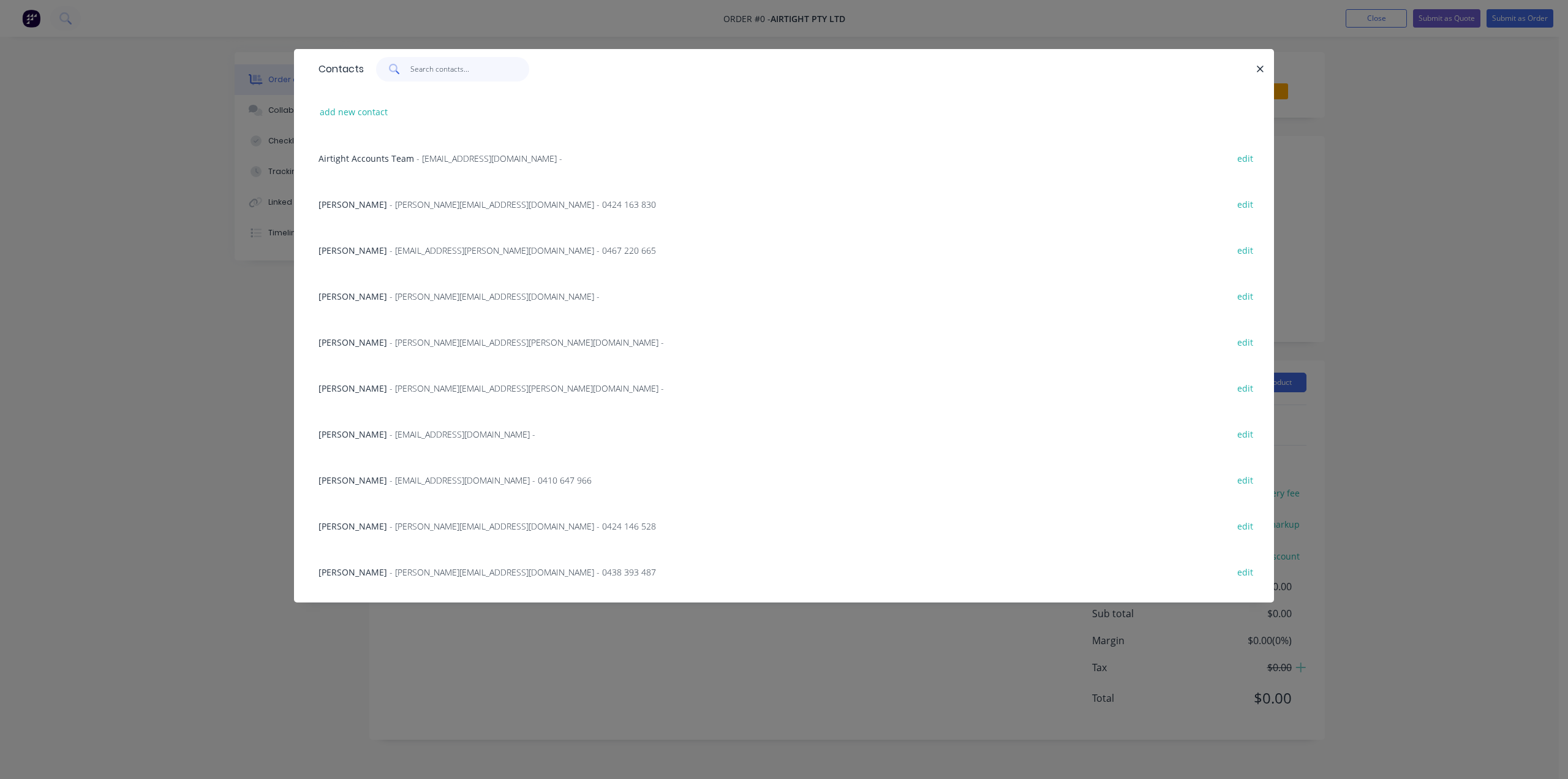
click at [430, 71] on input "text" at bounding box center [470, 69] width 120 height 25
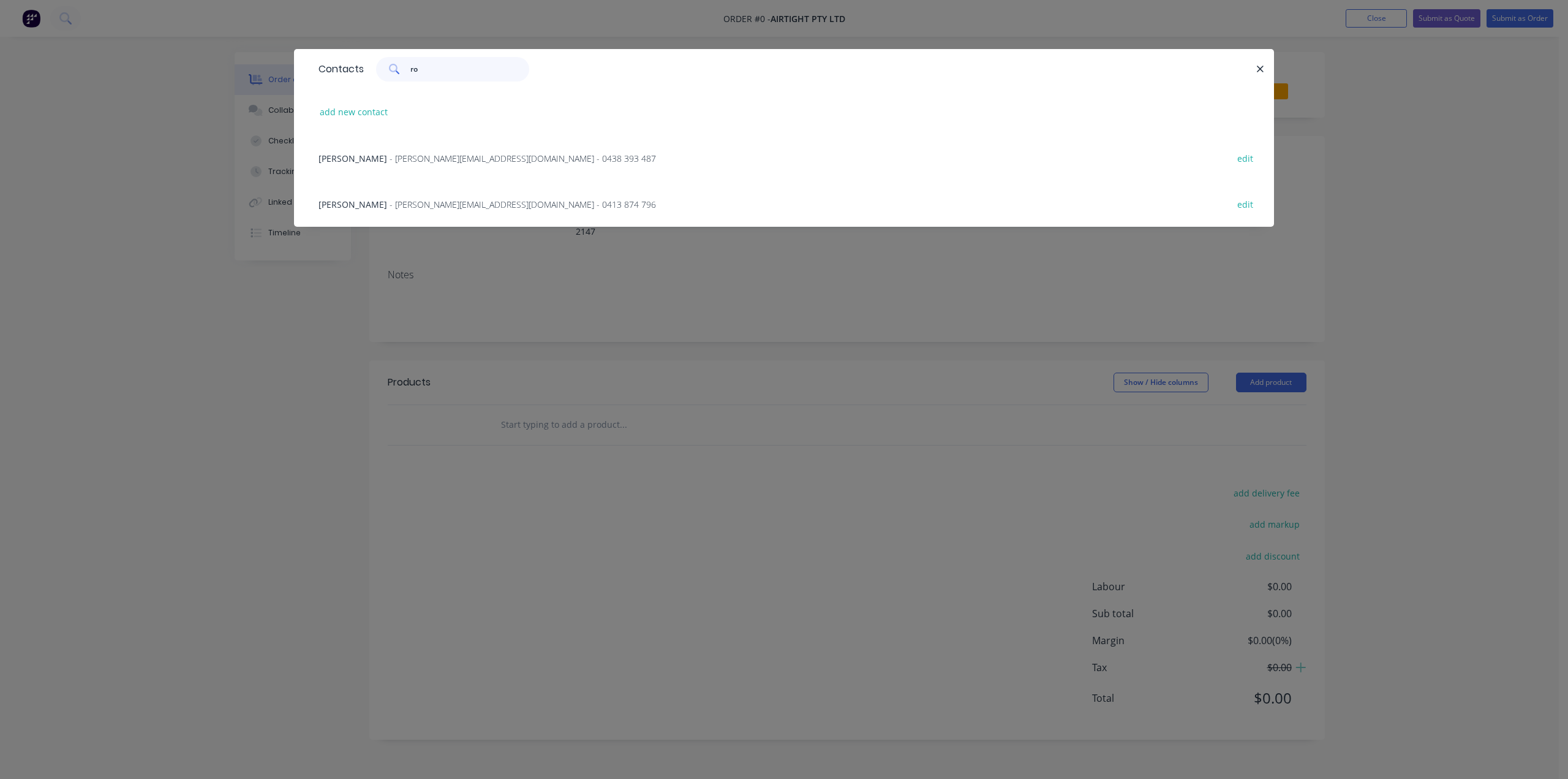
type input "ro"
click at [416, 161] on span "- Rocco.R@airtight.com.au - 0438 393 487" at bounding box center [523, 159] width 266 height 11
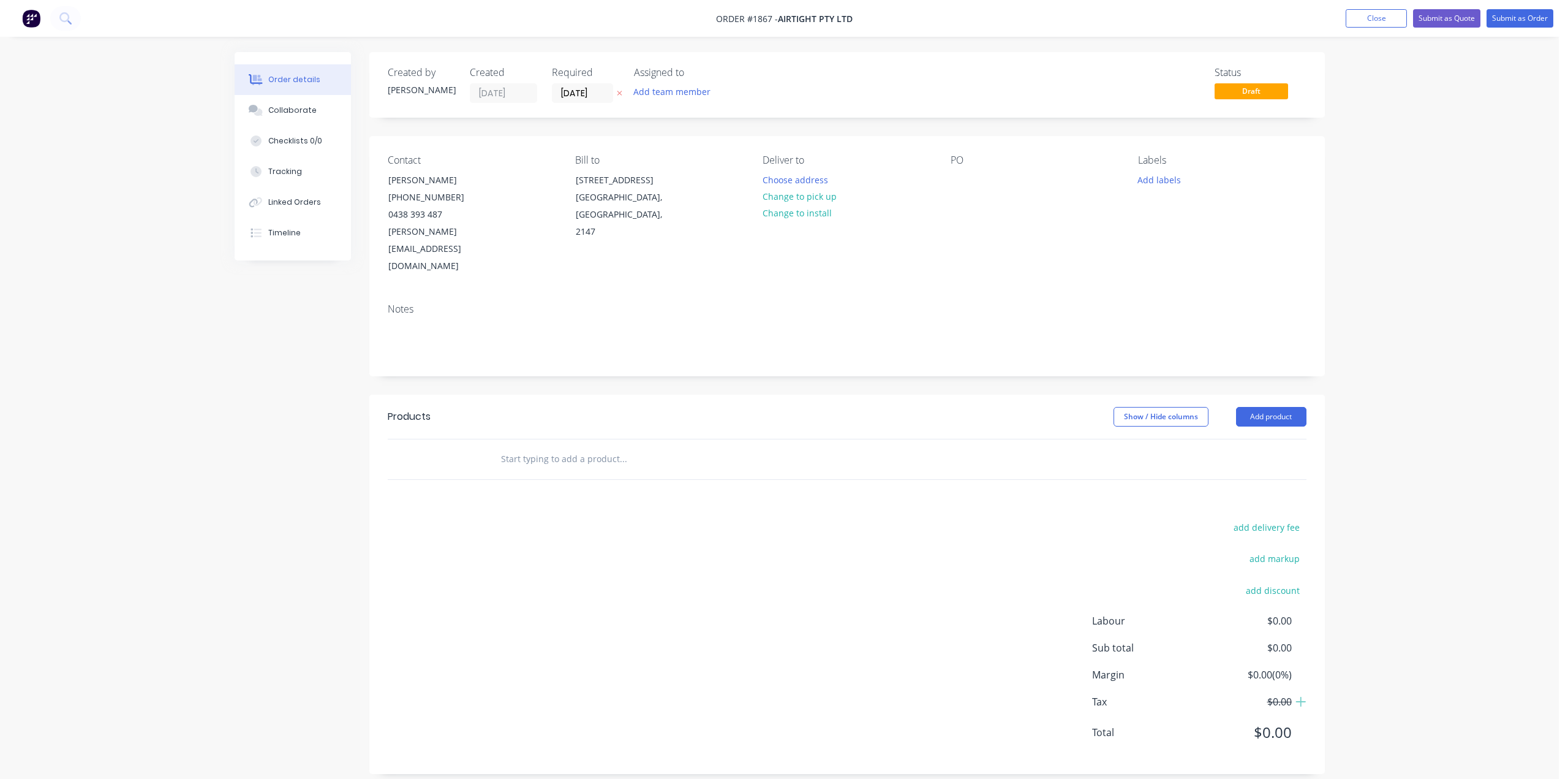
click at [961, 160] on div "PO" at bounding box center [1035, 161] width 168 height 11
click at [962, 182] on div at bounding box center [960, 179] width 20 height 18
click at [818, 196] on button "Change to pick up" at bounding box center [800, 196] width 87 height 17
click at [1387, 199] on div "Order details Collaborate Checklists 0/0 Tracking Linked Orders Timeline Order …" at bounding box center [780, 396] width 1560 height 792
click at [953, 186] on div at bounding box center [960, 179] width 20 height 18
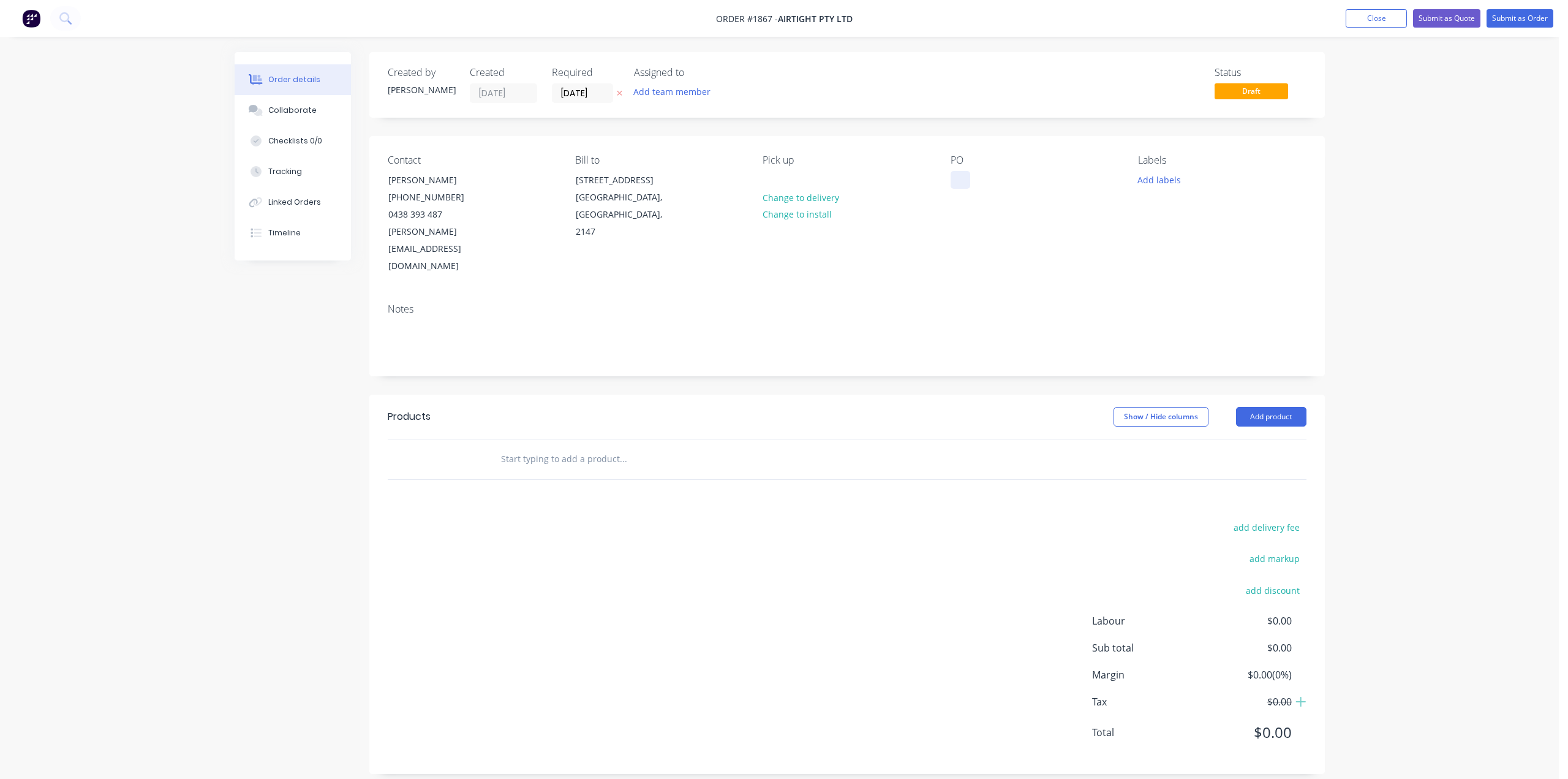
paste div
click at [1397, 165] on div "Order details Collaborate Checklists 0/0 Tracking Linked Orders Timeline Order …" at bounding box center [780, 396] width 1560 height 792
click at [1172, 186] on button "Add labels" at bounding box center [1160, 179] width 57 height 17
click at [1210, 216] on input "text" at bounding box center [1239, 215] width 128 height 25
click at [1191, 289] on div "Airtight" at bounding box center [1189, 289] width 37 height 13
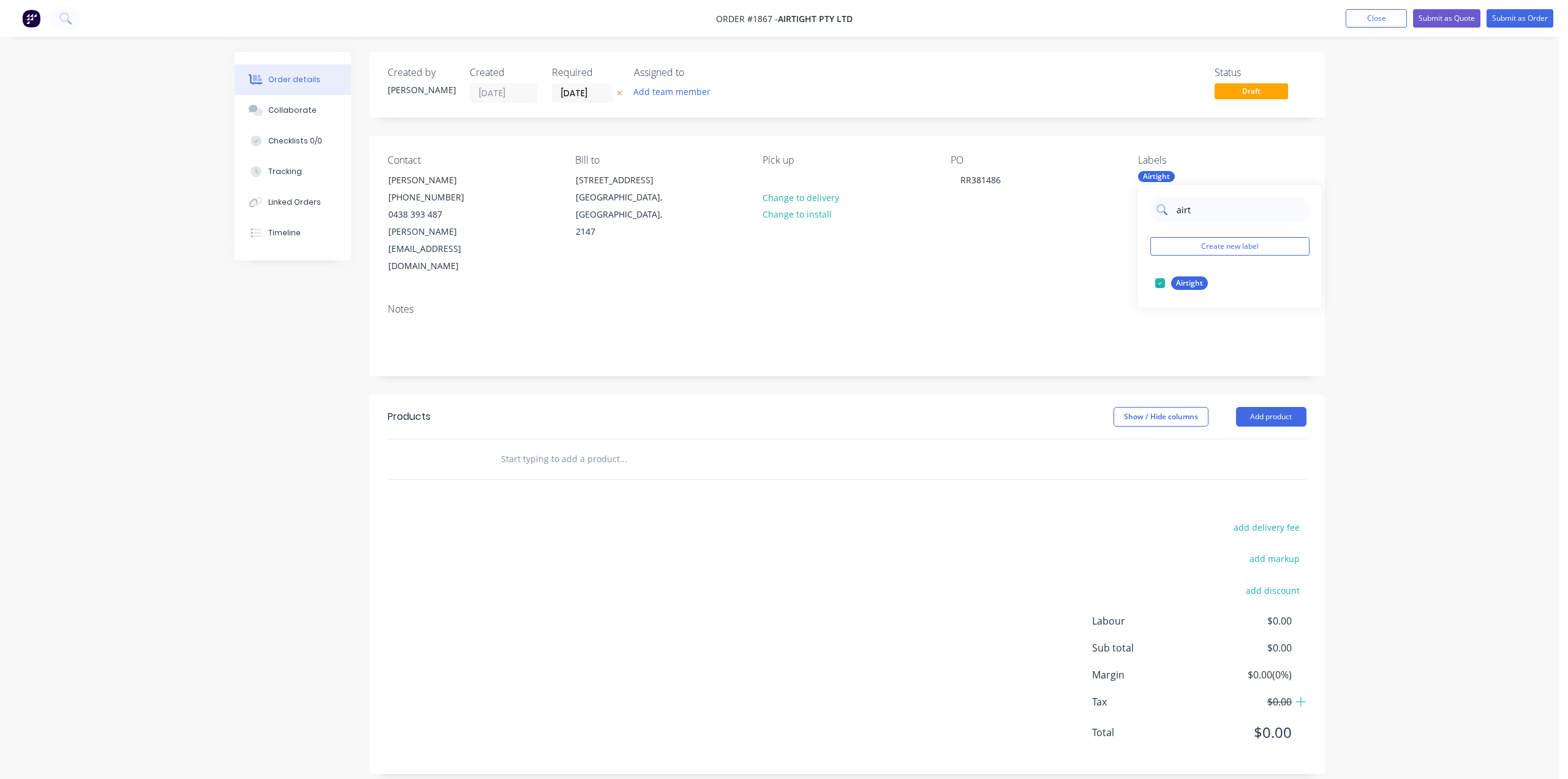
click at [1189, 212] on input "airt" at bounding box center [1239, 210] width 128 height 25
type input "brac"
click at [1175, 313] on div "Split Bracket" at bounding box center [1199, 308] width 55 height 13
click at [1189, 301] on div "Bracket" at bounding box center [1190, 308] width 38 height 13
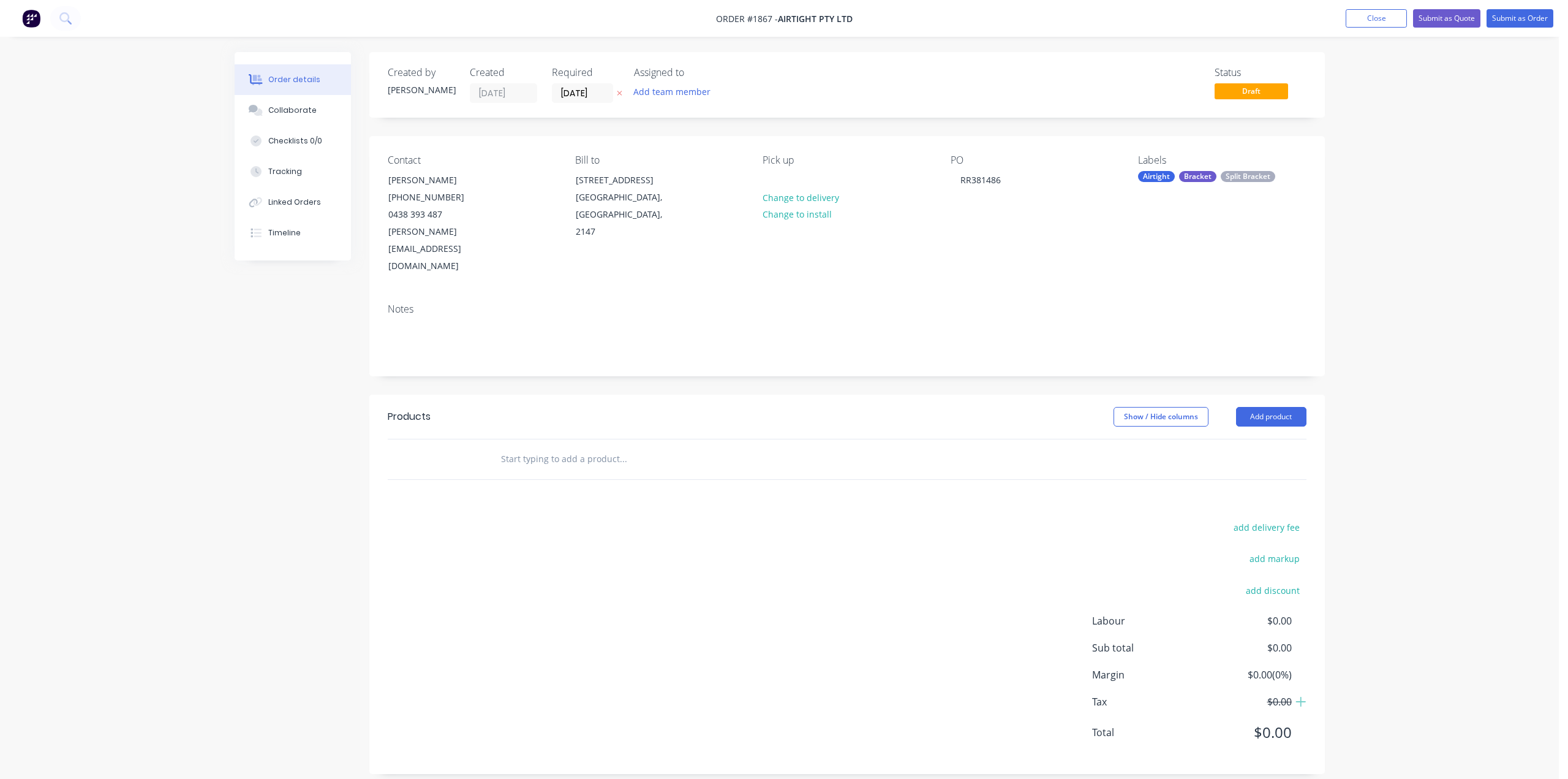
click at [1344, 190] on div "Order details Collaborate Checklists 0/0 Tracking Linked Orders Timeline Order …" at bounding box center [780, 396] width 1560 height 792
click at [622, 447] on input "text" at bounding box center [623, 459] width 245 height 25
drag, startPoint x: 625, startPoint y: 425, endPoint x: 446, endPoint y: 436, distance: 179.3
click at [446, 439] on div "450 split Add 450 split to order No results found" at bounding box center [848, 459] width 919 height 40
type input "450 split"
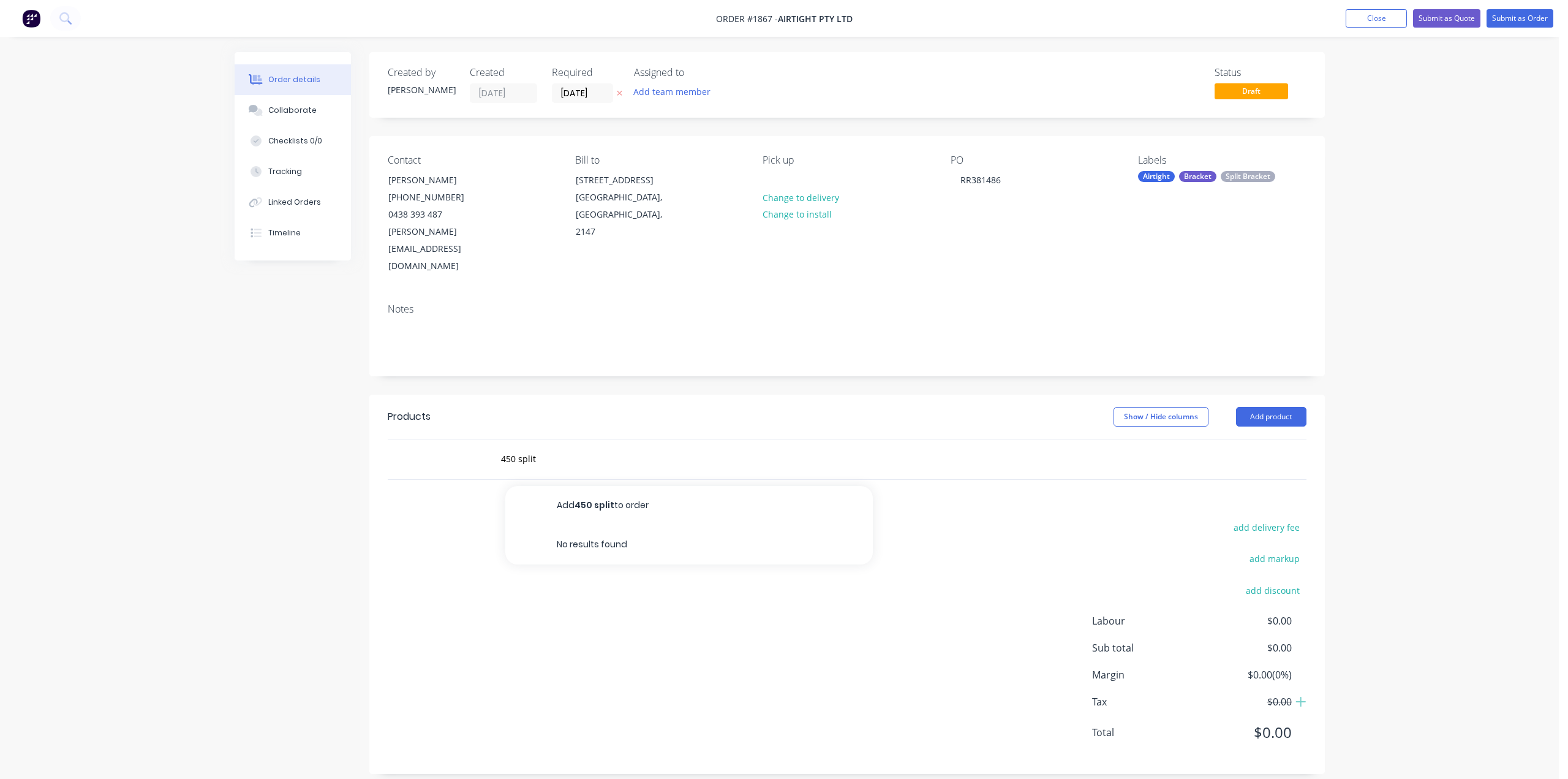
click at [1352, 245] on div "Order details Collaborate Checklists 0/0 Tracking Linked Orders Timeline Order …" at bounding box center [780, 396] width 1560 height 792
click at [1256, 407] on button "Add product" at bounding box center [1272, 416] width 71 height 20
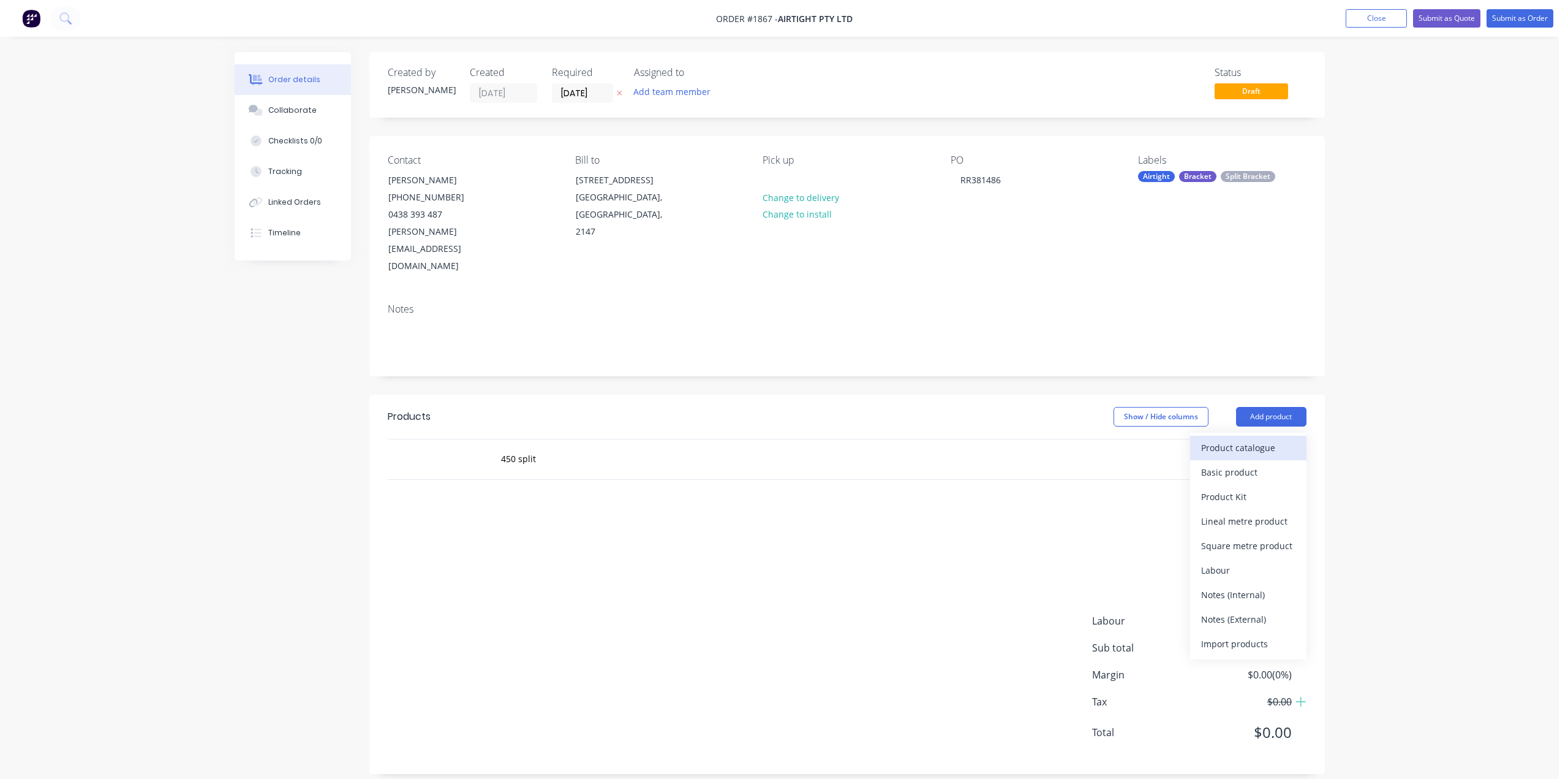
click at [1235, 439] on div "Product catalogue" at bounding box center [1249, 448] width 94 height 18
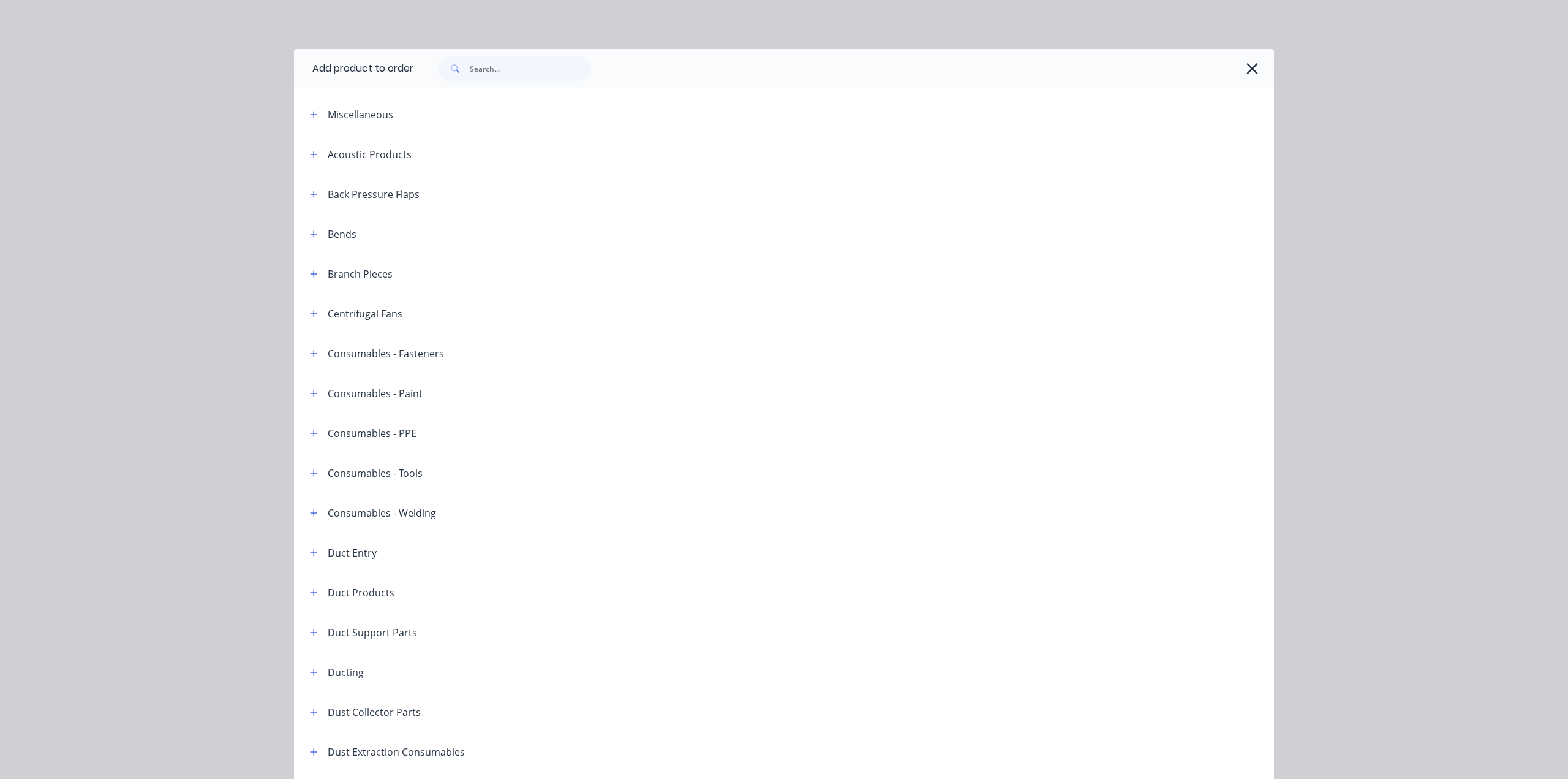
click at [464, 70] on span at bounding box center [454, 69] width 32 height 25
click at [474, 64] on input "text" at bounding box center [531, 69] width 122 height 25
type input "split bracket"
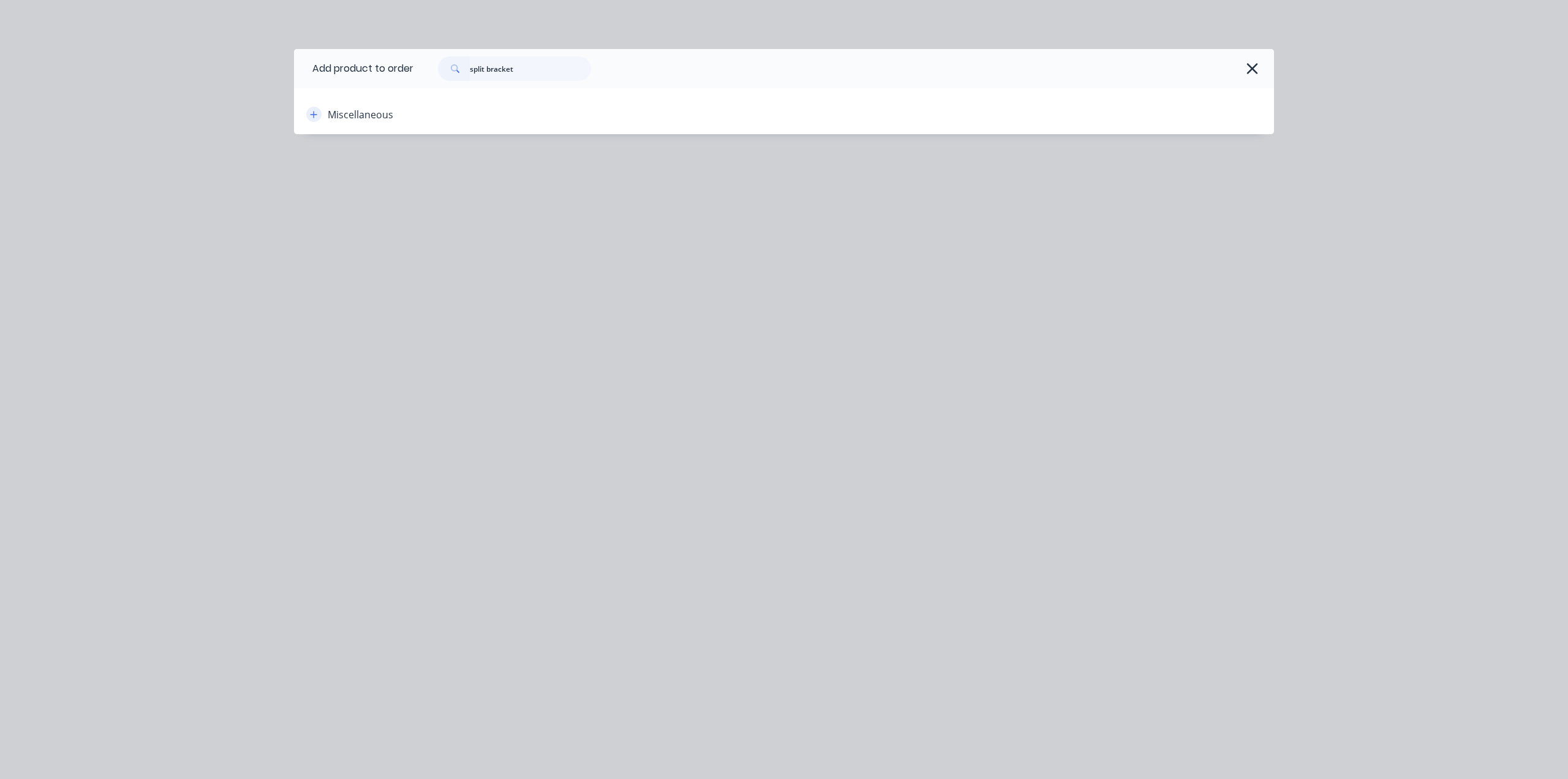
click at [311, 118] on icon "button" at bounding box center [313, 114] width 8 height 8
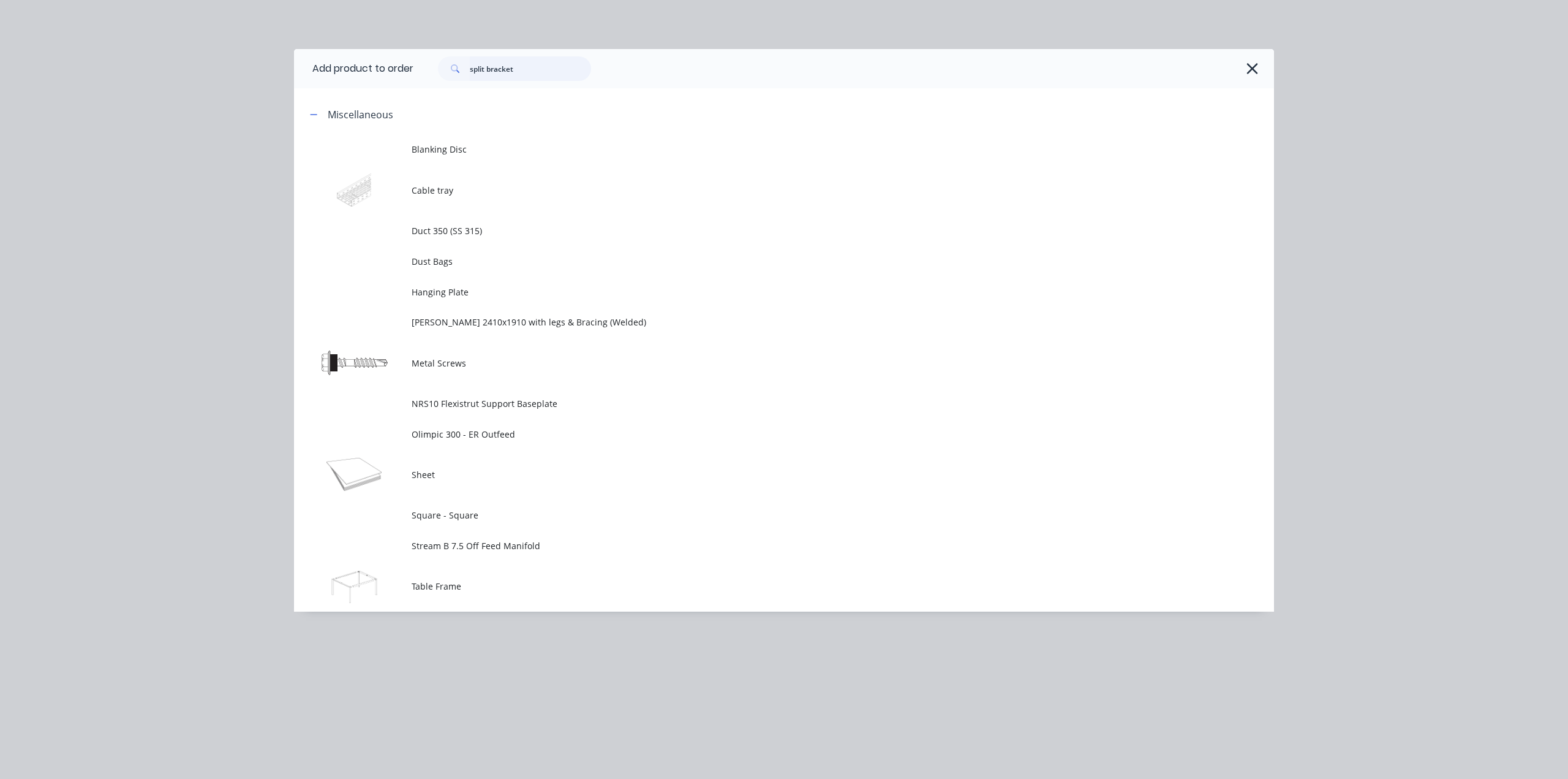
click at [503, 67] on input "split bracket" at bounding box center [531, 69] width 122 height 25
click at [503, 69] on input "split bracket" at bounding box center [531, 69] width 122 height 25
click at [256, 151] on div "Add product to order Miscellaneous Blanking Disc Cable tray Duct 350 (SS 315) D…" at bounding box center [784, 389] width 1568 height 779
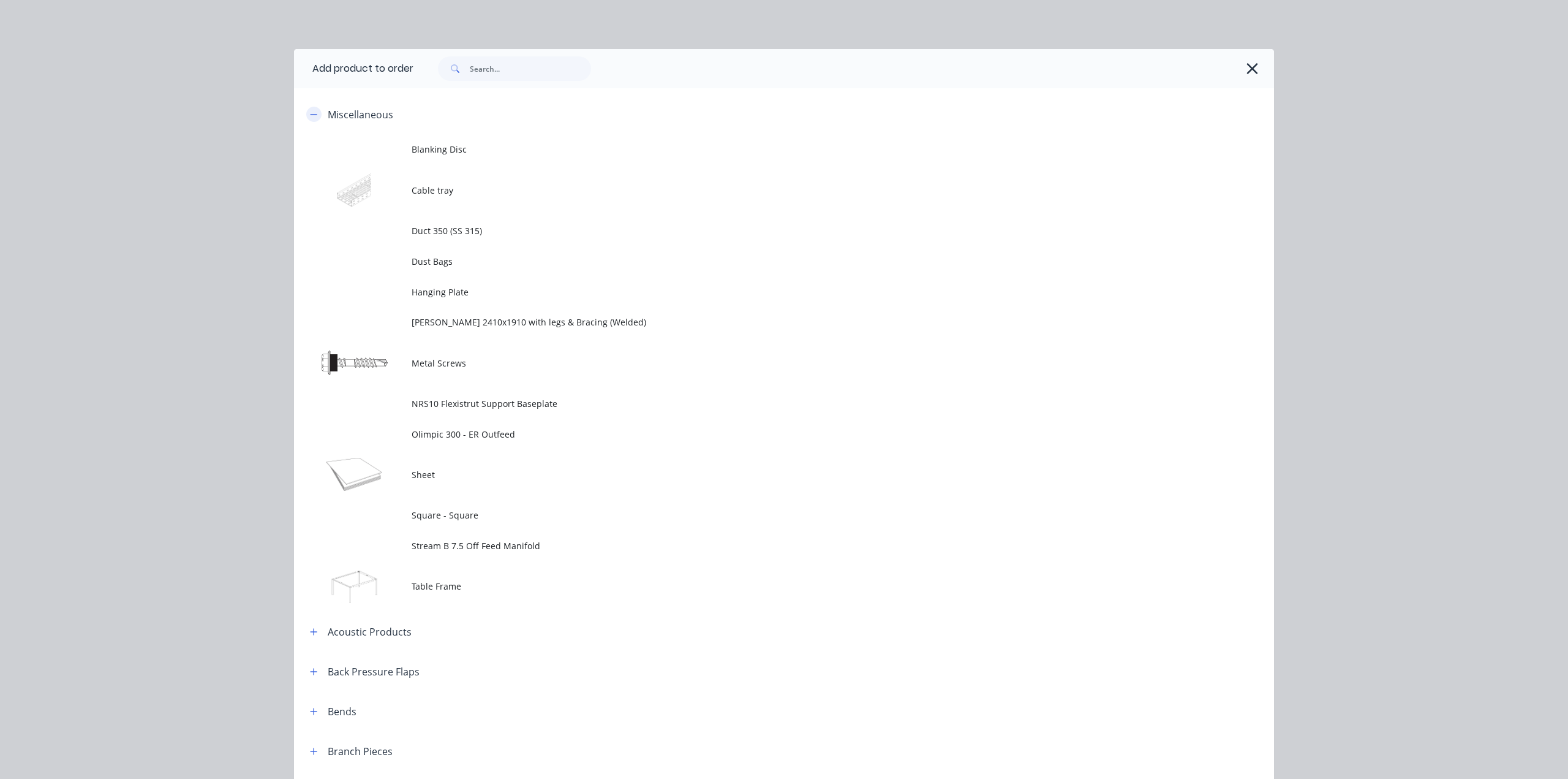
click at [313, 112] on button "button" at bounding box center [314, 114] width 15 height 15
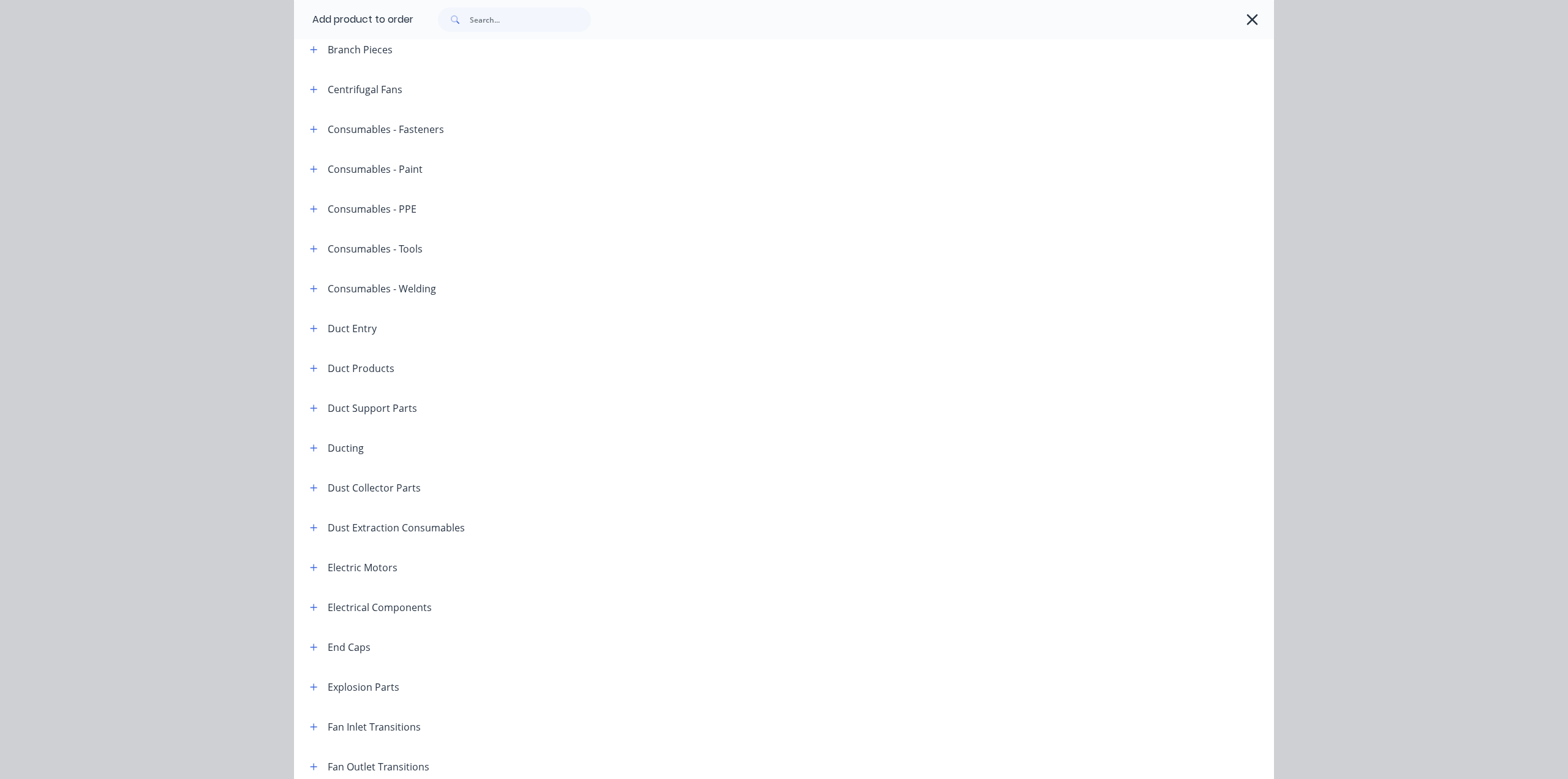
scroll to position [246, 0]
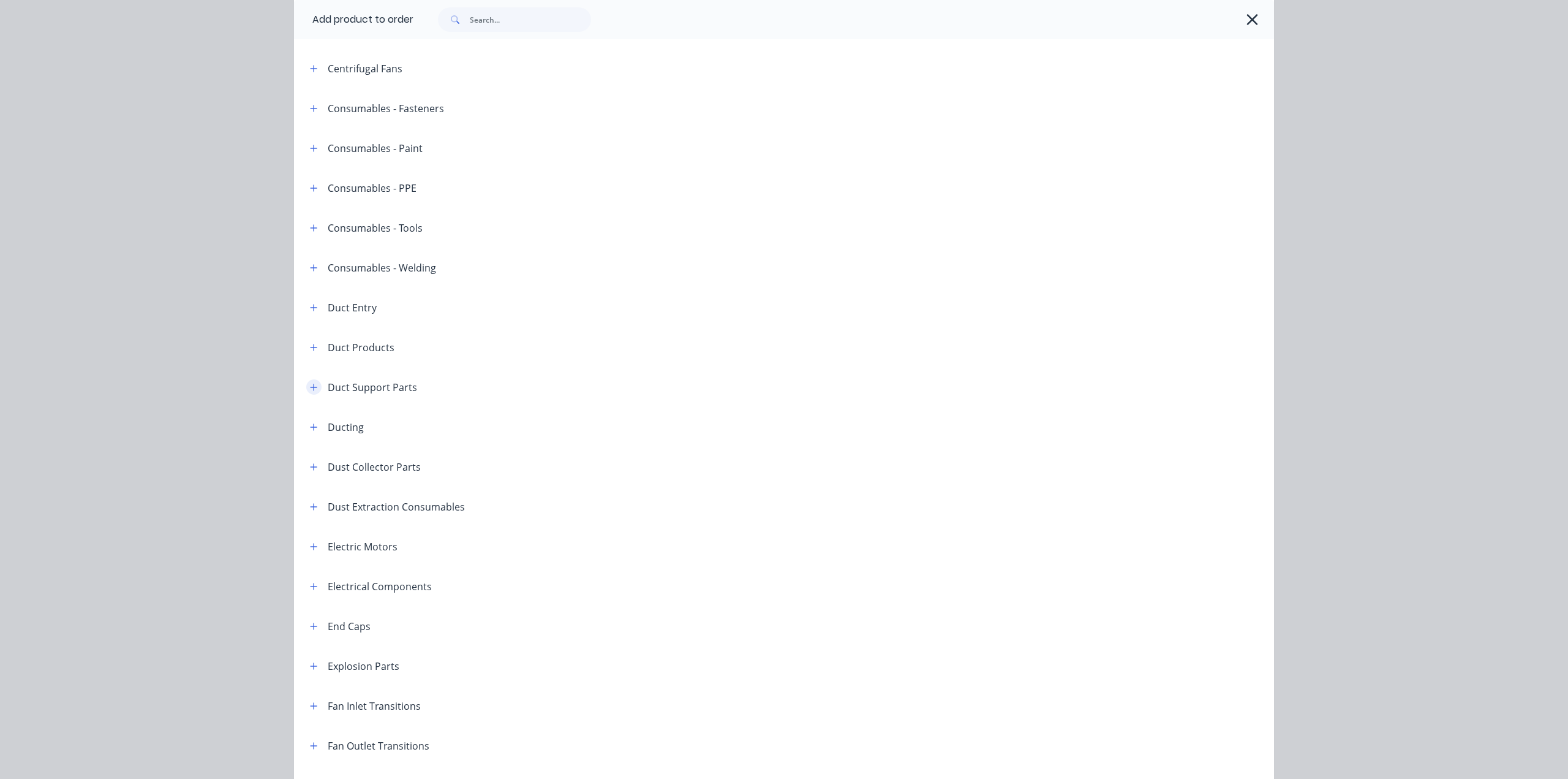
click at [315, 384] on button "button" at bounding box center [314, 387] width 15 height 15
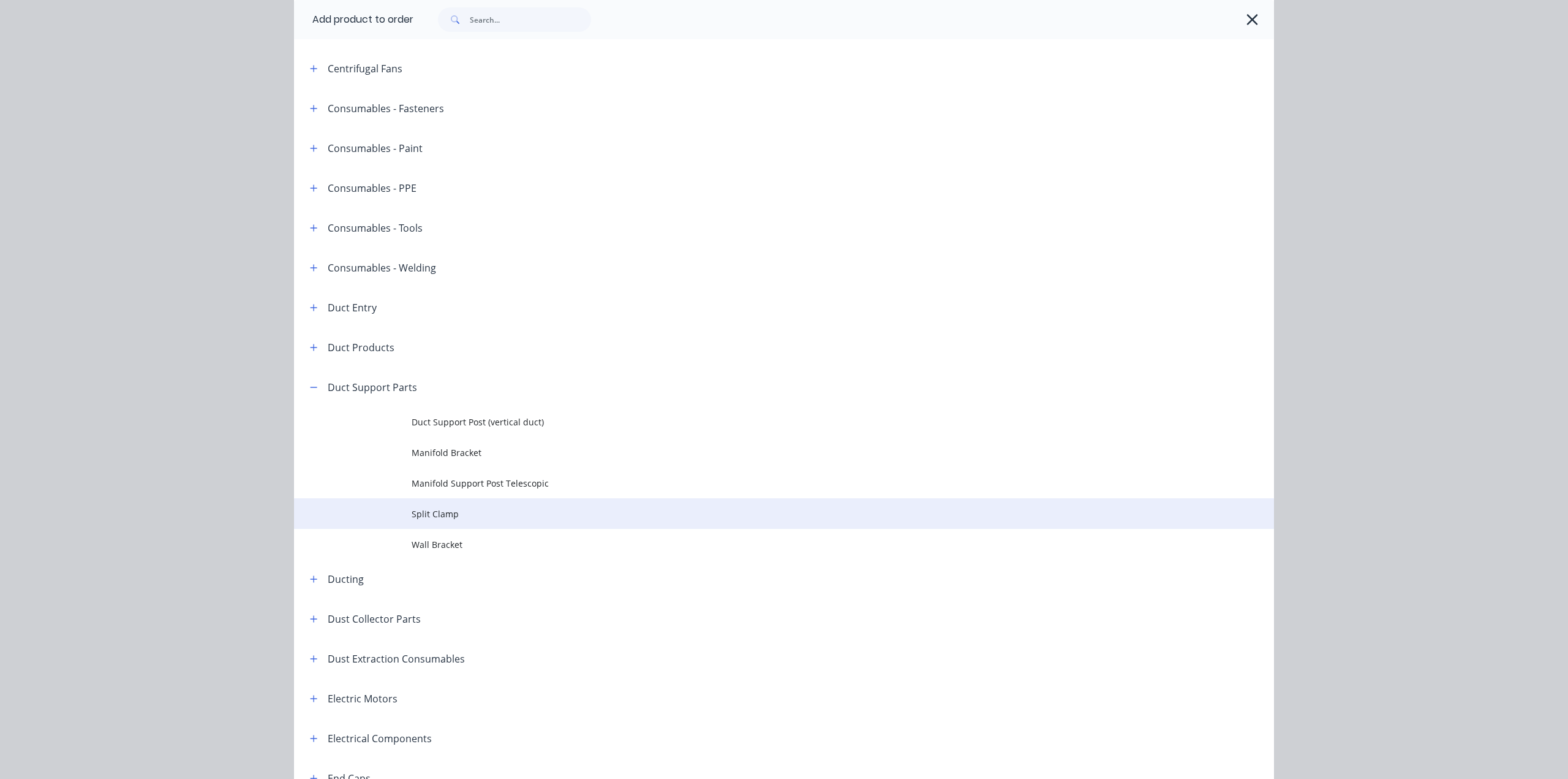
click at [498, 513] on span "Split Clamp" at bounding box center [756, 514] width 690 height 13
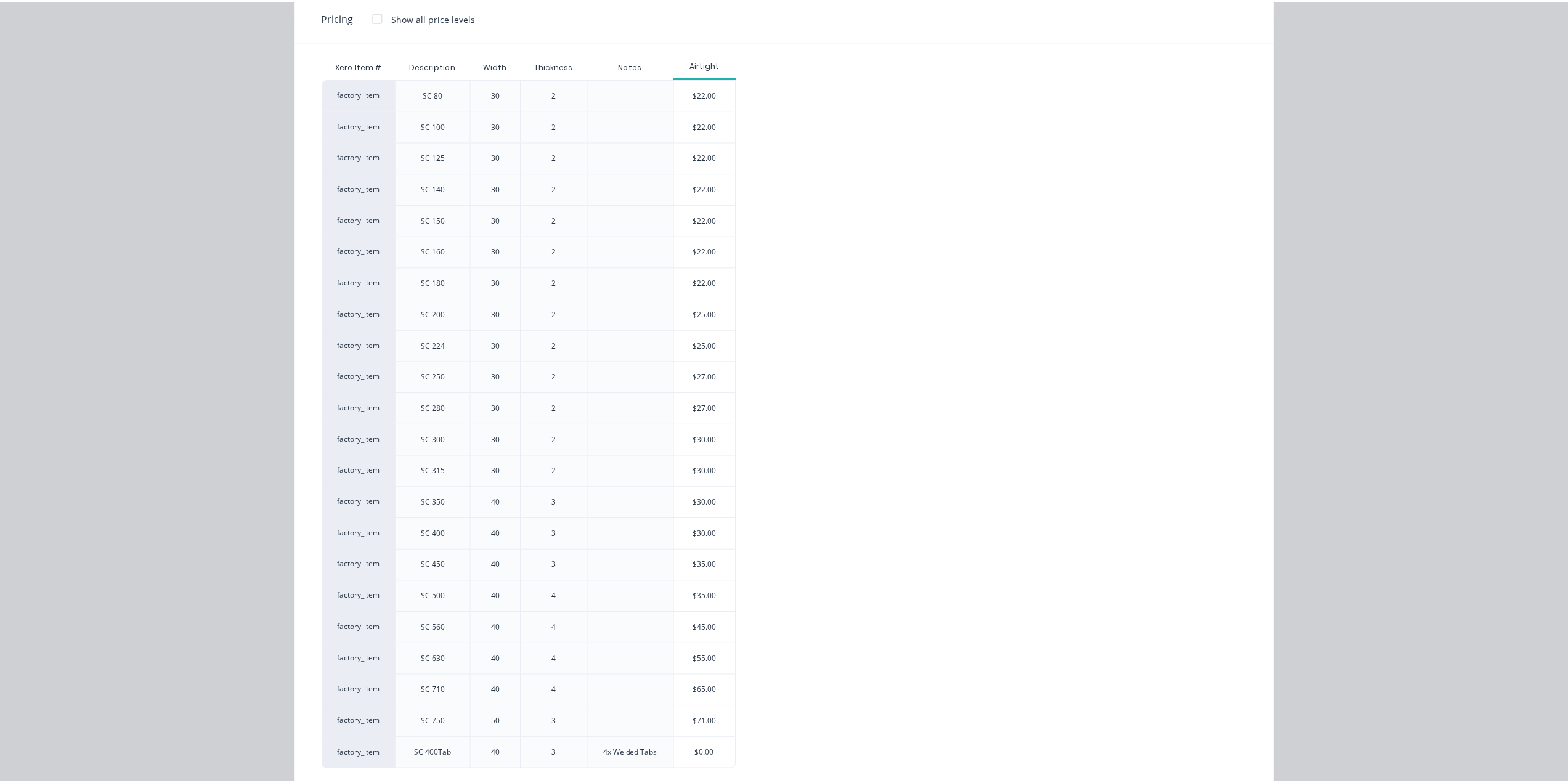
scroll to position [123, 0]
click at [708, 561] on div "$35.00" at bounding box center [708, 565] width 62 height 30
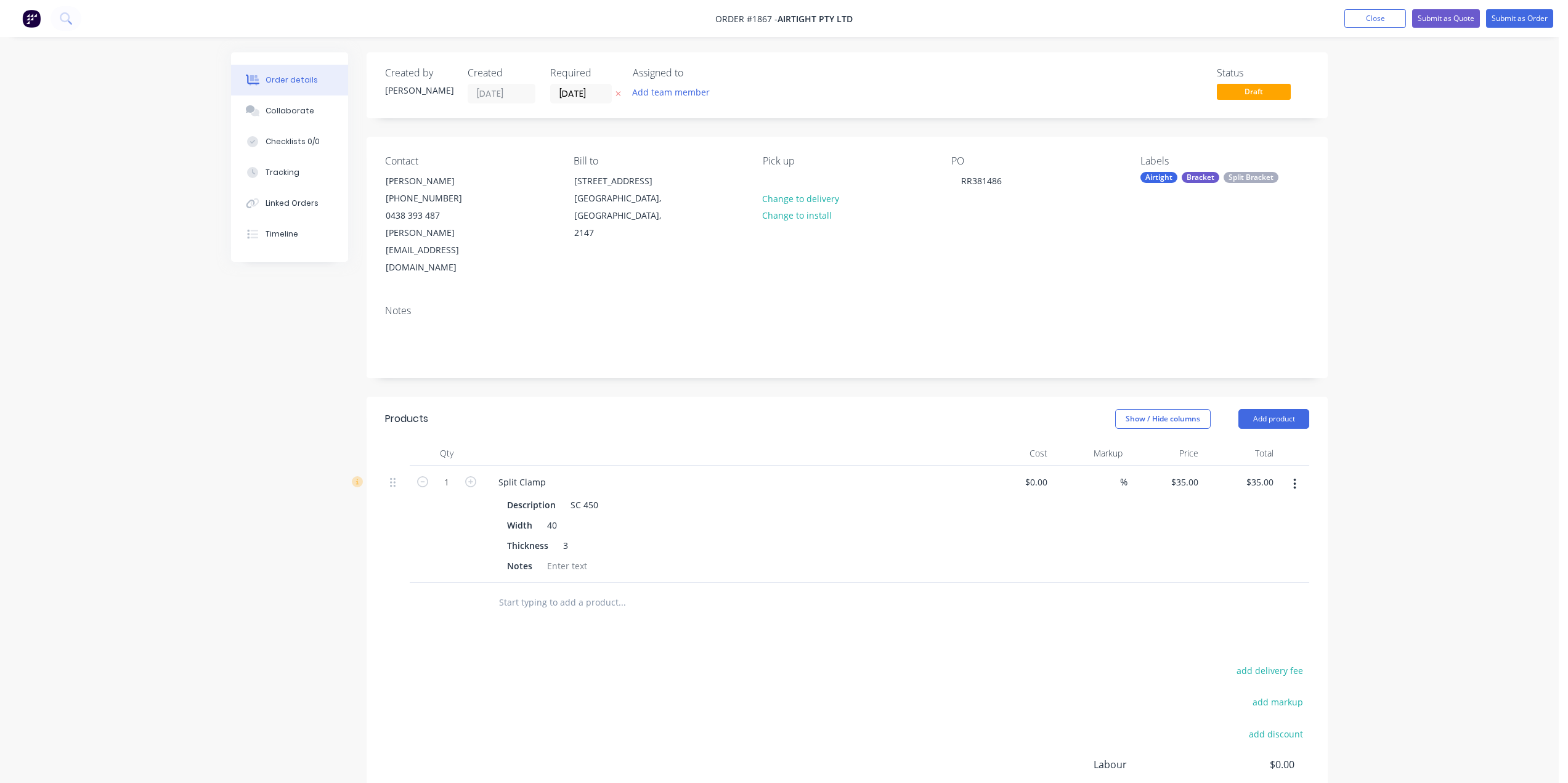
click at [1372, 521] on div "Order details Collaborate Checklists 0/0 Tracking Linked Orders Timeline Order …" at bounding box center [779, 468] width 1559 height 937
click at [437, 473] on input "1" at bounding box center [447, 481] width 32 height 18
type input "10"
type input "$350.00"
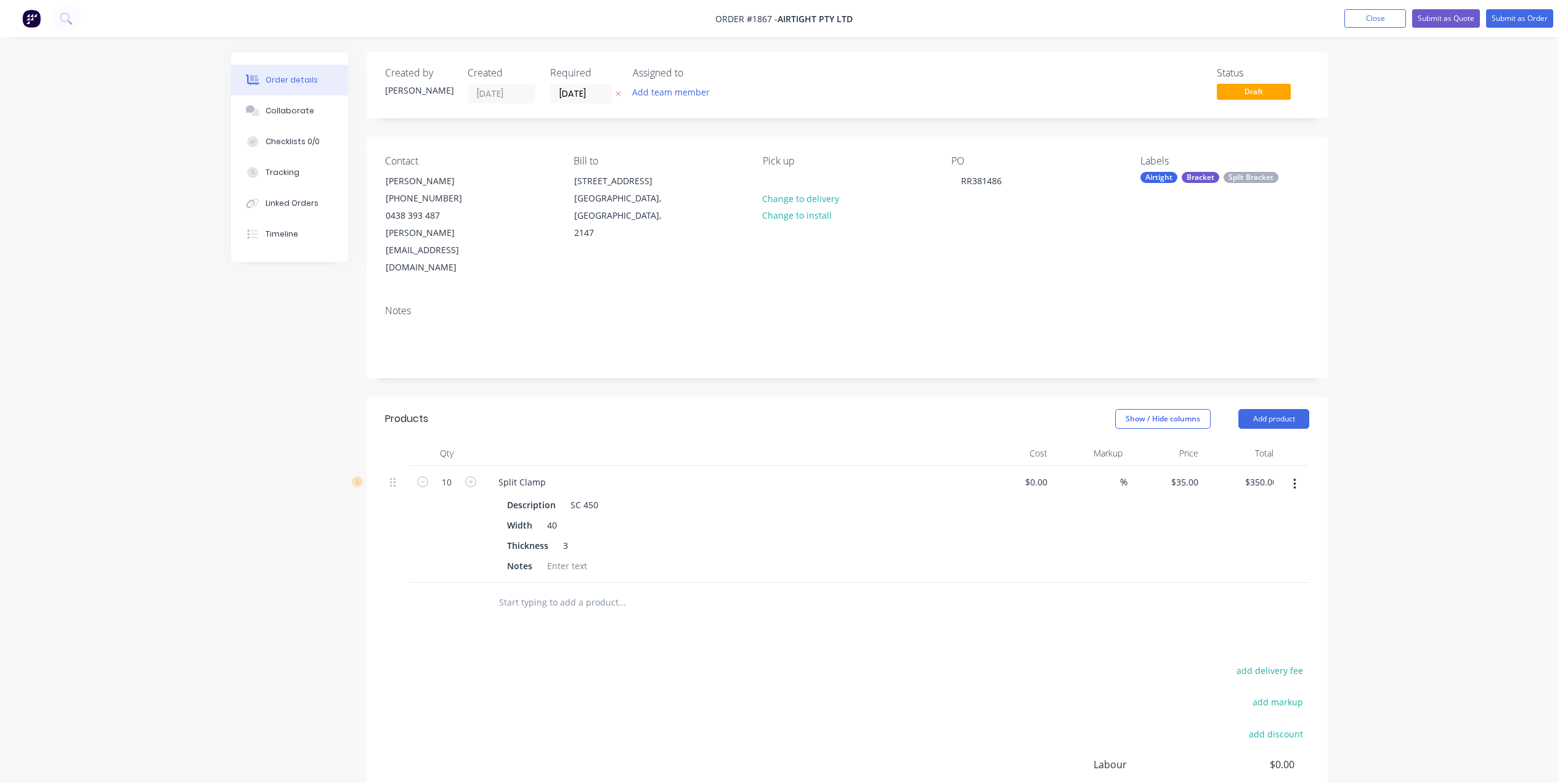
click at [1477, 265] on div "Order details Collaborate Checklists 0/0 Tracking Linked Orders Timeline Order …" at bounding box center [779, 468] width 1559 height 937
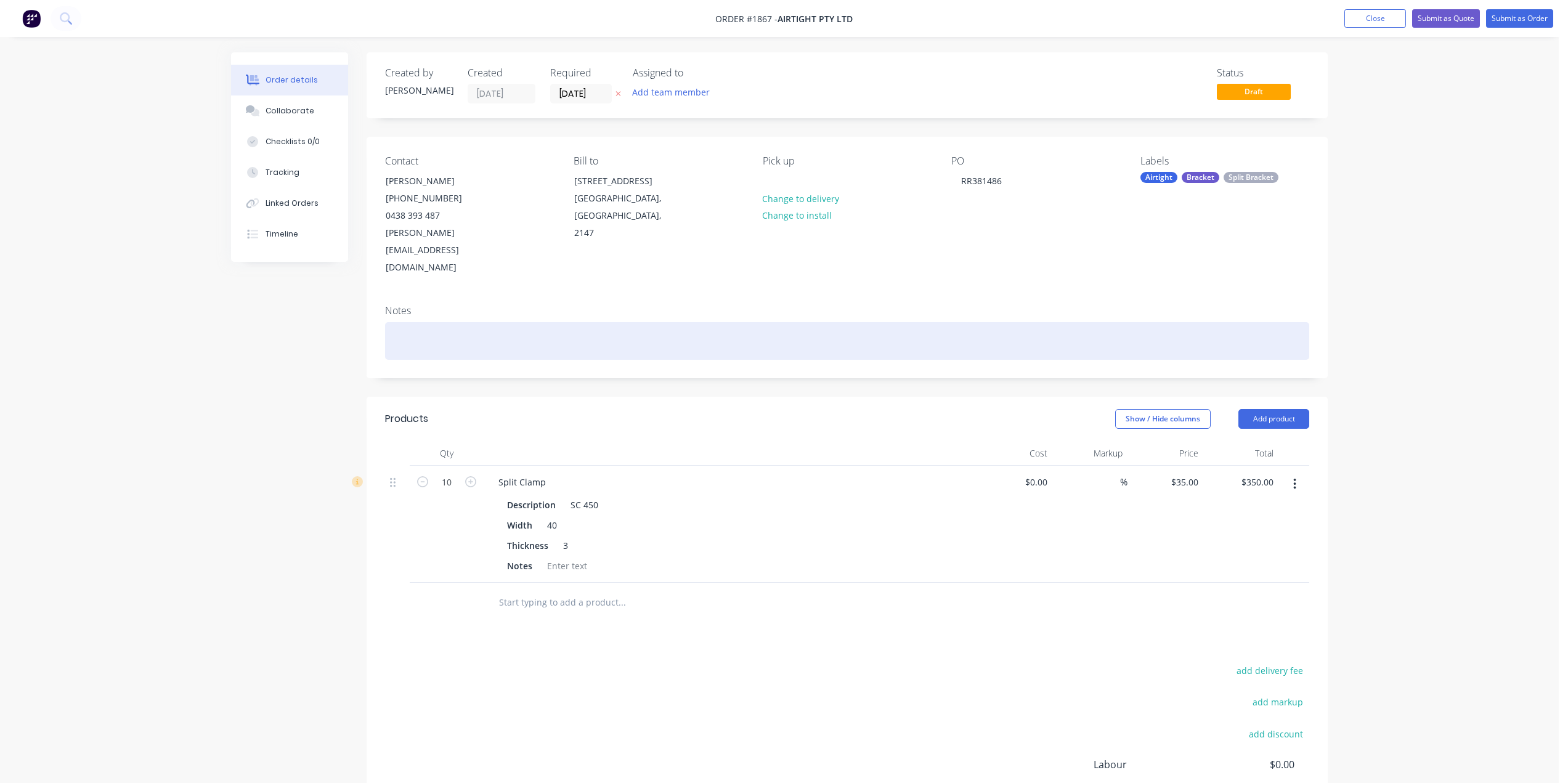
click at [439, 322] on div at bounding box center [848, 341] width 924 height 38
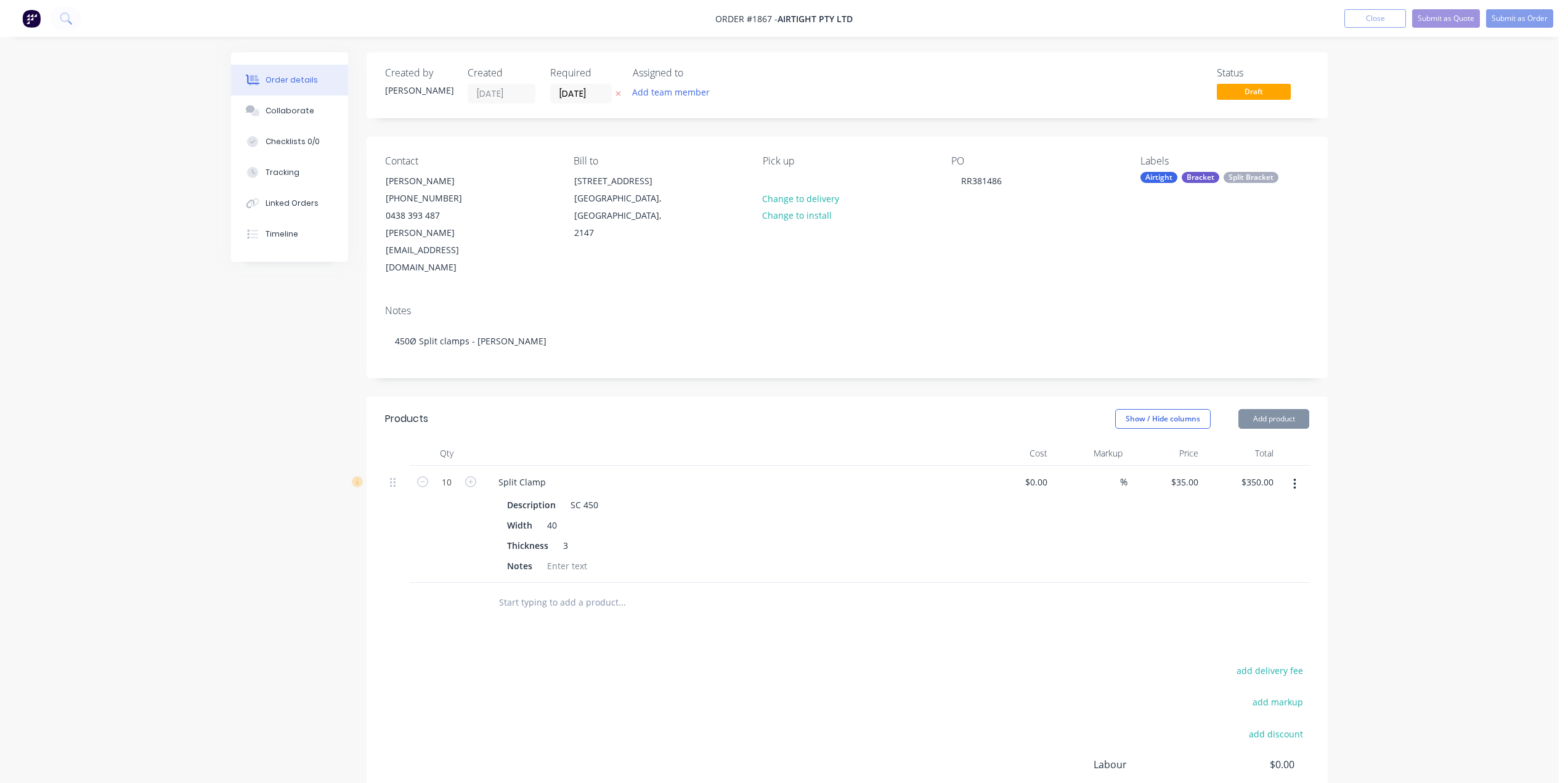
click at [1366, 241] on div "Order details Collaborate Checklists 0/0 Tracking Linked Orders Timeline Order …" at bounding box center [779, 468] width 1559 height 937
click at [268, 101] on button "Collaborate" at bounding box center [289, 111] width 117 height 30
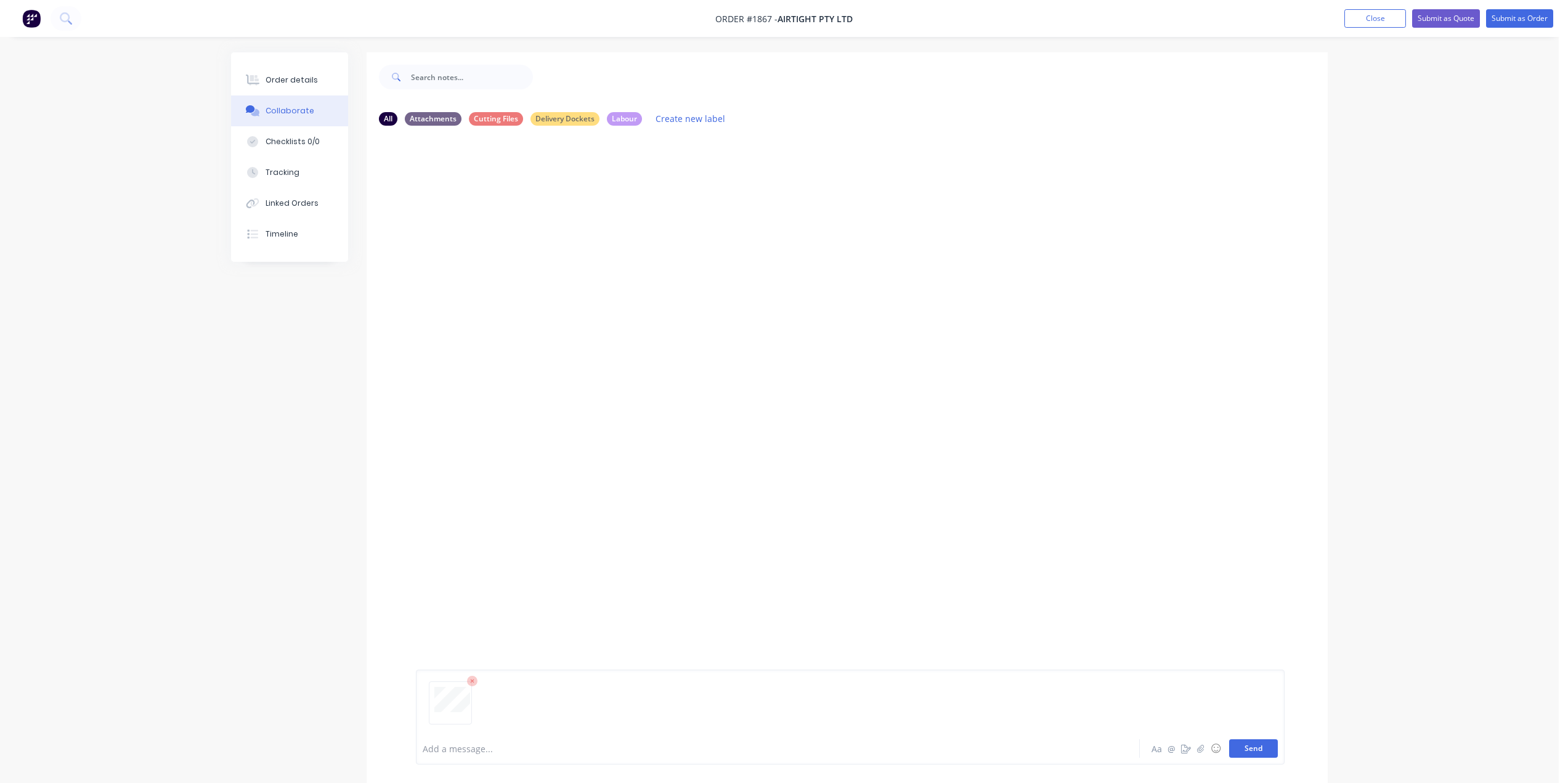
click at [1250, 749] on button "Send" at bounding box center [1253, 748] width 48 height 18
click at [287, 78] on div "Order details" at bounding box center [291, 81] width 52 height 11
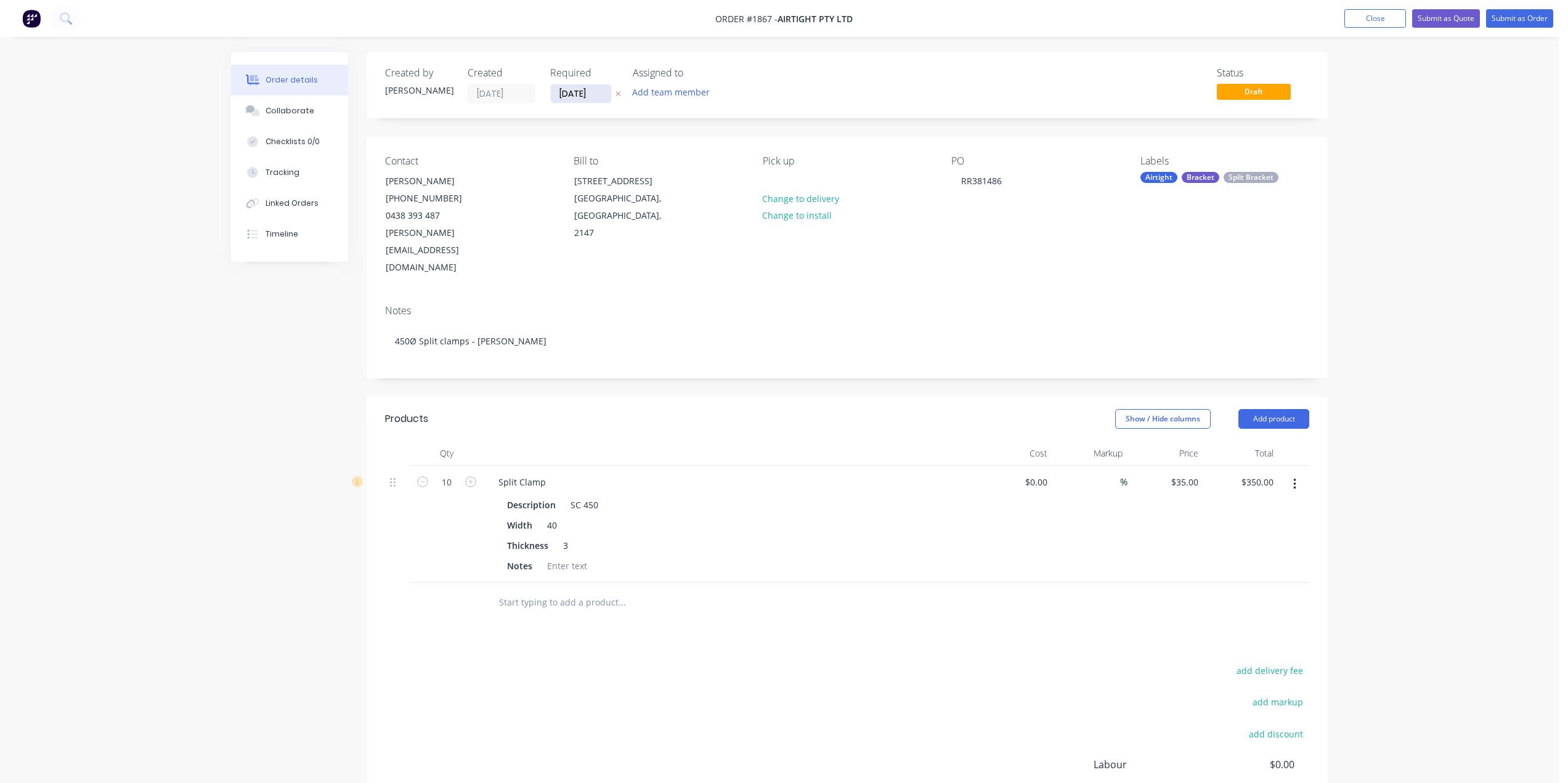
click at [575, 95] on input "12/08/25" at bounding box center [581, 93] width 61 height 18
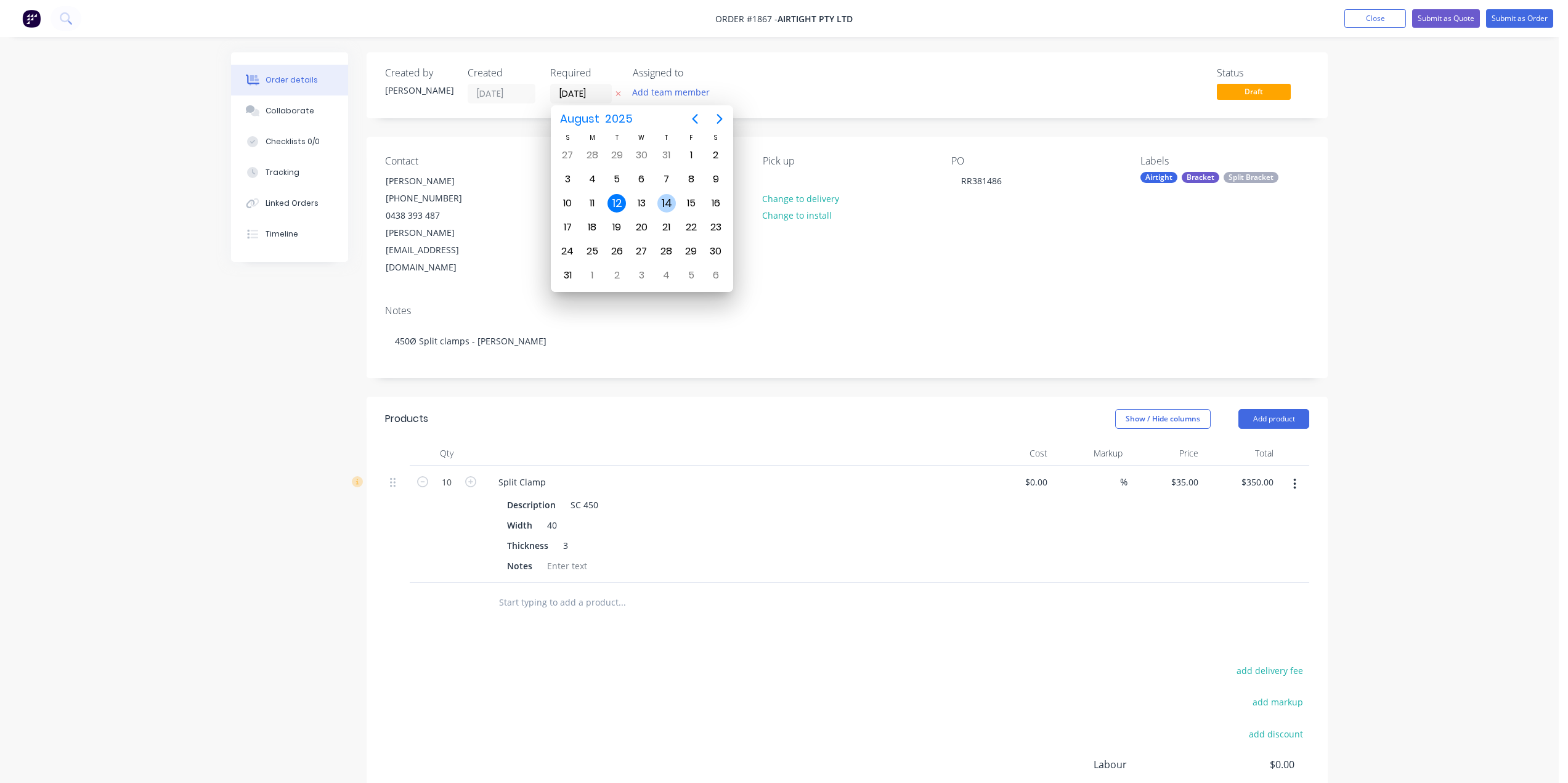
click at [666, 194] on div "14" at bounding box center [666, 203] width 25 height 24
type input "14/08/25"
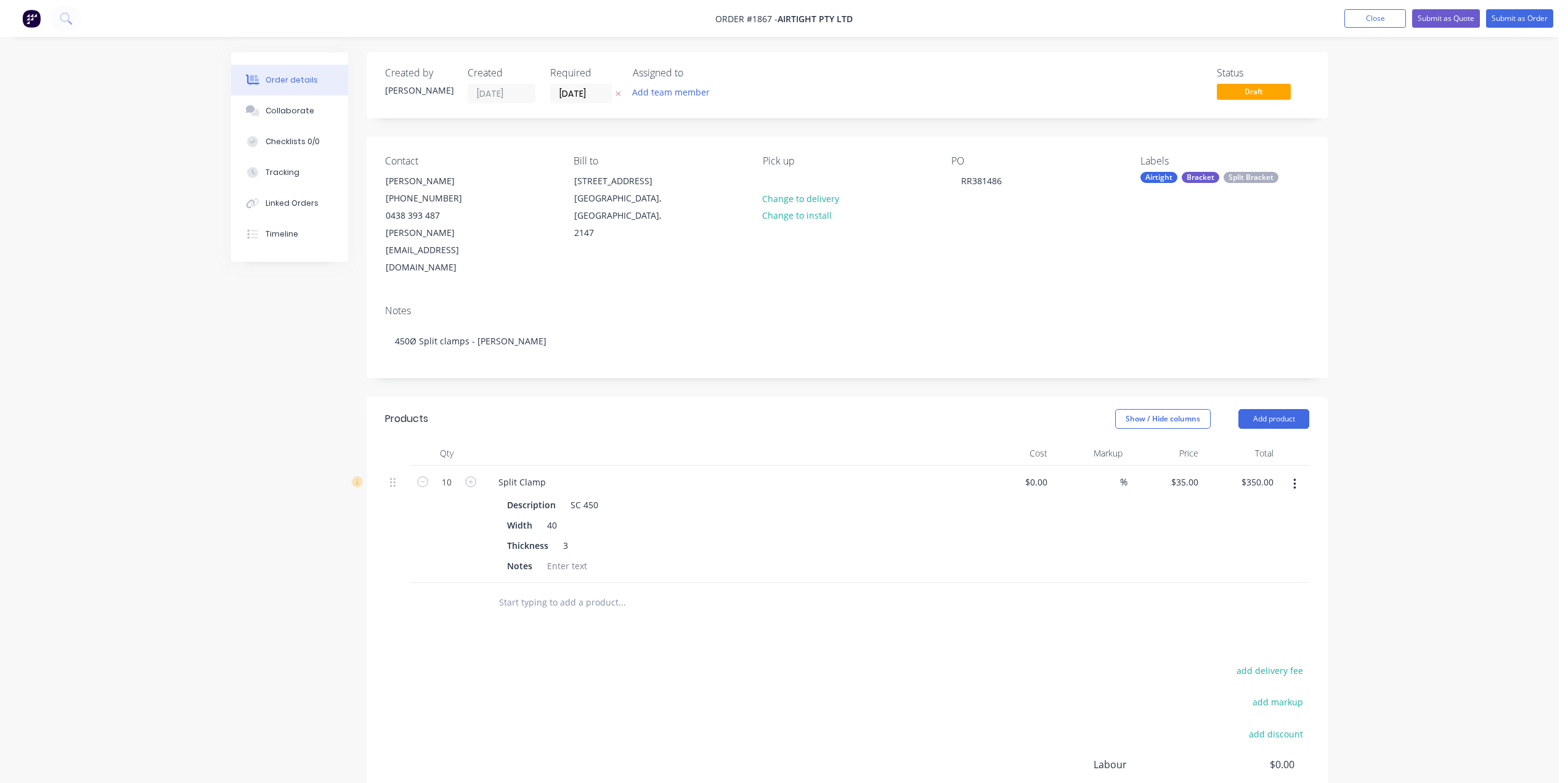
click at [1495, 43] on div "Order details Collaborate Checklists 0/0 Tracking Linked Orders Timeline Order …" at bounding box center [779, 468] width 1559 height 937
click at [1522, 5] on nav "Order #1867 - Airtight Pty Ltd Add product Close Submit as Quote Submit as Order" at bounding box center [784, 18] width 1568 height 37
click at [1519, 21] on button "Submit as Order" at bounding box center [1519, 18] width 67 height 18
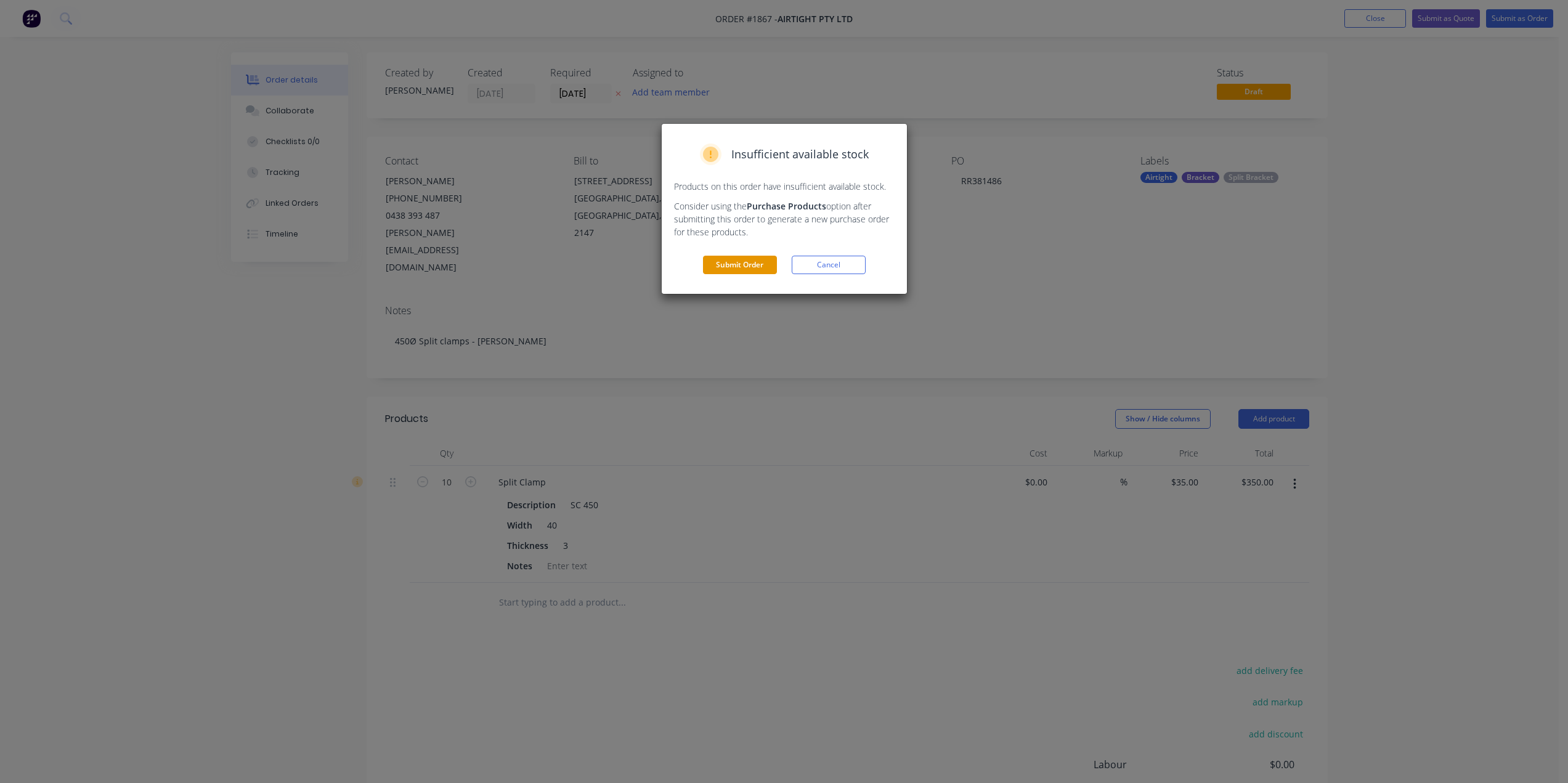
click at [744, 264] on button "Submit Order" at bounding box center [740, 264] width 74 height 18
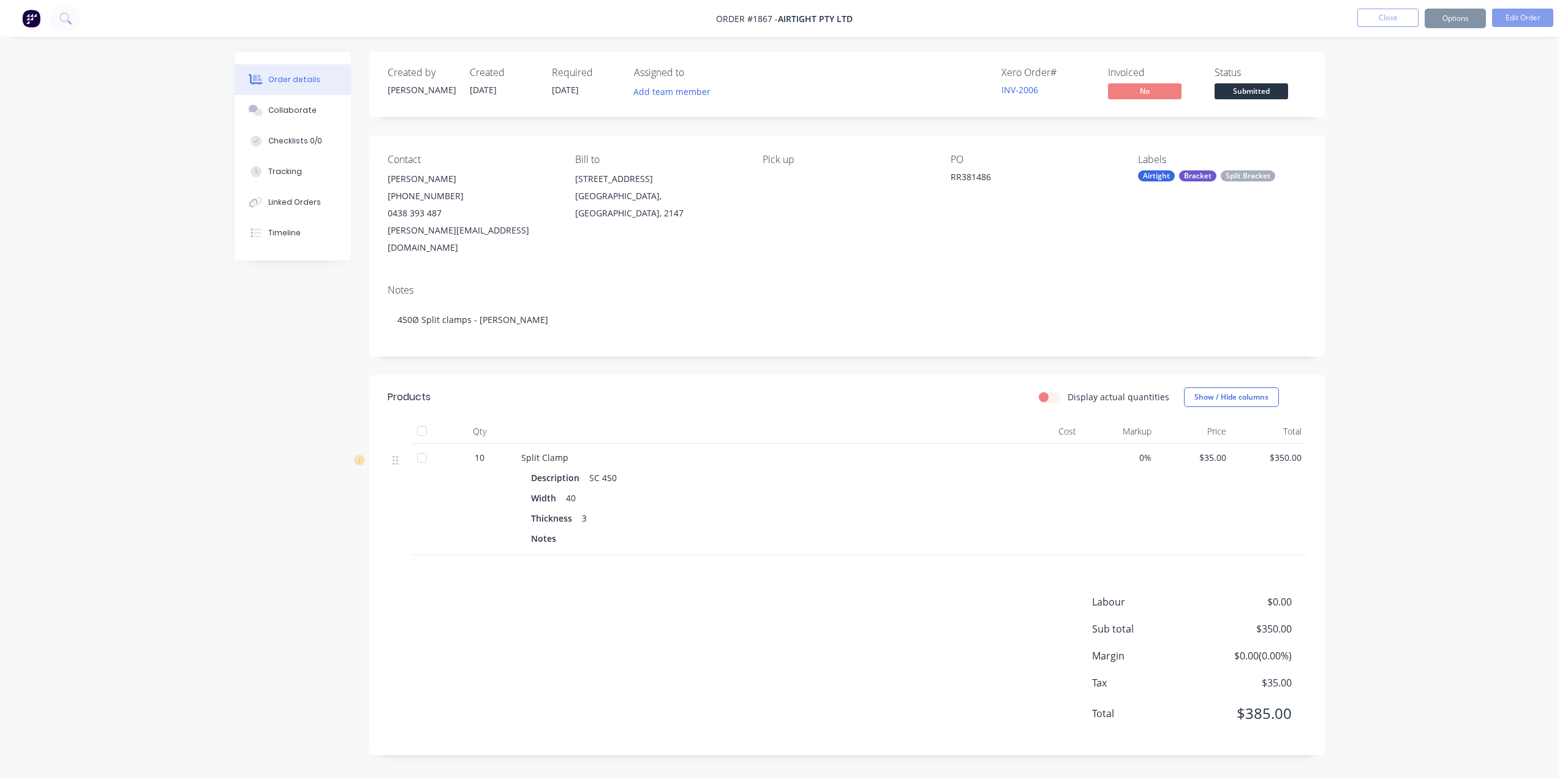
click at [1430, 280] on div "Sending to your accounting package... Loading... This may take a few moments. P…" at bounding box center [784, 389] width 1568 height 779
click at [1452, 17] on button "Options" at bounding box center [1456, 18] width 61 height 20
drag, startPoint x: 1395, startPoint y: 69, endPoint x: 1408, endPoint y: 144, distance: 76.1
click at [1408, 144] on div "EMAIL / PRINT Invoice Partial Invoice Order Confirmation Work Order Delivery Do…" at bounding box center [1419, 187] width 135 height 307
click at [1408, 144] on div "Work Order" at bounding box center [1418, 147] width 112 height 18
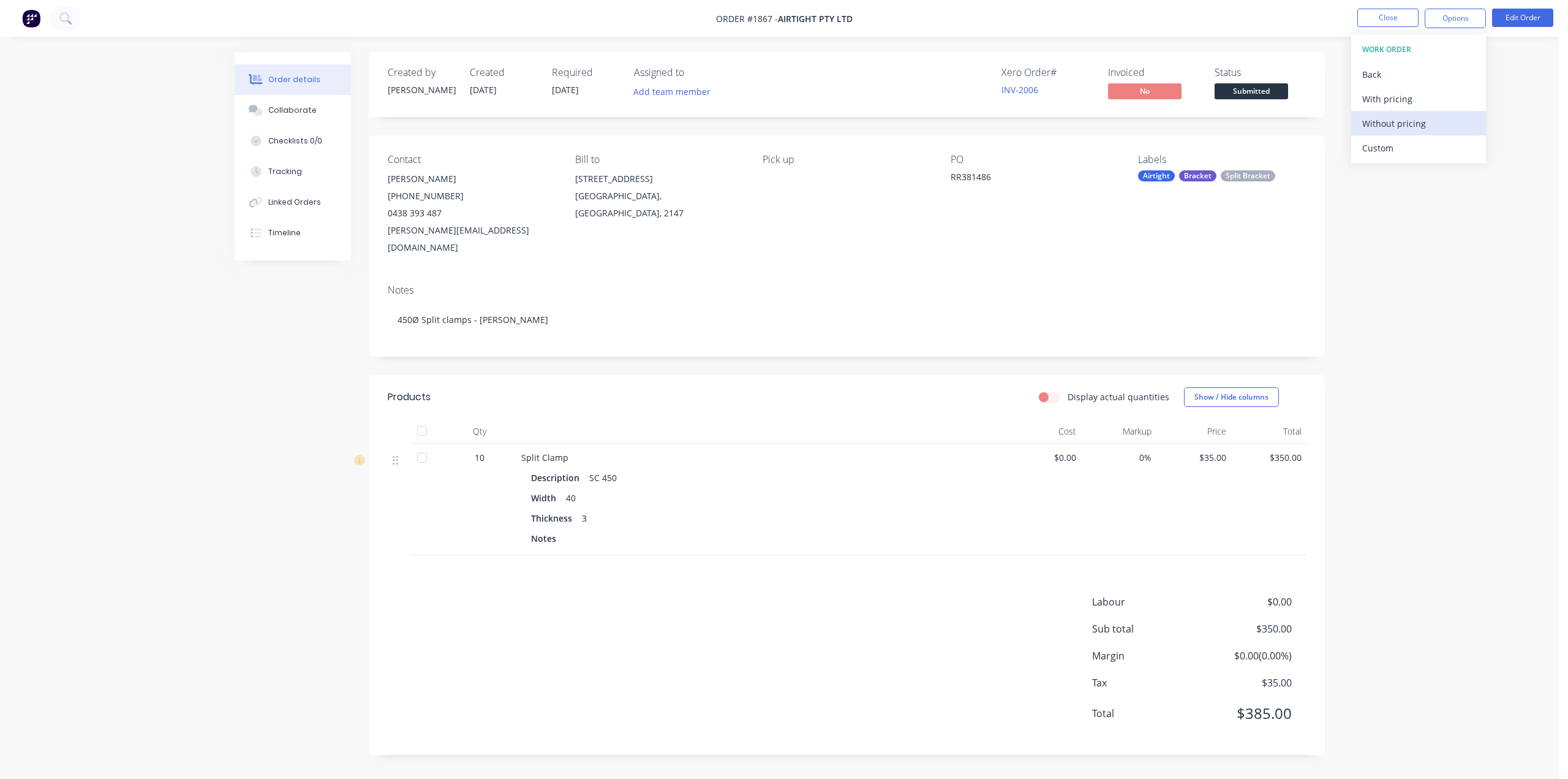
click at [1403, 118] on div "Without pricing" at bounding box center [1418, 123] width 112 height 18
click at [1392, 11] on button "Close" at bounding box center [1388, 17] width 61 height 18
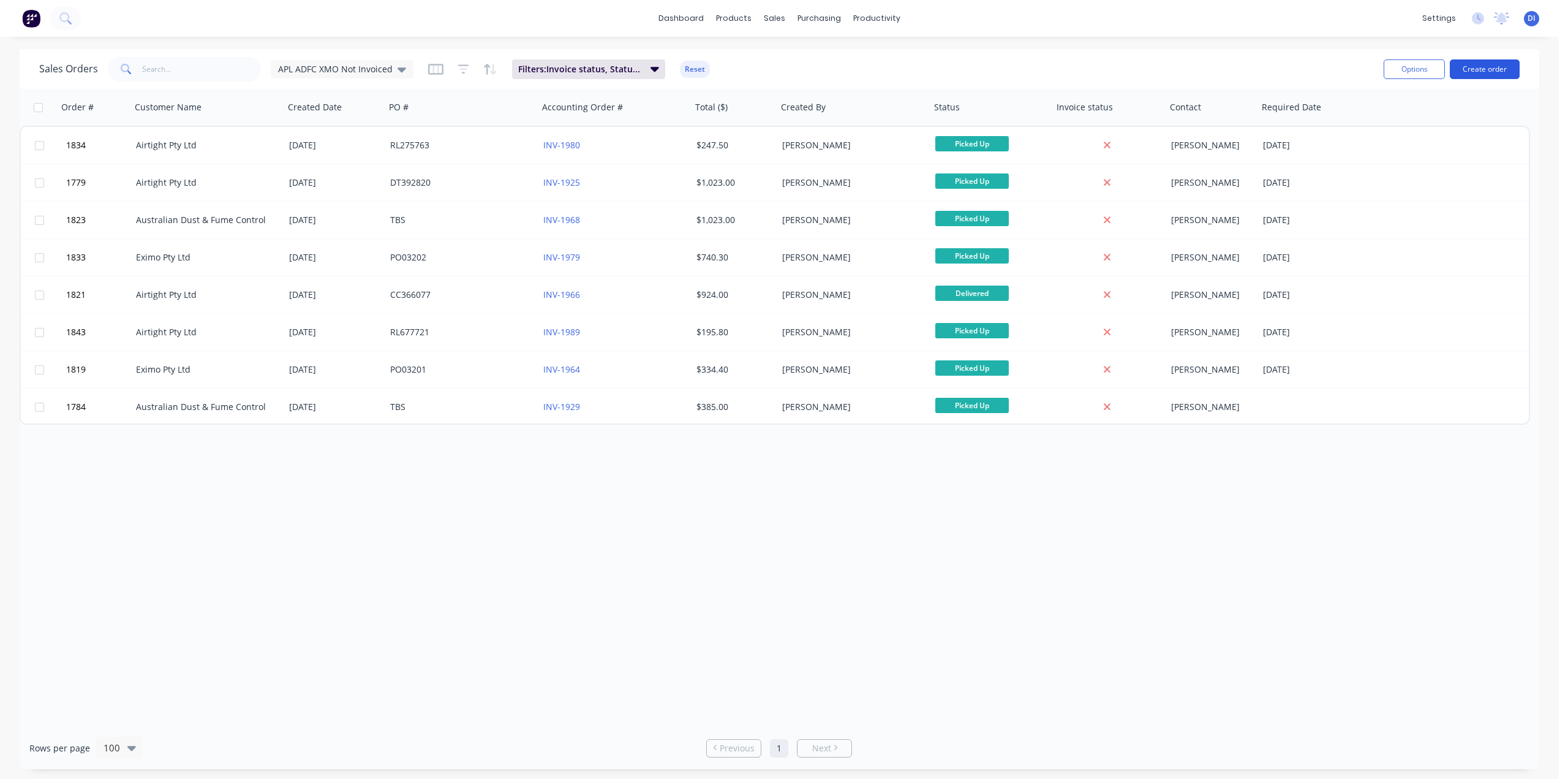
click at [1505, 63] on button "Create order" at bounding box center [1485, 69] width 70 height 20
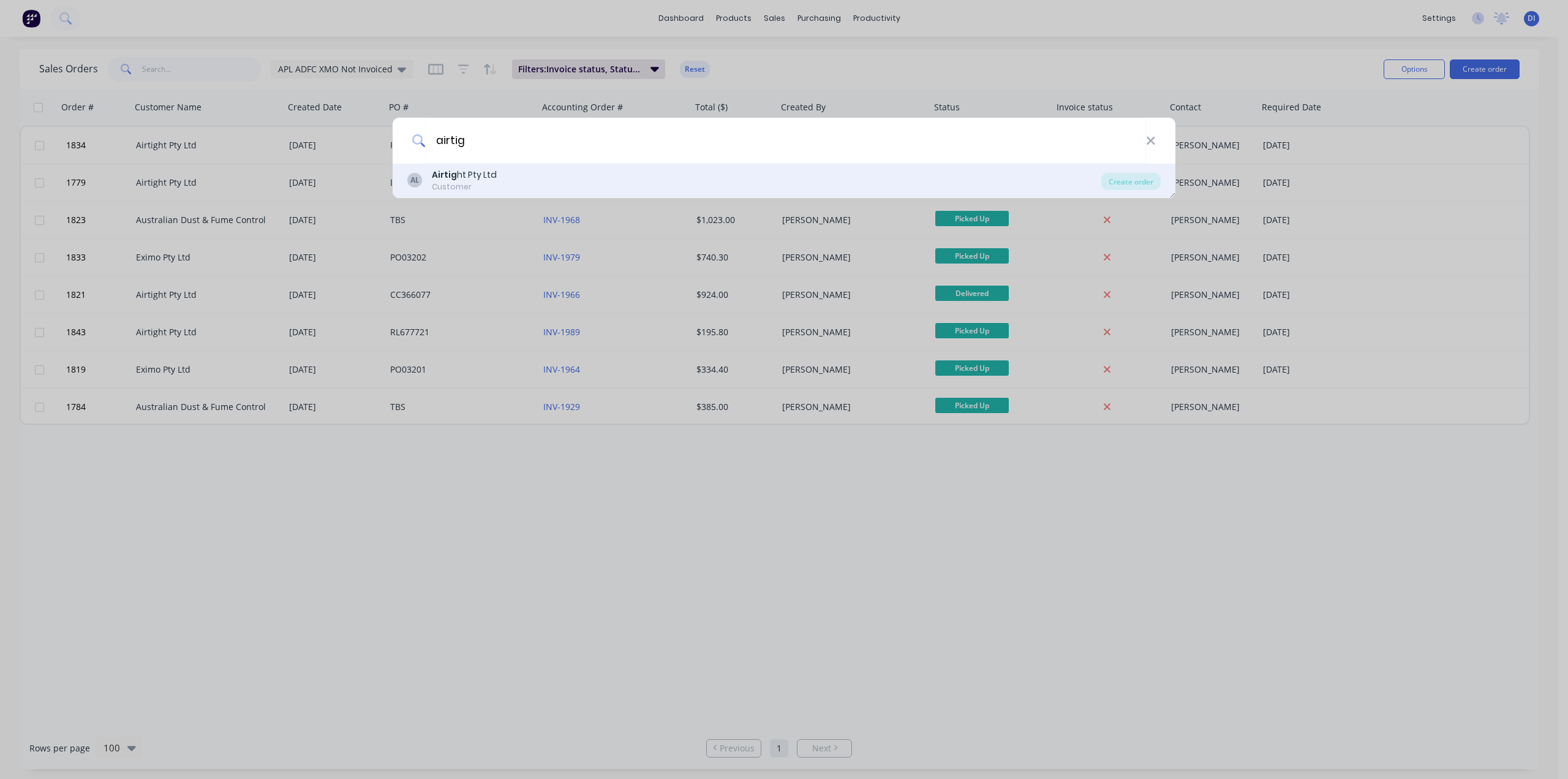
type input "airtig"
click at [631, 184] on div "AL Airtig ht Pty Ltd Customer" at bounding box center [754, 179] width 694 height 24
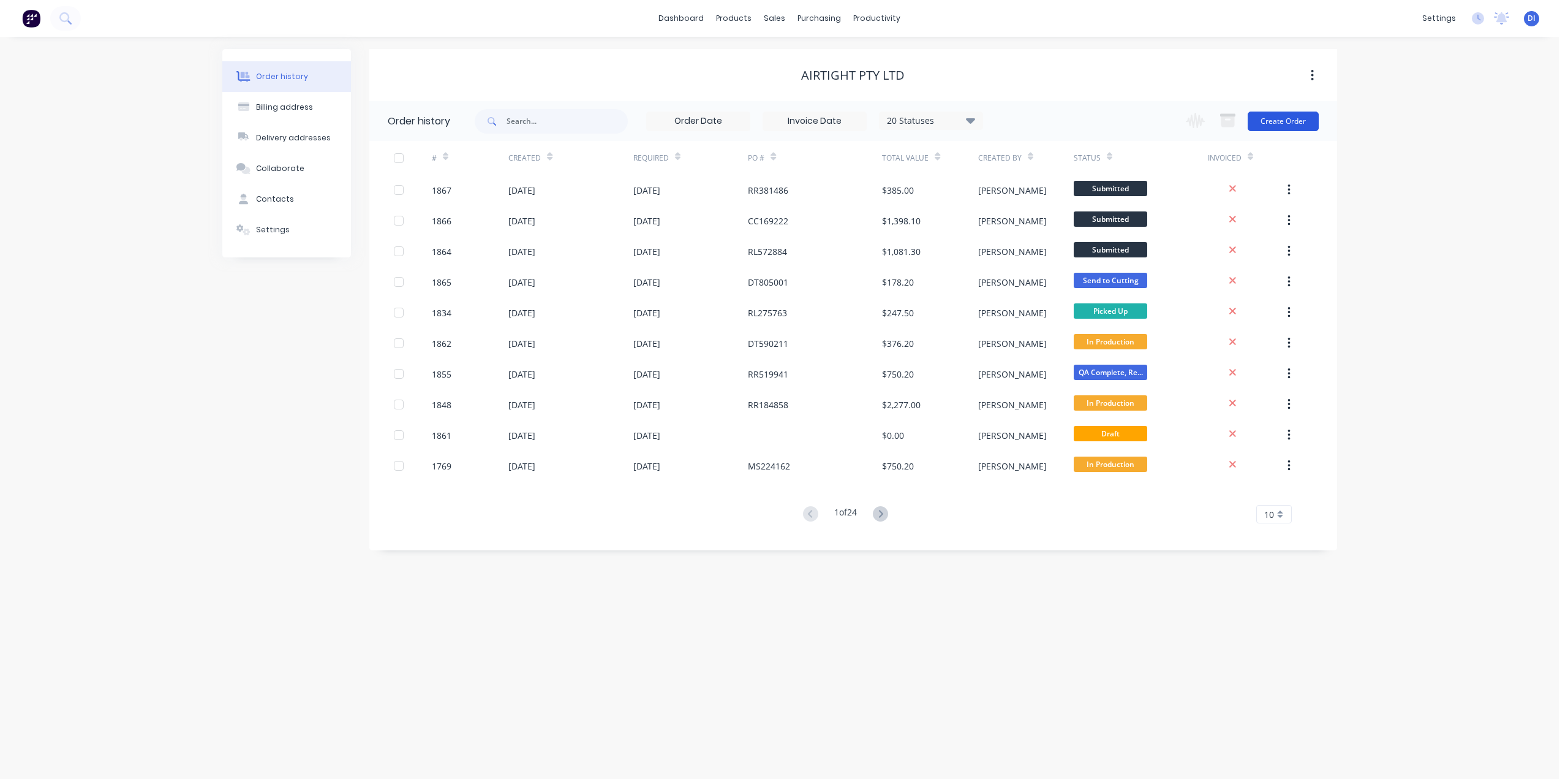
click at [1286, 117] on button "Create Order" at bounding box center [1283, 121] width 71 height 20
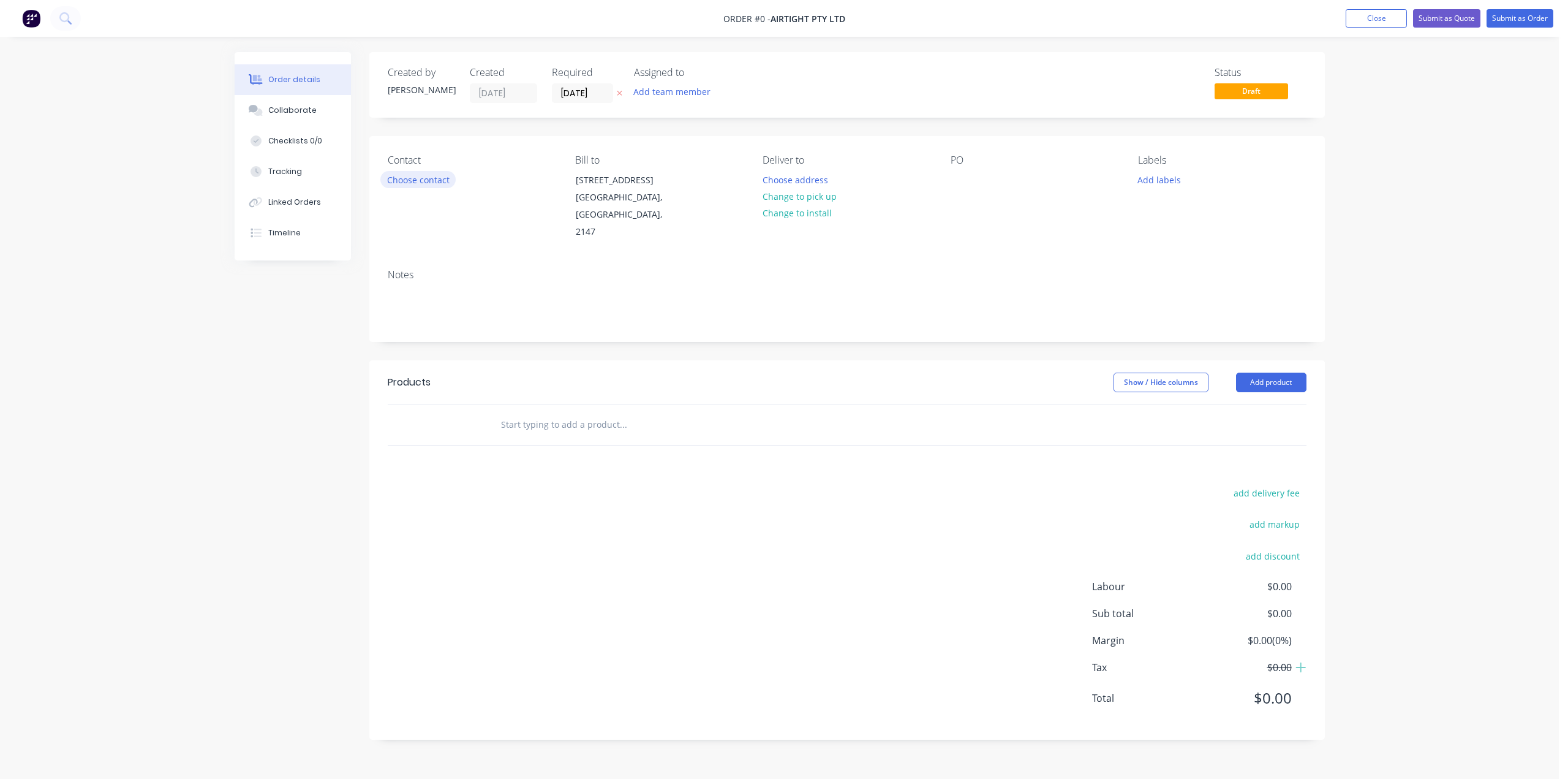
click at [441, 179] on button "Choose contact" at bounding box center [418, 179] width 76 height 17
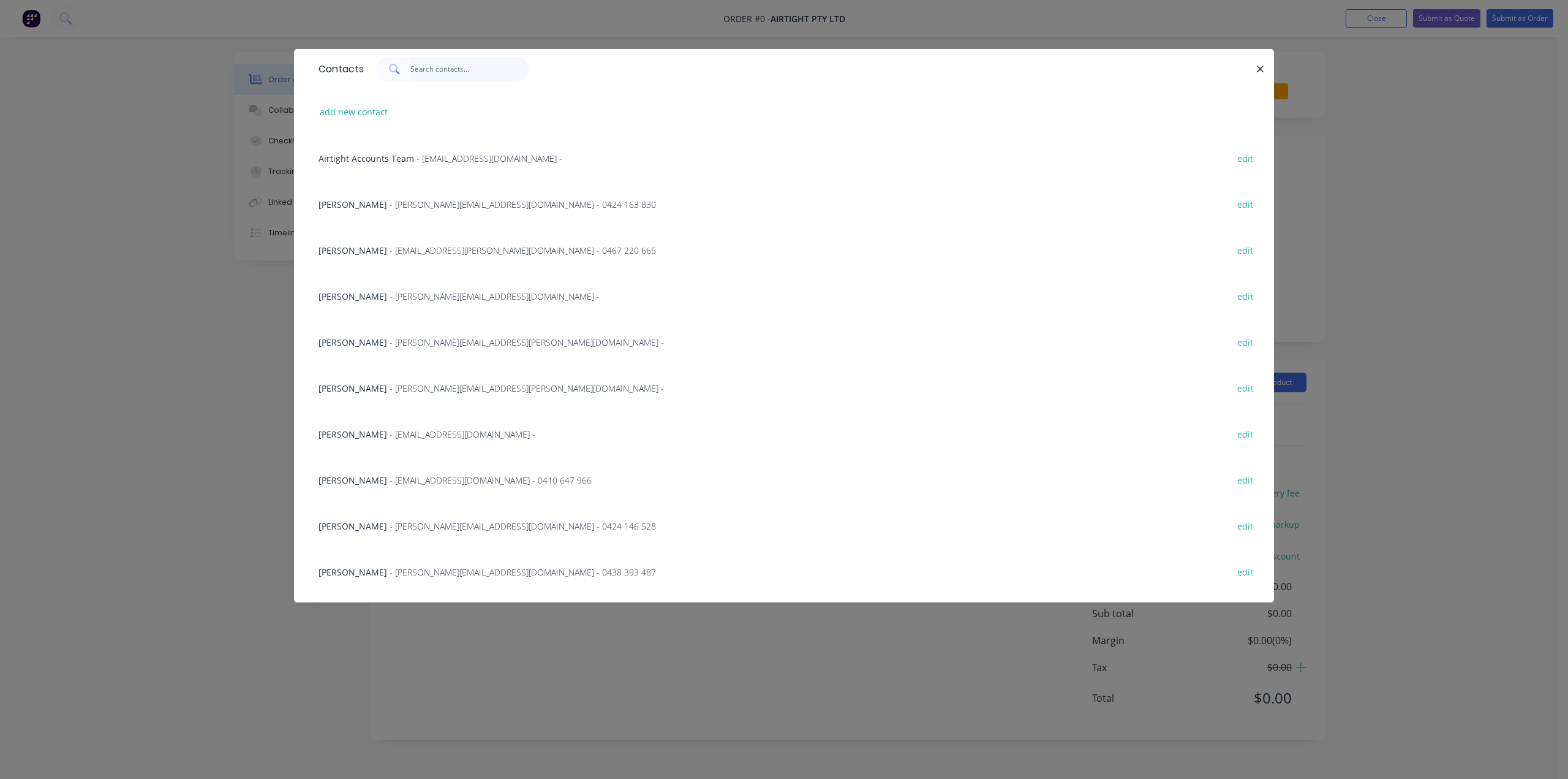
click at [427, 74] on input "text" at bounding box center [470, 69] width 120 height 25
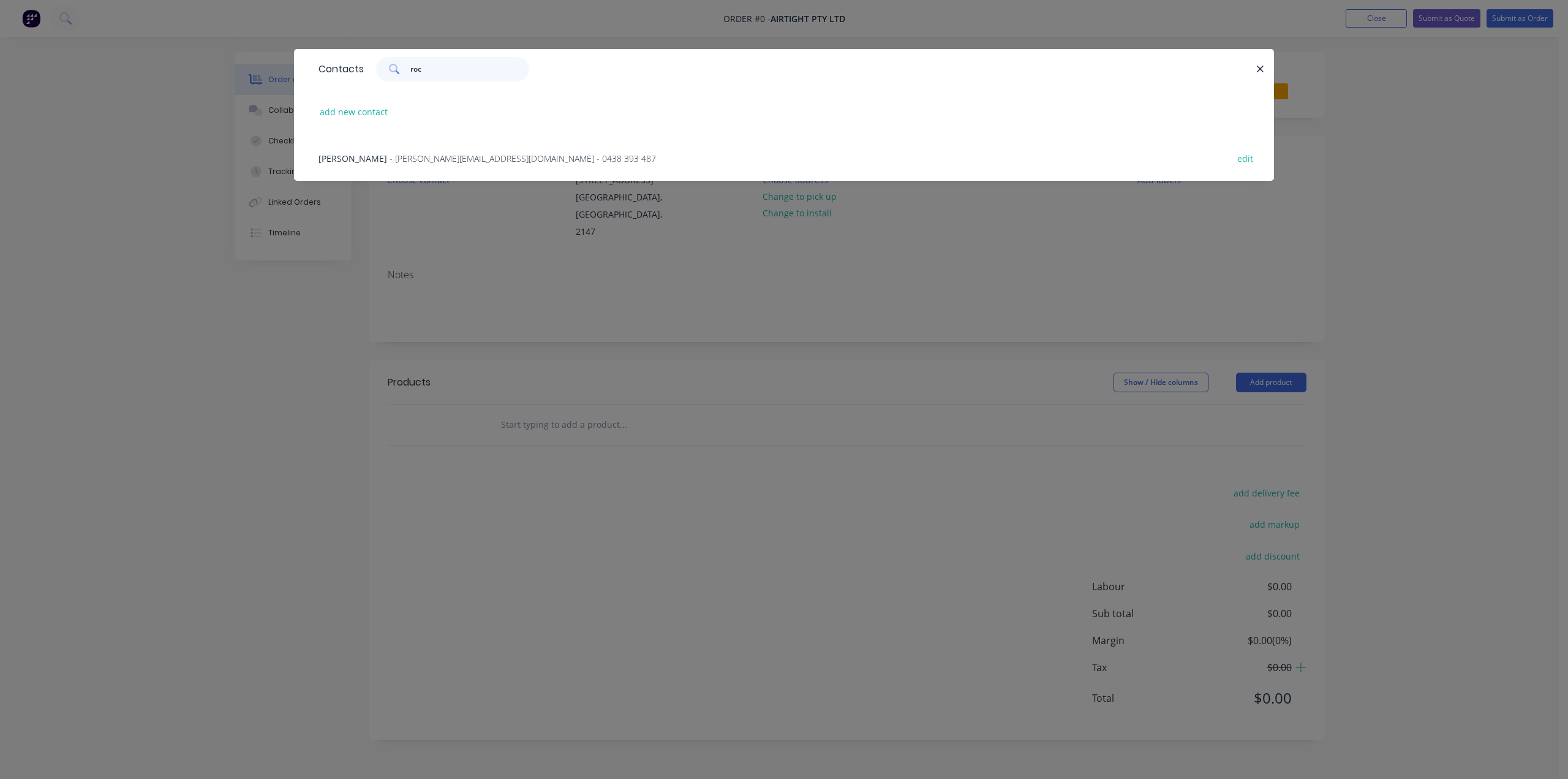
type input "roc"
click at [426, 155] on span "- Rocco.R@airtight.com.au - 0438 393 487" at bounding box center [523, 159] width 266 height 11
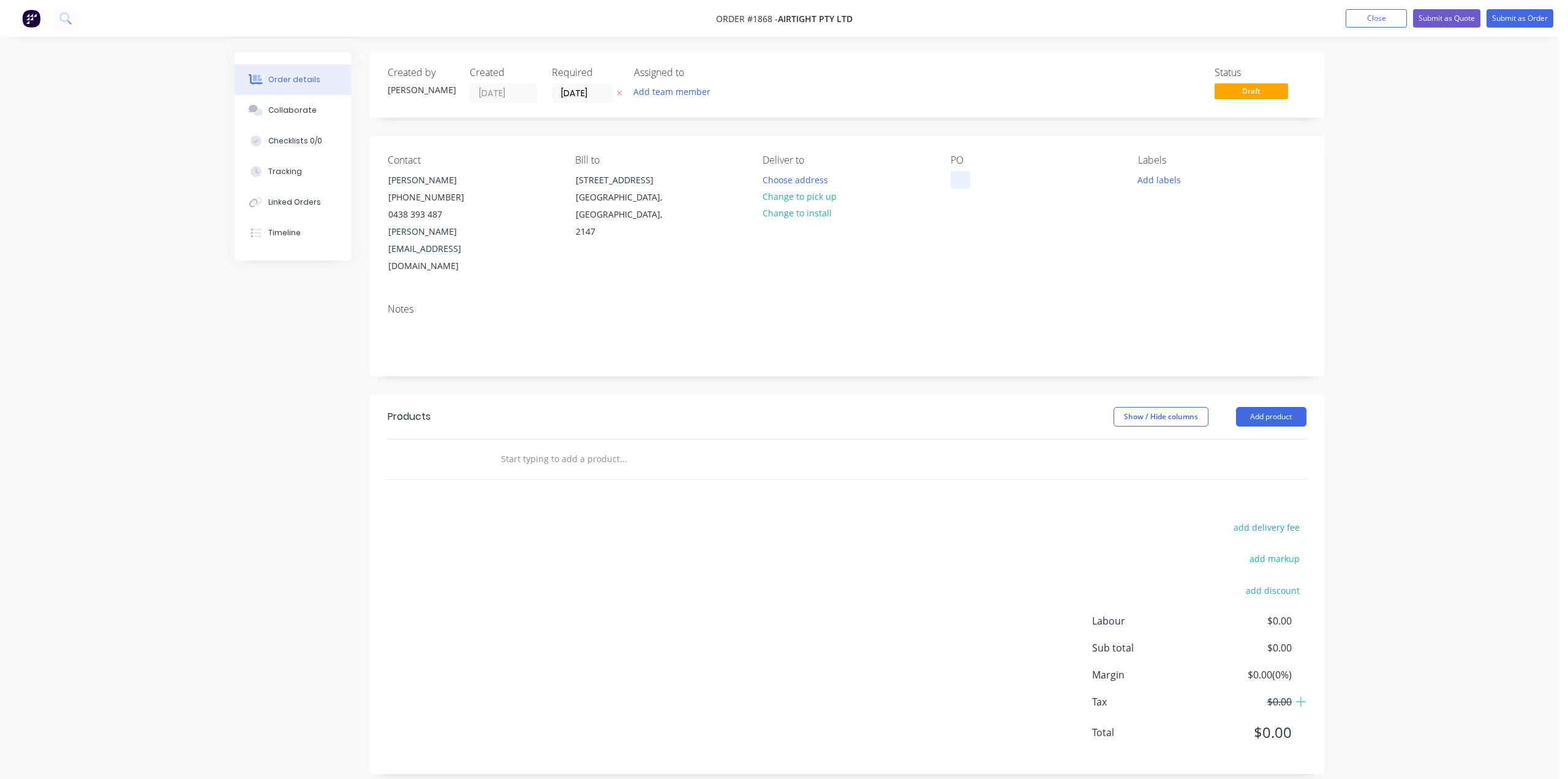
click at [959, 182] on div at bounding box center [960, 179] width 20 height 18
paste div
click at [1174, 179] on button "Add labels" at bounding box center [1160, 179] width 57 height 17
click at [1176, 222] on input "text" at bounding box center [1239, 215] width 128 height 25
click at [1184, 338] on div "Airtight" at bounding box center [1189, 338] width 37 height 13
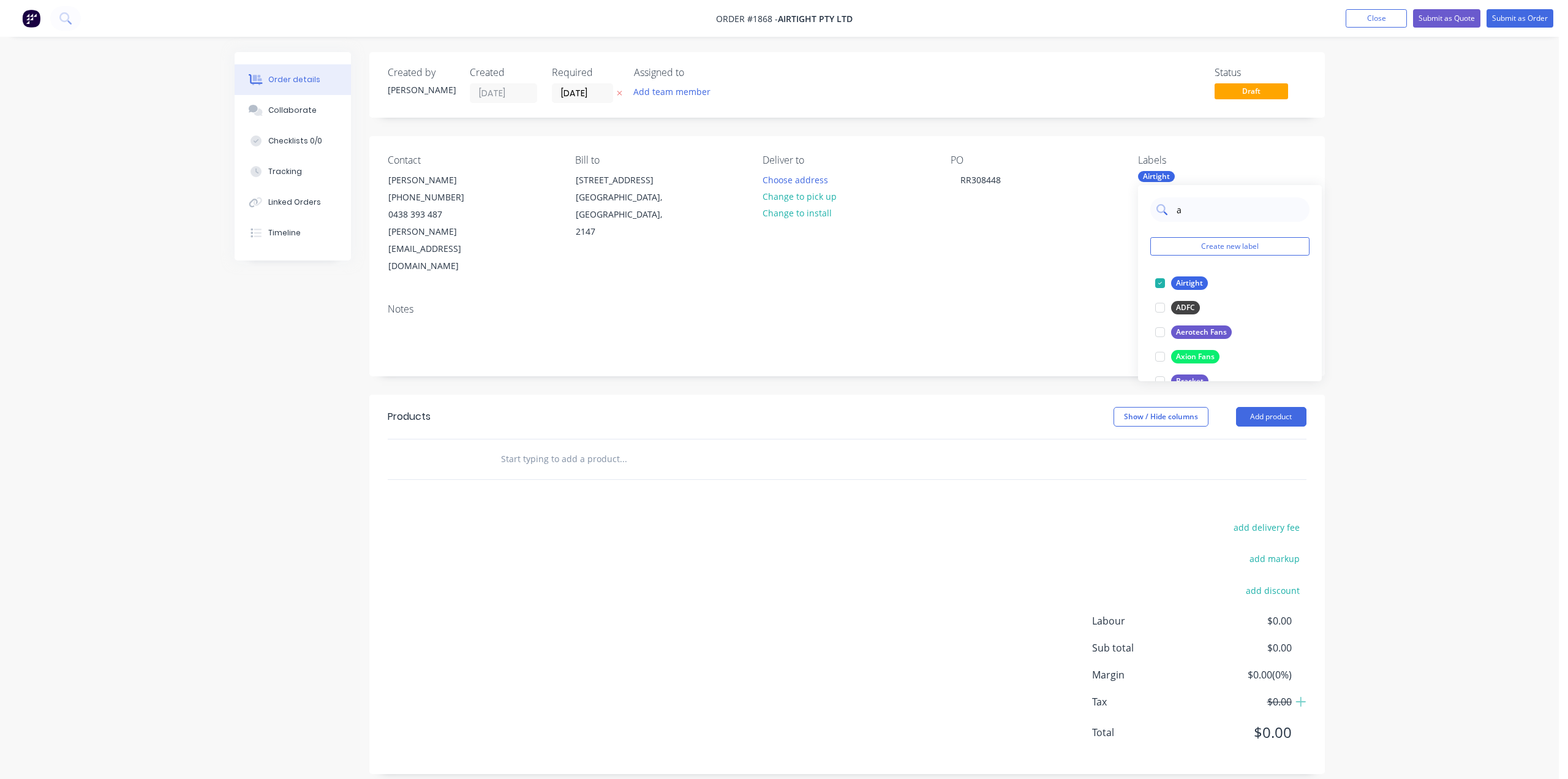
click at [1182, 211] on input "a" at bounding box center [1239, 210] width 128 height 25
type input "hoo"
click at [1160, 283] on div at bounding box center [1160, 283] width 25 height 25
click at [1382, 270] on div "Order details Collaborate Checklists 0/0 Tracking Linked Orders Timeline Order …" at bounding box center [780, 396] width 1560 height 792
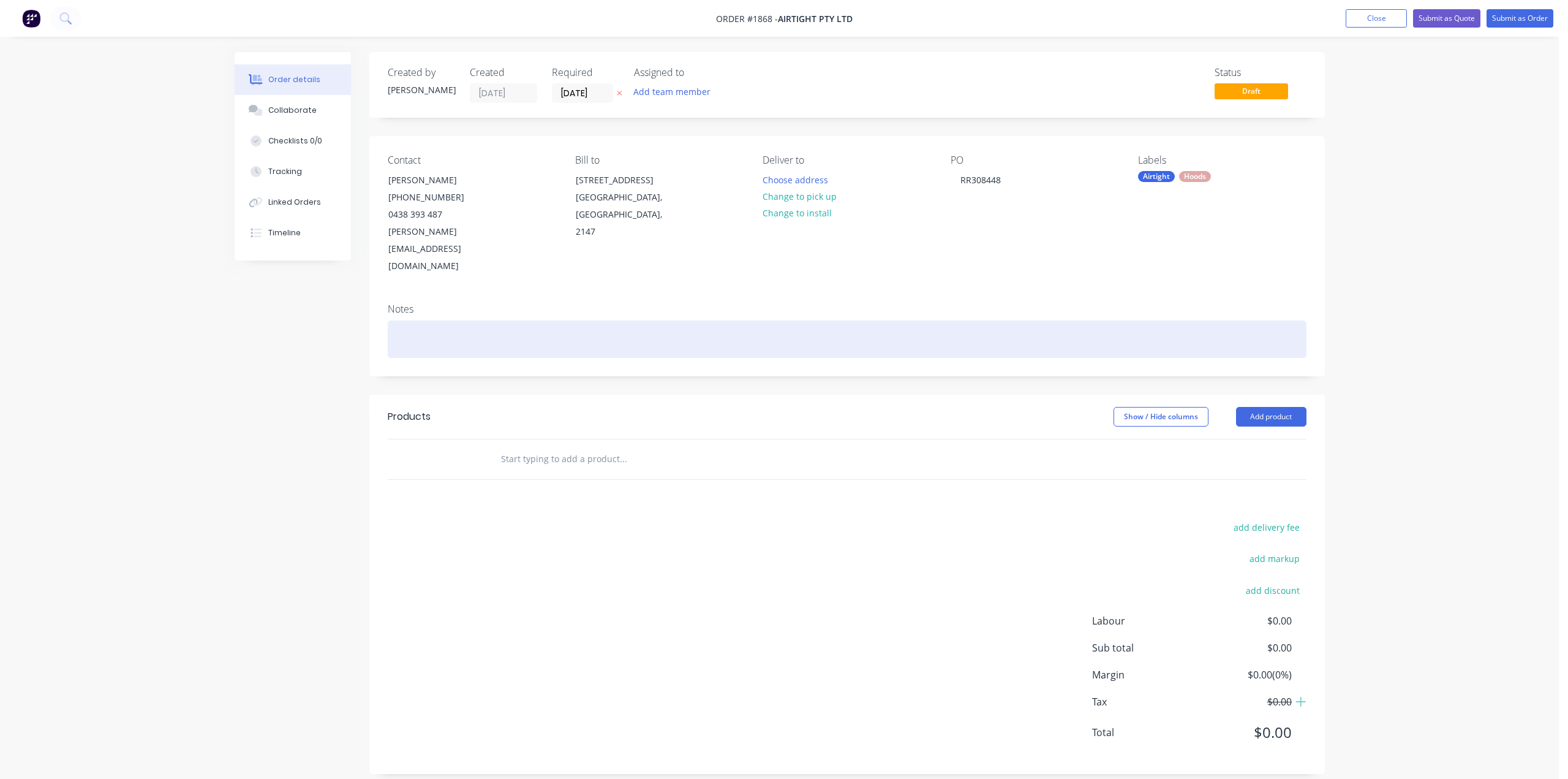
click at [619, 320] on div at bounding box center [848, 339] width 919 height 38
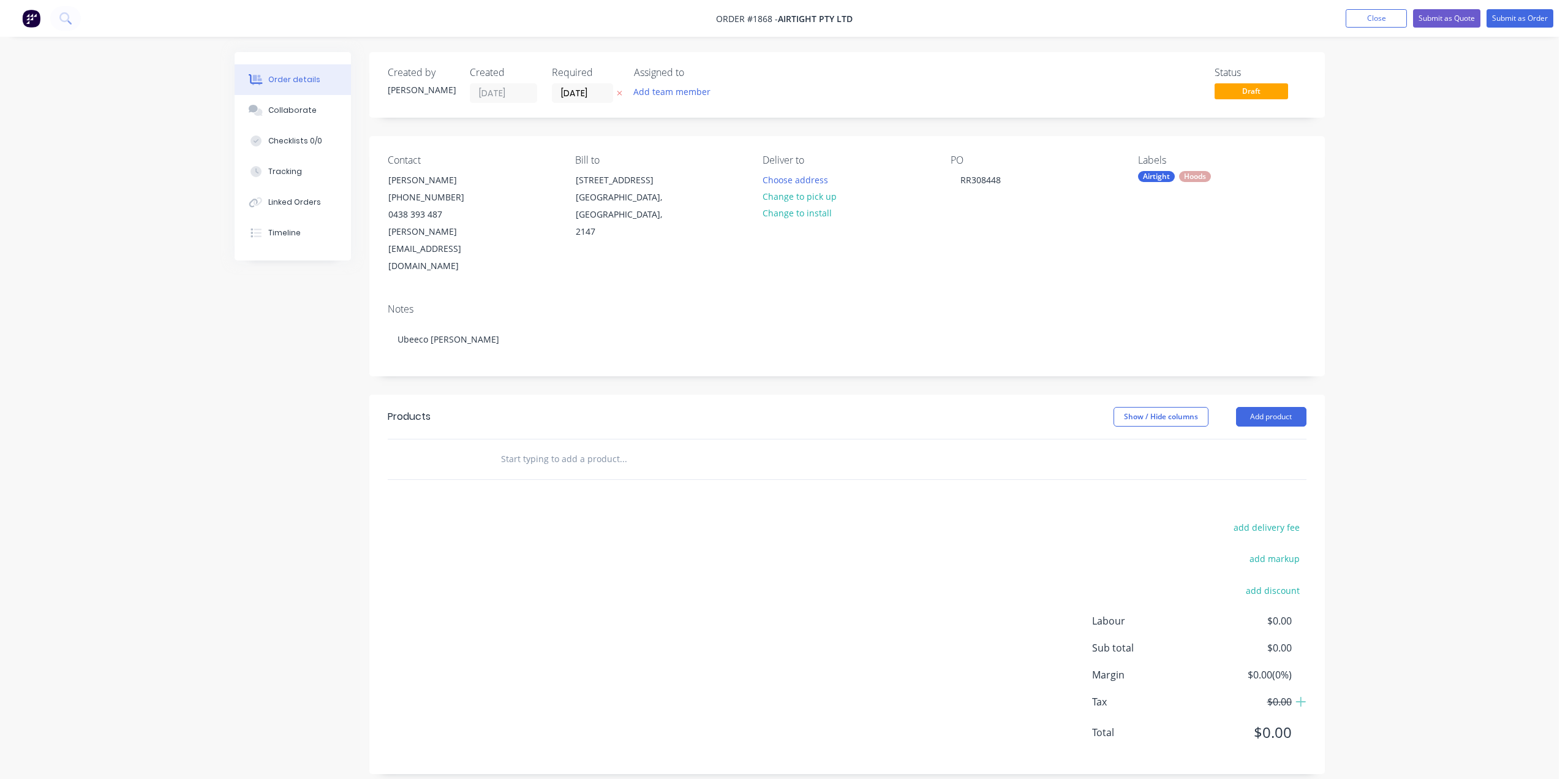
click at [589, 447] on input "text" at bounding box center [623, 459] width 245 height 25
type input "hood"
click at [601, 486] on button "Add hood to order" at bounding box center [688, 506] width 367 height 40
drag, startPoint x: 531, startPoint y: 450, endPoint x: 478, endPoint y: 446, distance: 53.2
click at [478, 464] on div "1 hood $0.00 $0.00 % $0.00 $0.00 $0.00 $0.00" at bounding box center [843, 491] width 919 height 56
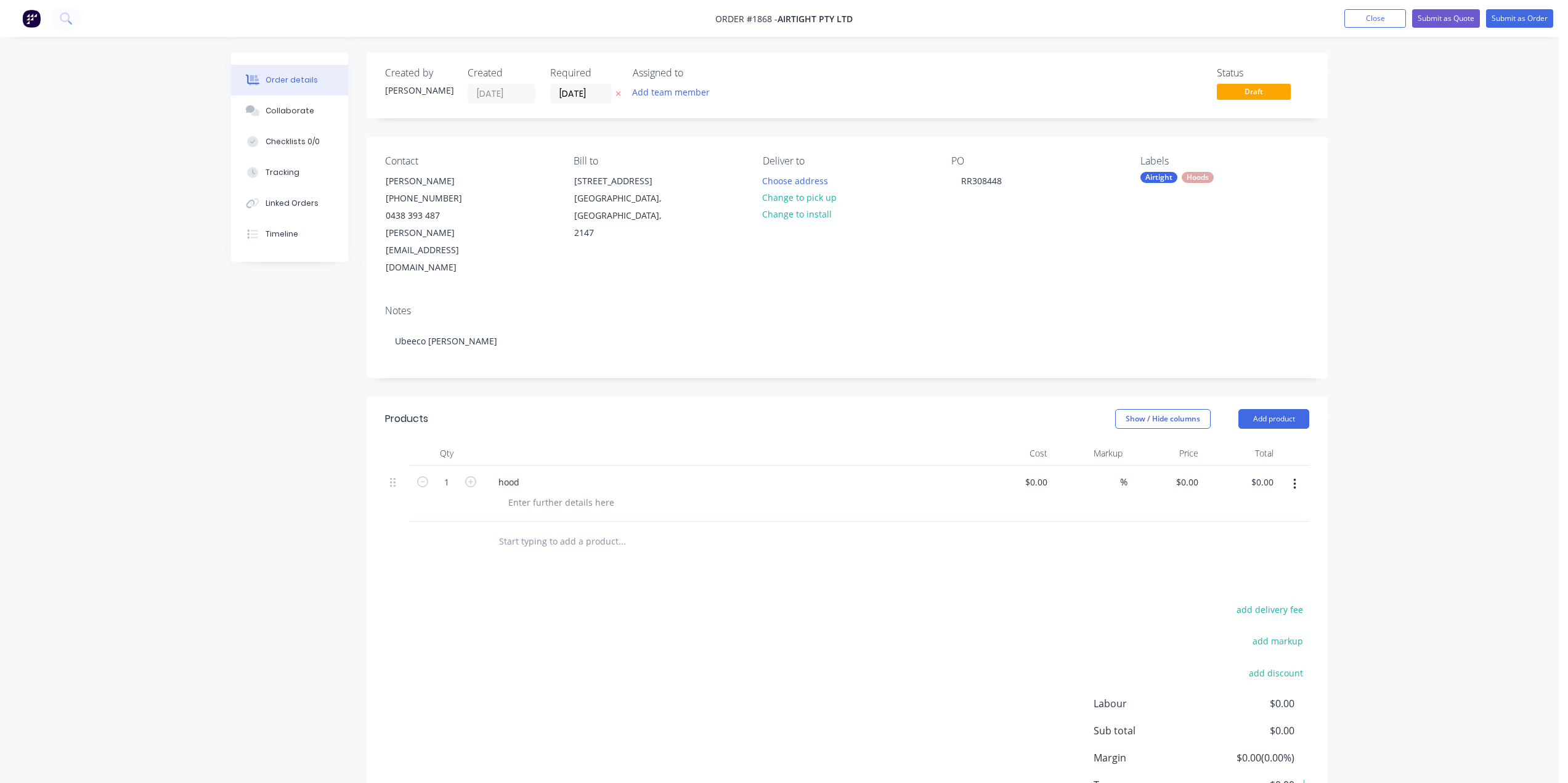
click at [659, 441] on div at bounding box center [729, 454] width 493 height 25
click at [504, 473] on div "hood" at bounding box center [509, 481] width 41 height 18
click at [552, 473] on div "500x400 face Hood" at bounding box center [537, 481] width 98 height 18
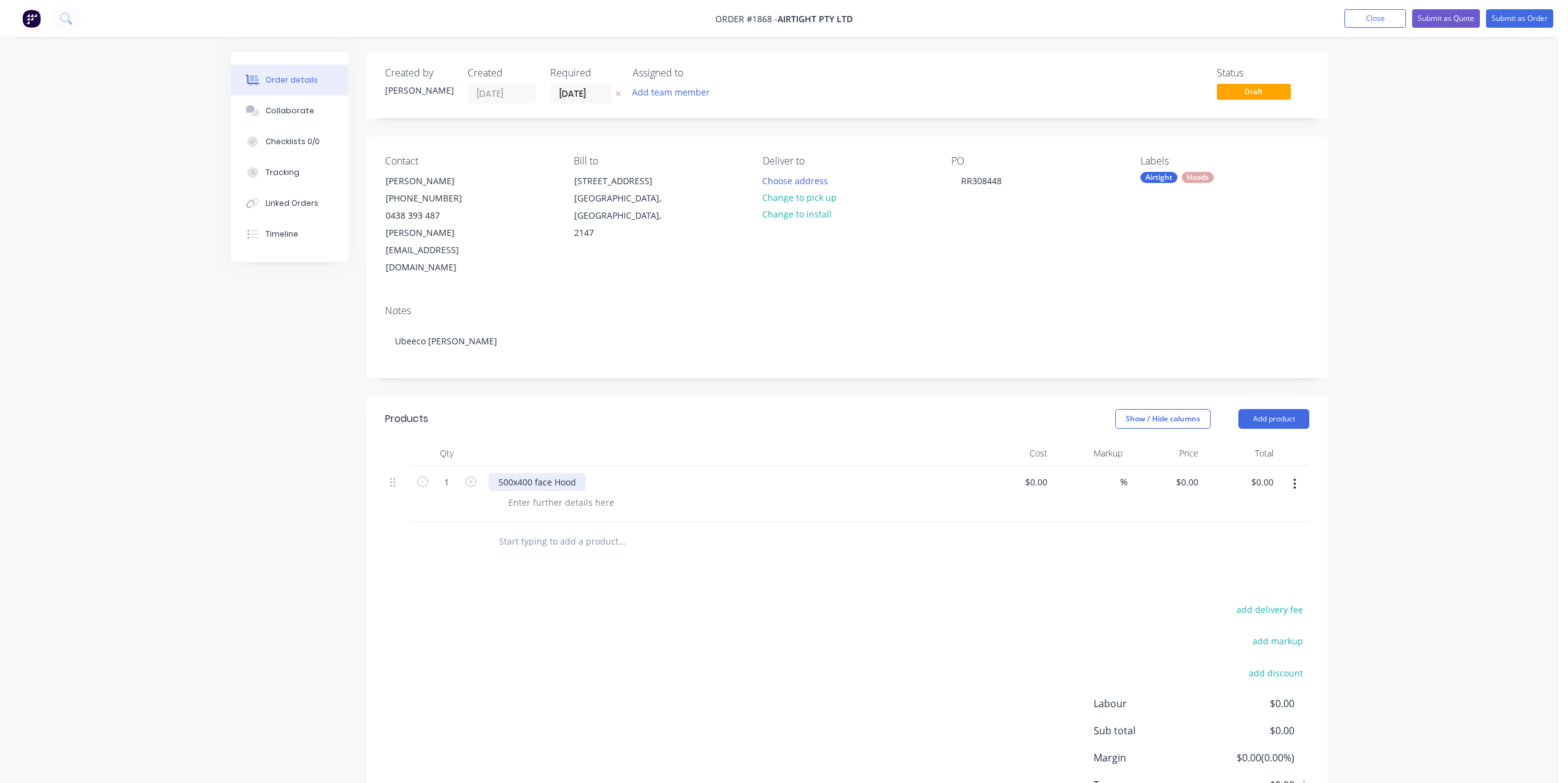
click at [531, 473] on div "500x400 face Hood" at bounding box center [537, 481] width 98 height 18
click at [538, 473] on div "500x400 face Hood" at bounding box center [537, 481] width 98 height 18
click at [539, 473] on div "500x400 face Hood" at bounding box center [537, 481] width 98 height 18
click at [545, 494] on div at bounding box center [561, 502] width 125 height 18
click at [1394, 387] on div "Order details Collaborate Checklists 0/0 Tracking Linked Orders Timeline Order …" at bounding box center [779, 457] width 1559 height 915
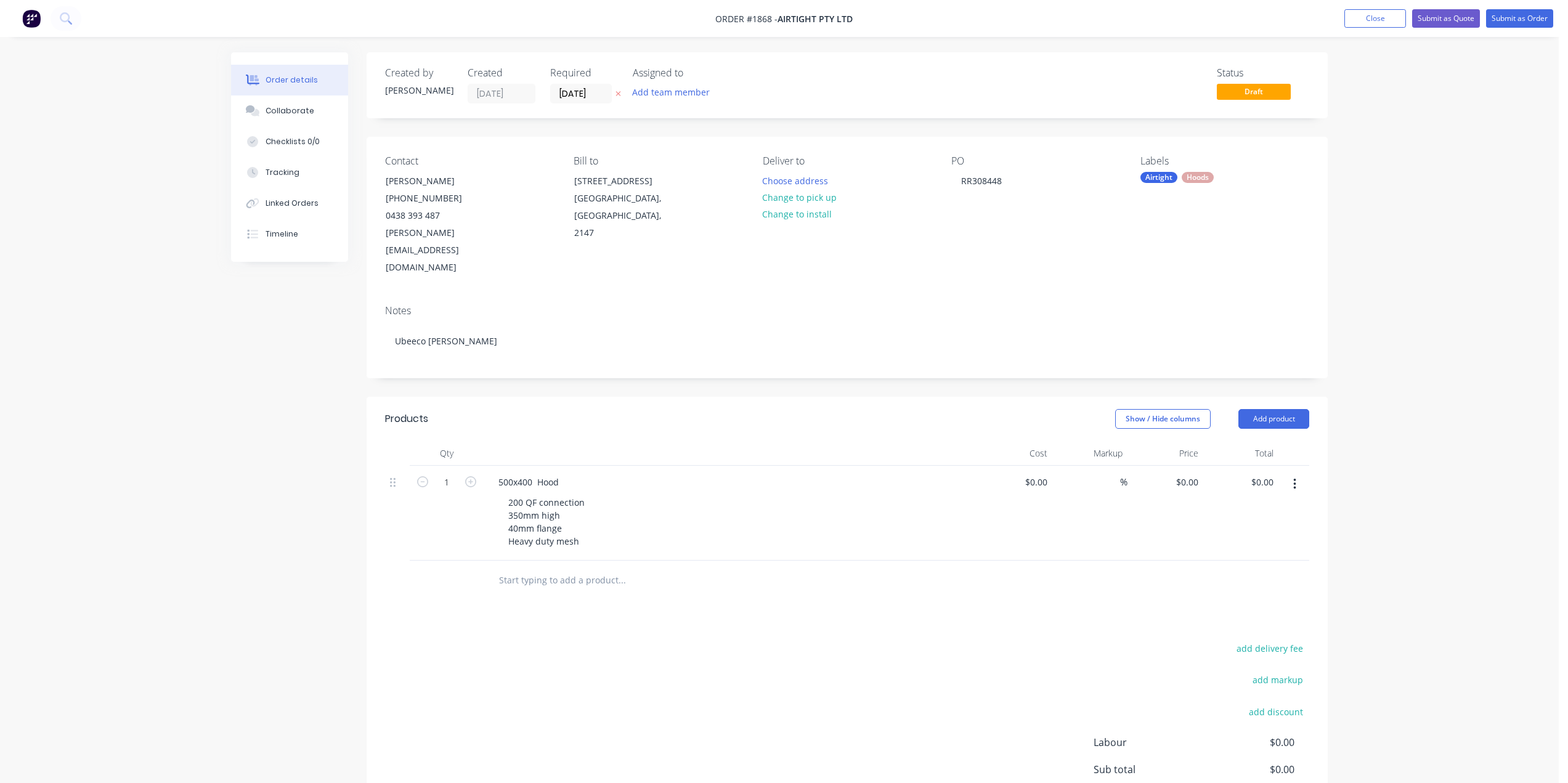
click at [1342, 404] on div "Order details Collaborate Checklists 0/0 Tracking Linked Orders Timeline Order …" at bounding box center [779, 457] width 1559 height 915
click at [1183, 466] on div "0 0" at bounding box center [1166, 513] width 76 height 95
type input "$405.00"
click at [1375, 373] on div "Order details Collaborate Checklists 0/0 Tracking Linked Orders Timeline Order …" at bounding box center [779, 457] width 1559 height 915
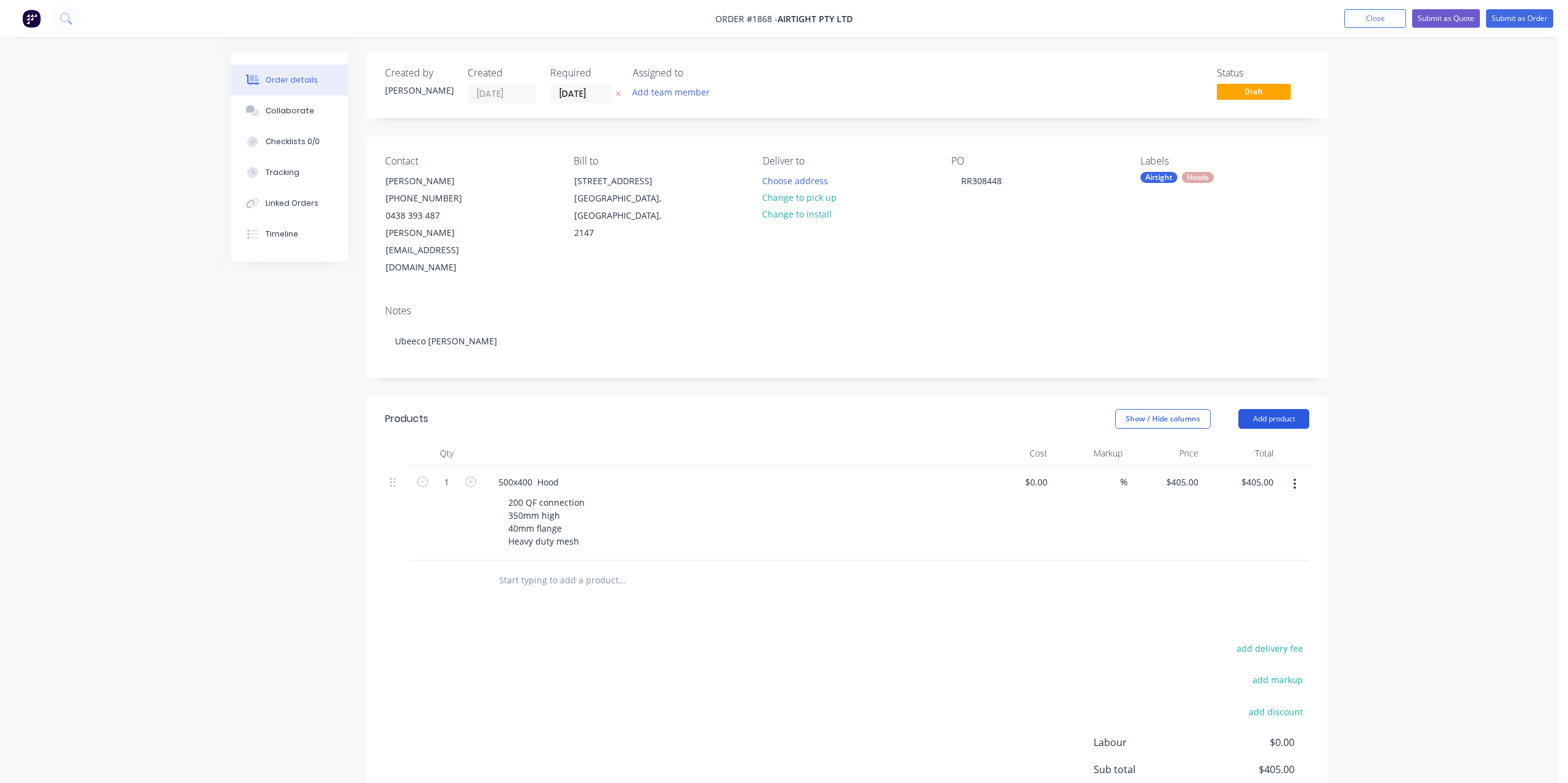
click at [1287, 409] on button "Add product" at bounding box center [1274, 419] width 71 height 20
click at [1226, 613] on div "Notes (External)" at bounding box center [1251, 622] width 95 height 18
click at [543, 561] on div at bounding box center [848, 580] width 924 height 38
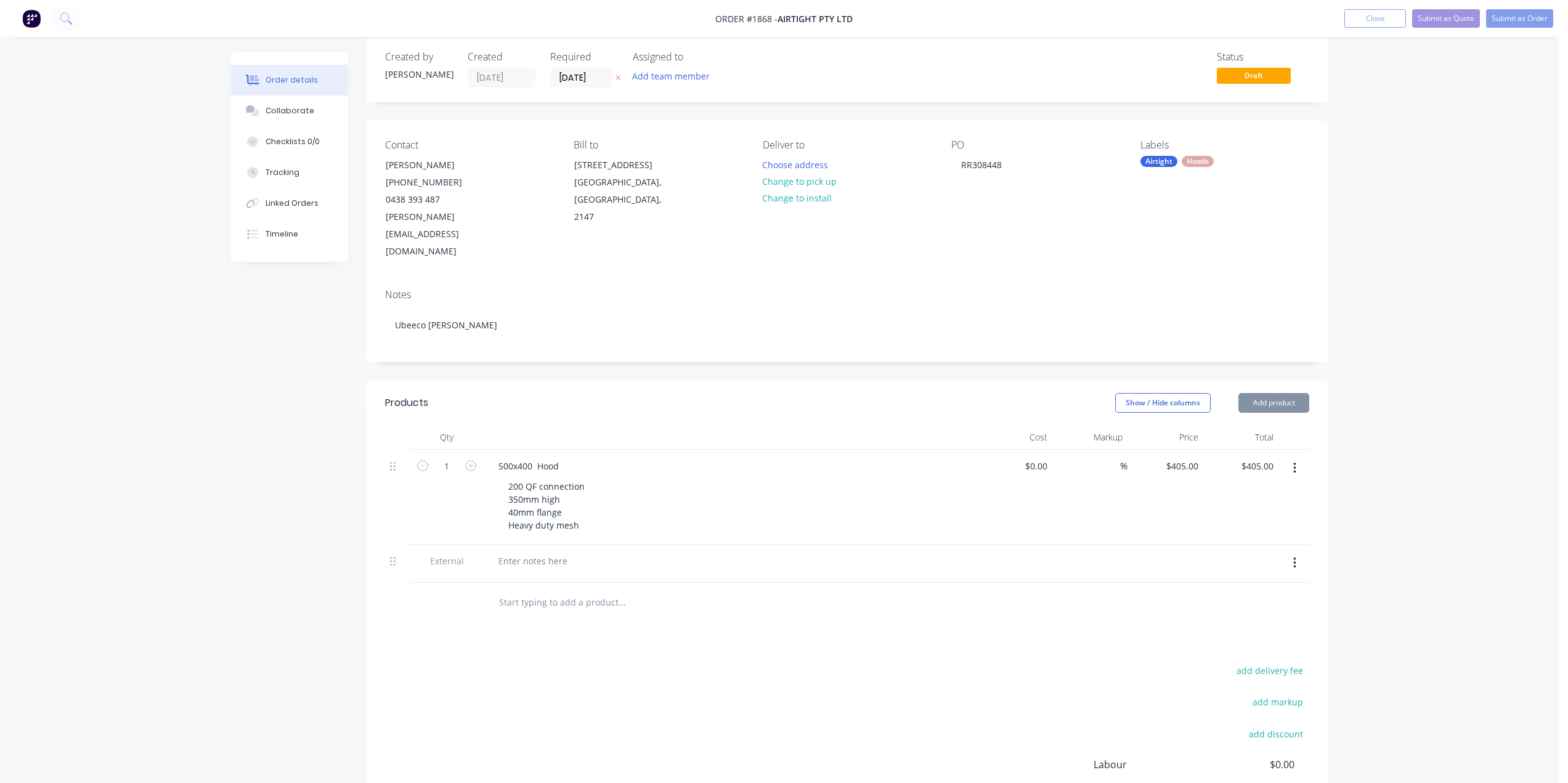
scroll to position [136, 0]
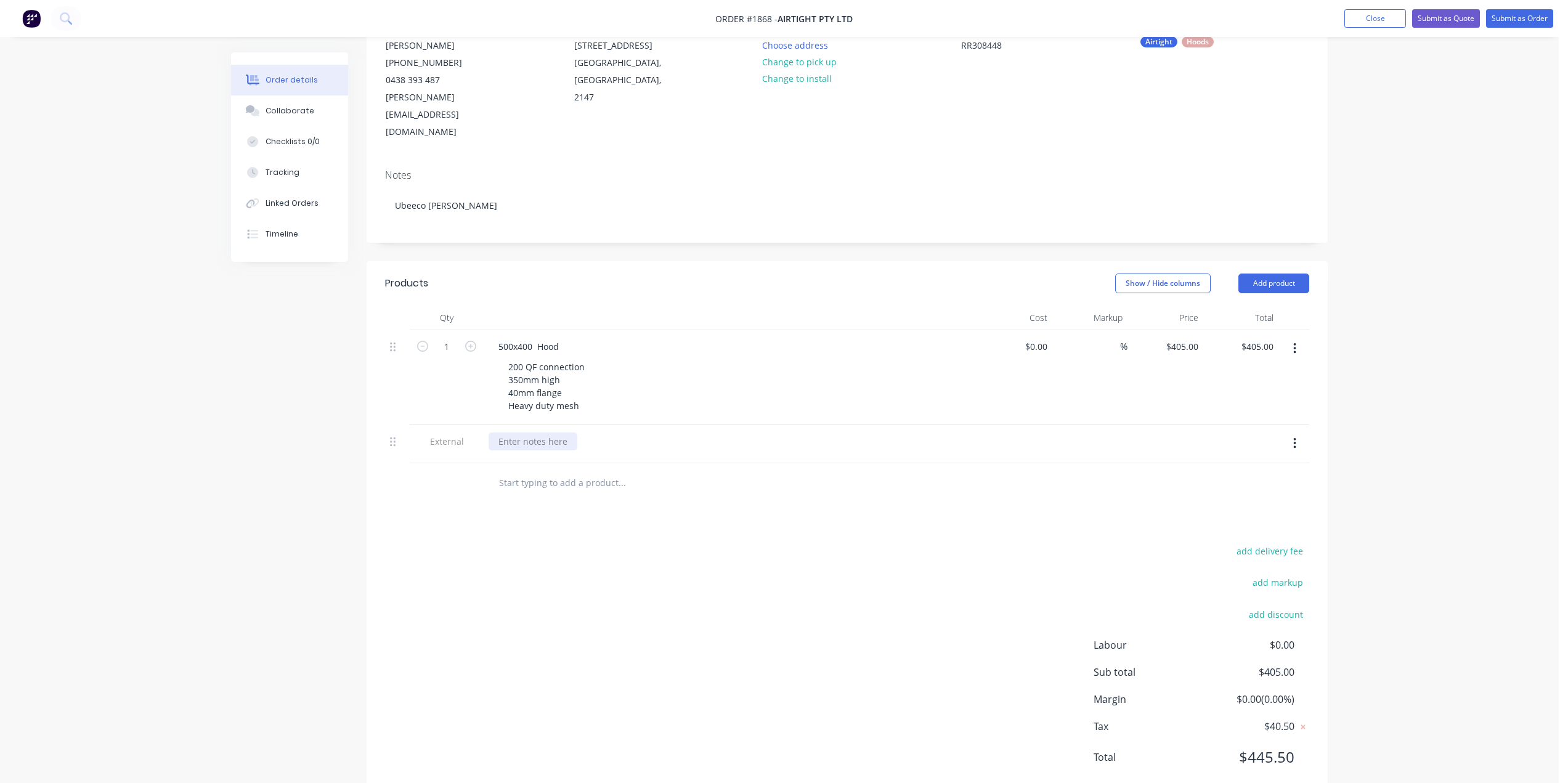
click at [534, 433] on div at bounding box center [532, 441] width 88 height 18
click at [1461, 304] on div "Order details Collaborate Checklists 0/0 Tracking Linked Orders Timeline Order …" at bounding box center [779, 341] width 1559 height 953
click at [1420, 413] on div "Order details Collaborate Checklists 0/0 Tracking Linked Orders Timeline Order …" at bounding box center [779, 341] width 1559 height 953
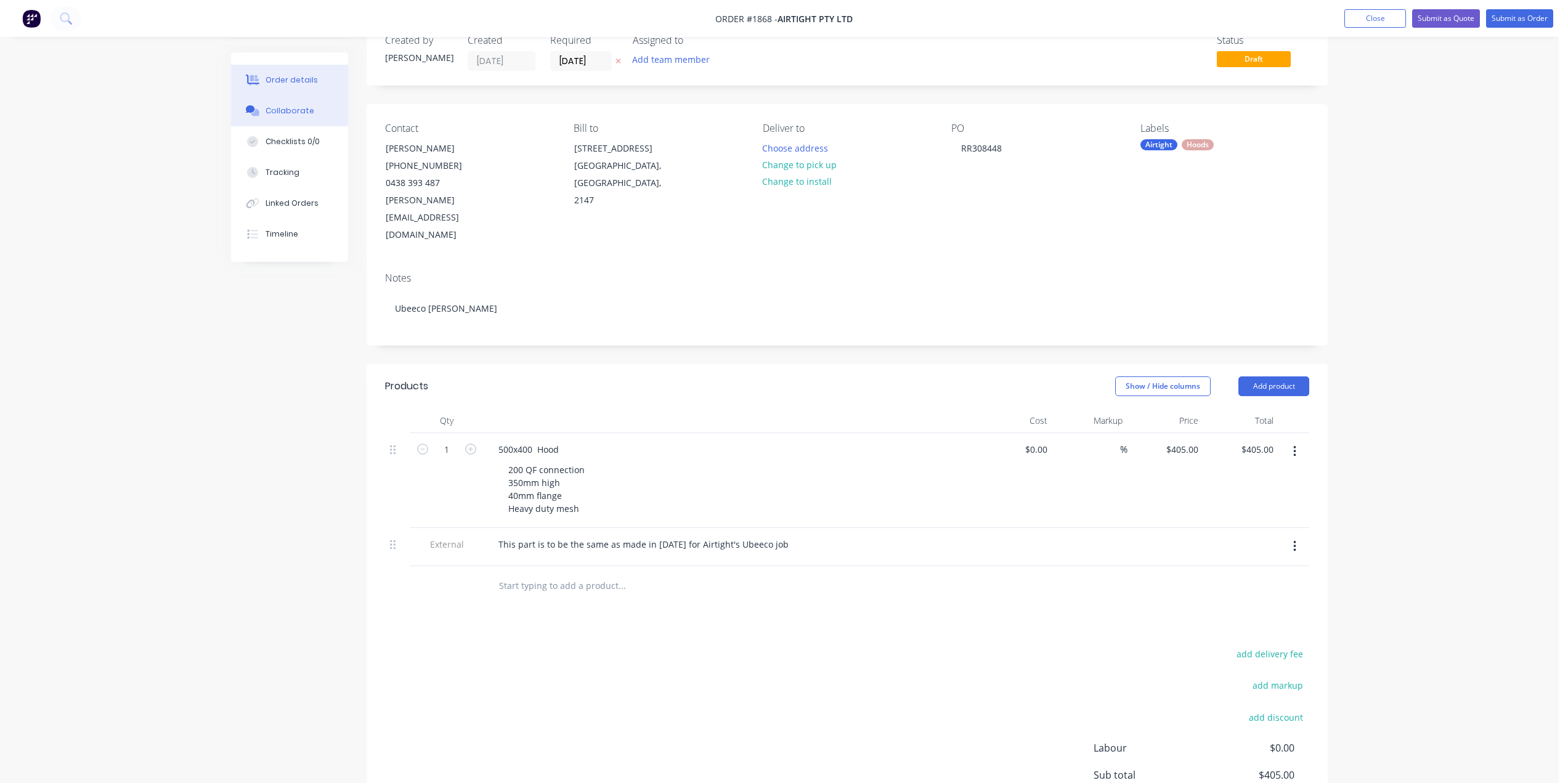
scroll to position [12, 0]
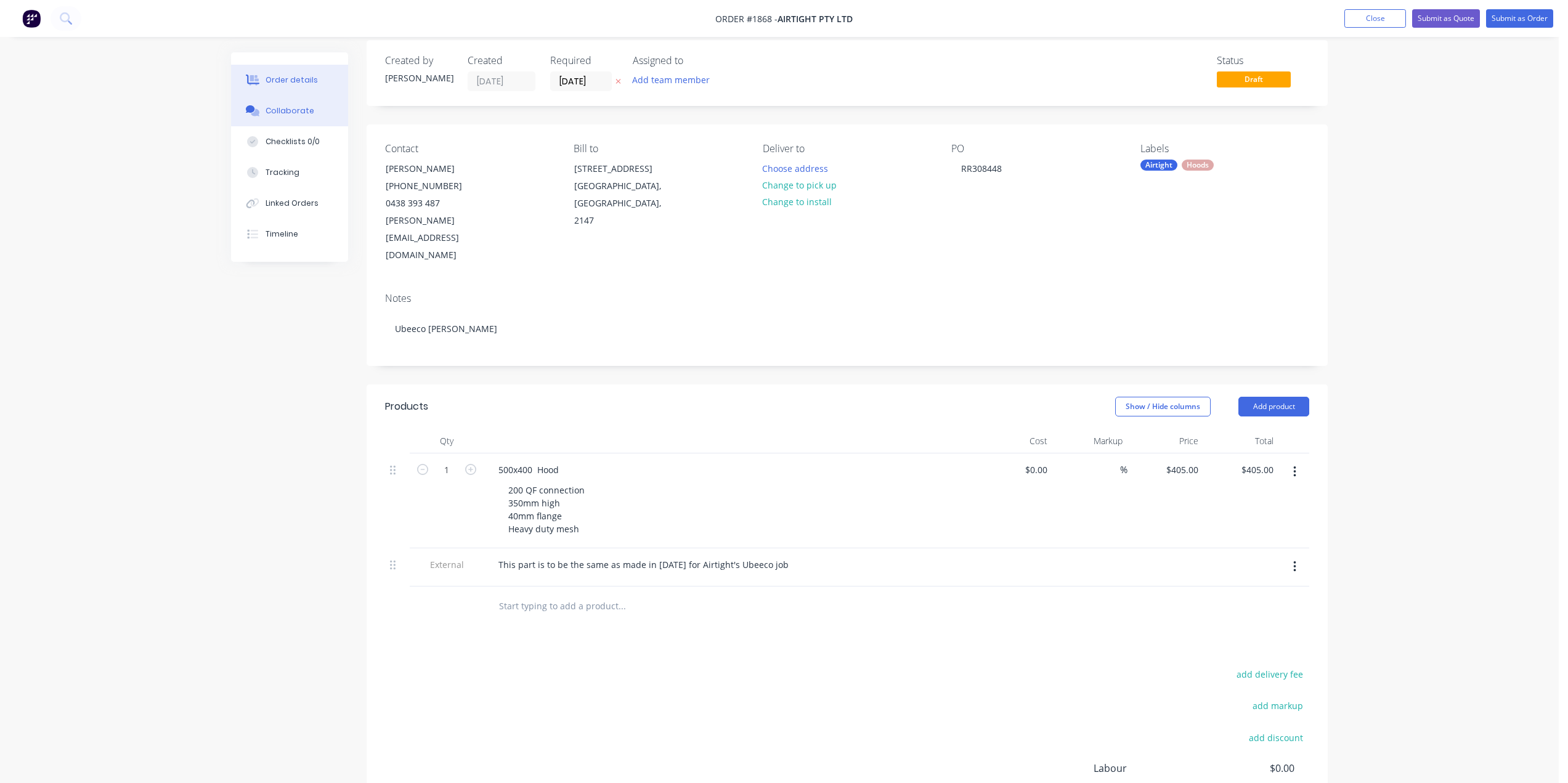
click at [276, 104] on button "Collaborate" at bounding box center [289, 111] width 117 height 30
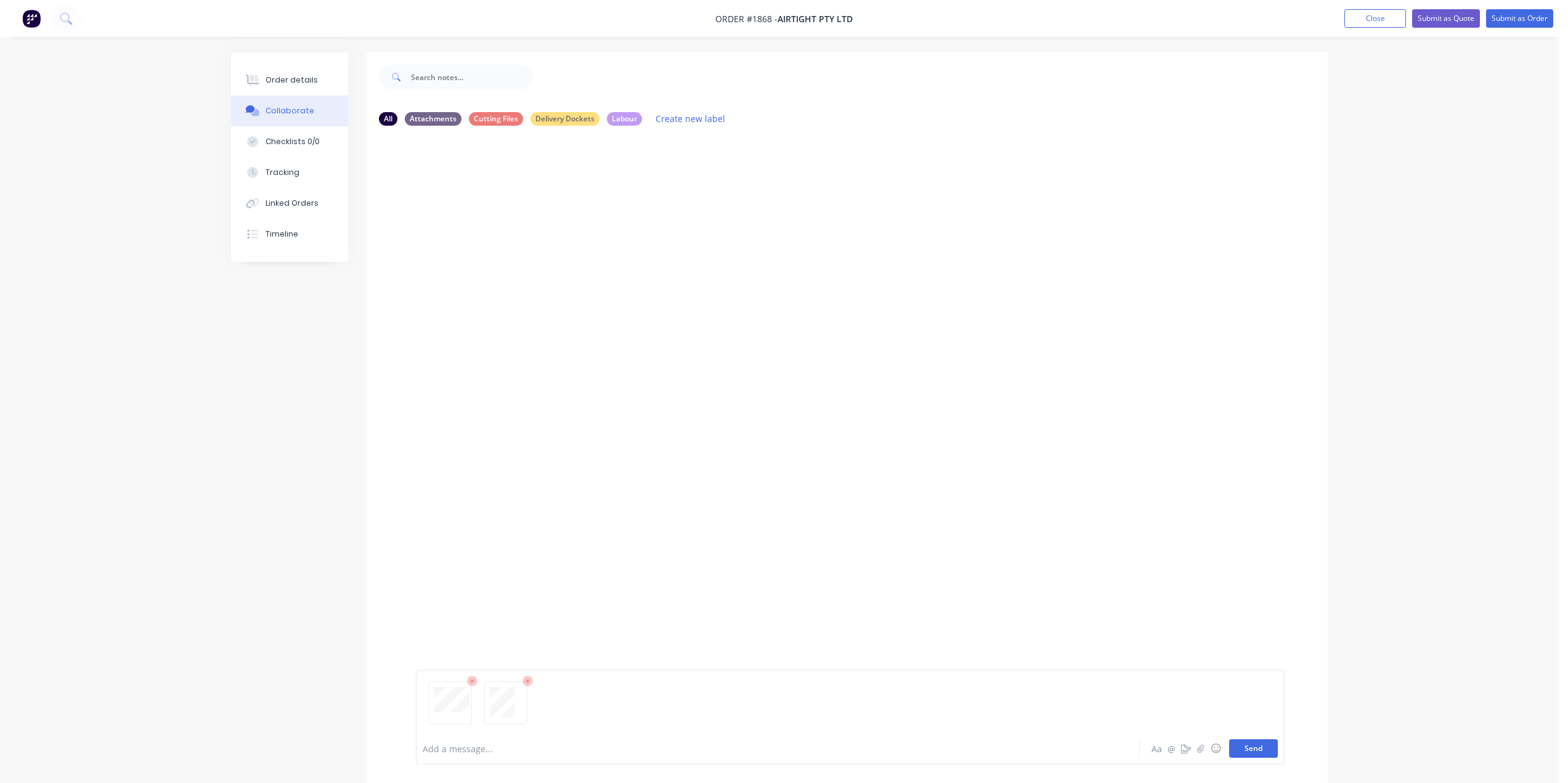
click at [1248, 754] on button "Send" at bounding box center [1253, 748] width 48 height 18
click at [286, 81] on div "Order details" at bounding box center [291, 81] width 52 height 11
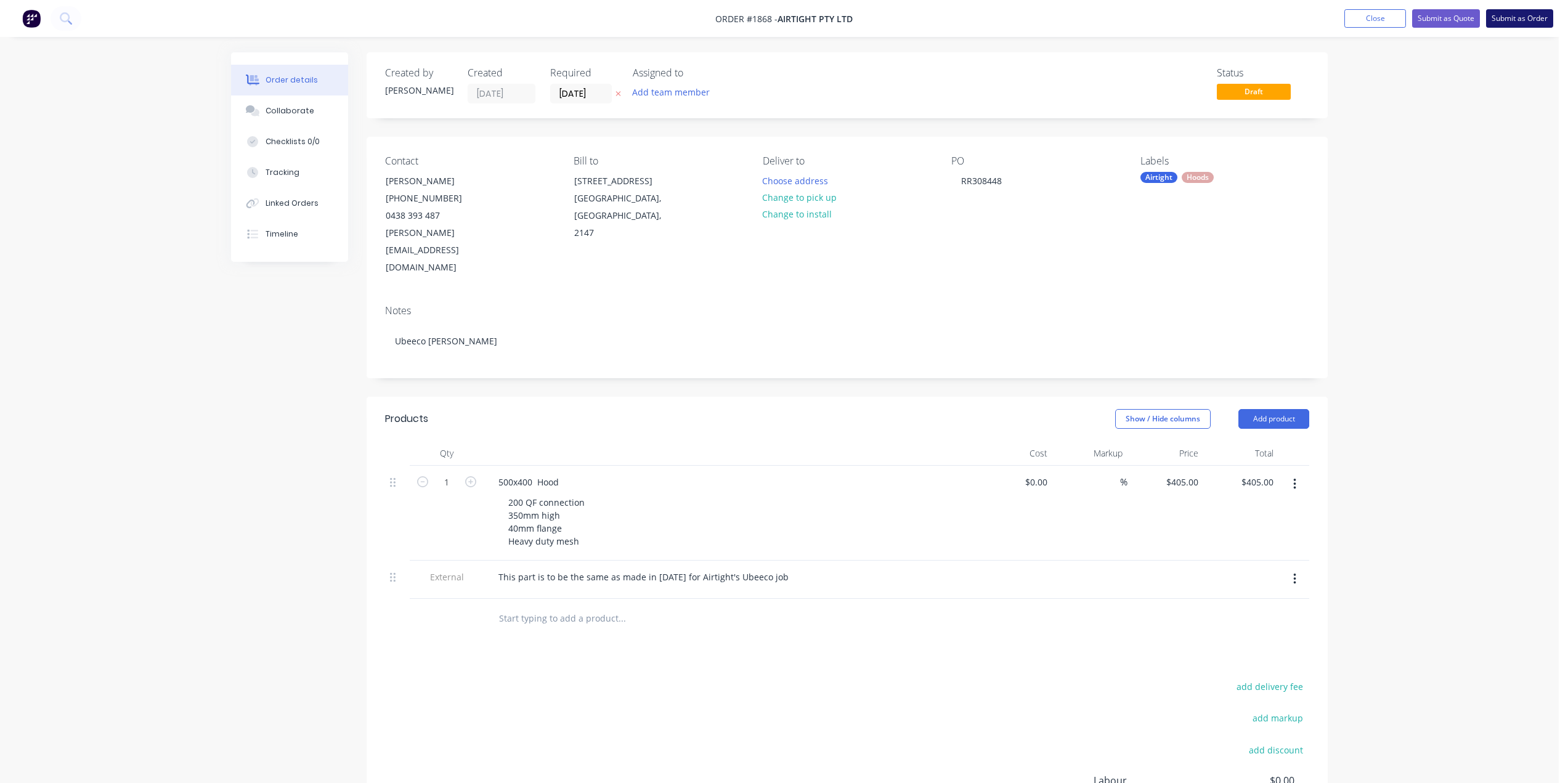
click at [1522, 15] on button "Submit as Order" at bounding box center [1519, 18] width 67 height 18
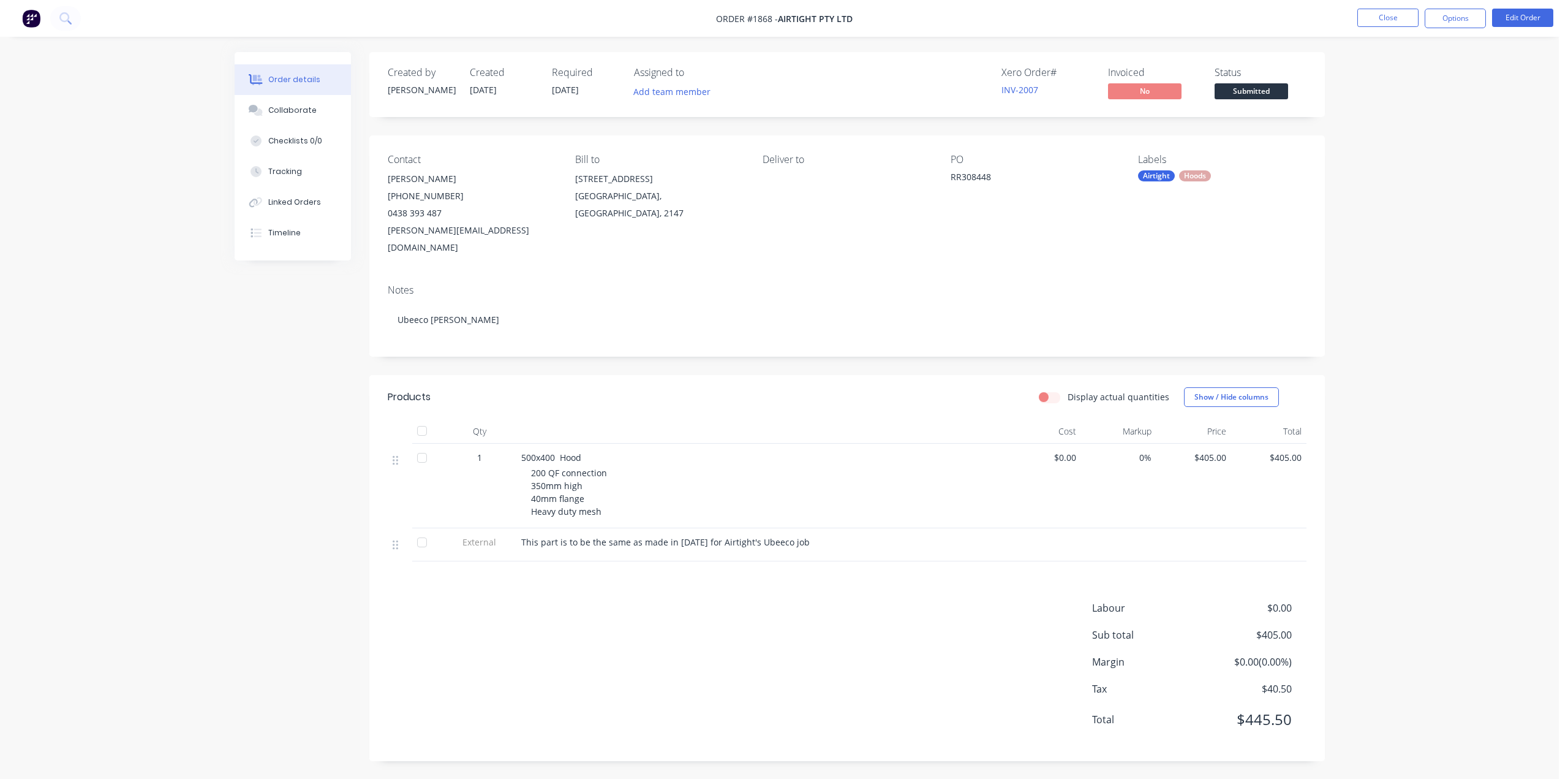
click at [563, 91] on span "12/08/25" at bounding box center [565, 90] width 27 height 11
click at [1516, 18] on button "Edit Order" at bounding box center [1523, 17] width 61 height 18
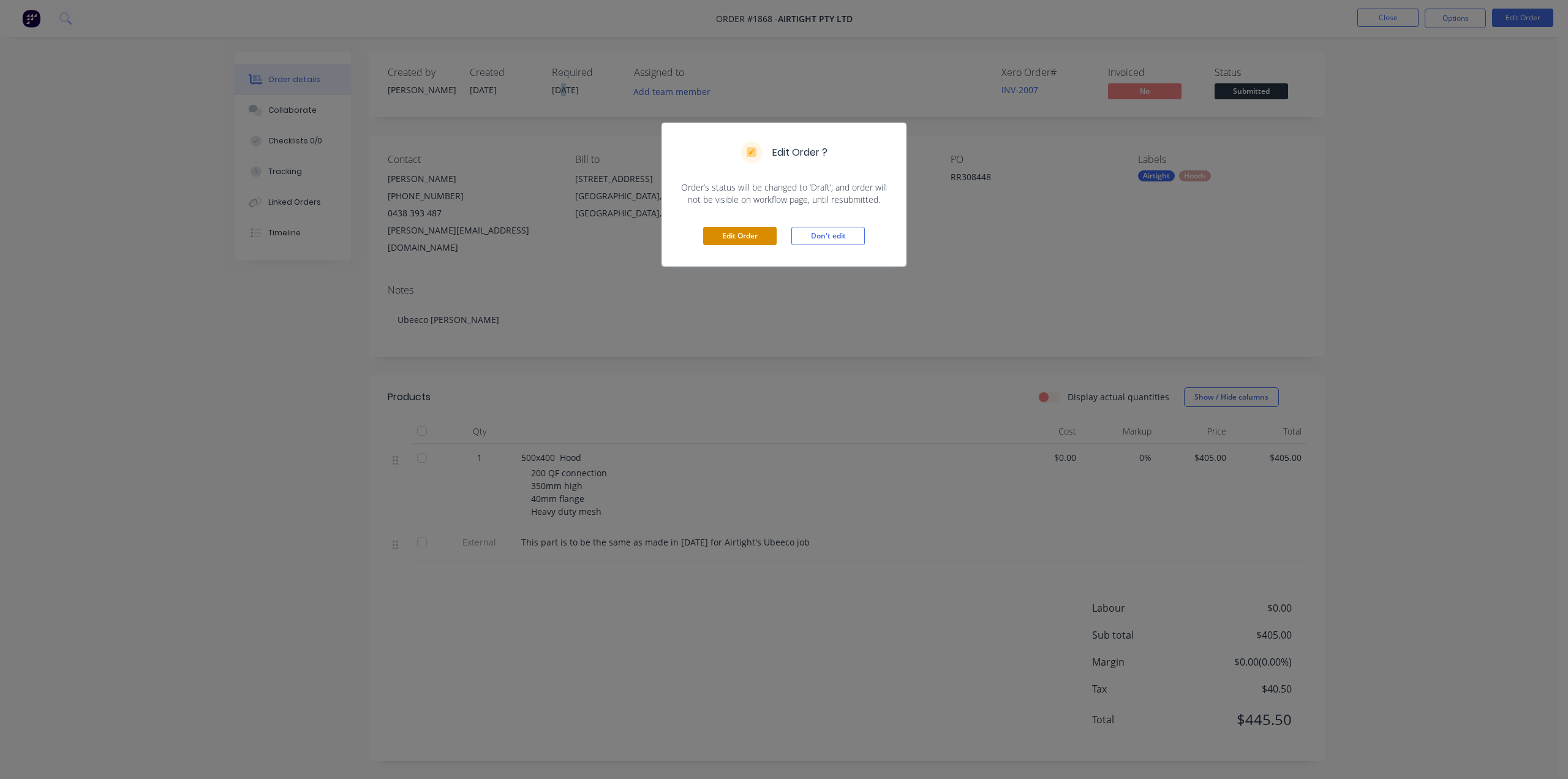
click at [743, 237] on button "Edit Order" at bounding box center [740, 235] width 74 height 18
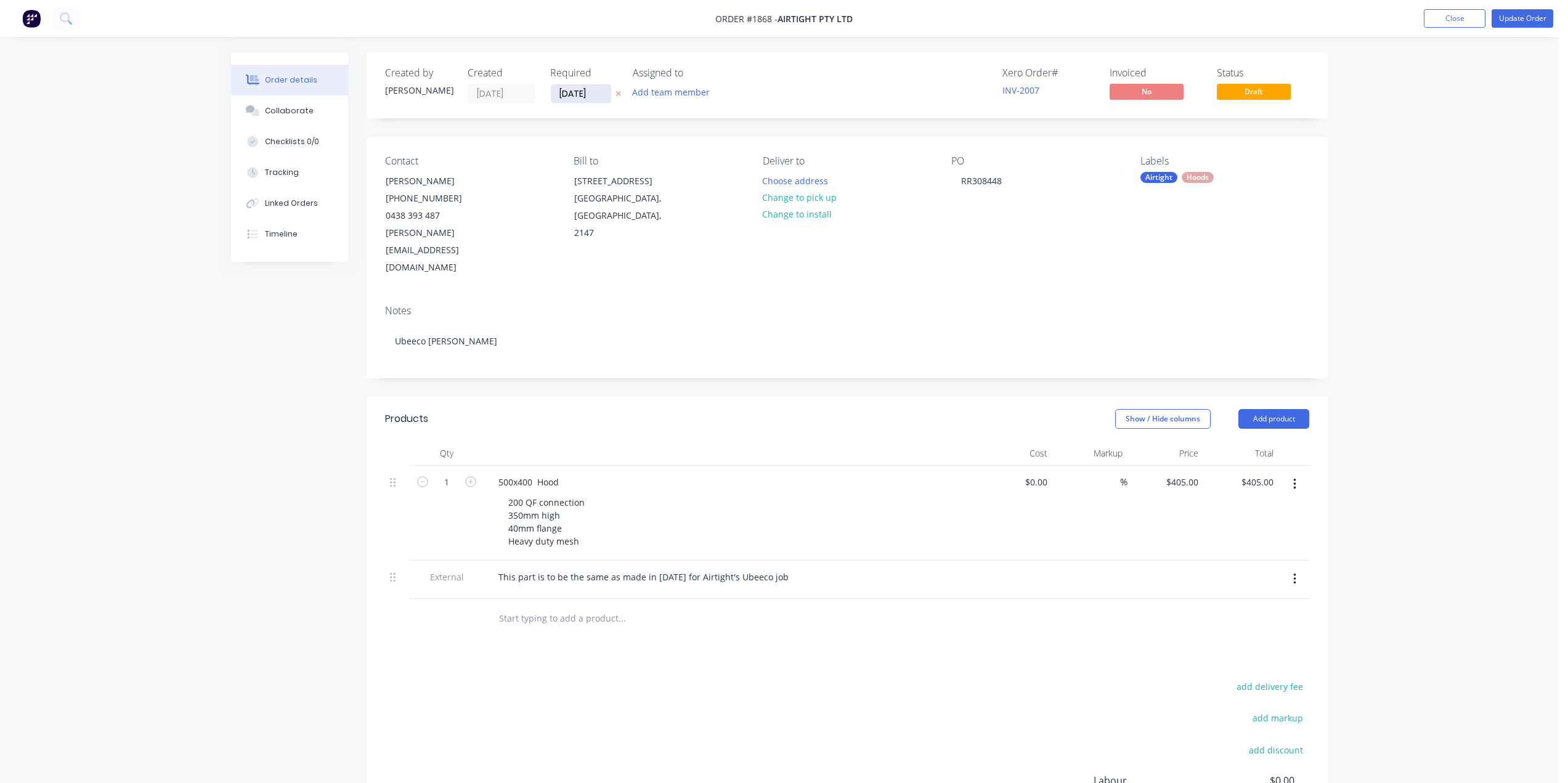
click at [576, 96] on input "12/08/25" at bounding box center [581, 93] width 61 height 18
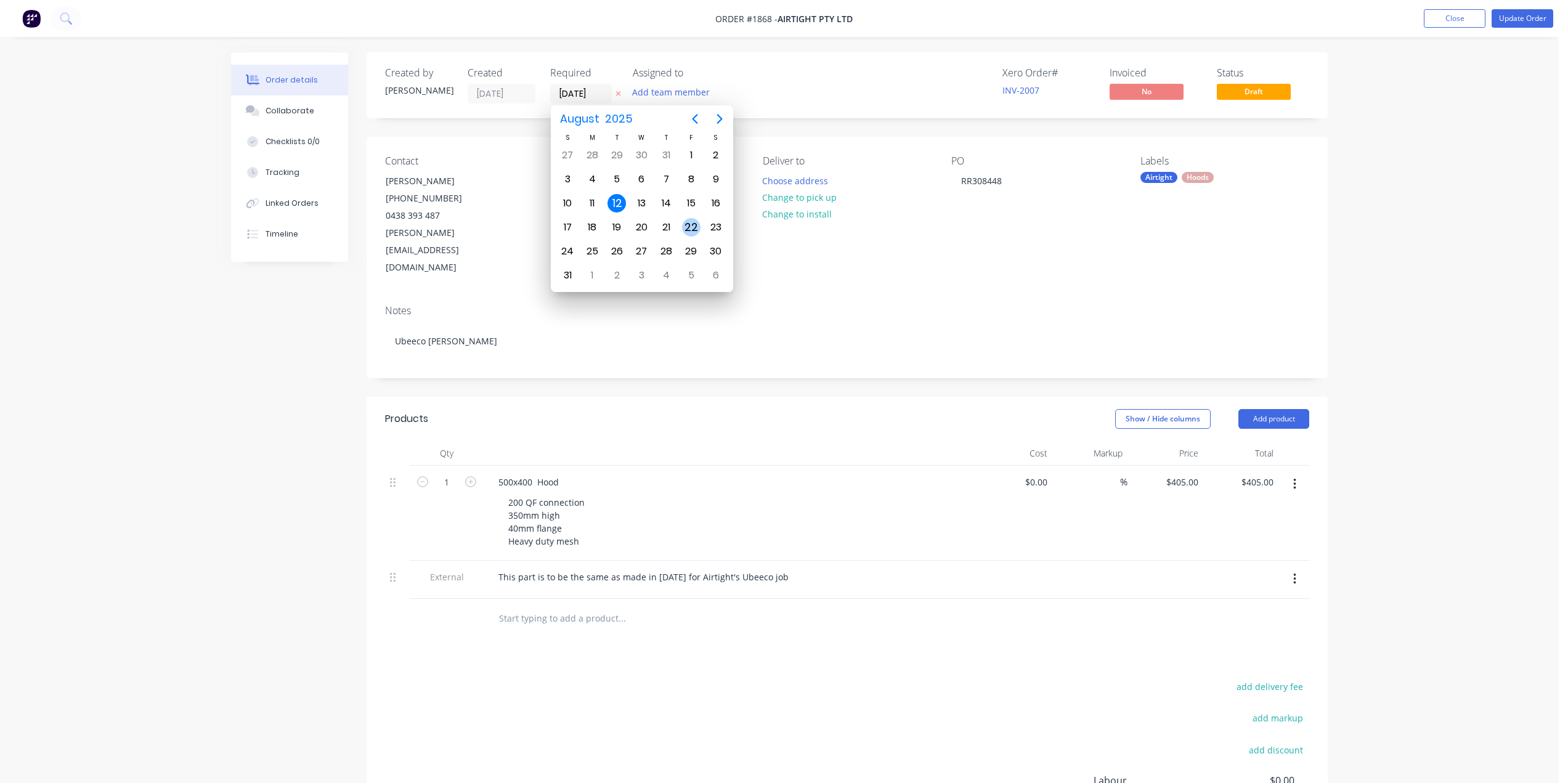
drag, startPoint x: 686, startPoint y: 224, endPoint x: 703, endPoint y: 222, distance: 17.1
click at [687, 224] on div "22" at bounding box center [690, 227] width 18 height 18
type input "22/08/25"
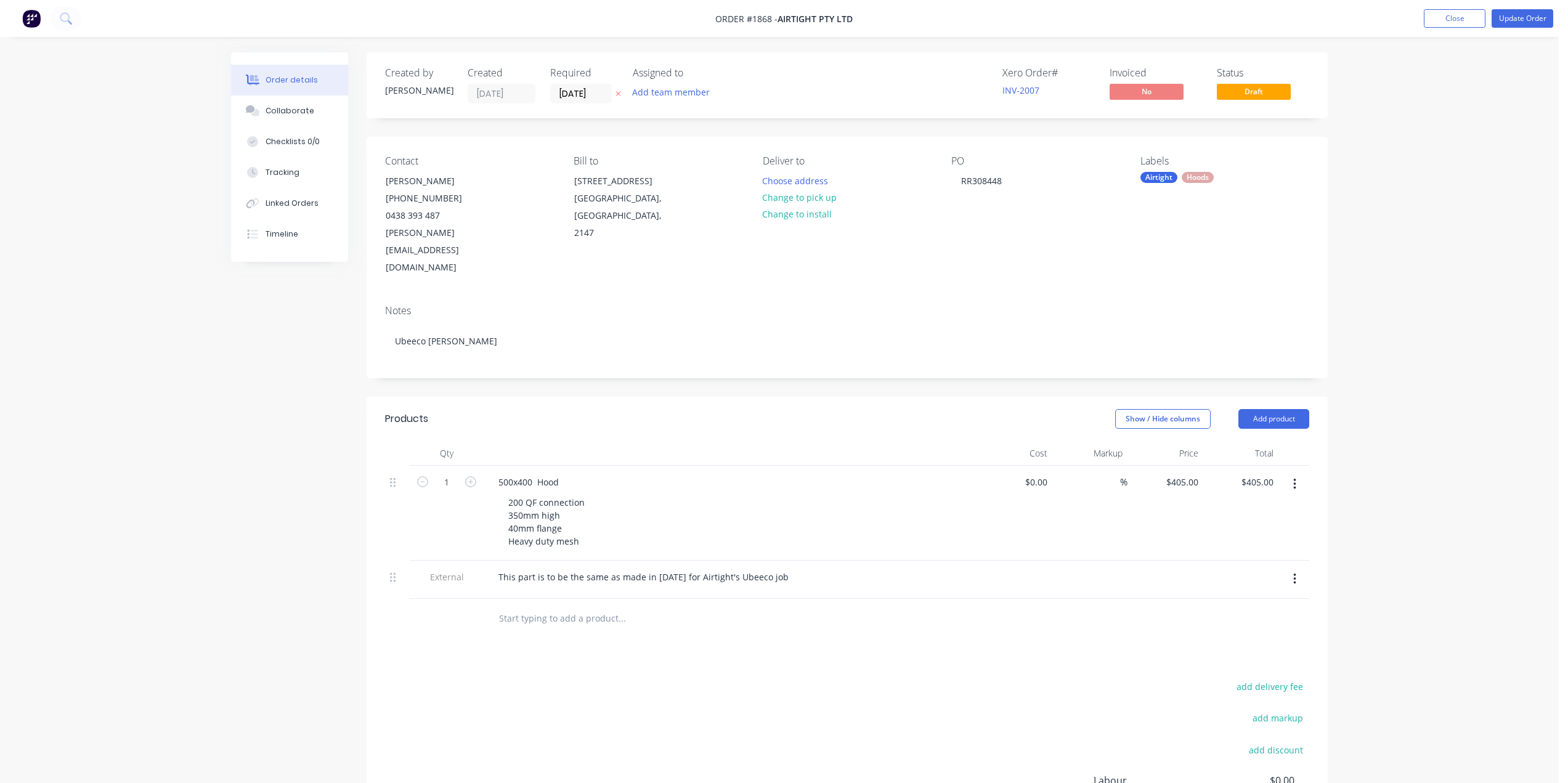
drag, startPoint x: 1372, startPoint y: 140, endPoint x: 1384, endPoint y: 125, distance: 19.2
click at [1375, 137] on div "Order details Collaborate Checklists 0/0 Tracking Linked Orders Timeline Order …" at bounding box center [779, 476] width 1559 height 953
click at [1532, 20] on button "Update Order" at bounding box center [1521, 18] width 62 height 18
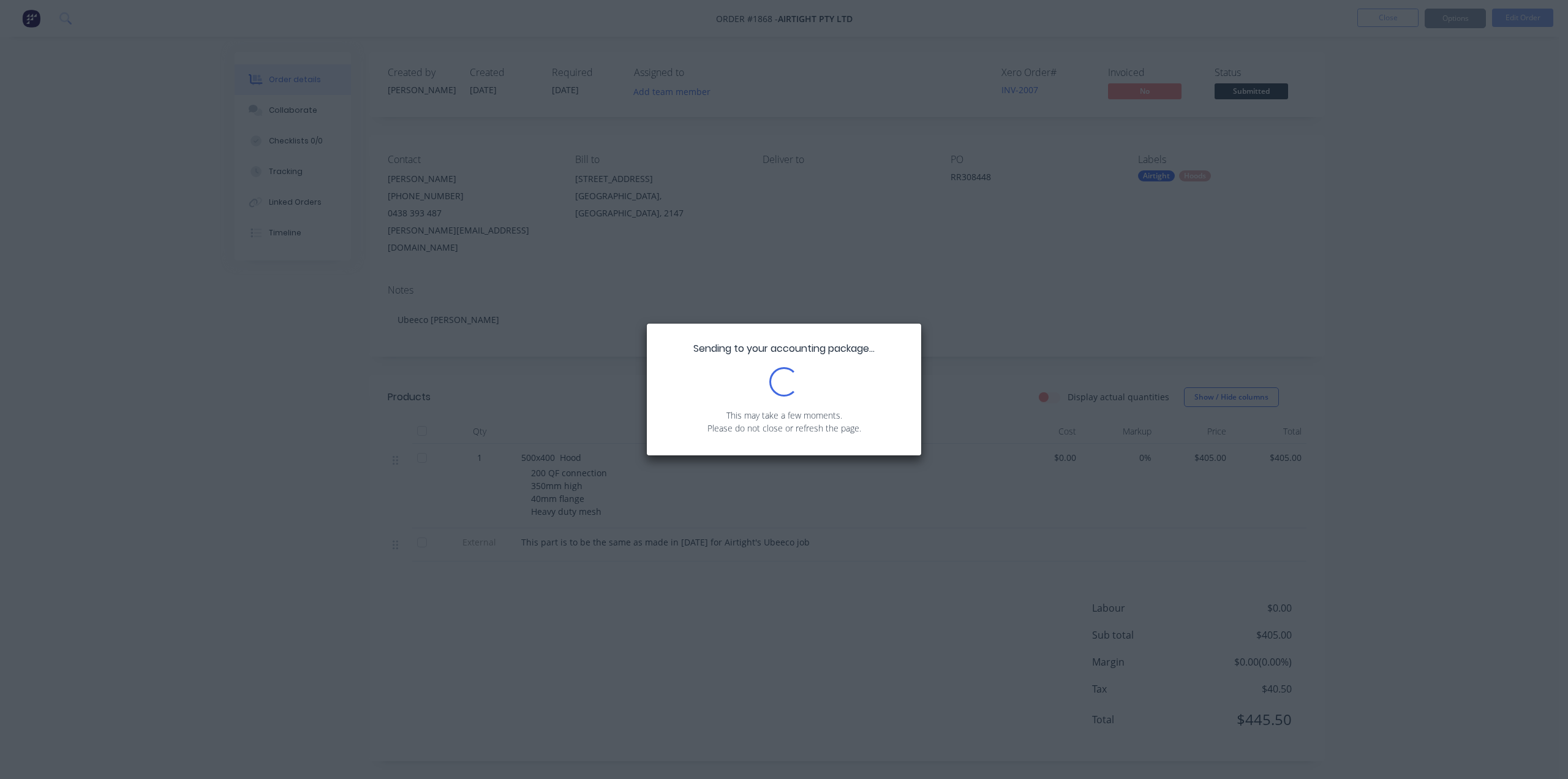
click at [1492, 134] on div "Sending to your accounting package... Loading... This may take a few moments. P…" at bounding box center [784, 389] width 1568 height 779
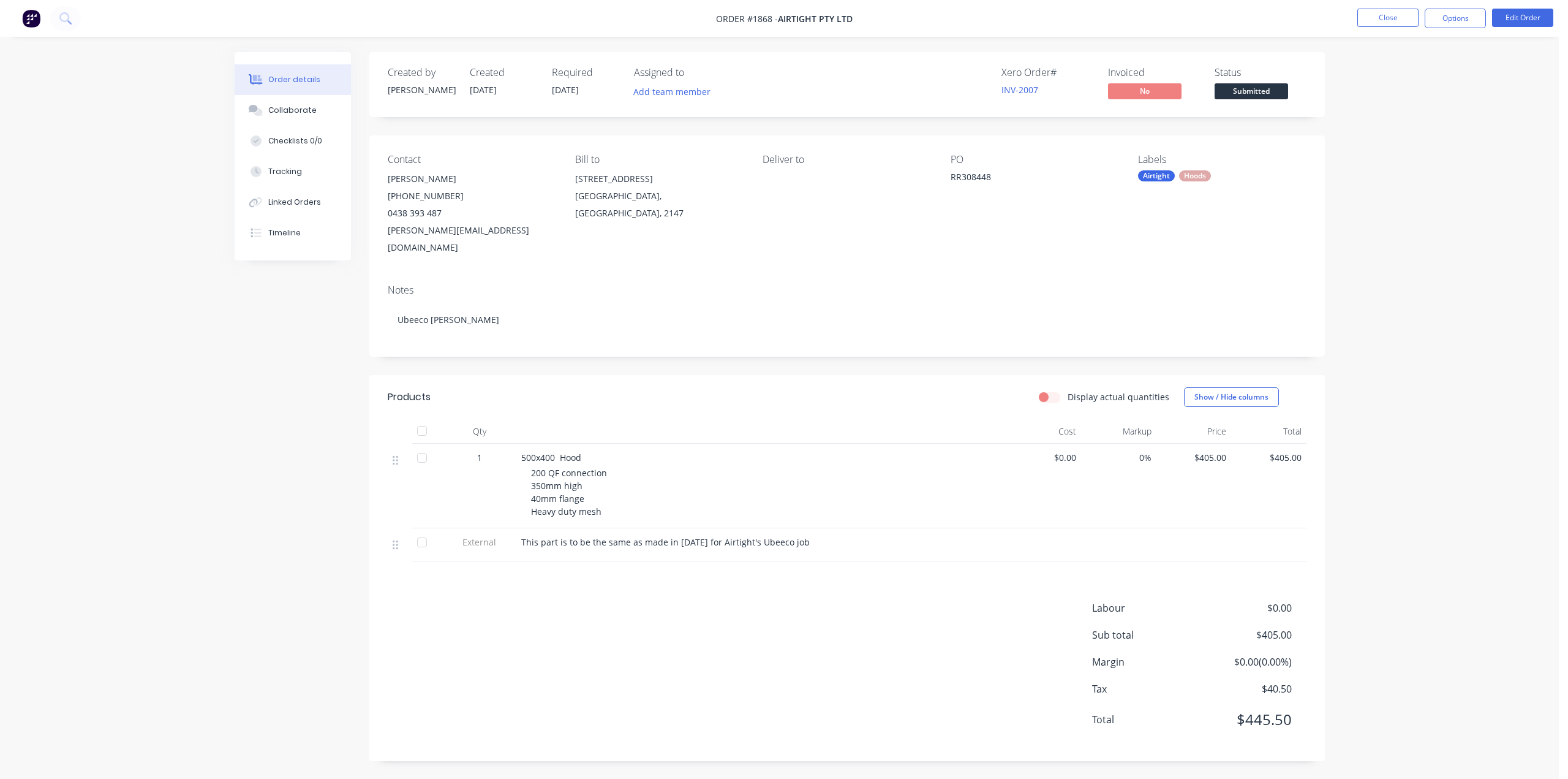
drag, startPoint x: 1396, startPoint y: 145, endPoint x: 1412, endPoint y: 86, distance: 61.1
click at [1396, 145] on div "Order details Collaborate Checklists 0/0 Tracking Linked Orders Timeline Order …" at bounding box center [780, 390] width 1560 height 780
click at [1466, 18] on button "Options" at bounding box center [1456, 18] width 61 height 20
click at [1393, 145] on div "Work Order" at bounding box center [1418, 147] width 112 height 18
click at [1394, 121] on div "Without pricing" at bounding box center [1418, 123] width 112 height 18
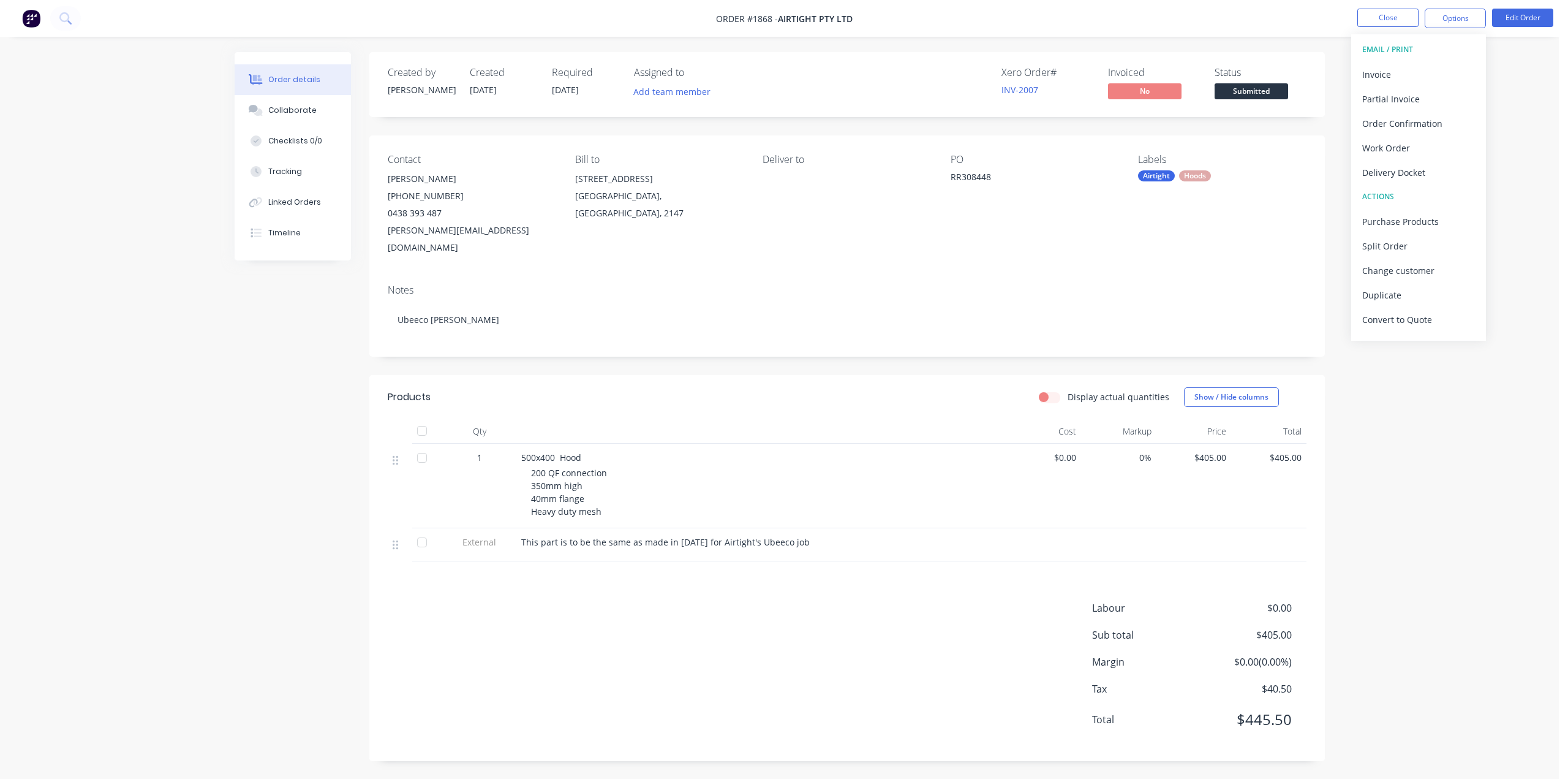
click at [1315, 32] on nav "Order #1868 - Airtight Pty Ltd Close Options EMAIL / PRINT Invoice Partial Invo…" at bounding box center [784, 18] width 1568 height 37
click at [1368, 24] on button "Close" at bounding box center [1388, 17] width 61 height 18
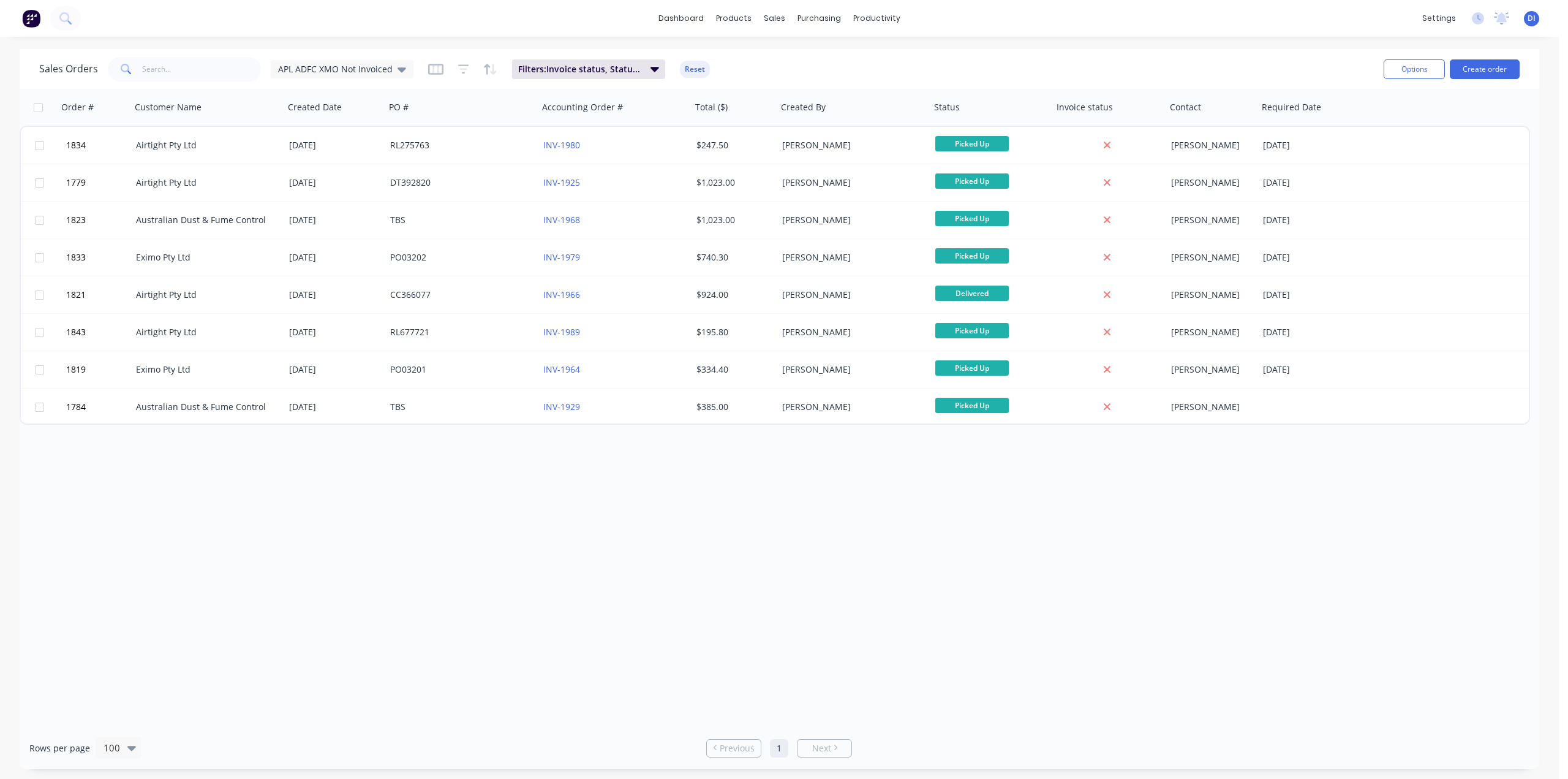
click at [1294, 550] on div "Order # Customer Name Created Date PO # Accounting Order # Total ($) Created By…" at bounding box center [780, 408] width 1520 height 638
click at [1210, 66] on div "Sales Orders APL ADFC XMO Not Invoiced Filters: Invoice status, Status, Custome…" at bounding box center [707, 69] width 1335 height 30
click at [24, 17] on img at bounding box center [30, 18] width 18 height 18
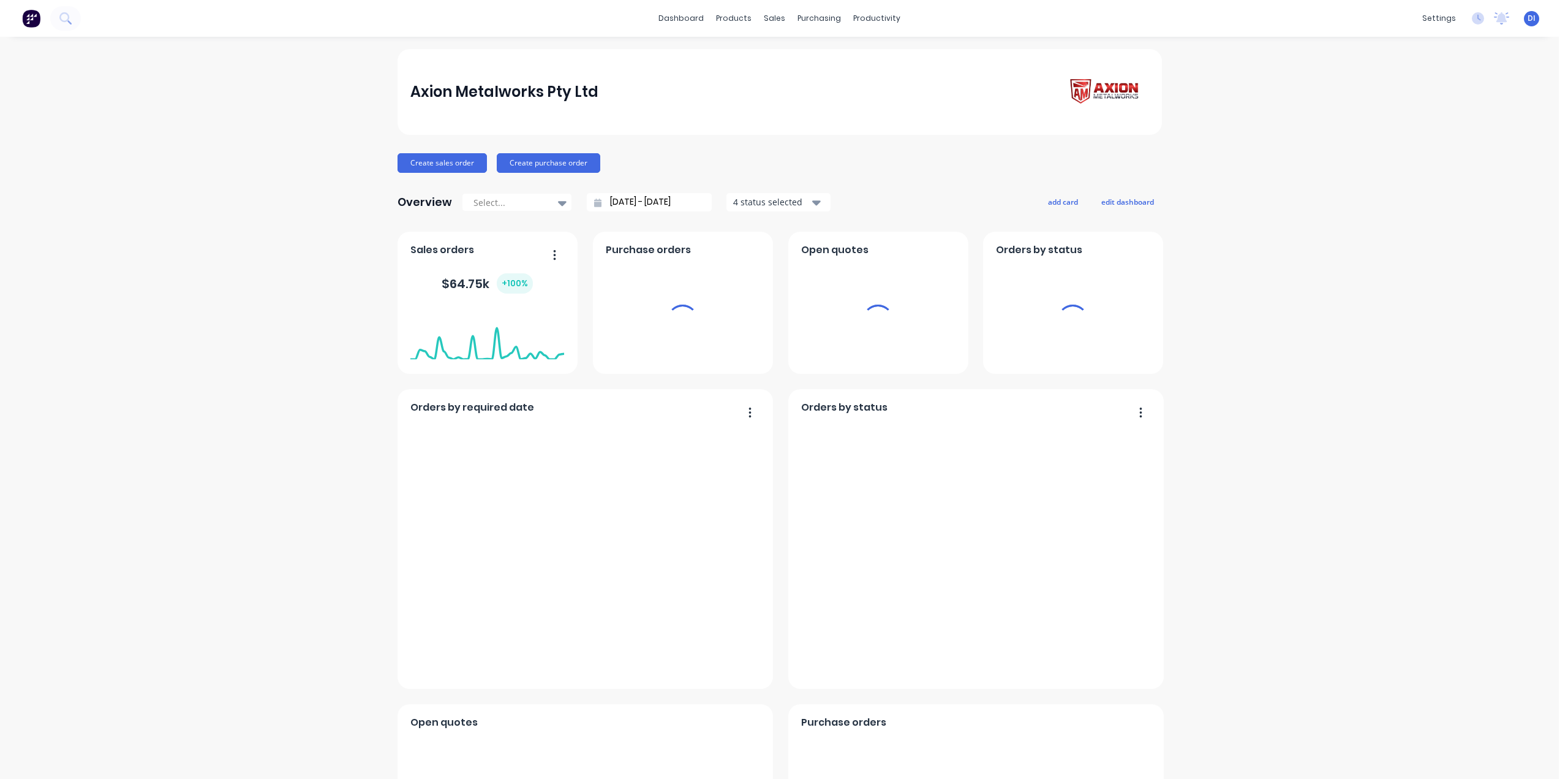
click at [1271, 266] on div "Axion Metalworks Pty Ltd Create sales order Create purchase order Overview Sele…" at bounding box center [780, 684] width 1560 height 1270
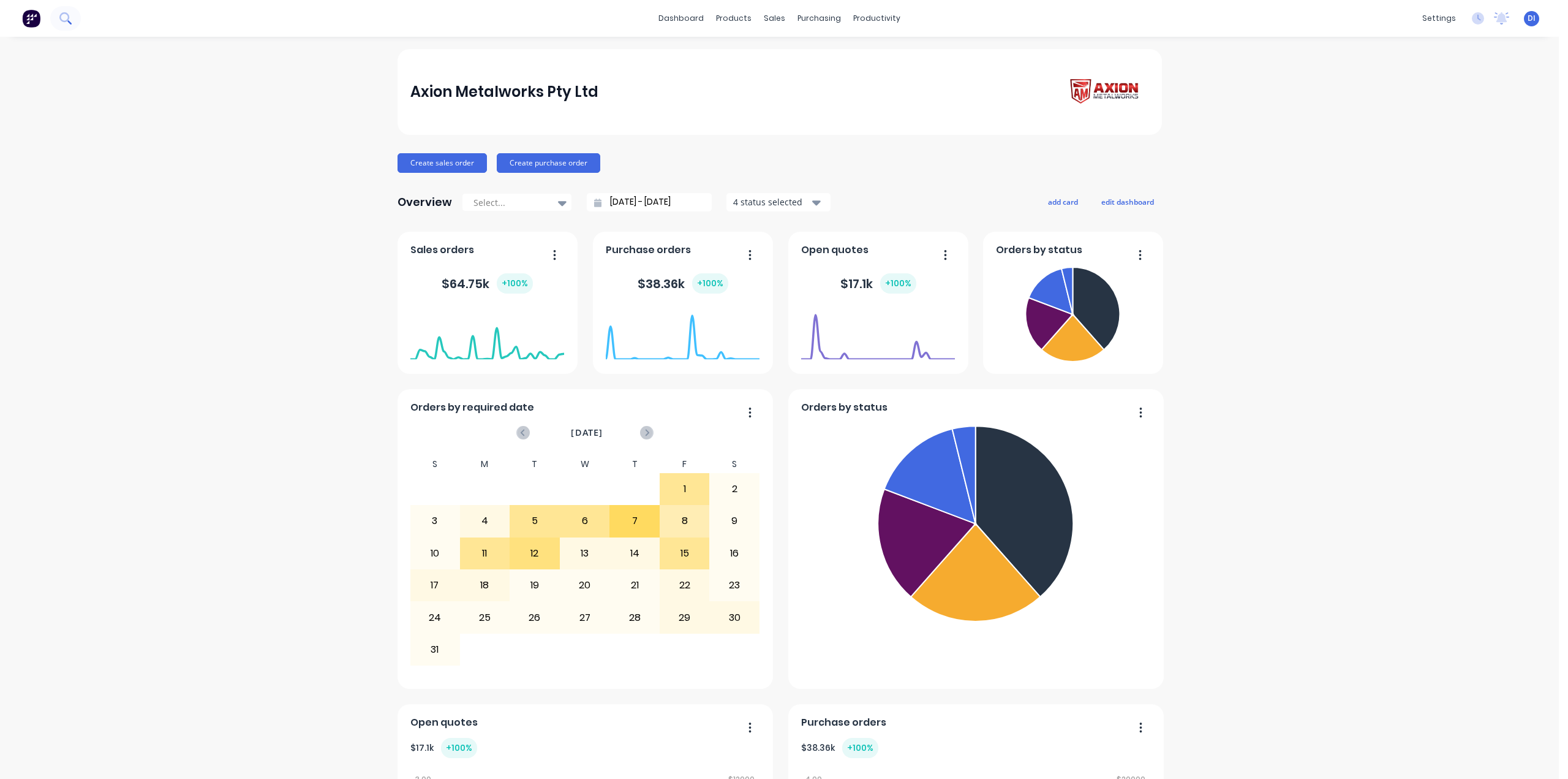
click at [58, 22] on button at bounding box center [65, 18] width 30 height 25
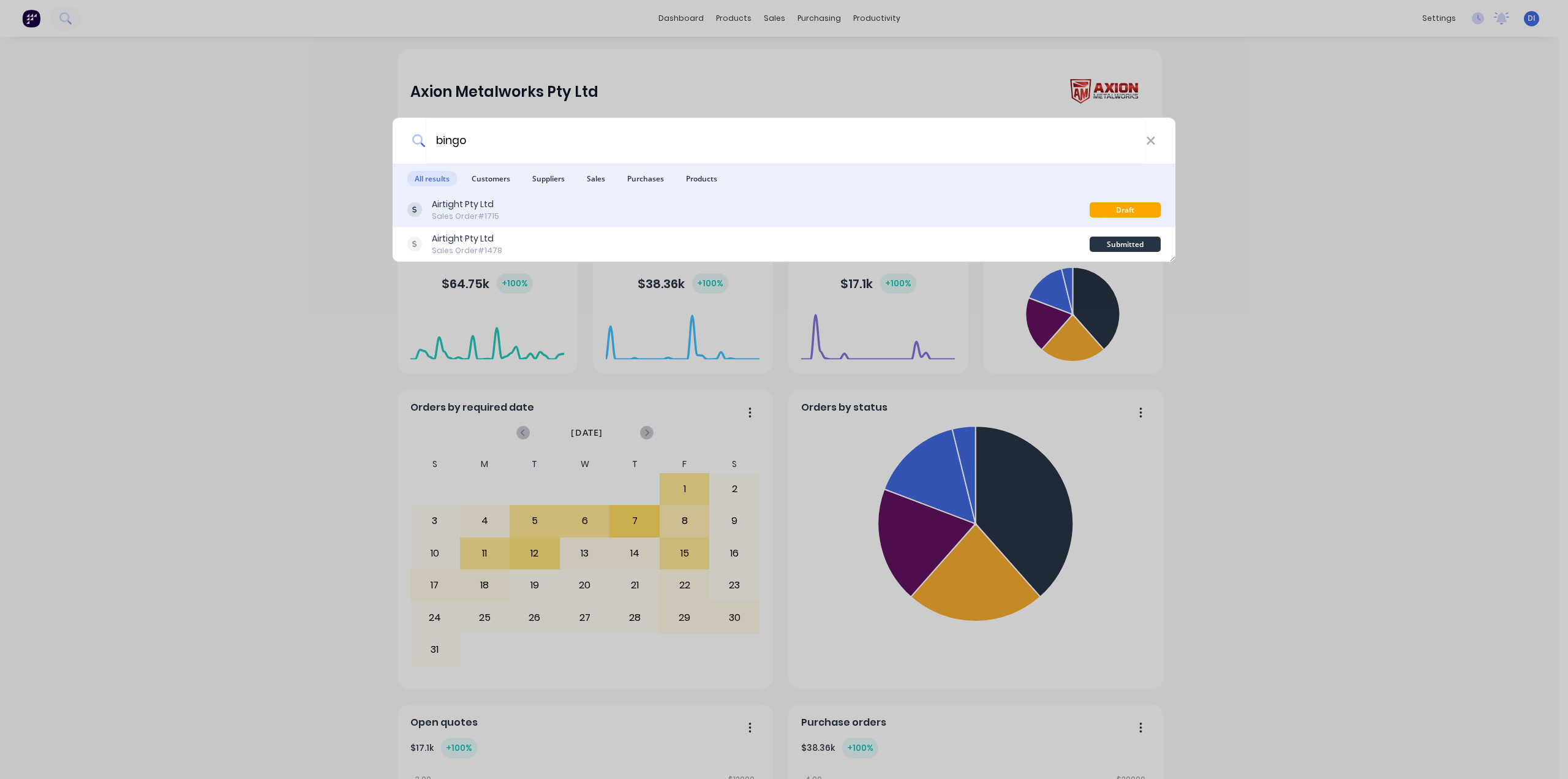
type input "bingo"
click at [653, 214] on div "Airtight Pty Ltd Sales Order #1715" at bounding box center [749, 210] width 683 height 24
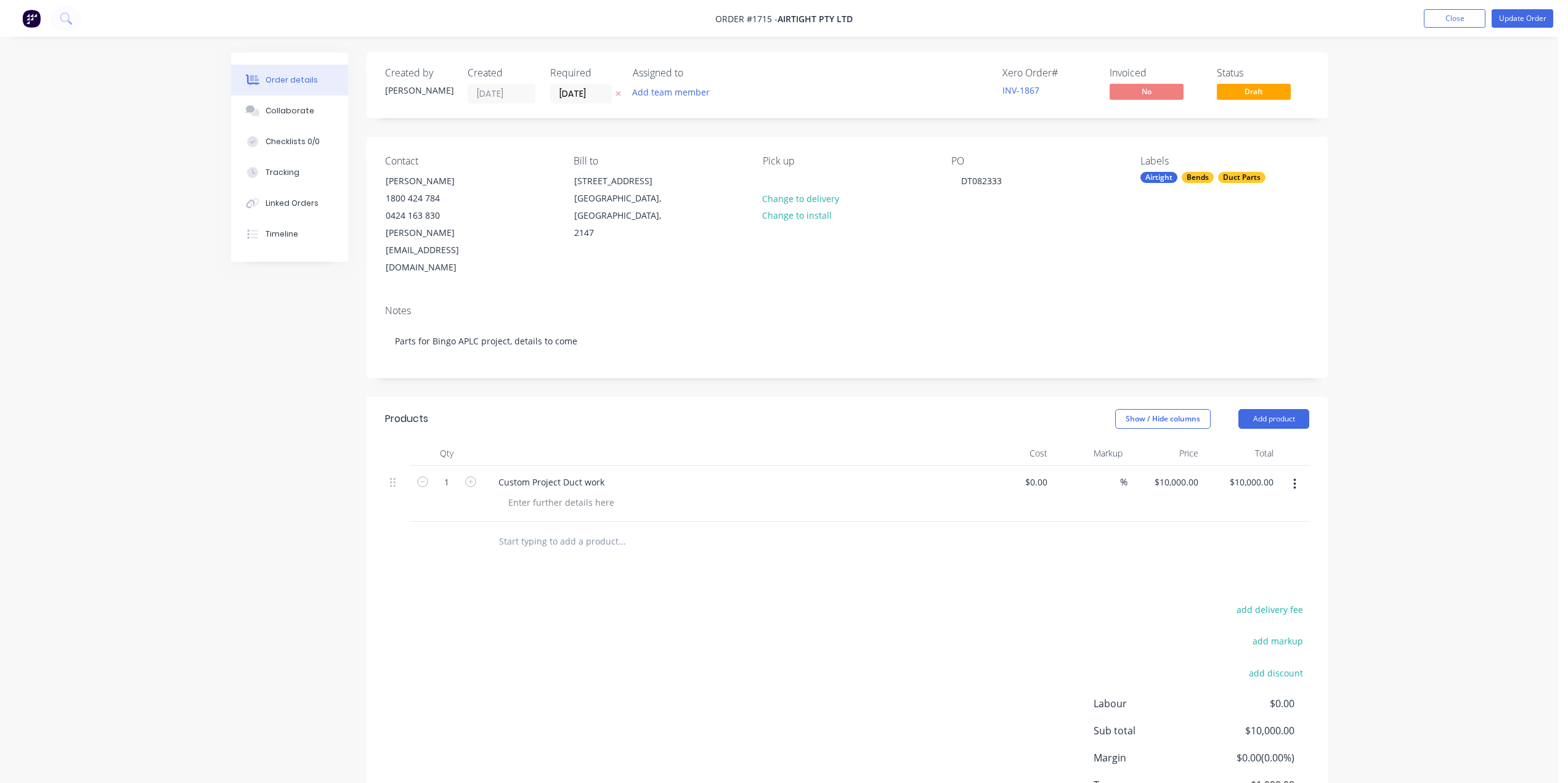
click at [1364, 414] on div "Order details Collaborate Checklists 0/0 Tracking Linked Orders Timeline Order …" at bounding box center [779, 438] width 1559 height 876
click at [297, 113] on div "Collaborate" at bounding box center [289, 111] width 48 height 11
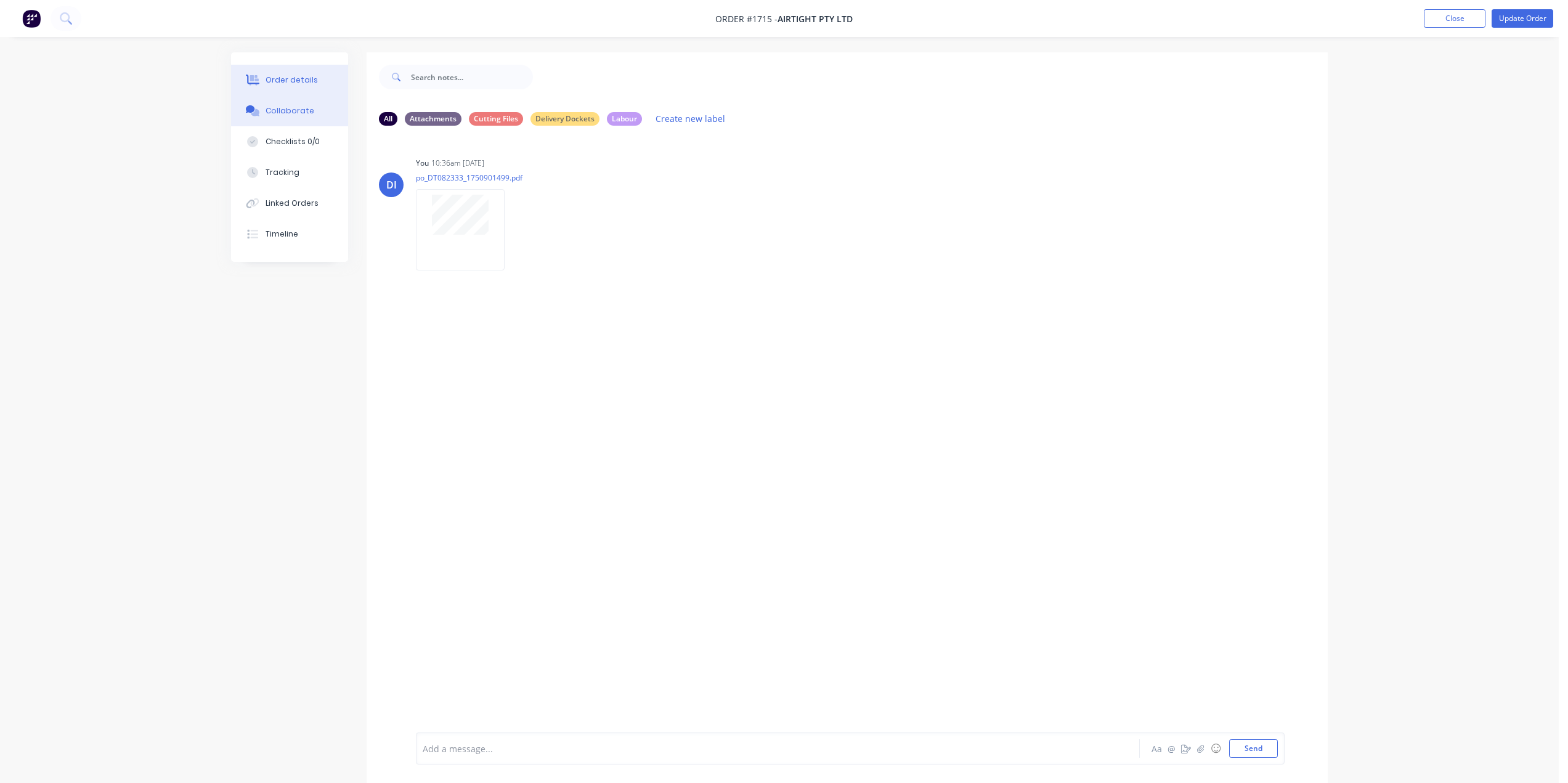
click at [280, 76] on div "Order details" at bounding box center [291, 81] width 52 height 11
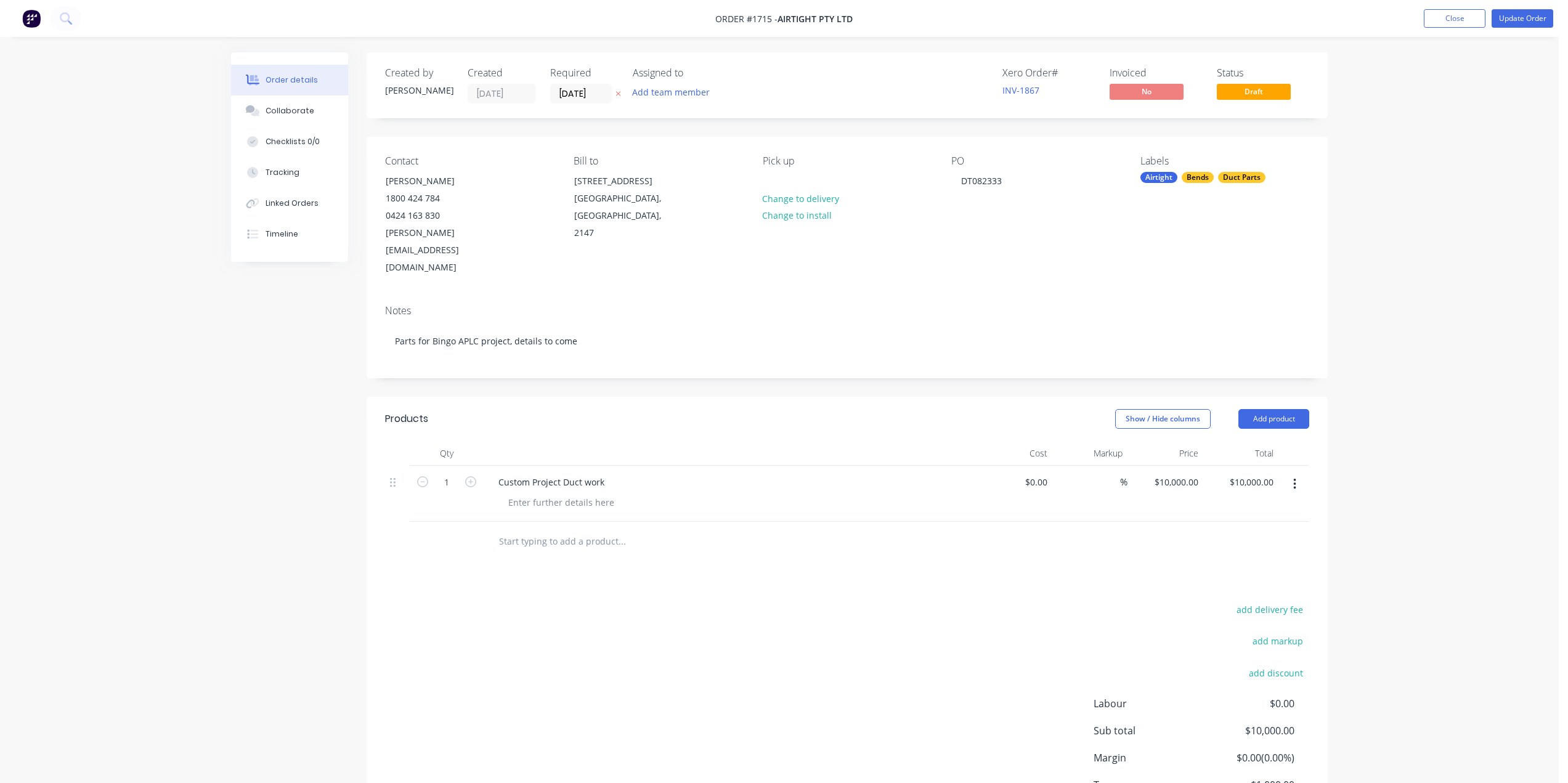
click at [1419, 119] on div "Order details Collaborate Checklists 0/0 Tracking Linked Orders Timeline Order …" at bounding box center [779, 438] width 1559 height 876
click at [1452, 17] on button "Close" at bounding box center [1454, 18] width 62 height 18
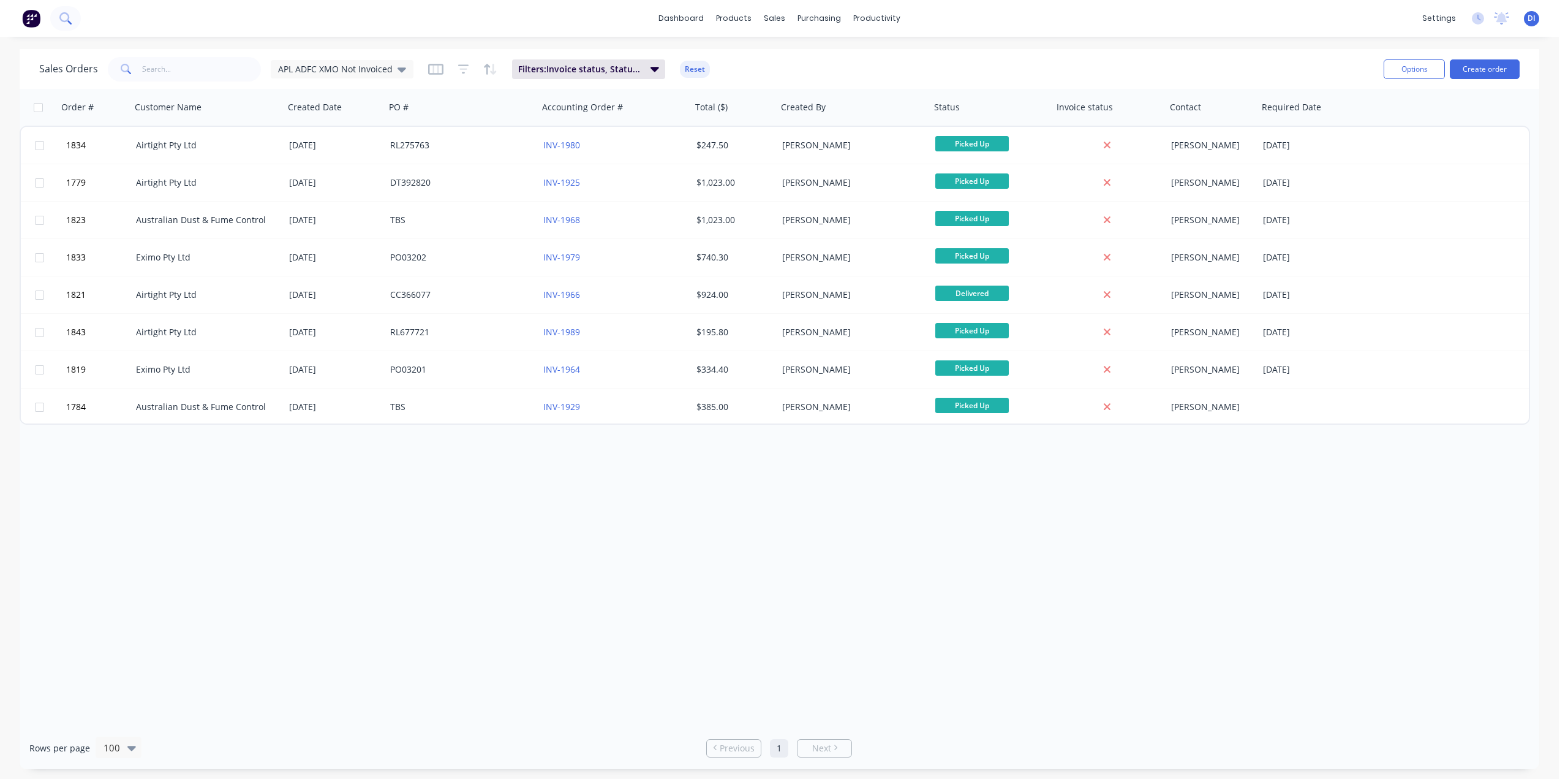
click at [61, 20] on icon at bounding box center [64, 17] width 9 height 9
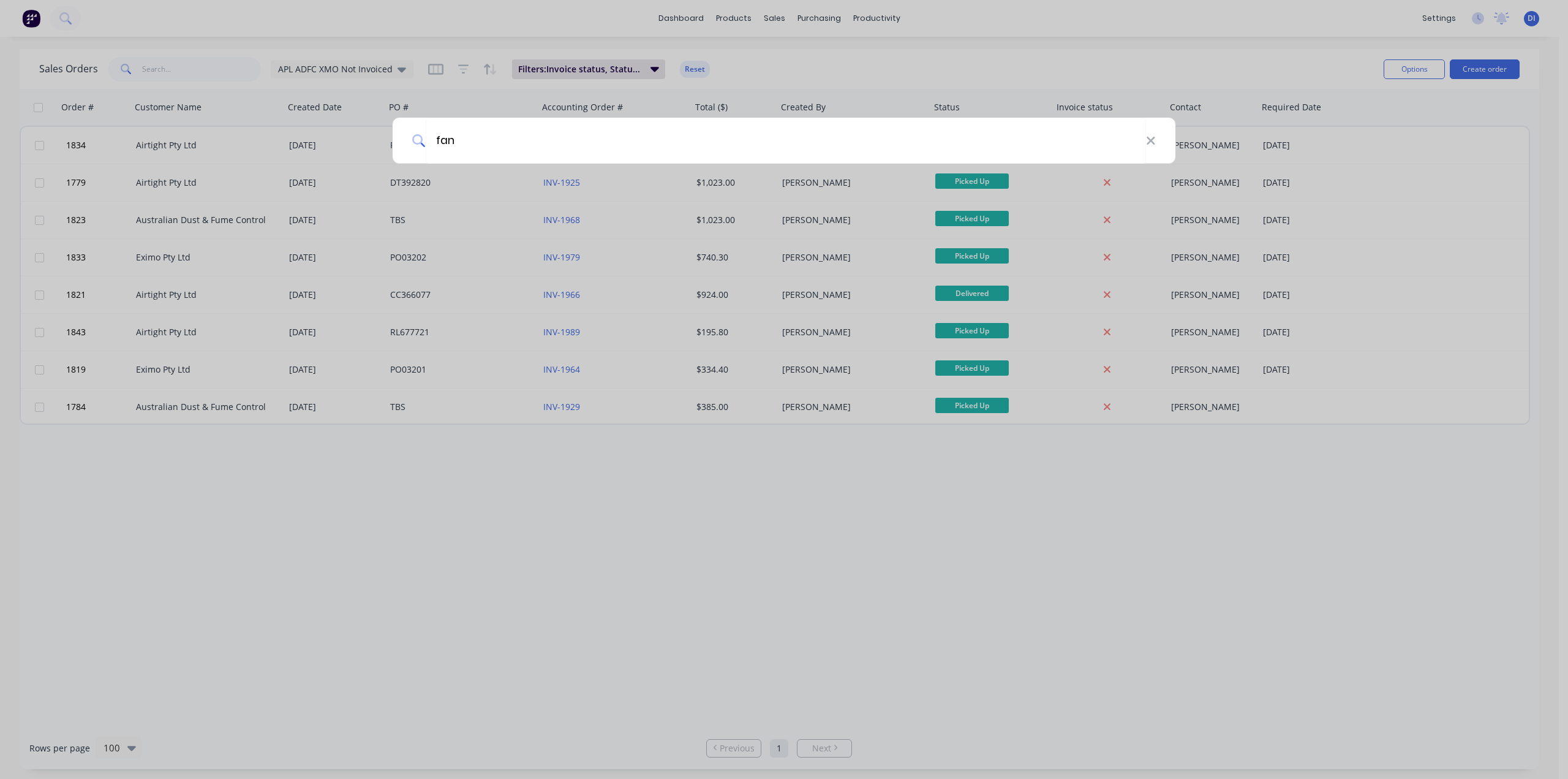
type input "fan"
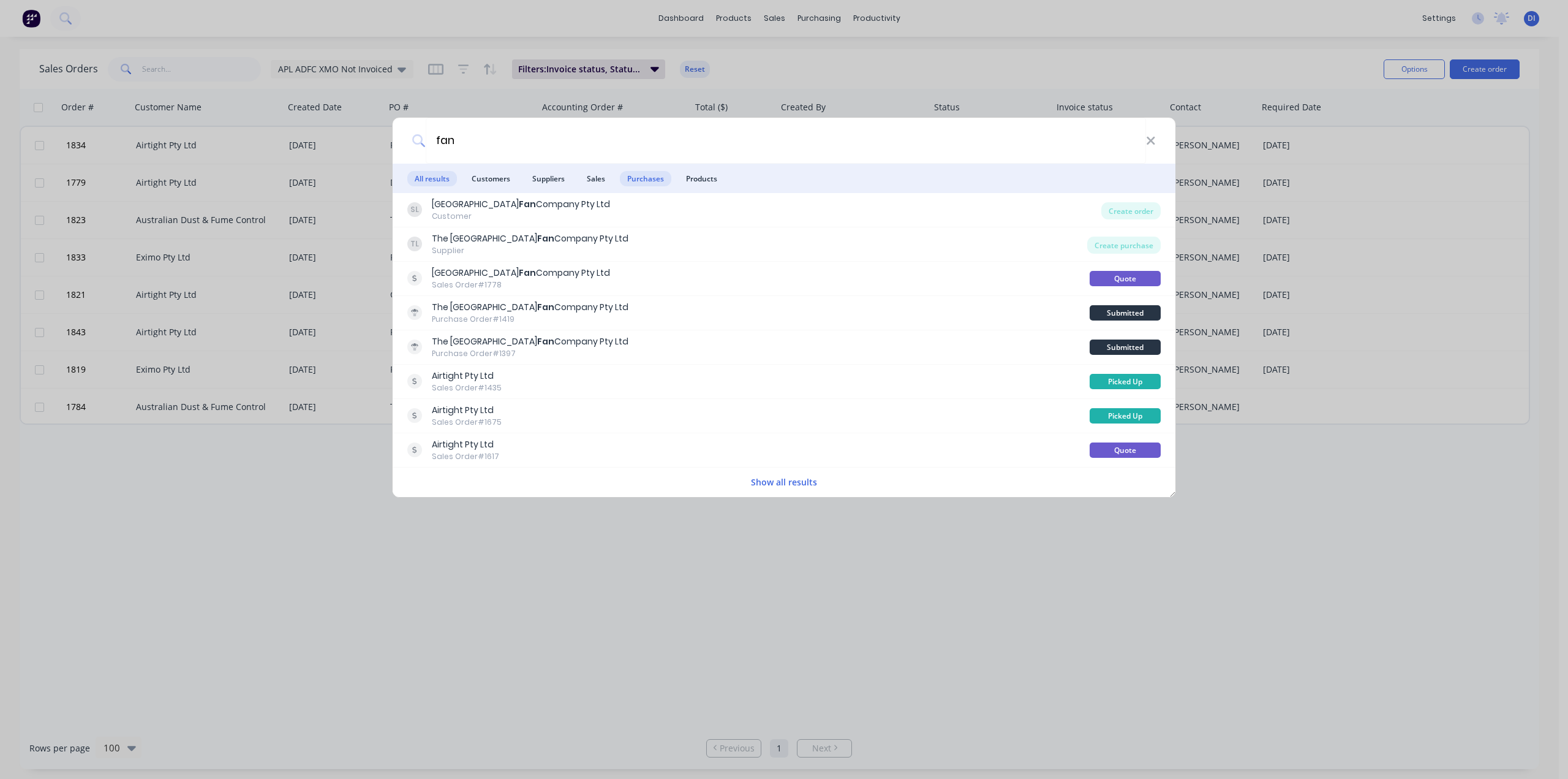
click at [647, 178] on span "Purchases" at bounding box center [646, 178] width 52 height 15
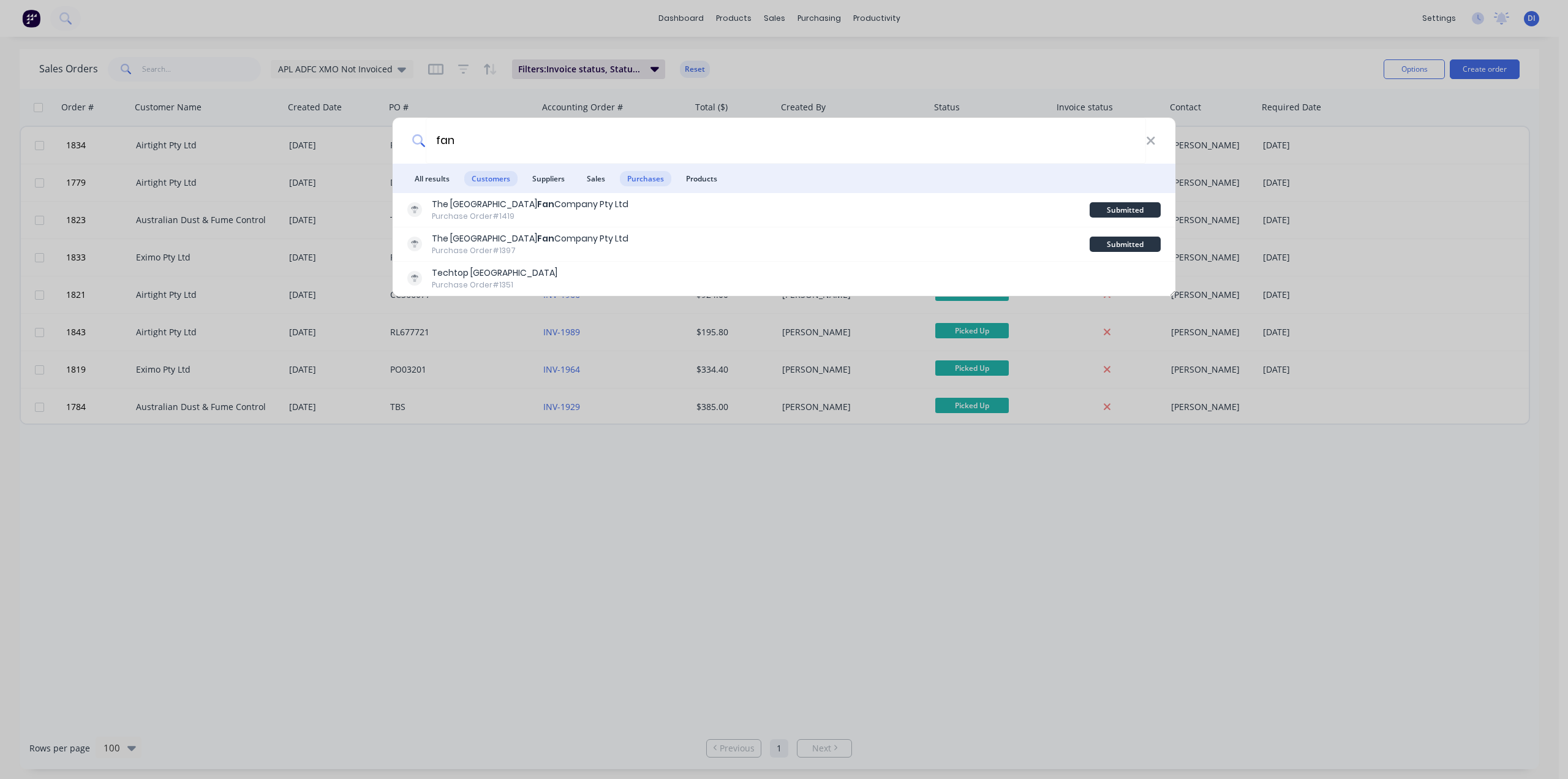
click at [489, 180] on span "Customers" at bounding box center [491, 178] width 53 height 15
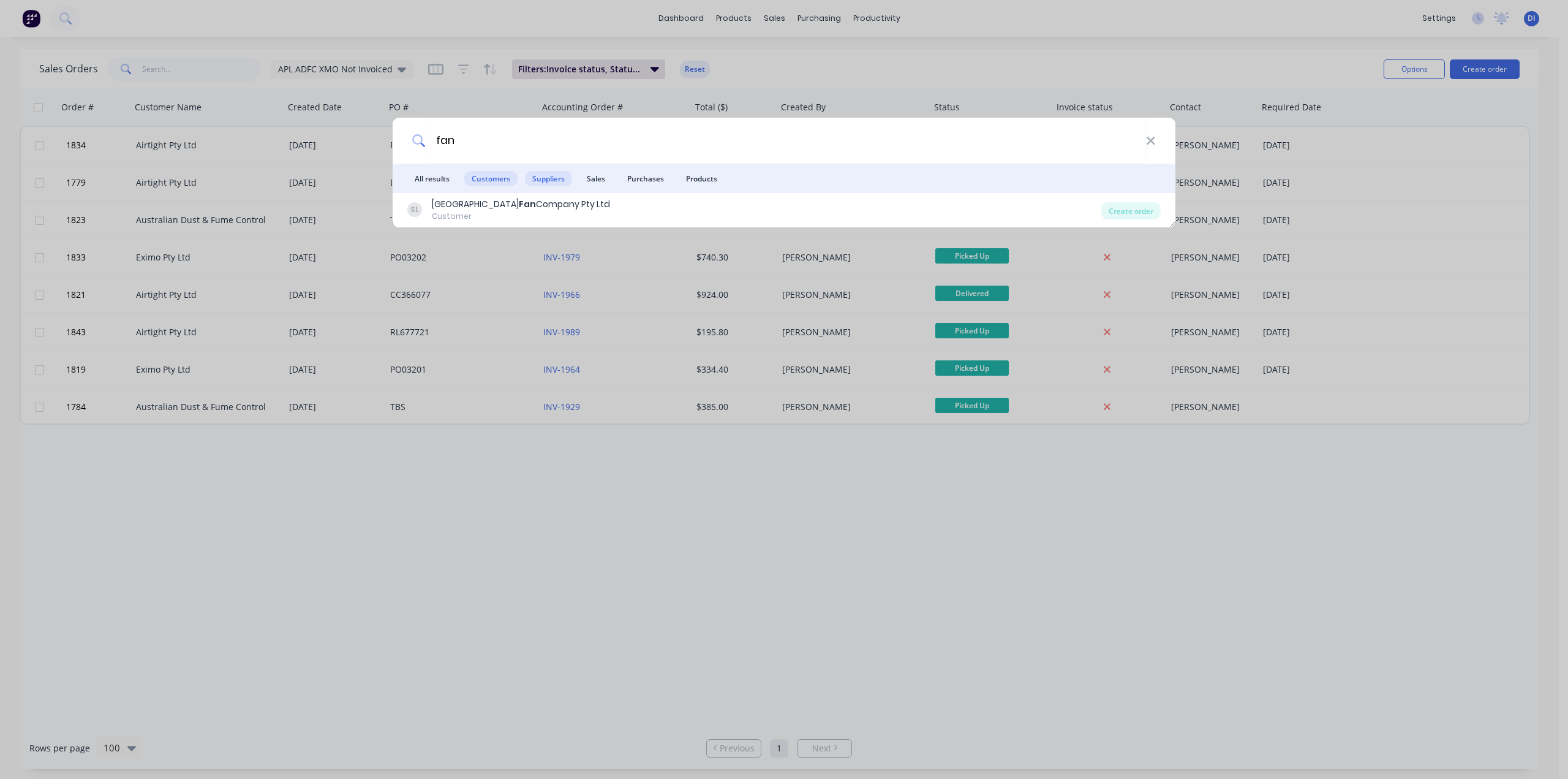
click at [544, 178] on span "Suppliers" at bounding box center [548, 178] width 47 height 15
click at [601, 178] on span "Sales" at bounding box center [596, 178] width 33 height 15
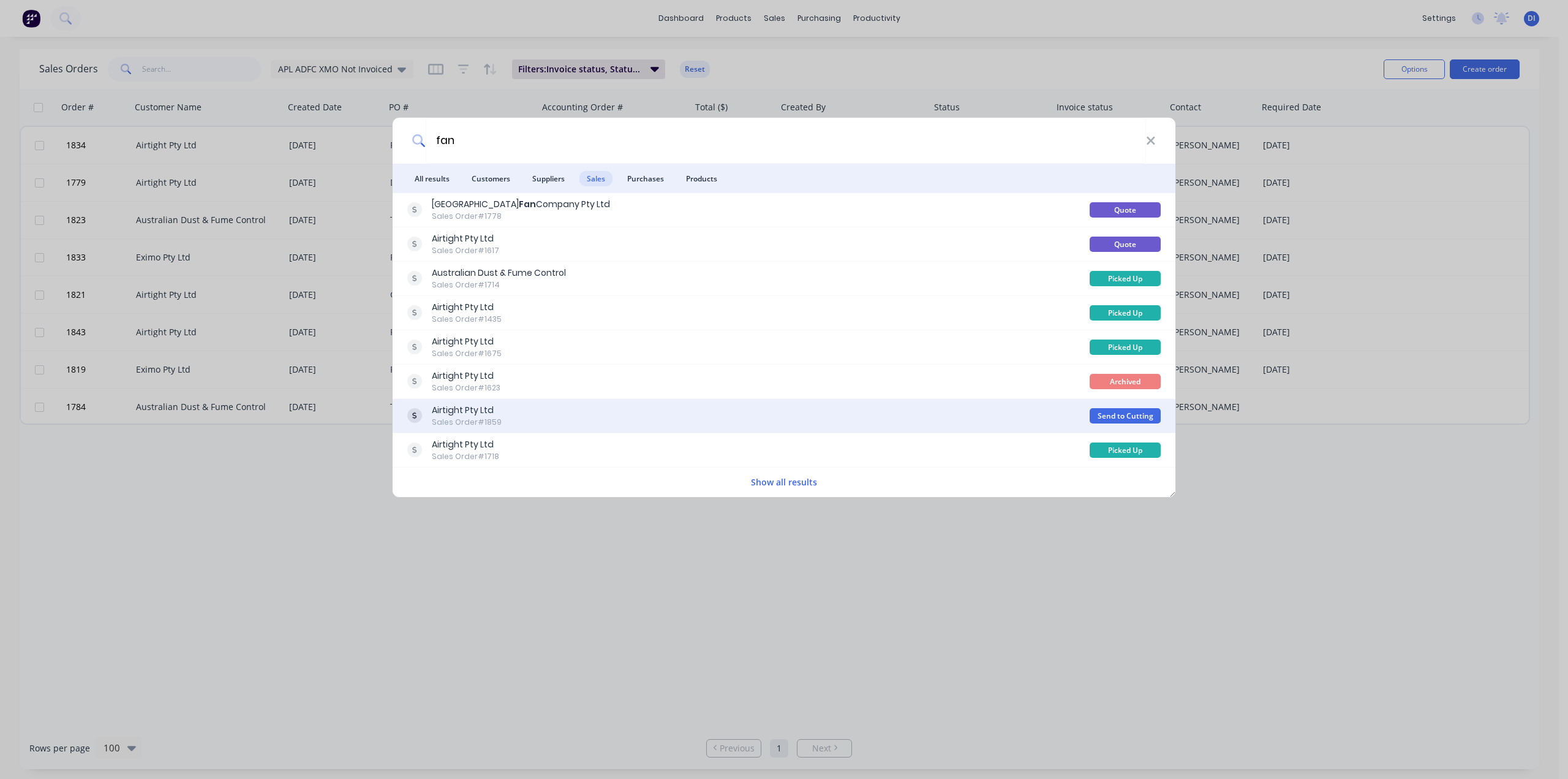
click at [572, 415] on div "Airtight Pty Ltd Sales Order #1859" at bounding box center [749, 415] width 683 height 24
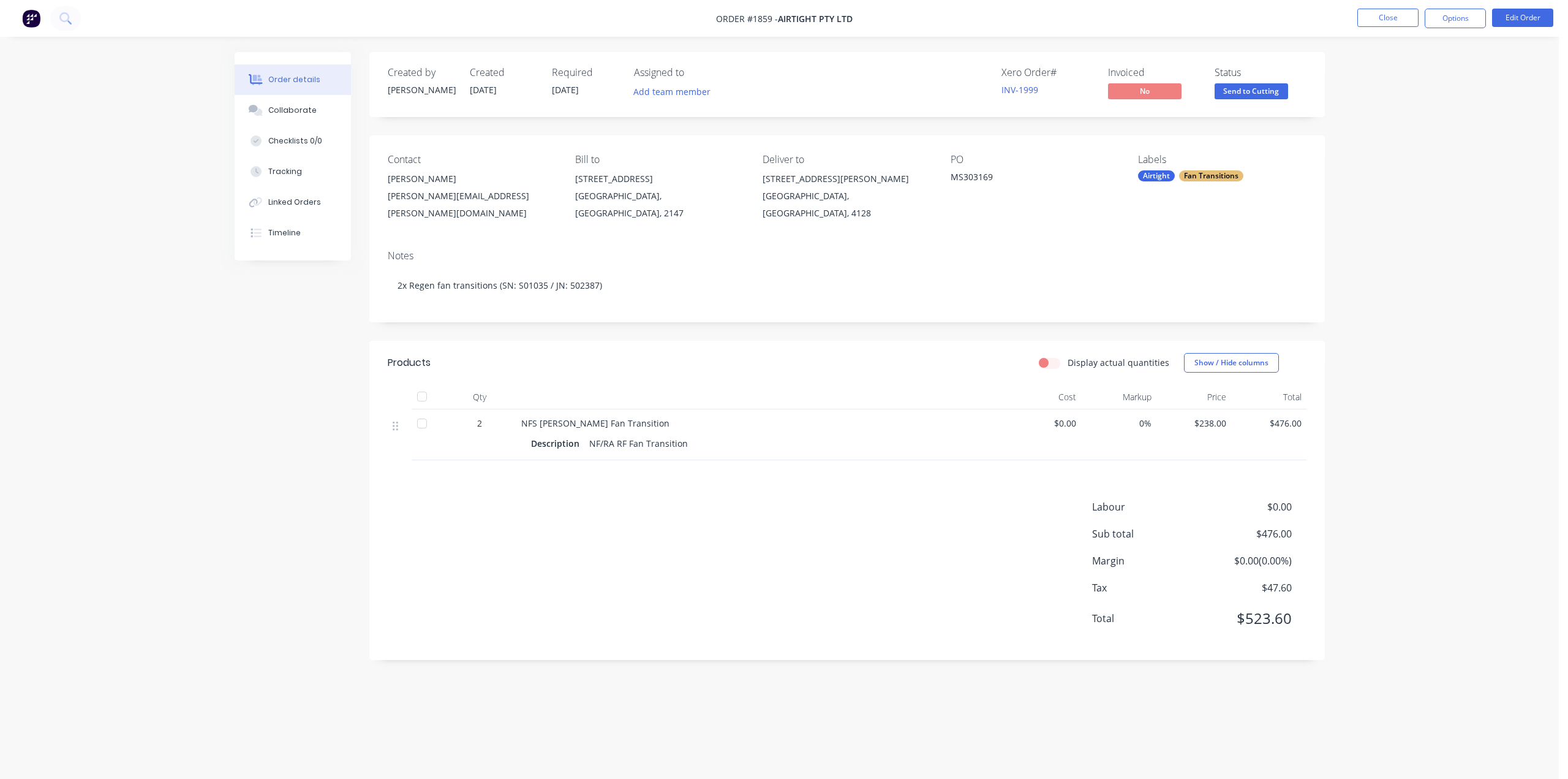
click at [1359, 228] on div "Order details Collaborate Checklists 0/0 Tracking Linked Orders Timeline Order …" at bounding box center [780, 389] width 1560 height 779
click at [1406, 229] on div "Order details Collaborate Checklists 0/0 Tracking Linked Orders Timeline Order …" at bounding box center [780, 389] width 1560 height 779
click at [25, 11] on img at bounding box center [30, 18] width 18 height 18
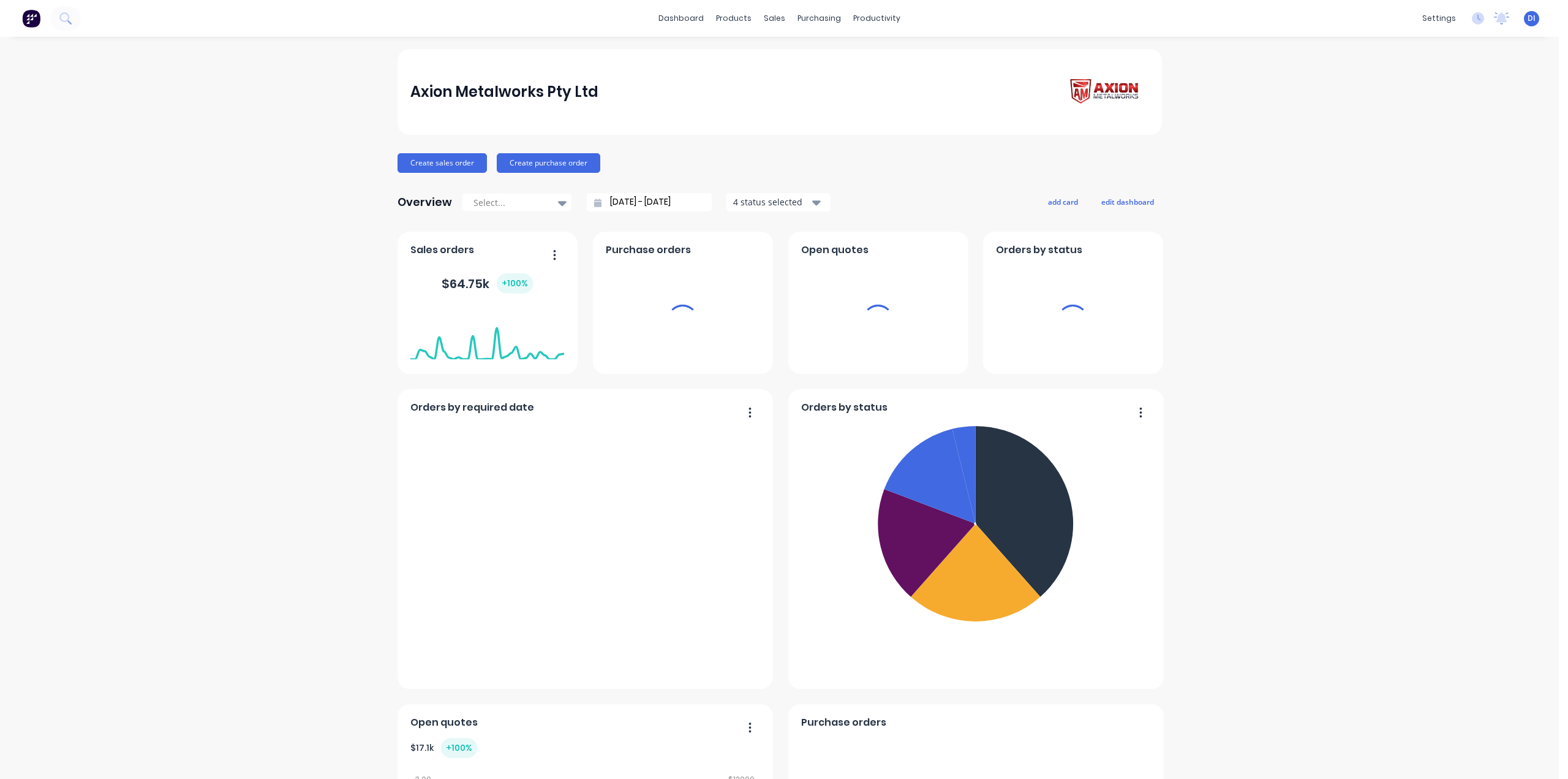
click at [764, 17] on div "sales" at bounding box center [775, 18] width 34 height 18
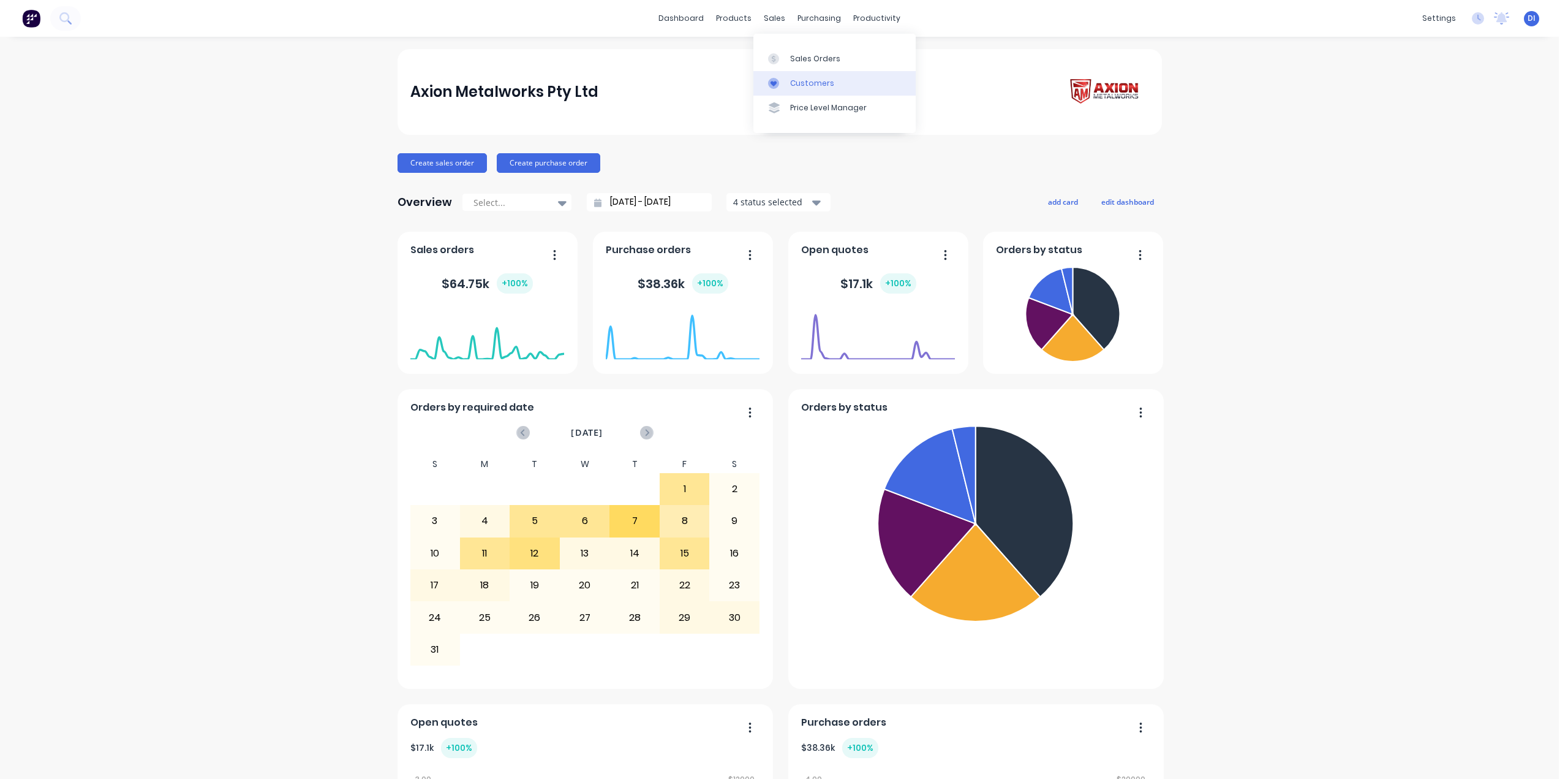
click at [795, 81] on div "Customers" at bounding box center [812, 83] width 44 height 11
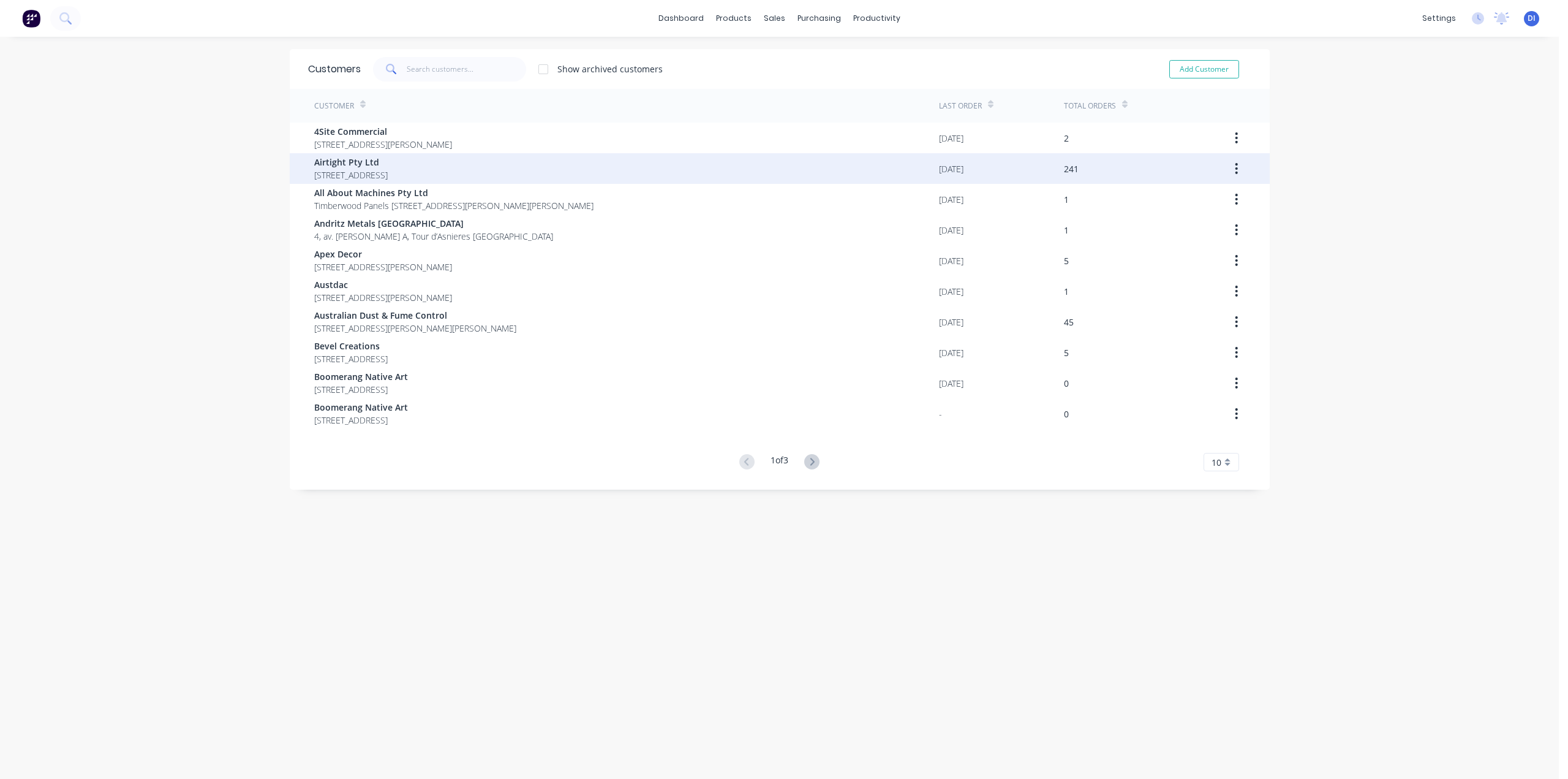
click at [388, 166] on span "Airtight Pty Ltd" at bounding box center [351, 162] width 74 height 13
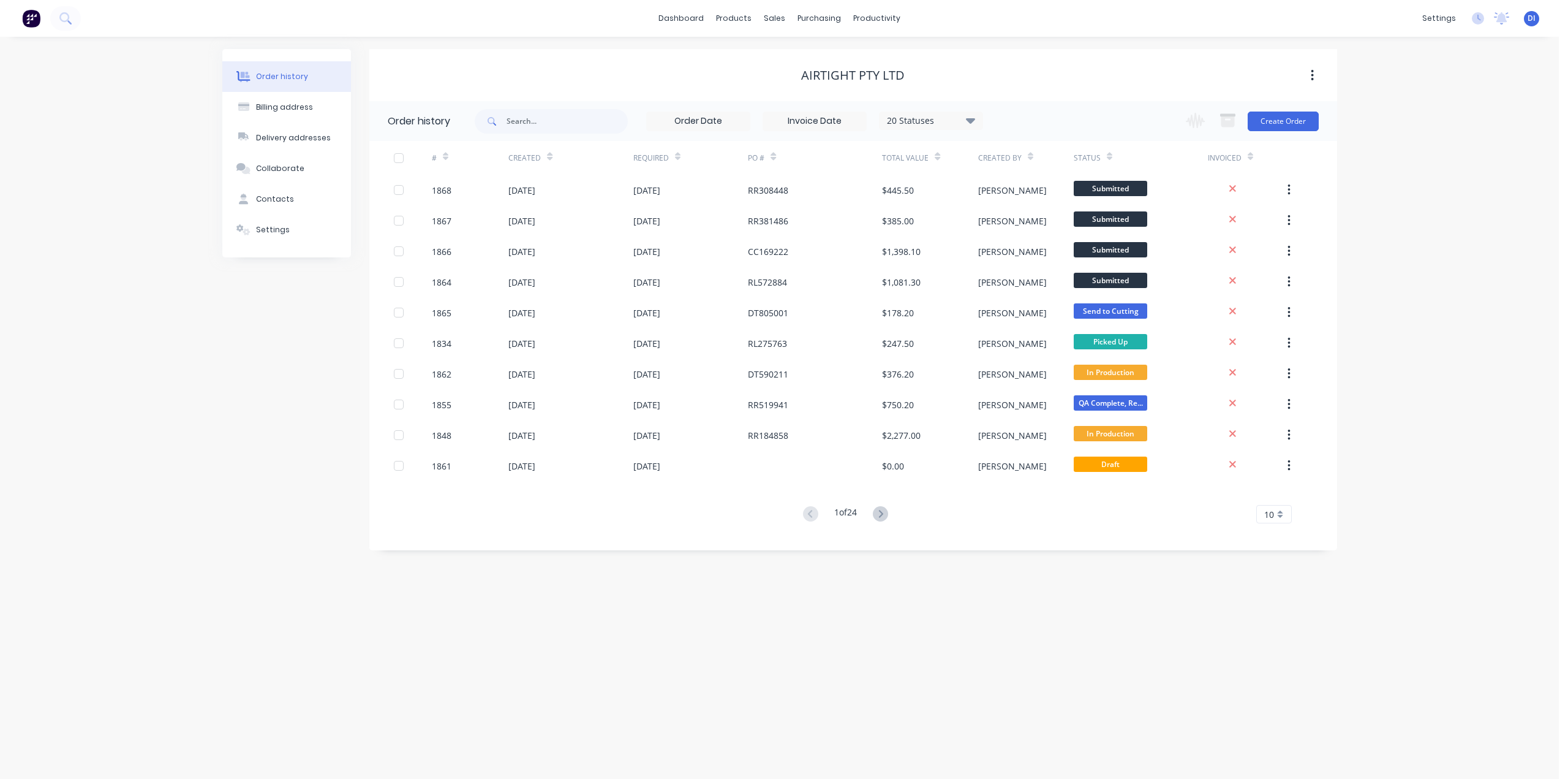
click at [1373, 285] on div "Order history Billing address Delivery addresses Collaborate Contacts Settings …" at bounding box center [780, 408] width 1560 height 742
click at [1272, 512] on span "10" at bounding box center [1270, 515] width 9 height 13
click at [1276, 668] on div "35" at bounding box center [1274, 666] width 34 height 22
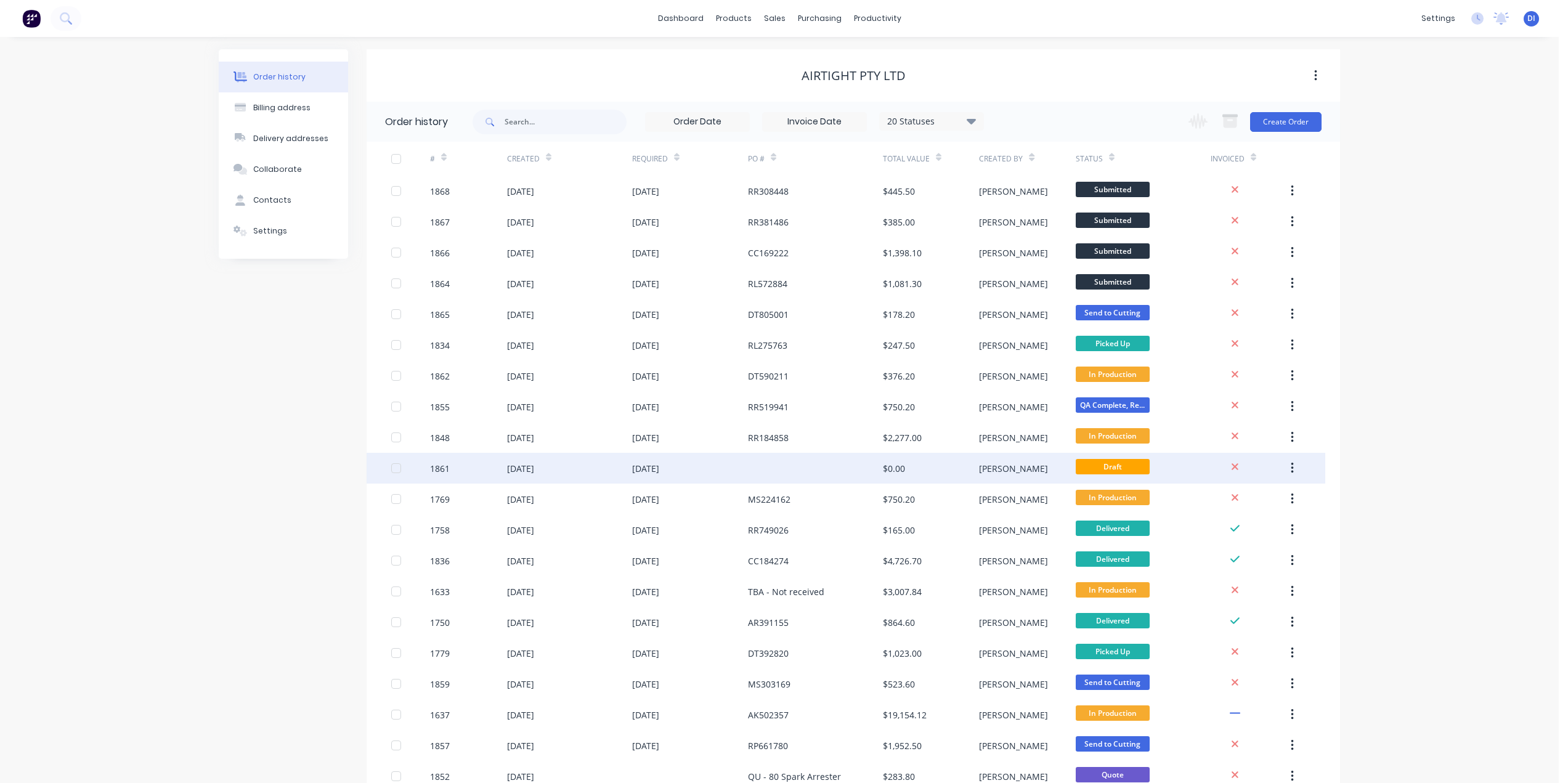
click at [746, 466] on div "12 Aug 2025" at bounding box center [690, 468] width 116 height 30
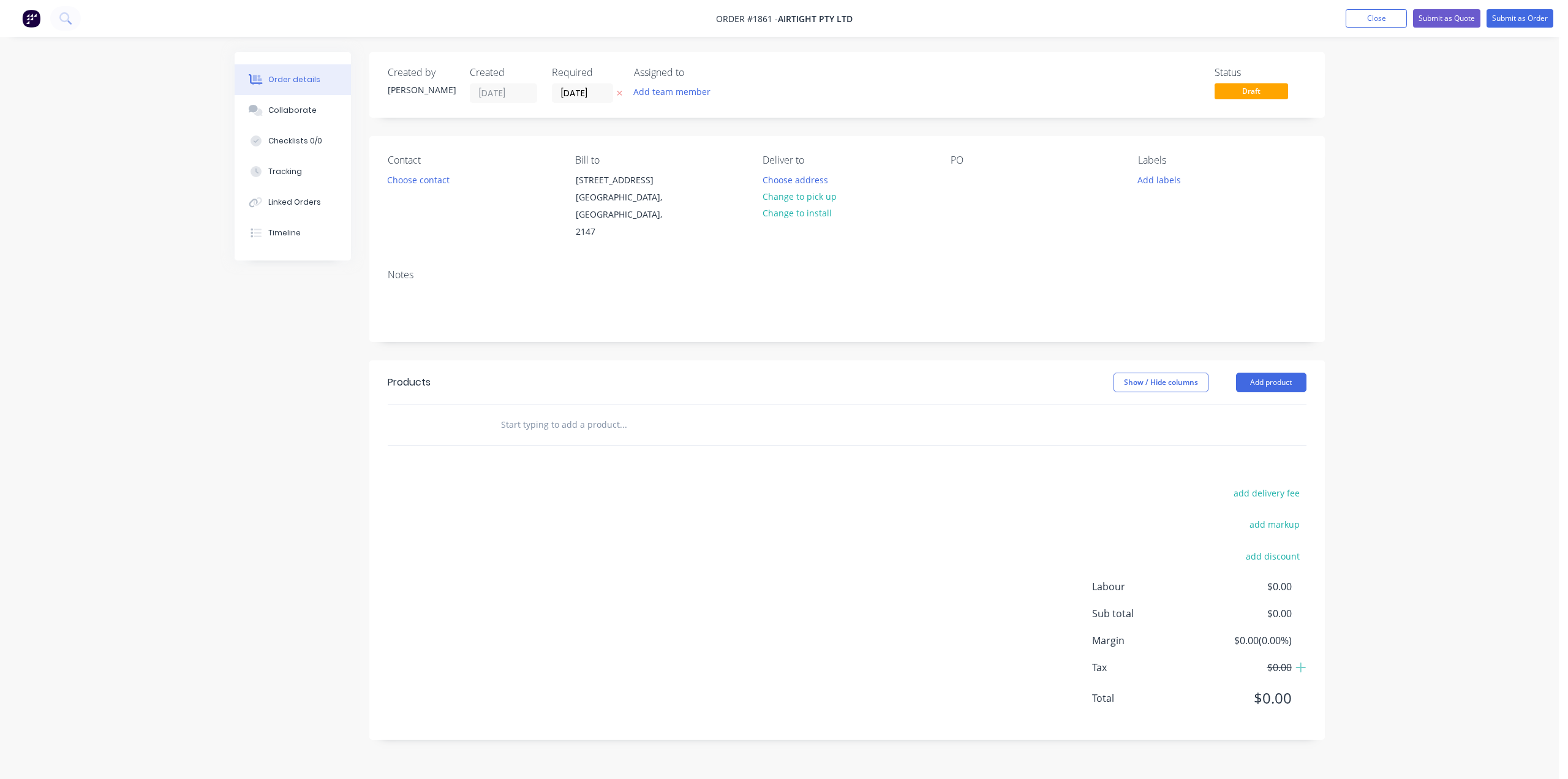
click at [1331, 215] on div "Order details Collaborate Checklists 0/0 Tracking Linked Orders Timeline Order …" at bounding box center [780, 405] width 1115 height 706
click at [1377, 172] on div "Order details Collaborate Checklists 0/0 Tracking Linked Orders Timeline Order …" at bounding box center [780, 389] width 1560 height 779
click at [1376, 19] on button "Close" at bounding box center [1376, 18] width 61 height 18
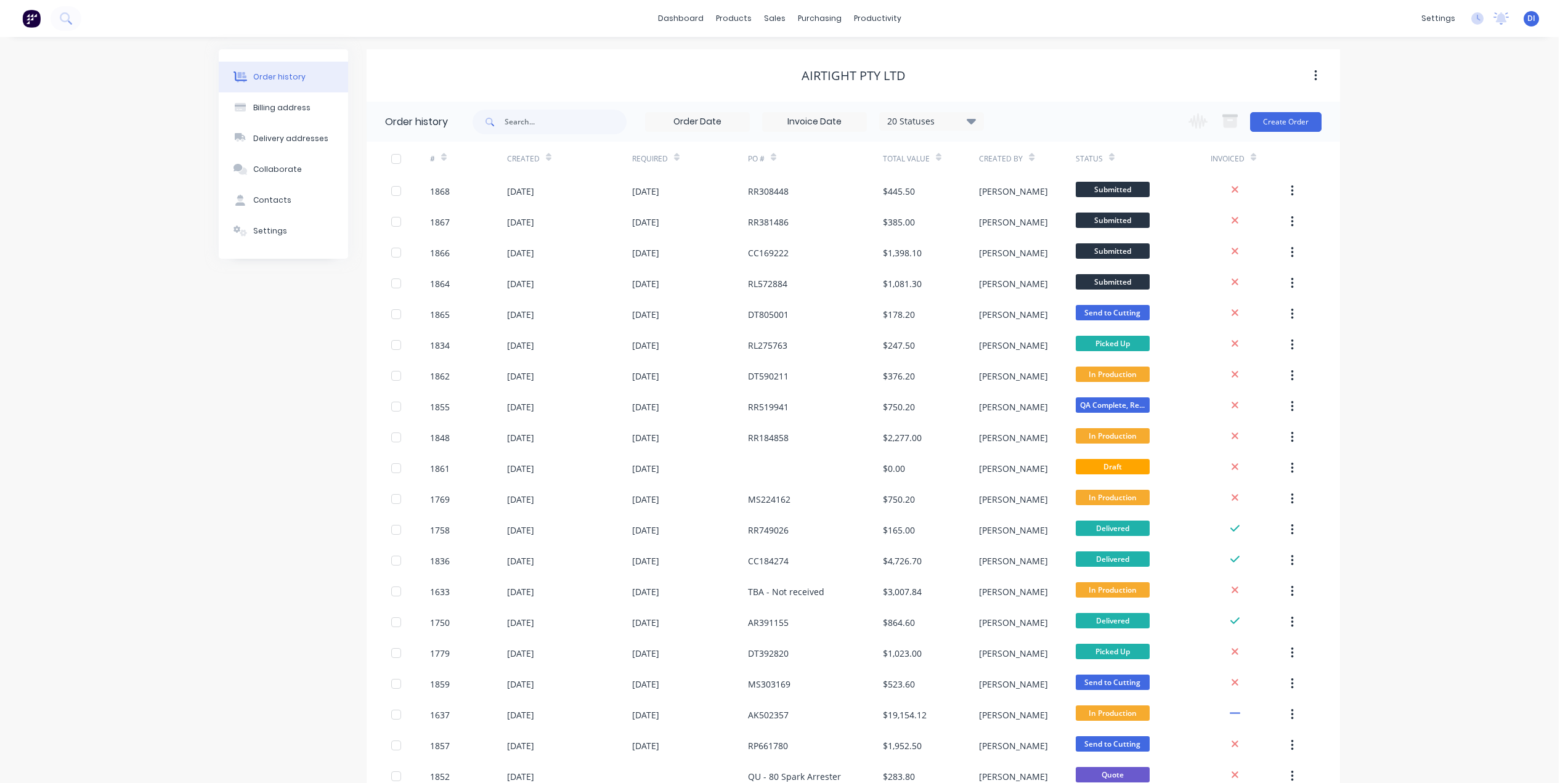
click at [552, 68] on div "Airtight Pty Ltd" at bounding box center [852, 76] width 973 height 15
click at [966, 121] on div "20 Statuses" at bounding box center [931, 121] width 103 height 13
click at [1001, 78] on div "Airtight Pty Ltd" at bounding box center [852, 76] width 973 height 15
click at [1050, 65] on div "Airtight Pty Ltd" at bounding box center [852, 75] width 973 height 22
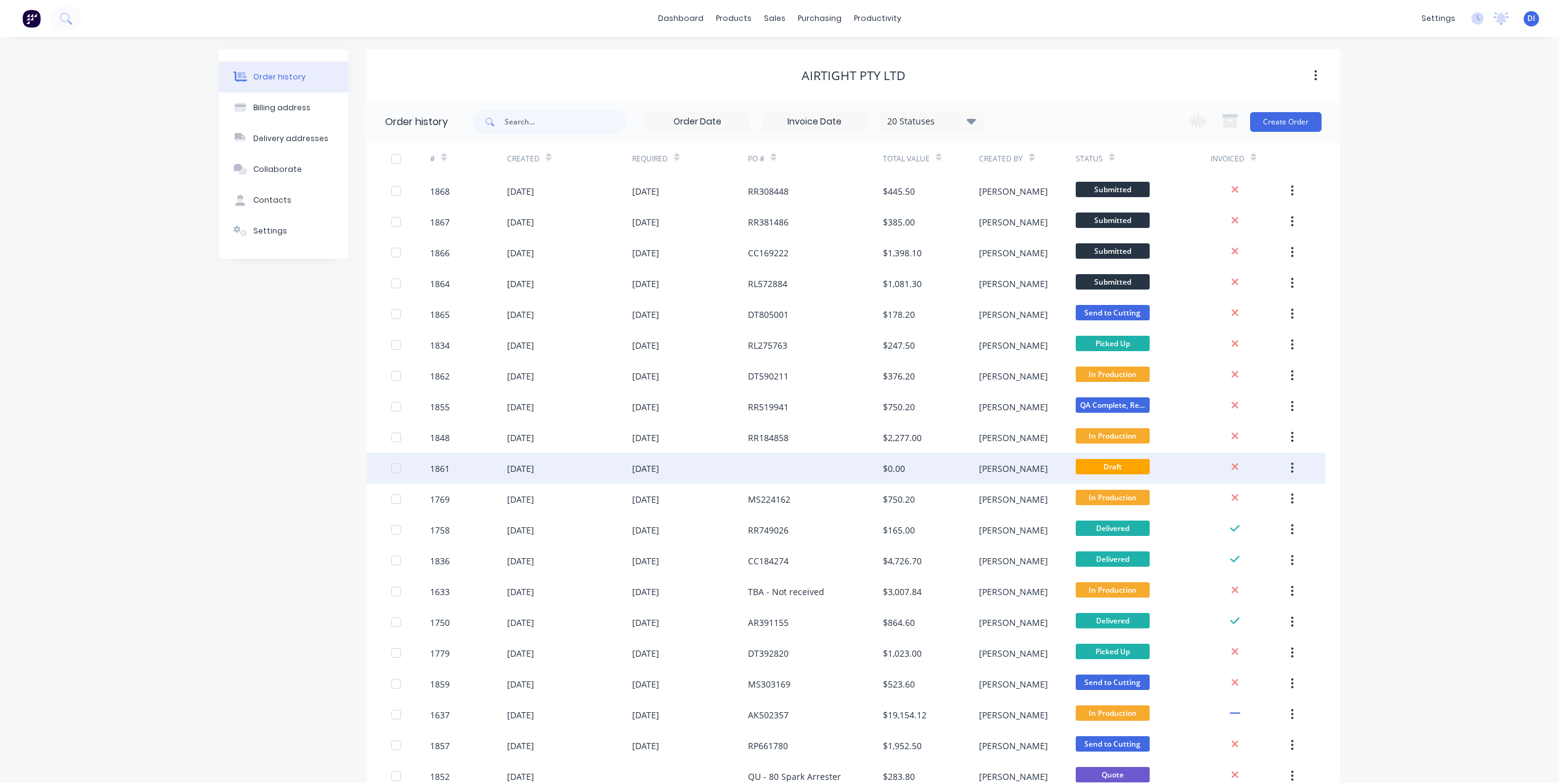
click at [948, 472] on div "$0.00" at bounding box center [930, 468] width 96 height 30
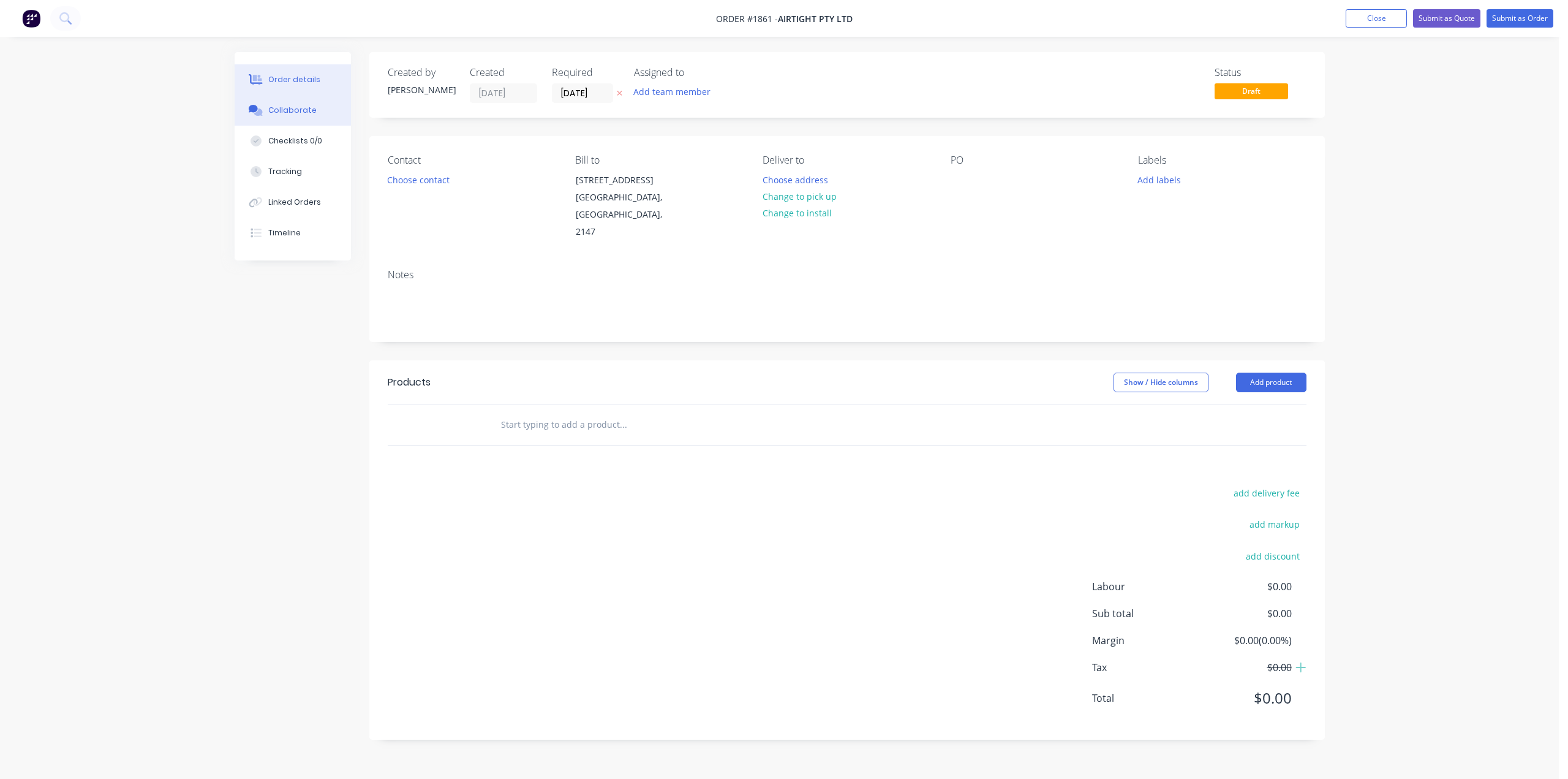
click at [263, 112] on div at bounding box center [256, 110] width 18 height 11
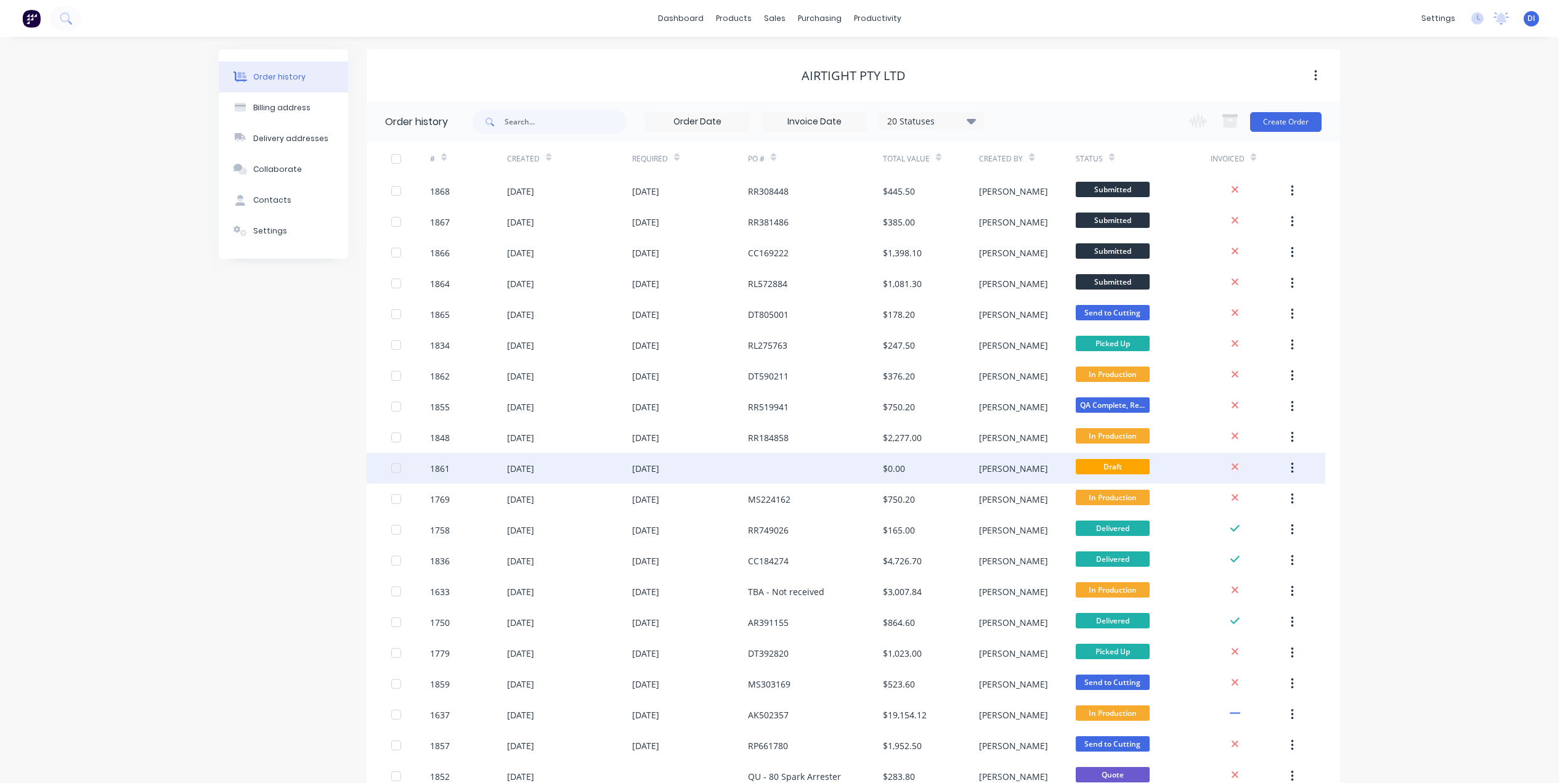
click at [1291, 466] on icon "button" at bounding box center [1292, 468] width 3 height 13
click at [1228, 505] on div "Archive" at bounding box center [1248, 500] width 95 height 18
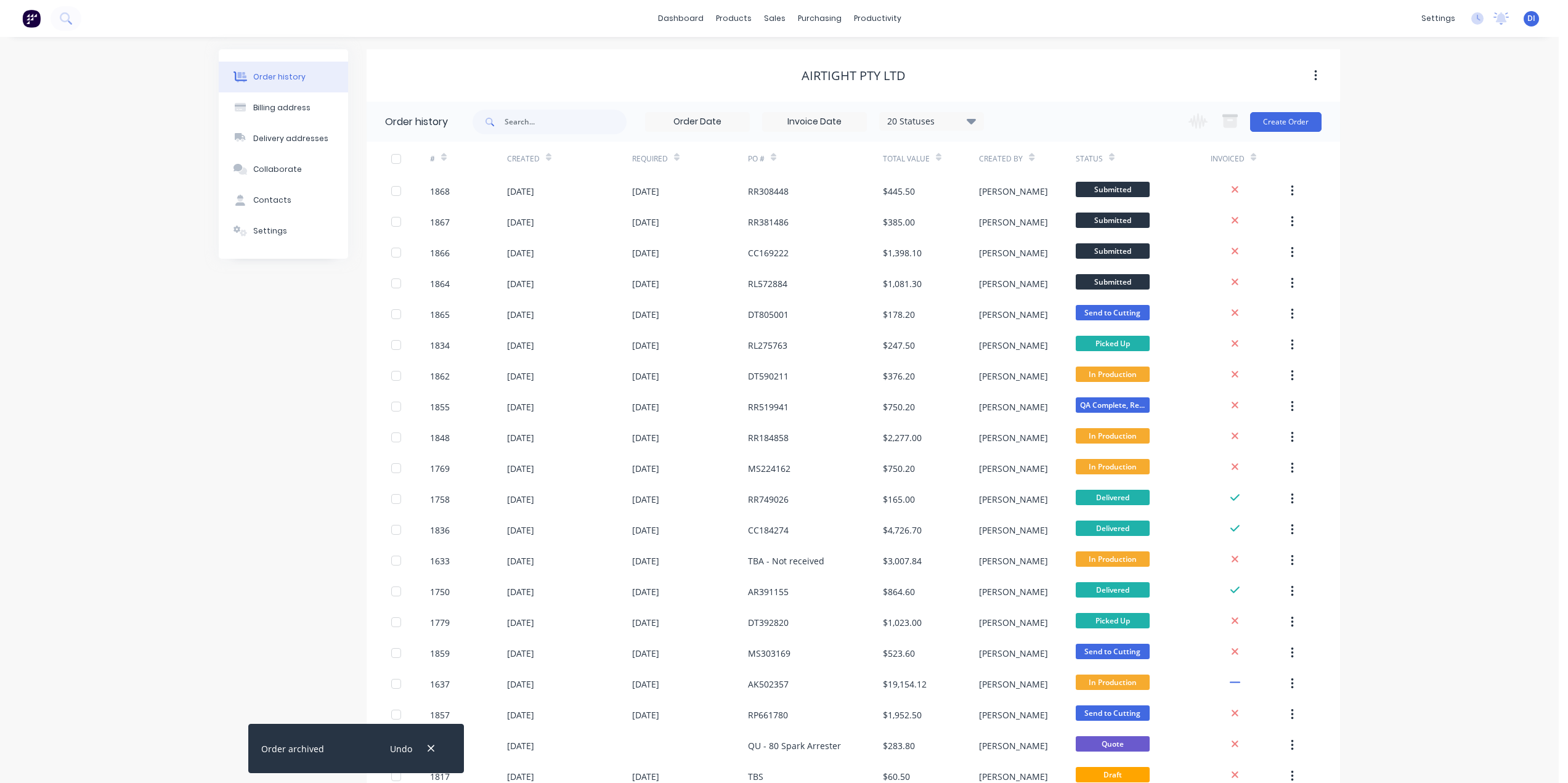
click at [1389, 403] on div "Order history Billing address Delivery addresses Collaborate Contacts Settings …" at bounding box center [779, 686] width 1559 height 1298
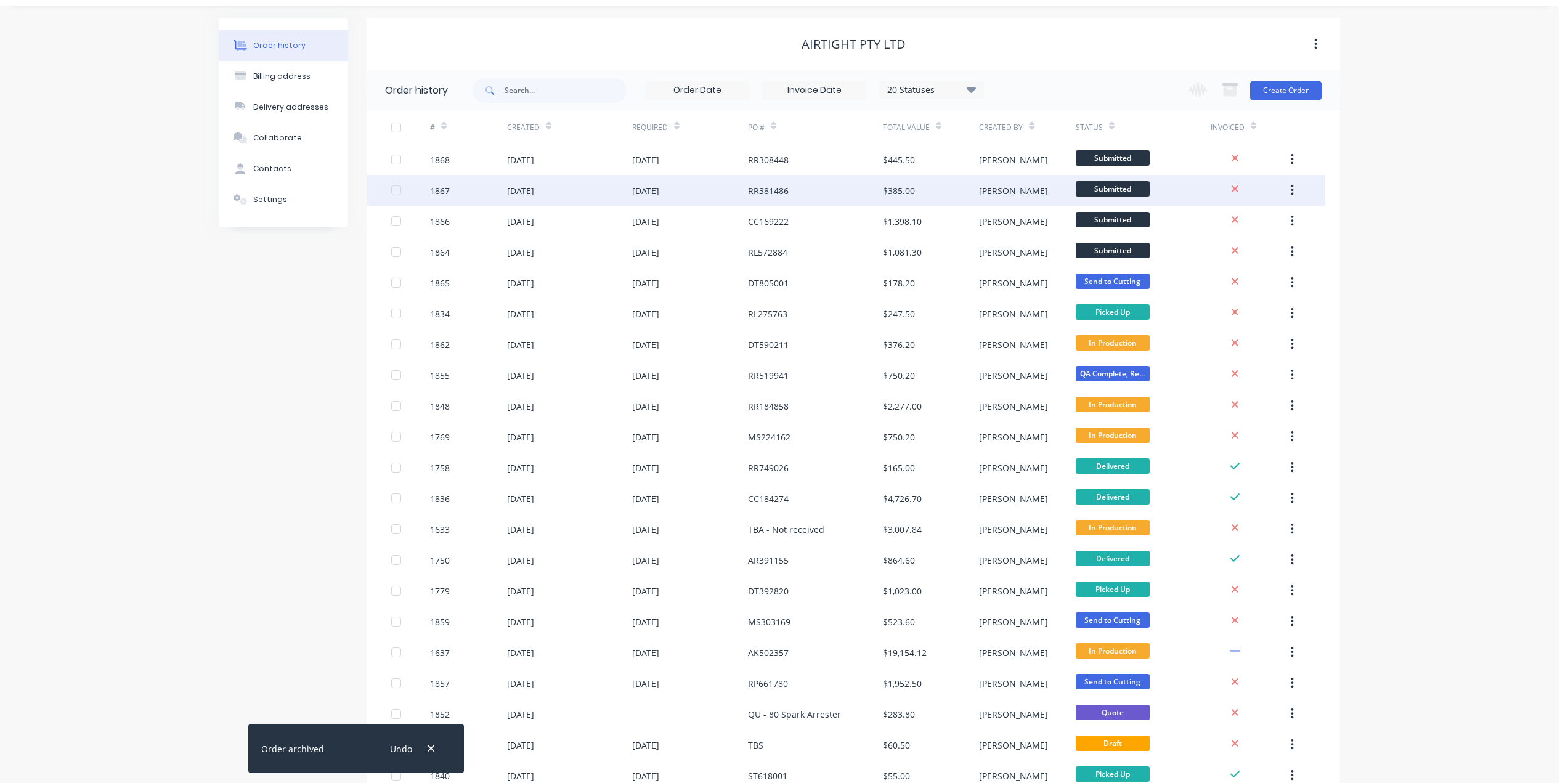
scroll to position [62, 0]
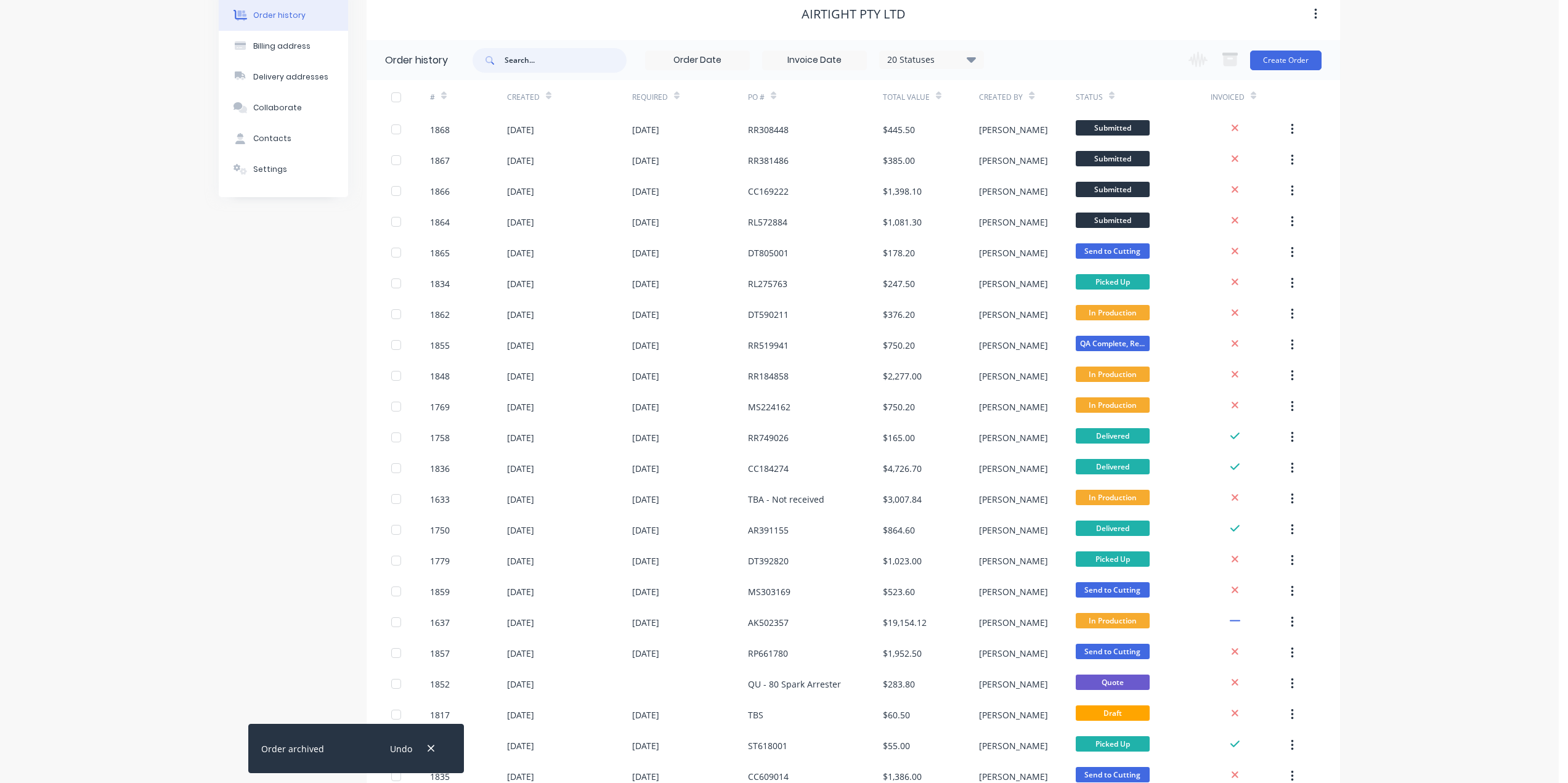
click at [545, 60] on input "text" at bounding box center [566, 61] width 122 height 25
type input "cc"
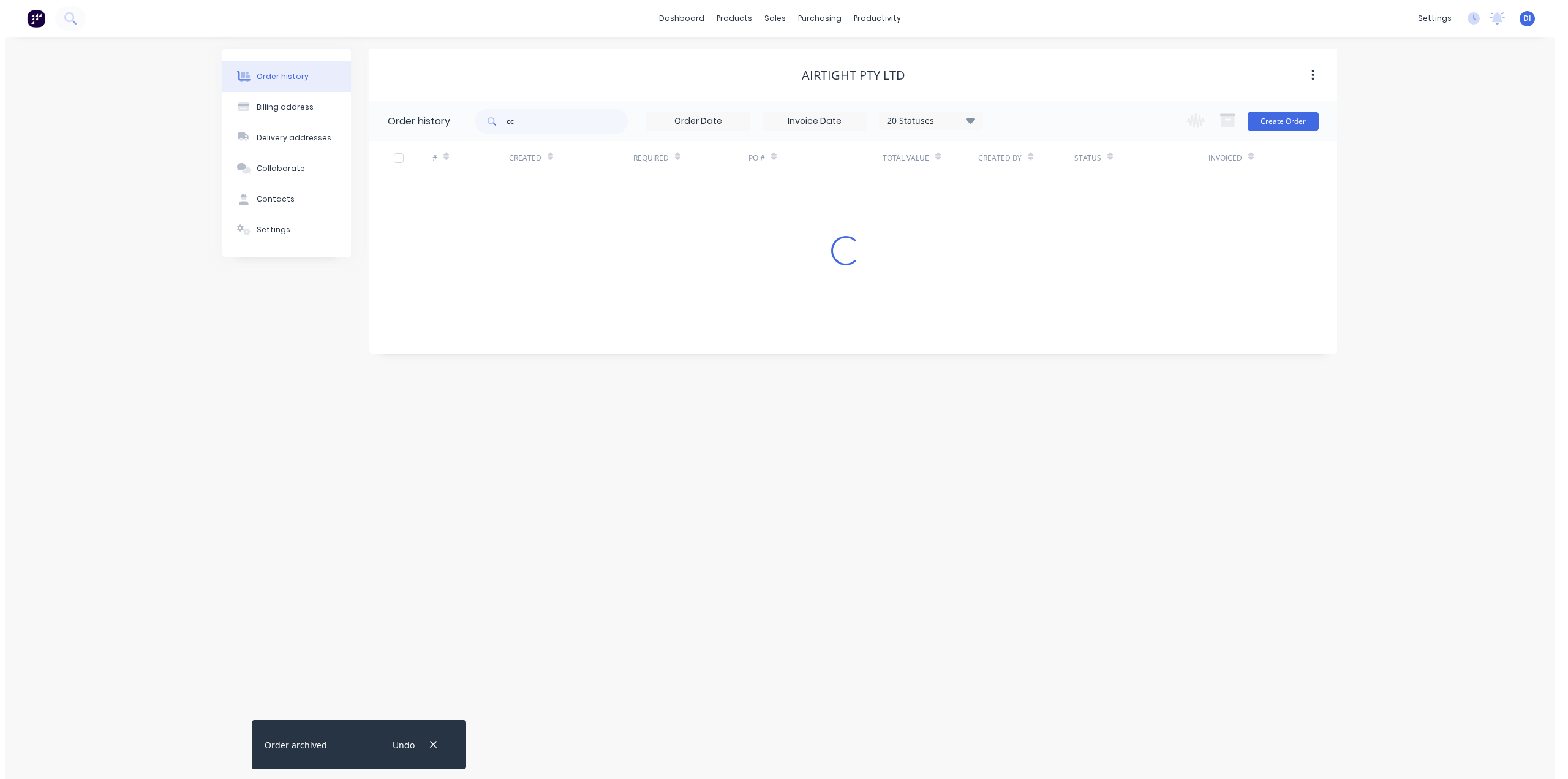
scroll to position [0, 0]
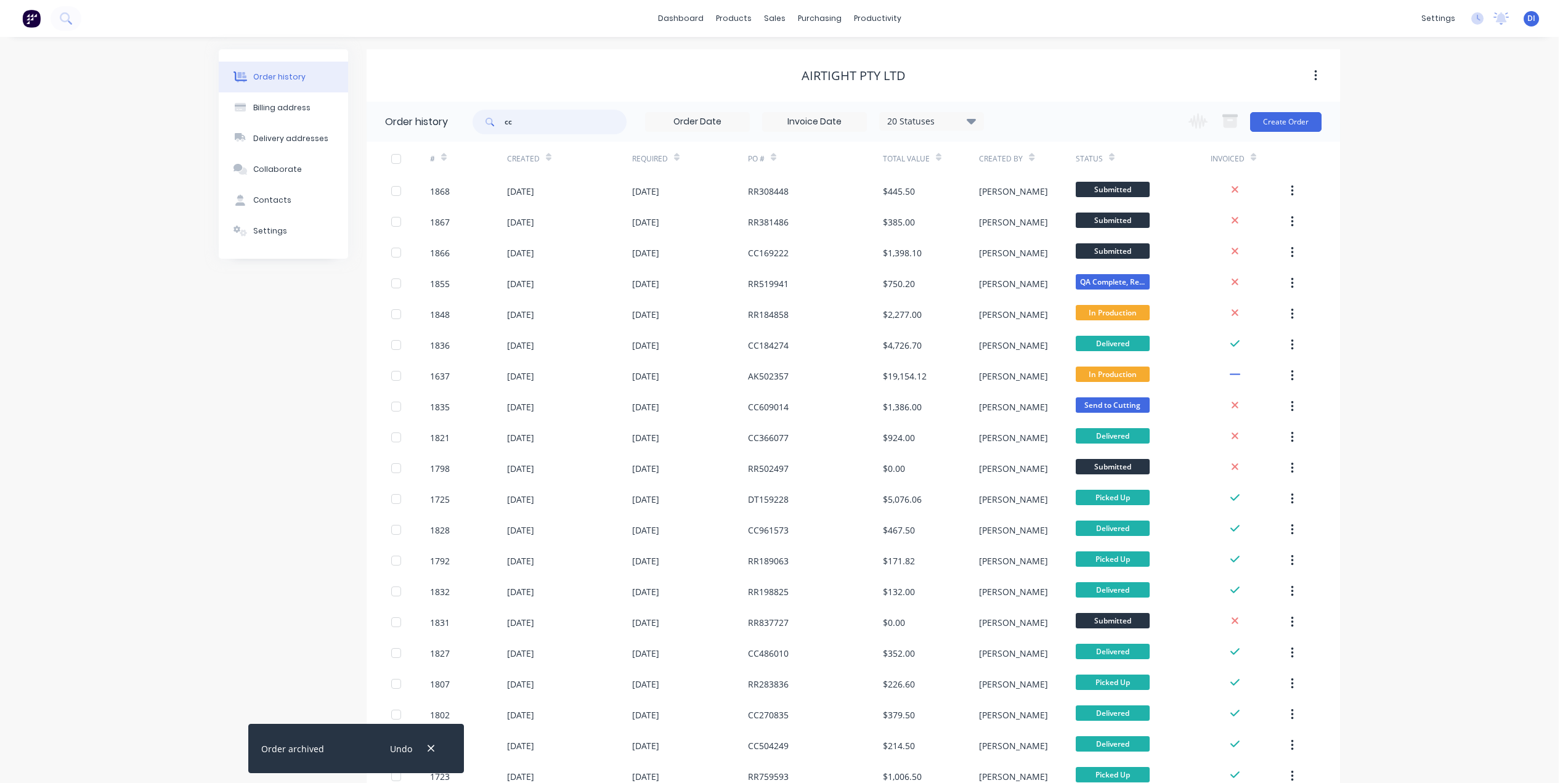
click at [541, 118] on input "cc" at bounding box center [566, 122] width 122 height 25
type input "cc354"
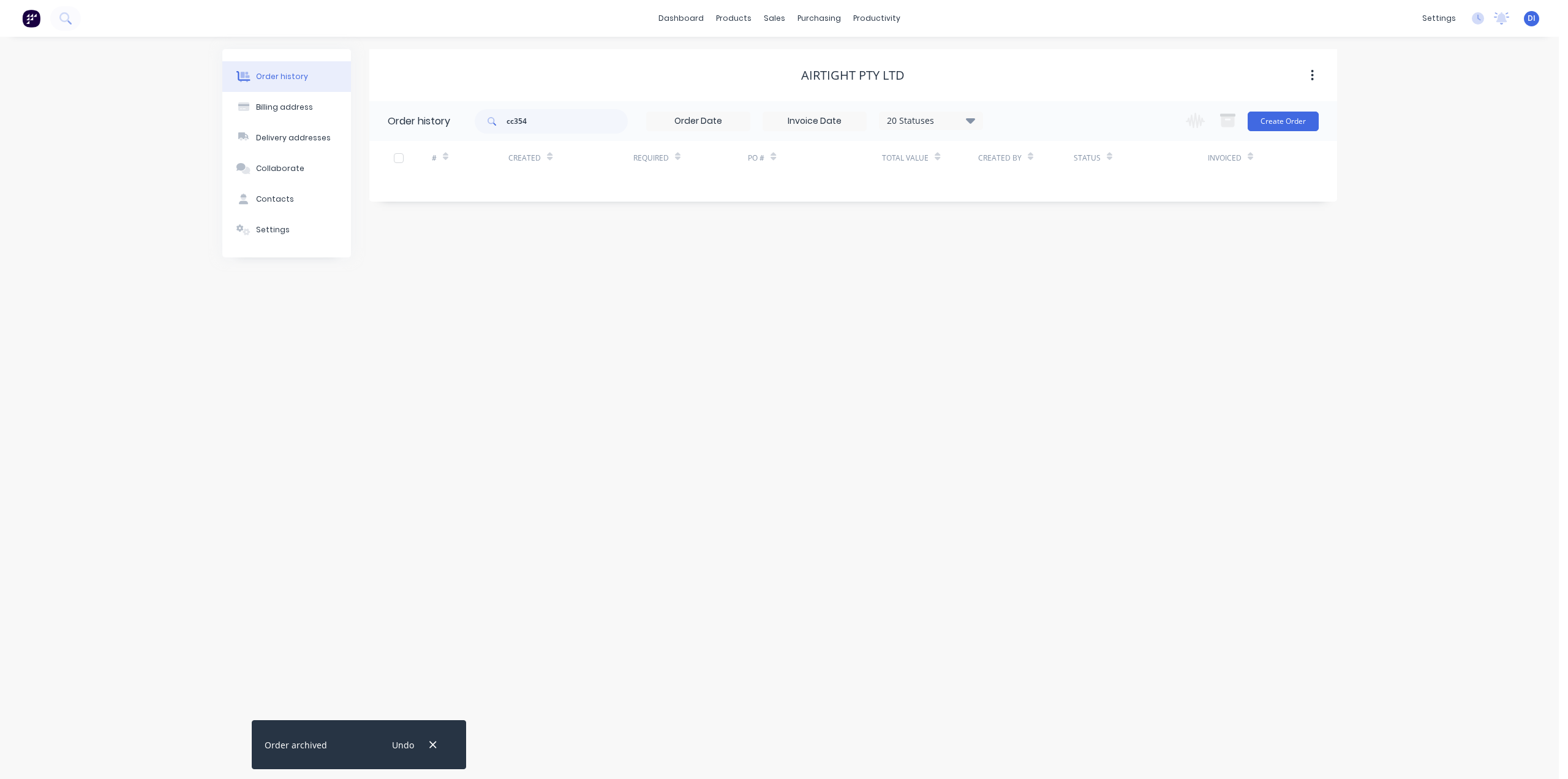
drag, startPoint x: 671, startPoint y: 356, endPoint x: 540, endPoint y: 285, distance: 149.0
click at [671, 355] on div "Order history Billing address Delivery addresses Collaborate Contacts Settings …" at bounding box center [780, 408] width 1560 height 742
click at [515, 111] on input "cc354" at bounding box center [567, 122] width 122 height 25
click at [516, 111] on input "cc354" at bounding box center [567, 122] width 122 height 25
click at [517, 112] on input "cc354" at bounding box center [567, 122] width 122 height 25
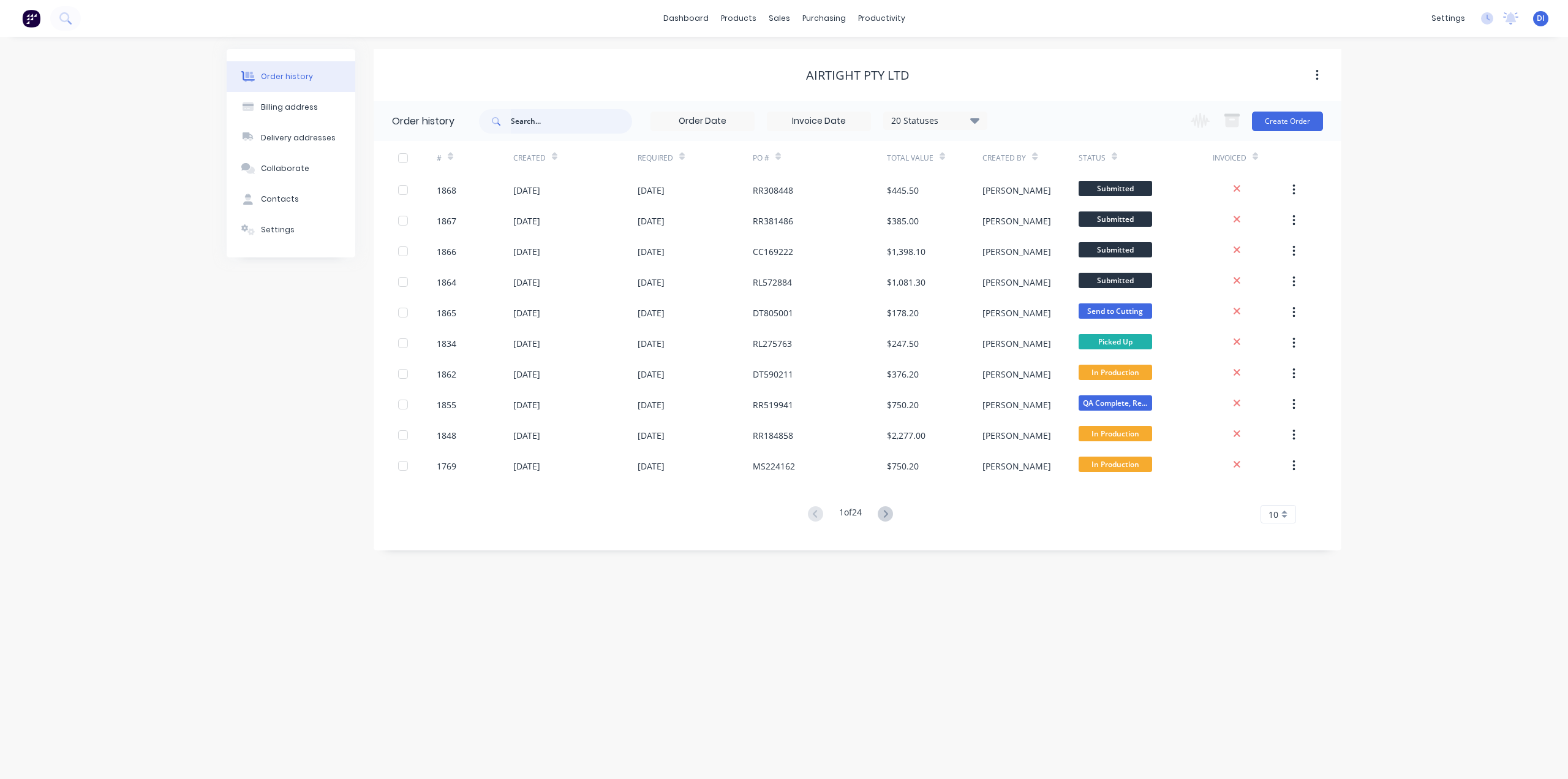
click at [555, 123] on input "text" at bounding box center [571, 122] width 122 height 25
type input "cc"
click at [535, 124] on input "cc" at bounding box center [571, 122] width 122 height 25
type input "cc953401"
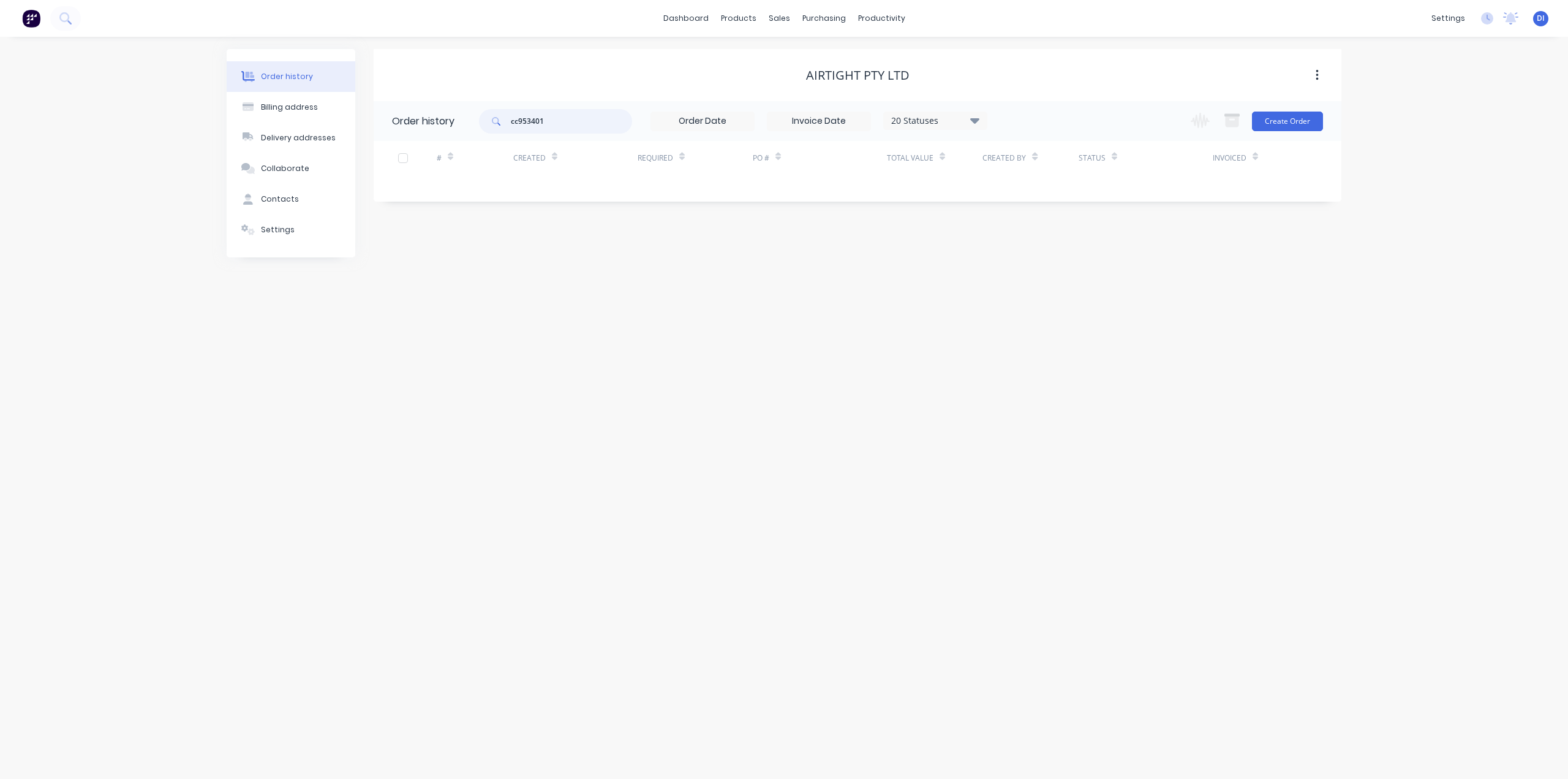
click at [537, 114] on input "cc953401" at bounding box center [571, 122] width 122 height 25
click at [522, 127] on input "cc953401" at bounding box center [571, 122] width 122 height 25
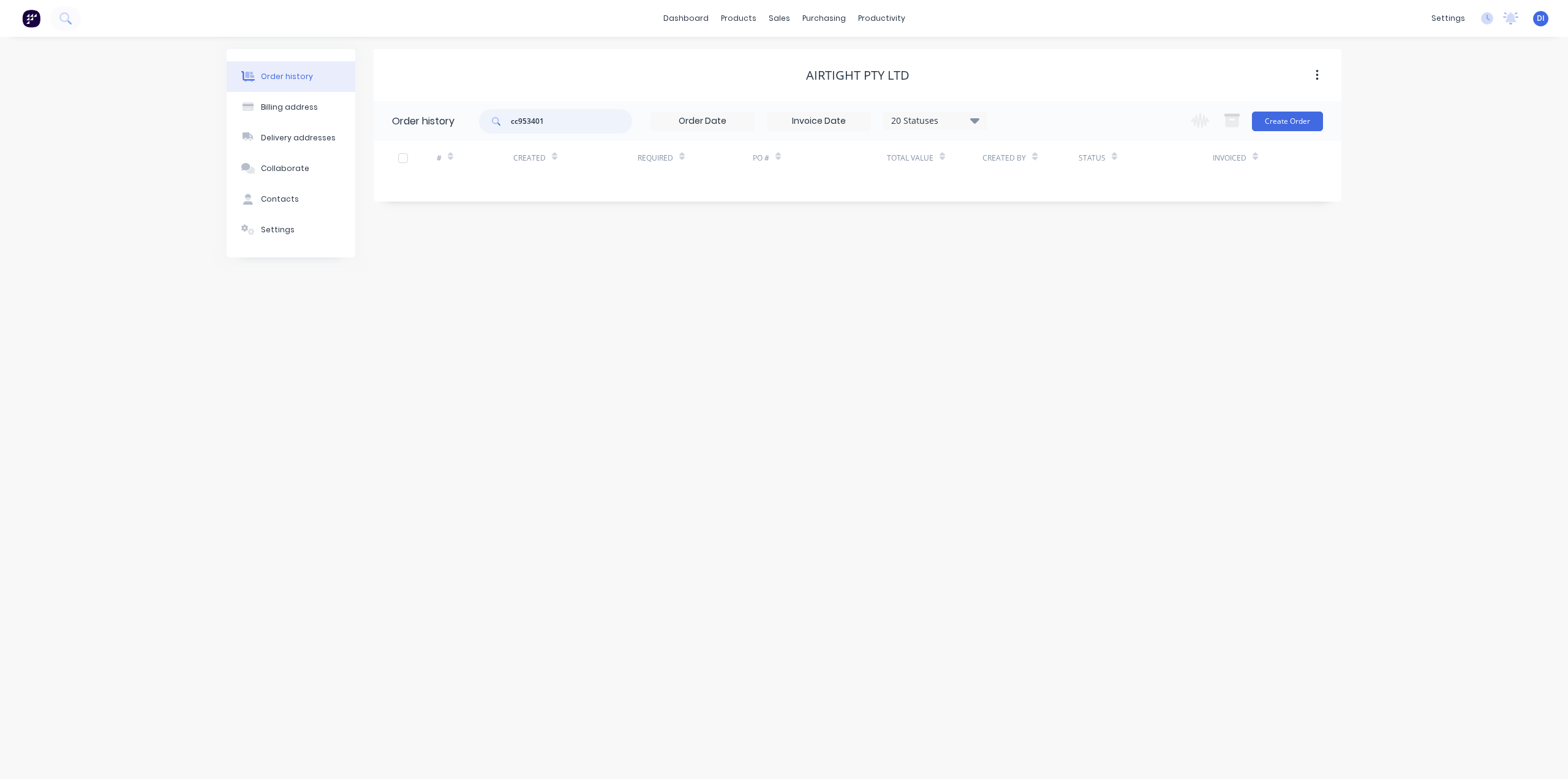
click at [522, 127] on input "cc953401" at bounding box center [571, 122] width 122 height 25
click at [1468, 118] on div "Order history Billing address Delivery addresses Collaborate Contacts Settings …" at bounding box center [784, 408] width 1568 height 742
click at [32, 19] on img at bounding box center [30, 18] width 18 height 18
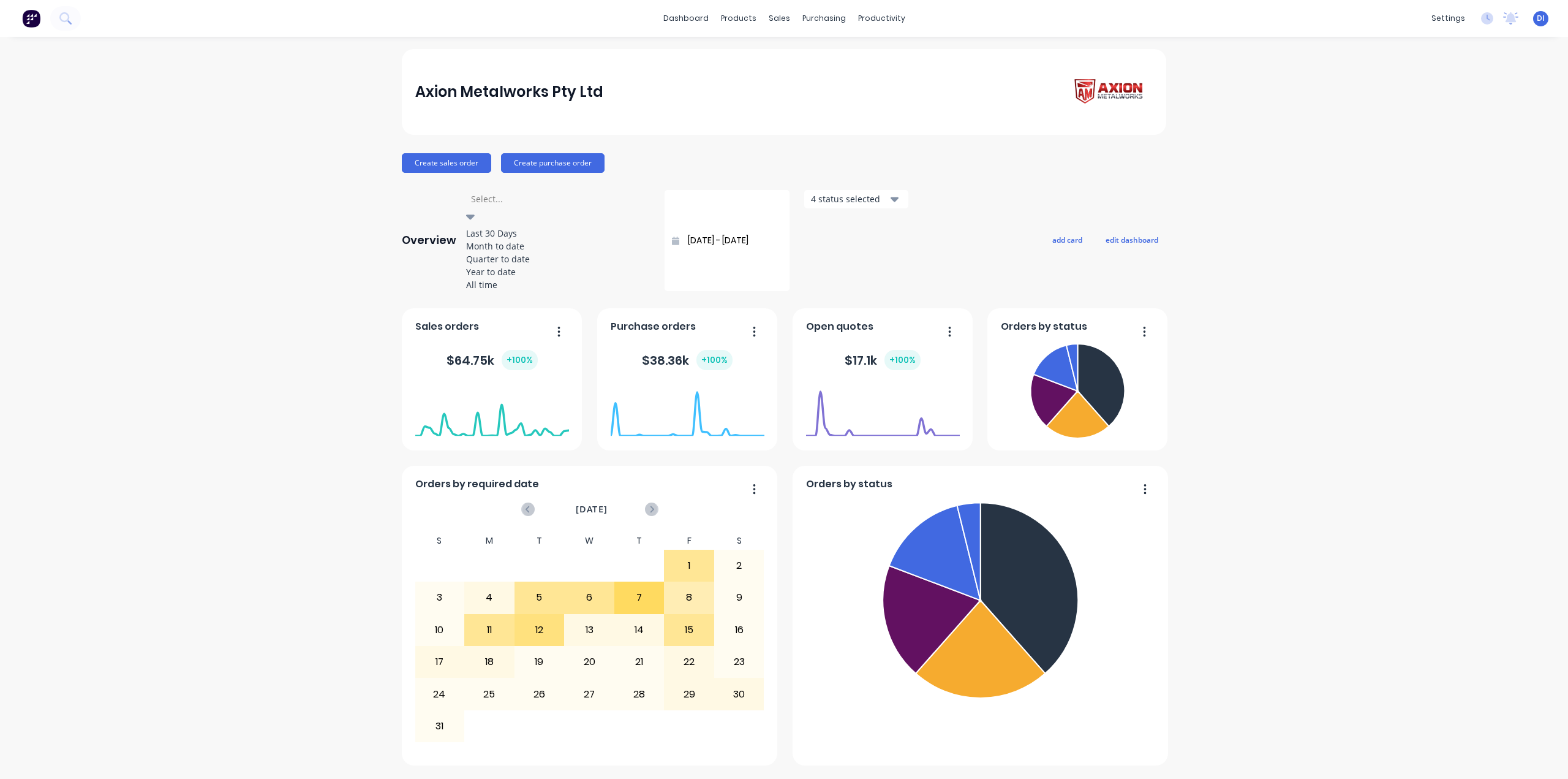
click at [543, 204] on div at bounding box center [558, 198] width 177 height 15
click at [515, 279] on div "Year to date" at bounding box center [558, 272] width 184 height 13
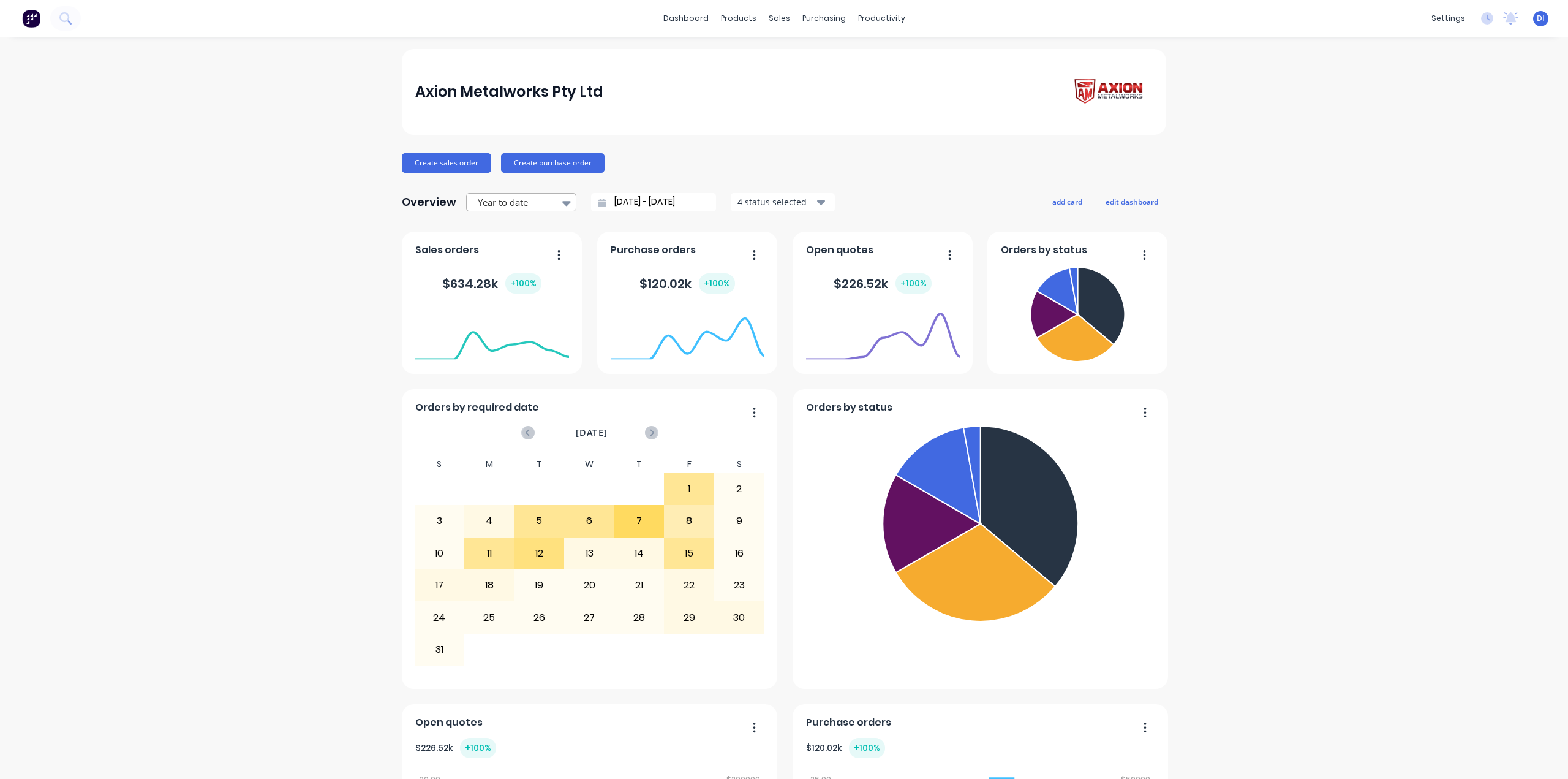
click at [563, 202] on icon at bounding box center [566, 203] width 8 height 13
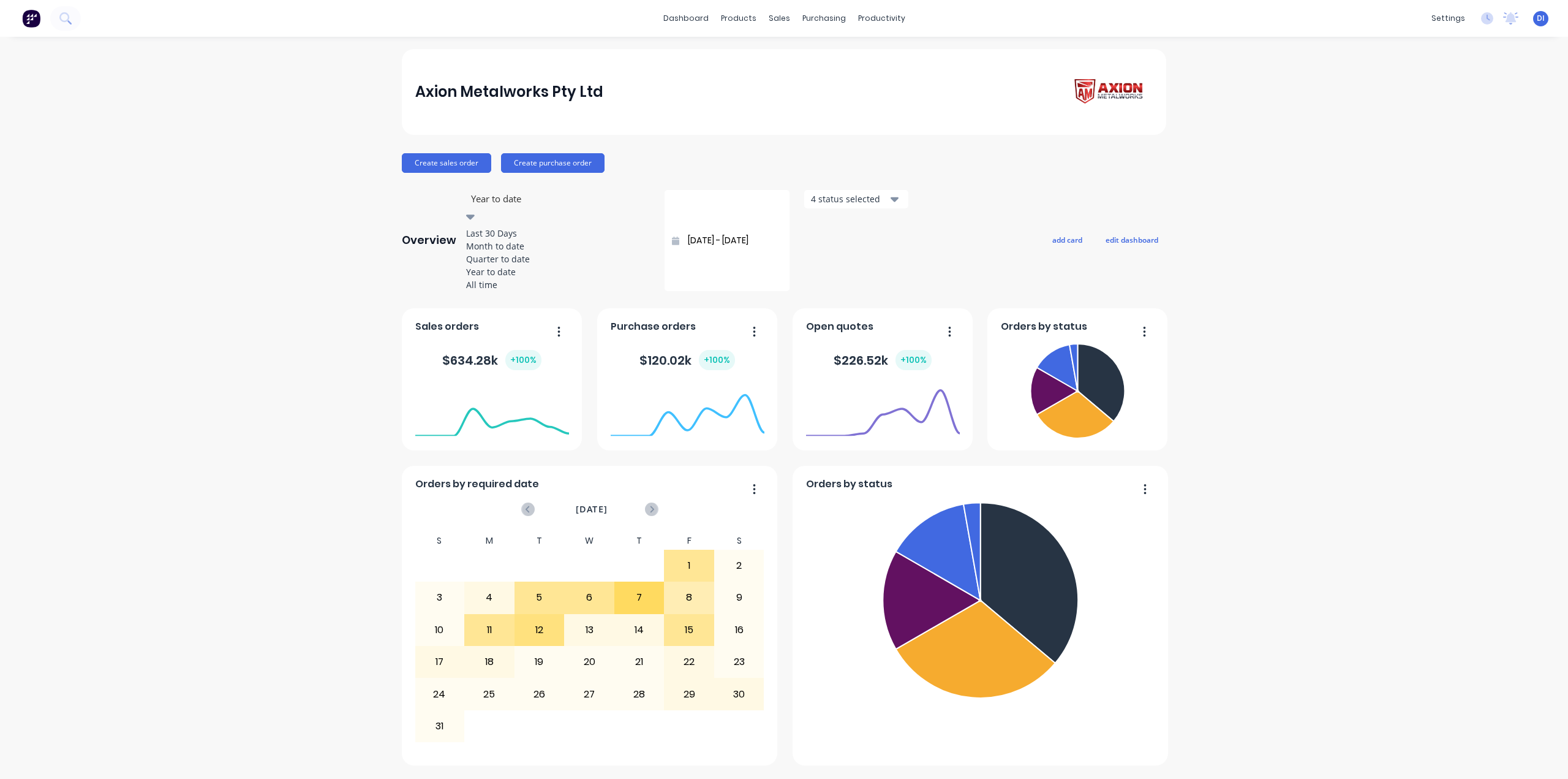
click at [515, 291] on div "All time" at bounding box center [558, 285] width 184 height 13
type input "08/03/25 - 12/08/25"
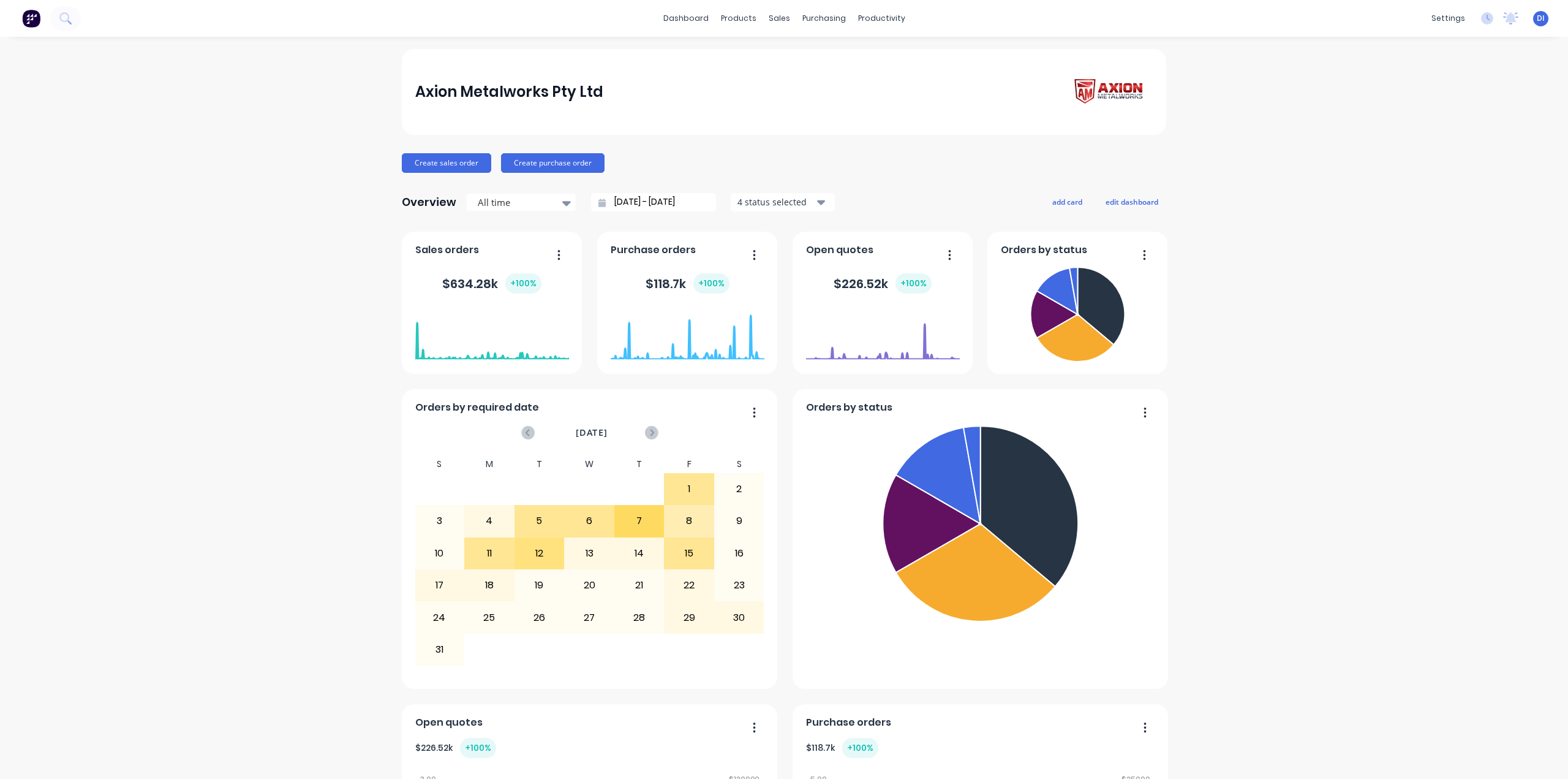
click at [480, 285] on div "$ 634.28k + 100 %" at bounding box center [492, 282] width 99 height 20
click at [1255, 236] on div "Axion Metalworks Pty Ltd Create sales order Create purchase order Overview All …" at bounding box center [784, 684] width 1568 height 1270
click at [1300, 226] on div "Axion Metalworks Pty Ltd Create sales order Create purchase order Overview All …" at bounding box center [784, 684] width 1568 height 1270
click at [1112, 90] on img at bounding box center [1110, 92] width 86 height 35
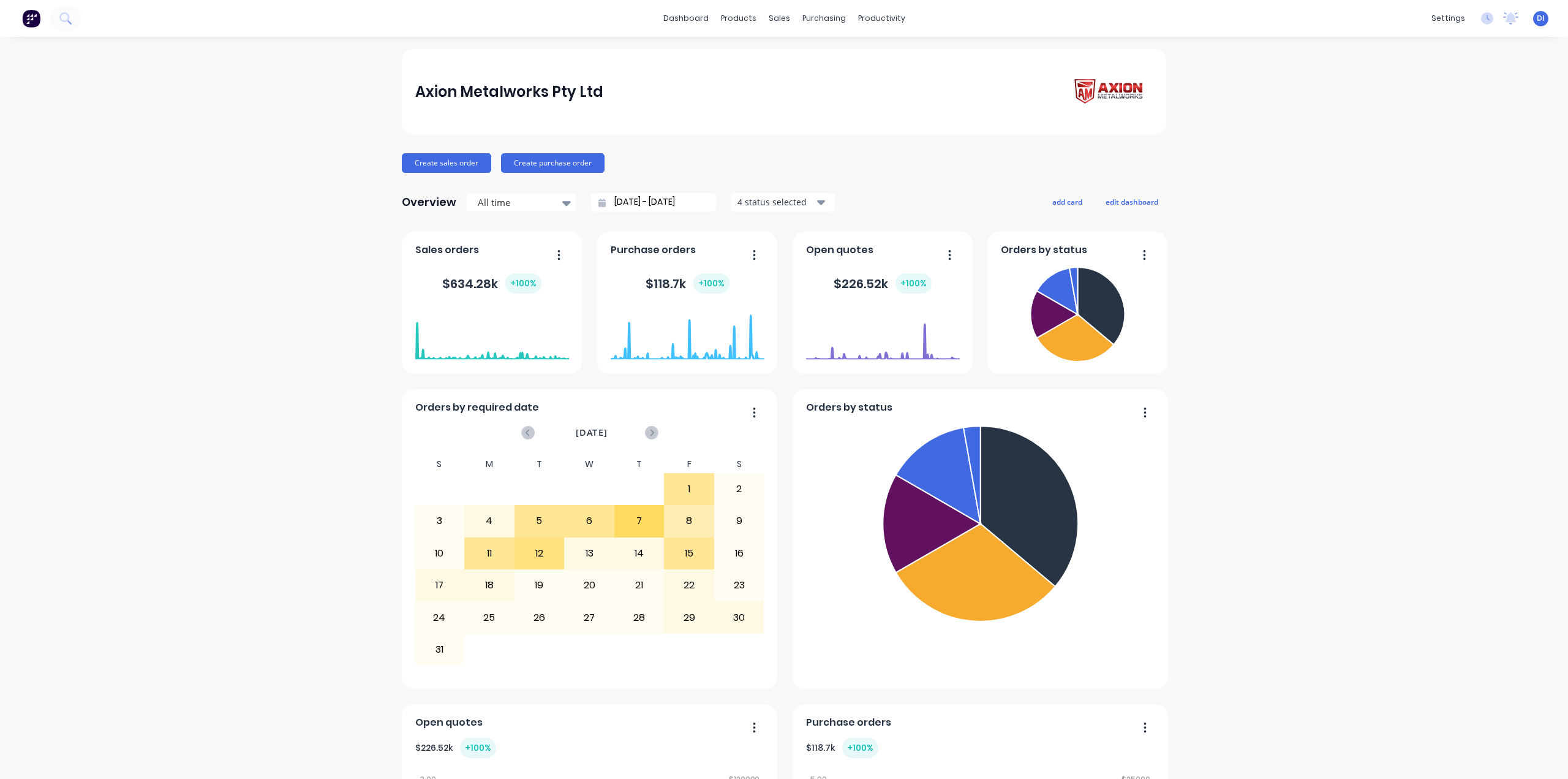
click at [1112, 90] on img at bounding box center [1110, 92] width 86 height 35
click at [1188, 105] on div "Axion Metalworks Pty Ltd Create sales order Create purchase order Overview All …" at bounding box center [784, 684] width 1568 height 1270
click at [1248, 103] on div "Axion Metalworks Pty Ltd Create sales order Create purchase order Overview All …" at bounding box center [784, 684] width 1568 height 1270
click at [429, 83] on div "Axion Metalworks Pty Ltd" at bounding box center [509, 92] width 188 height 25
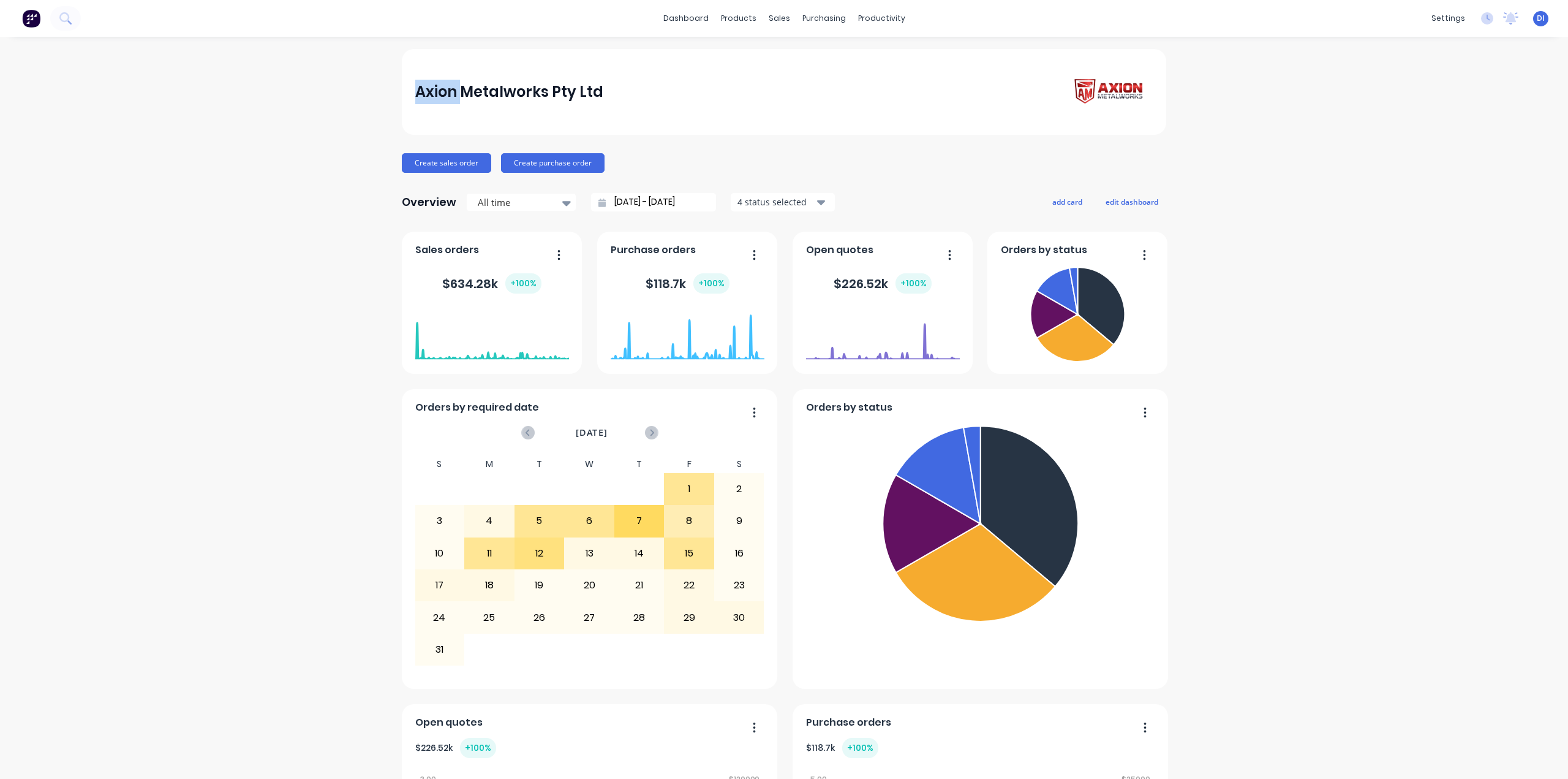
click at [429, 83] on div "Axion Metalworks Pty Ltd" at bounding box center [509, 92] width 188 height 25
click at [1195, 111] on div "Axion Metalworks Pty Ltd Create sales order Create purchase order Overview All …" at bounding box center [784, 684] width 1568 height 1270
click at [1211, 109] on div "Axion Metalworks Pty Ltd Create sales order Create purchase order Overview All …" at bounding box center [784, 684] width 1568 height 1270
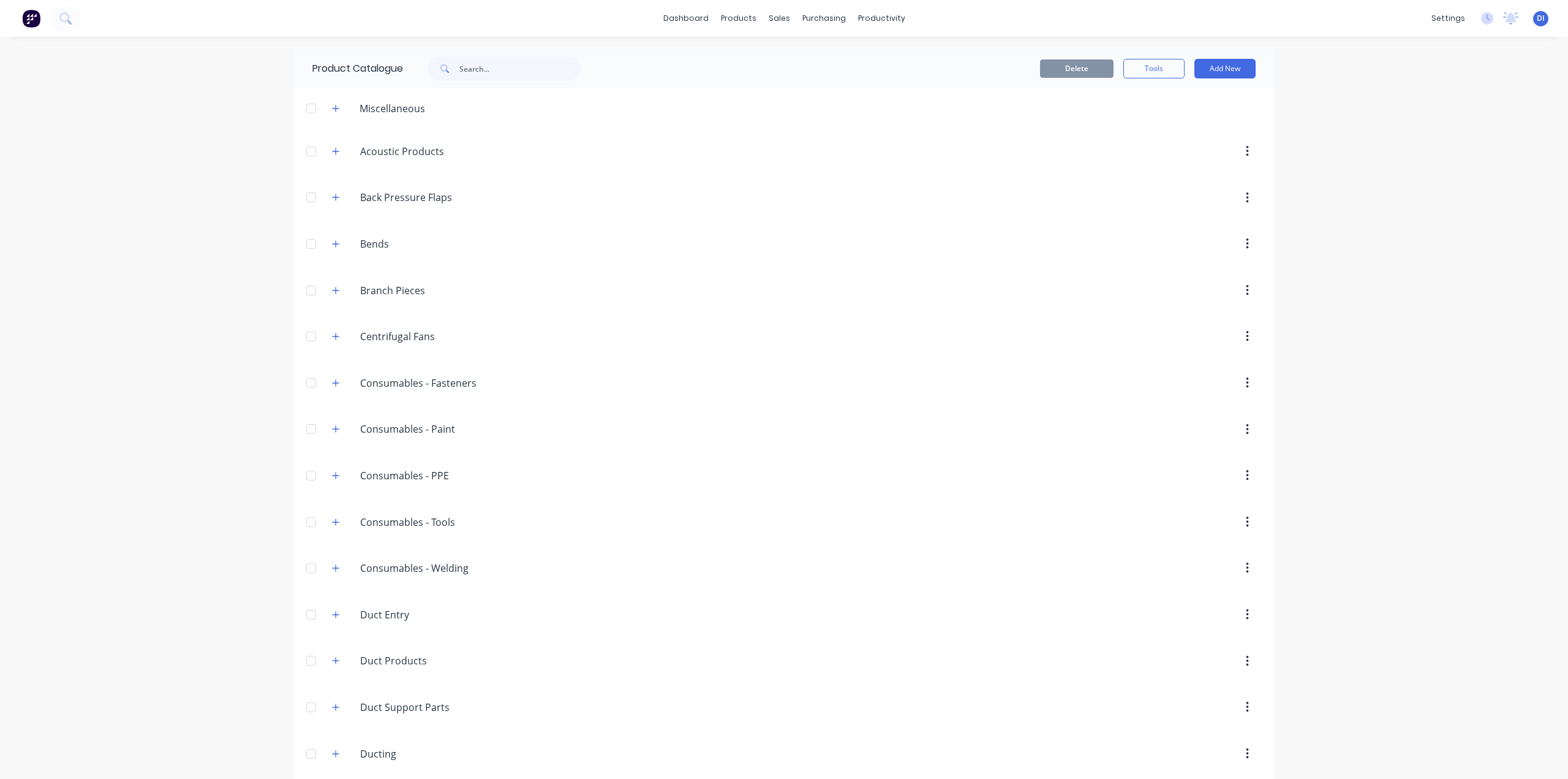
click at [1378, 167] on div "dashboard products sales purchasing productivity dashboard products Product Cat…" at bounding box center [784, 389] width 1568 height 779
click at [1085, 30] on div "dashboard products sales purchasing productivity dashboard products Product Cat…" at bounding box center [784, 18] width 1568 height 37
click at [36, 17] on img at bounding box center [30, 18] width 18 height 18
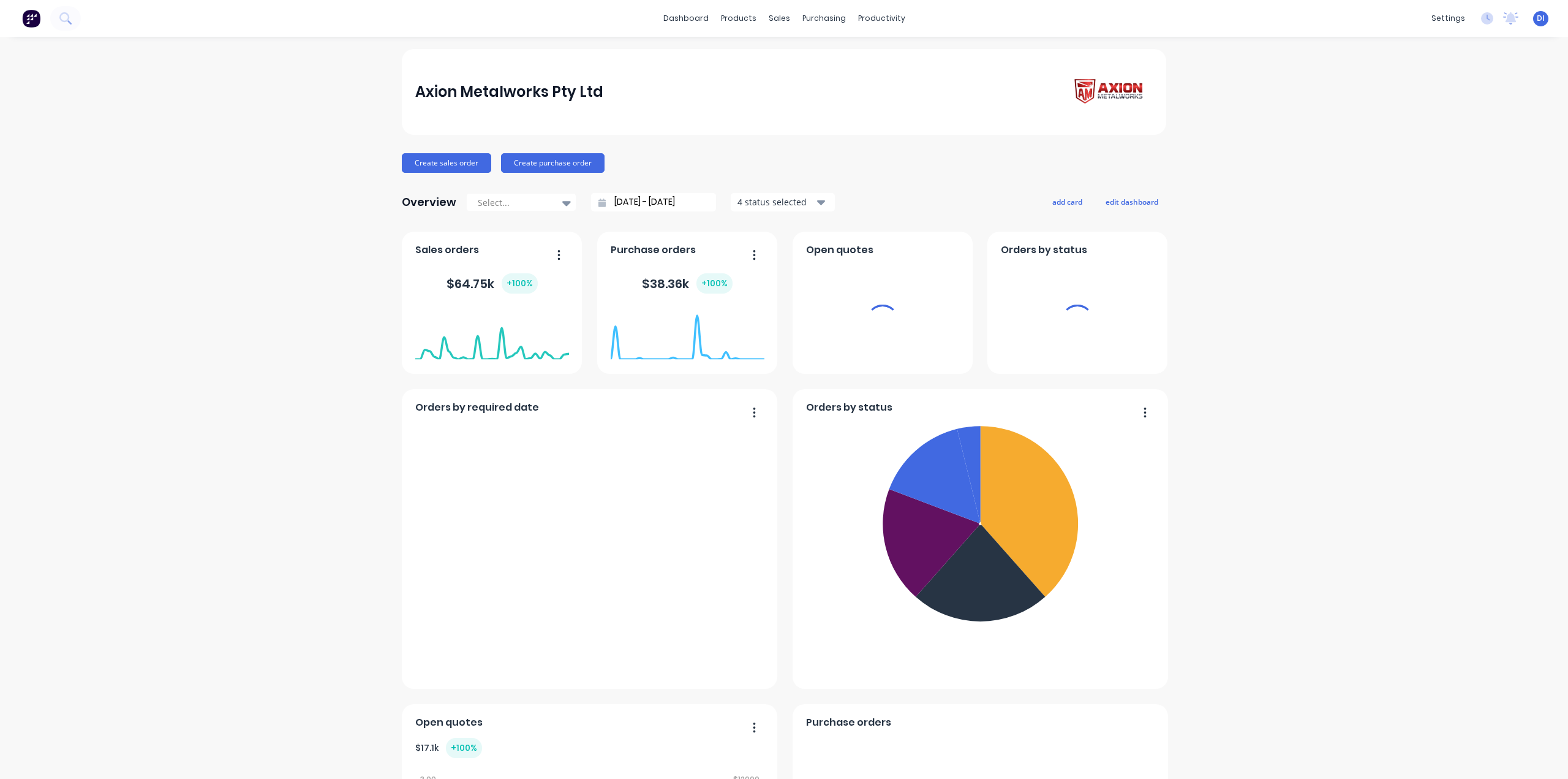
click at [1313, 293] on div "Axion Metalworks Pty Ltd Create sales order Create purchase order Overview Sele…" at bounding box center [784, 684] width 1568 height 1270
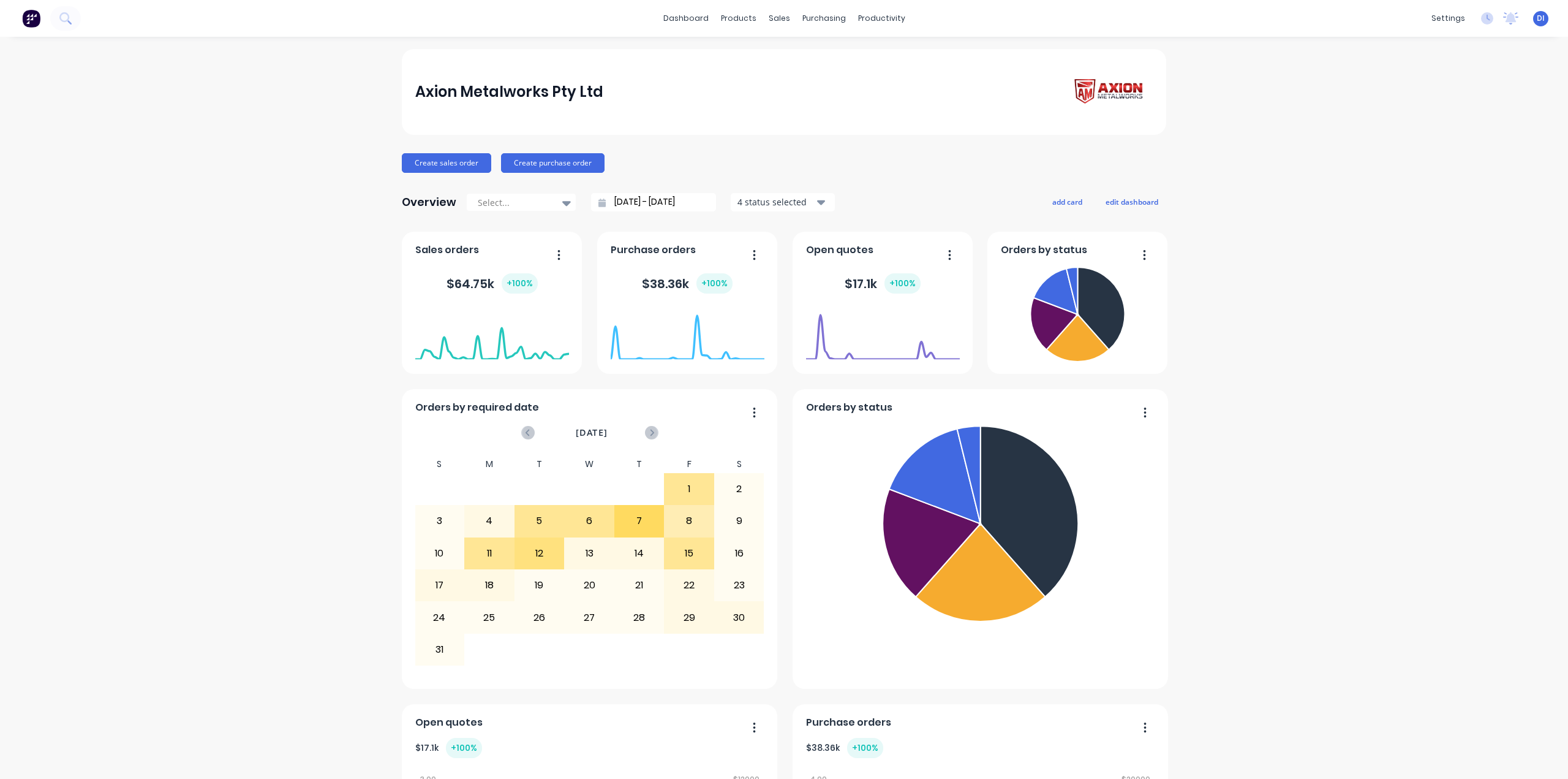
click at [1280, 324] on div "Axion Metalworks Pty Ltd Create sales order Create purchase order Overview Sele…" at bounding box center [784, 684] width 1568 height 1270
click at [1288, 226] on div "Axion Metalworks Pty Ltd Create sales order Create purchase order Overview Sele…" at bounding box center [784, 684] width 1568 height 1270
click at [1377, 161] on div "Axion Metalworks Pty Ltd Create sales order Create purchase order Overview Sele…" at bounding box center [784, 684] width 1568 height 1270
click at [1288, 50] on div "Axion Metalworks Pty Ltd Create sales order Create purchase order Overview Sele…" at bounding box center [784, 684] width 1568 height 1270
